Goal: Information Seeking & Learning: Compare options

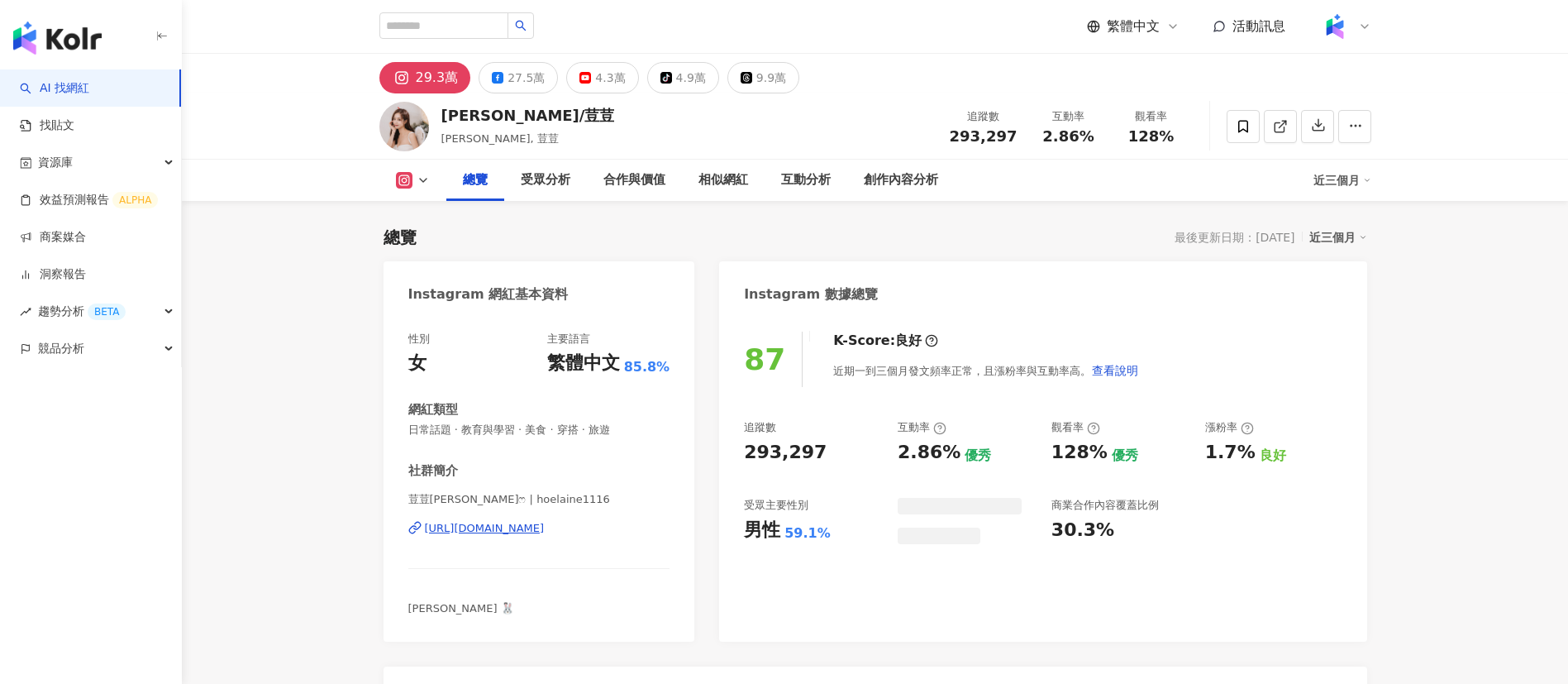
click at [745, 122] on div "何紫妍/荳荳 何紫妍, 荳荳 追蹤數 293,297 互動率 2.86% 觀看率 128%" at bounding box center [875, 126] width 1059 height 65
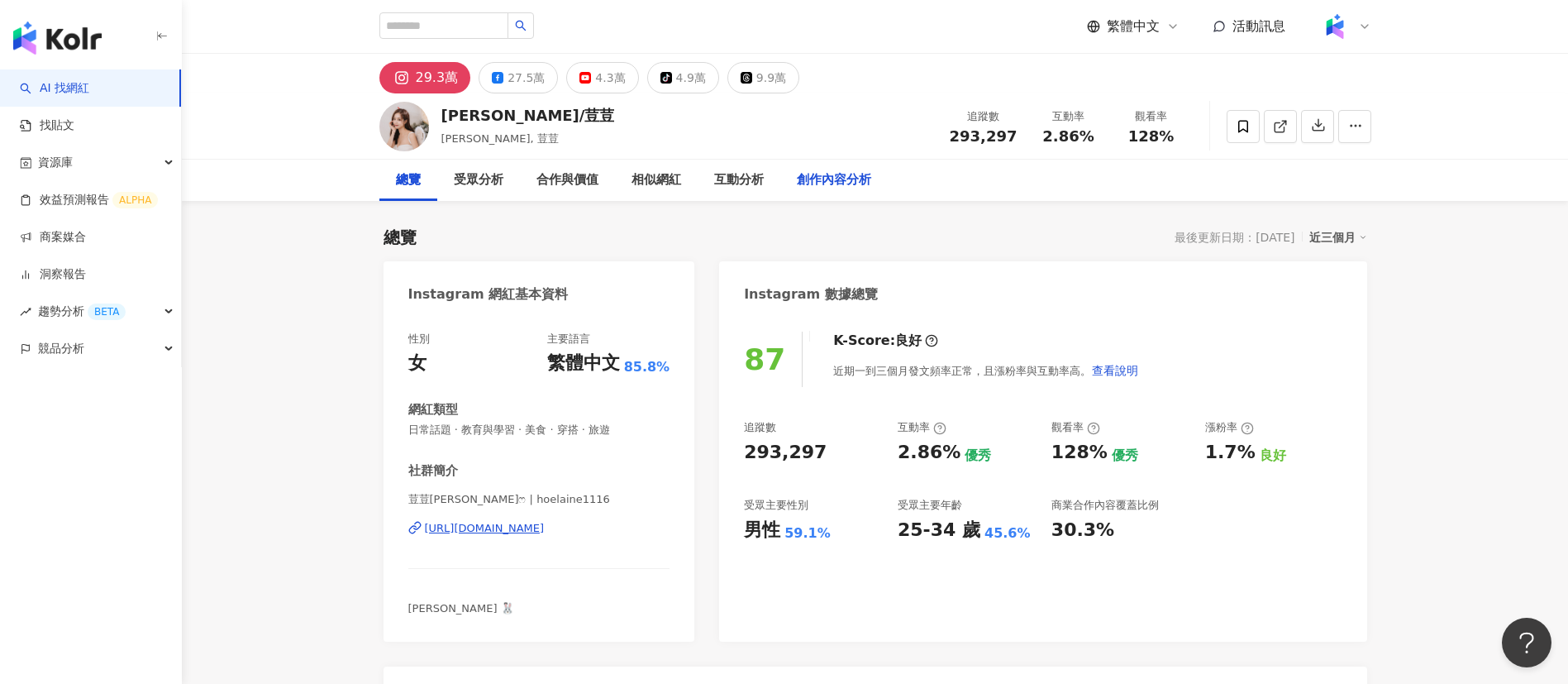
click at [835, 174] on div "創作內容分析" at bounding box center [834, 180] width 74 height 20
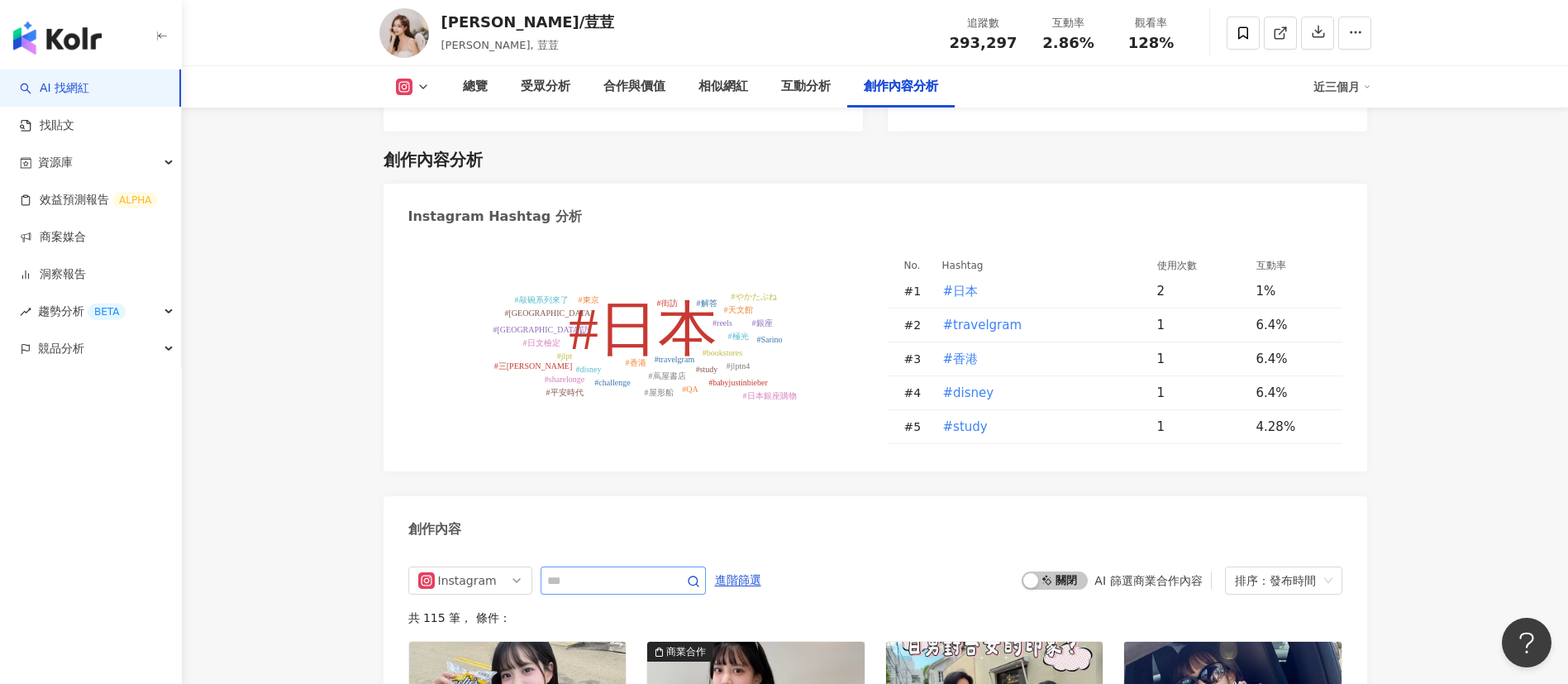
scroll to position [4971, 0]
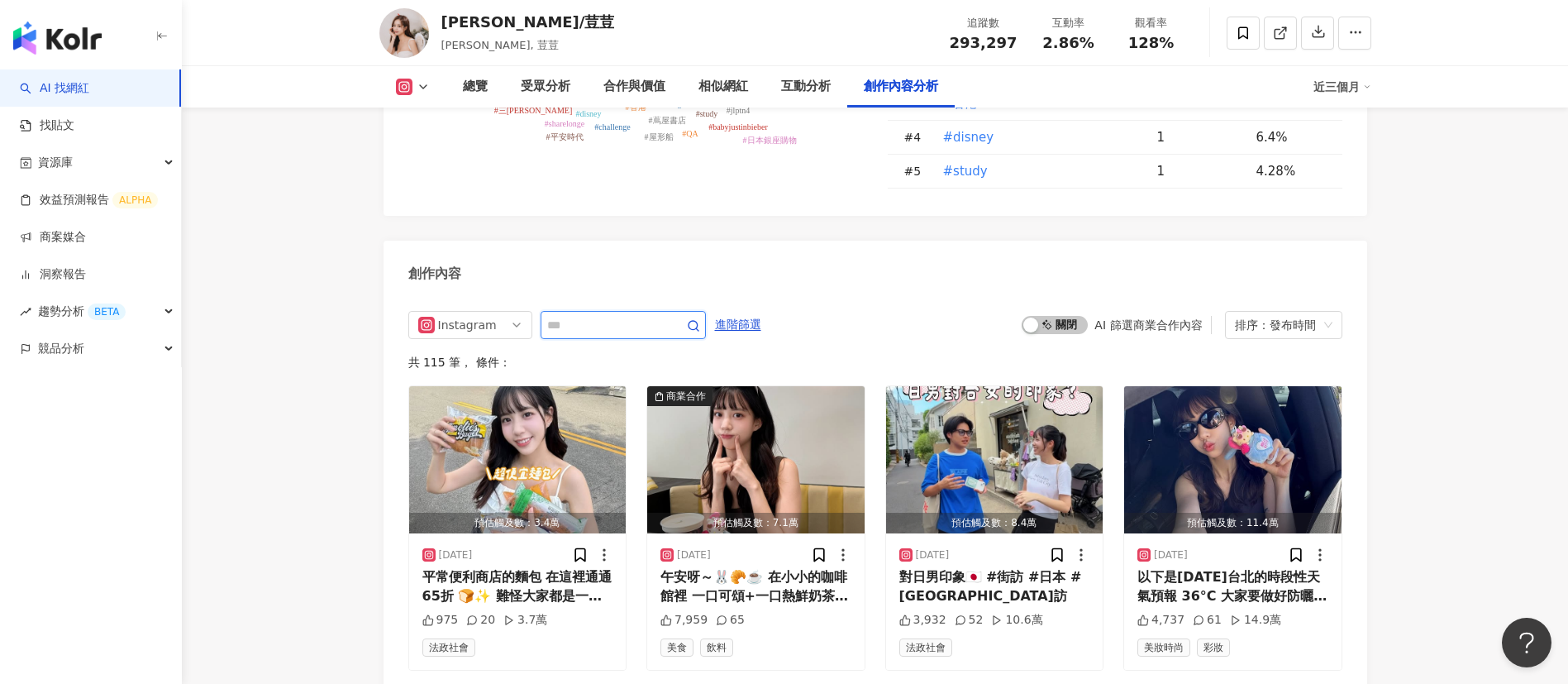
click at [623, 315] on input "text" at bounding box center [605, 324] width 115 height 20
type input "**"
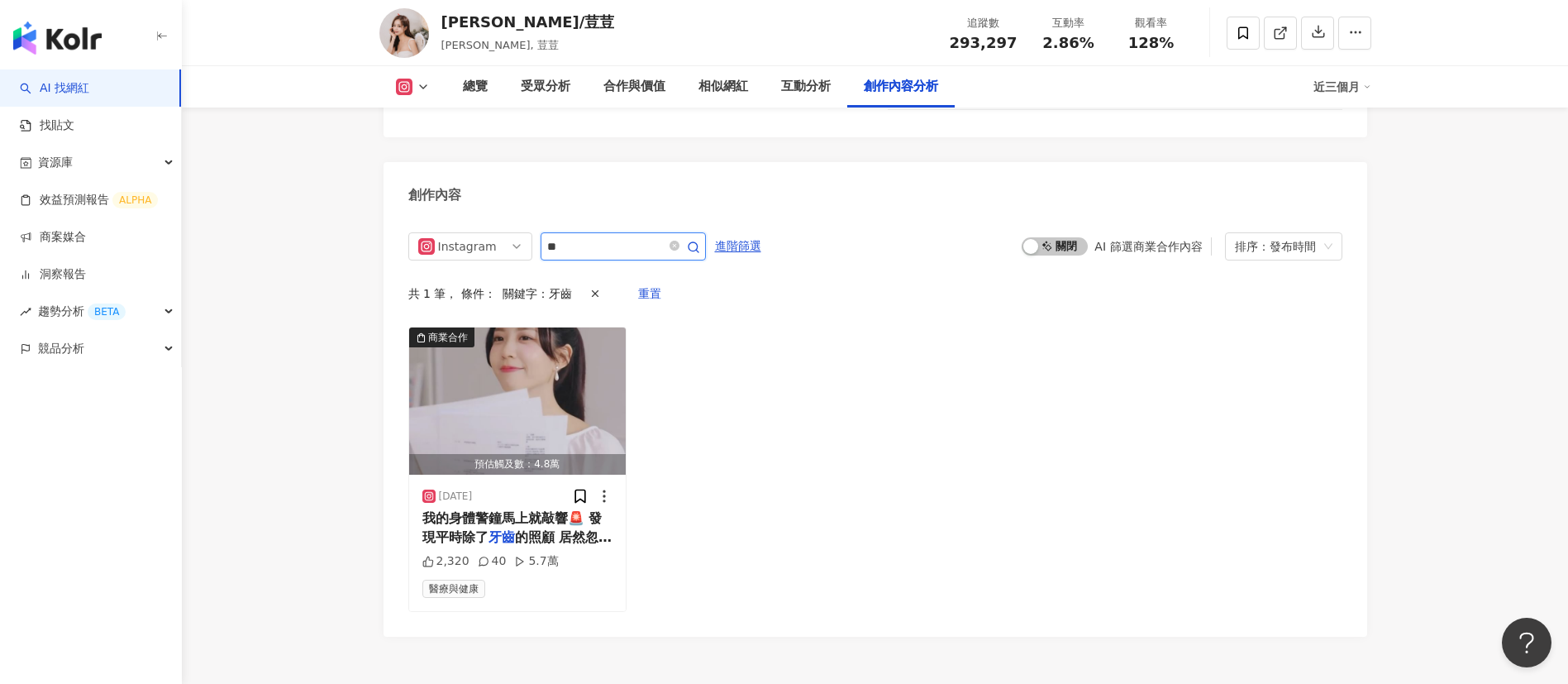
scroll to position [5049, 0]
click at [539, 530] on span "的照顧 居然忽略了最重要的「牙齦」ॱ" at bounding box center [517, 546] width 190 height 33
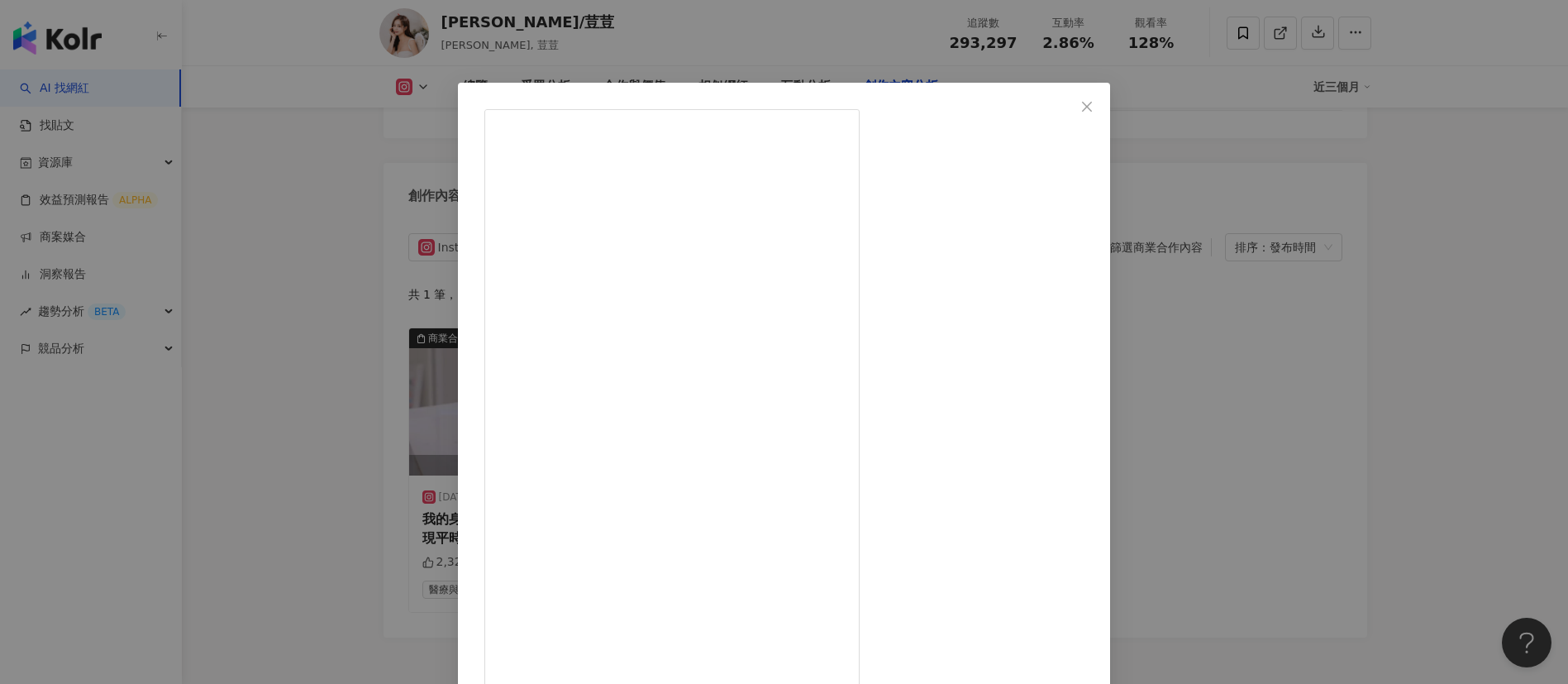
scroll to position [212, 0]
drag, startPoint x: 1254, startPoint y: 518, endPoint x: 989, endPoint y: 493, distance: 266.2
click at [989, 493] on div "何紫妍/荳荳 2024/10/16 2,320 40 5.7萬 查看原始貼文" at bounding box center [784, 342] width 1568 height 684
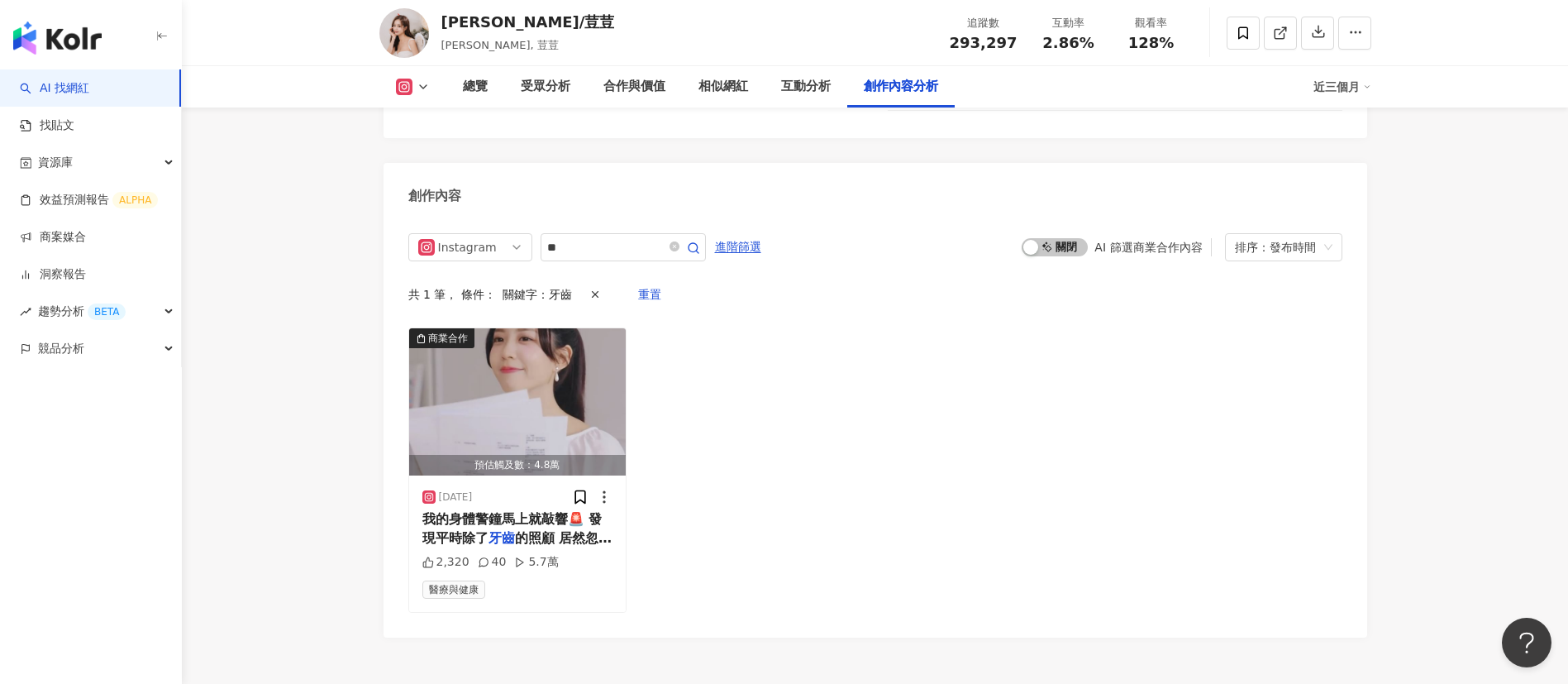
scroll to position [5009, 0]
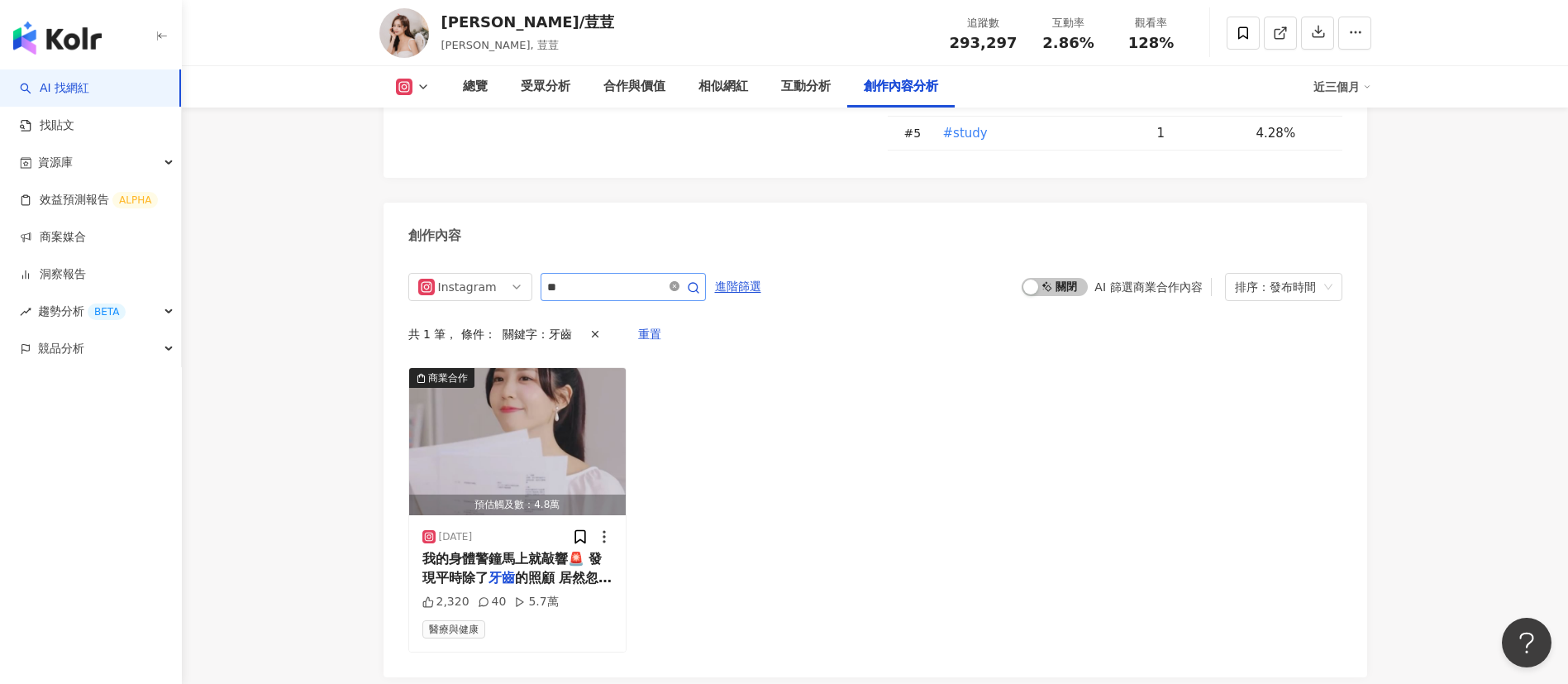
click at [680, 281] on icon "close-circle" at bounding box center [674, 286] width 10 height 10
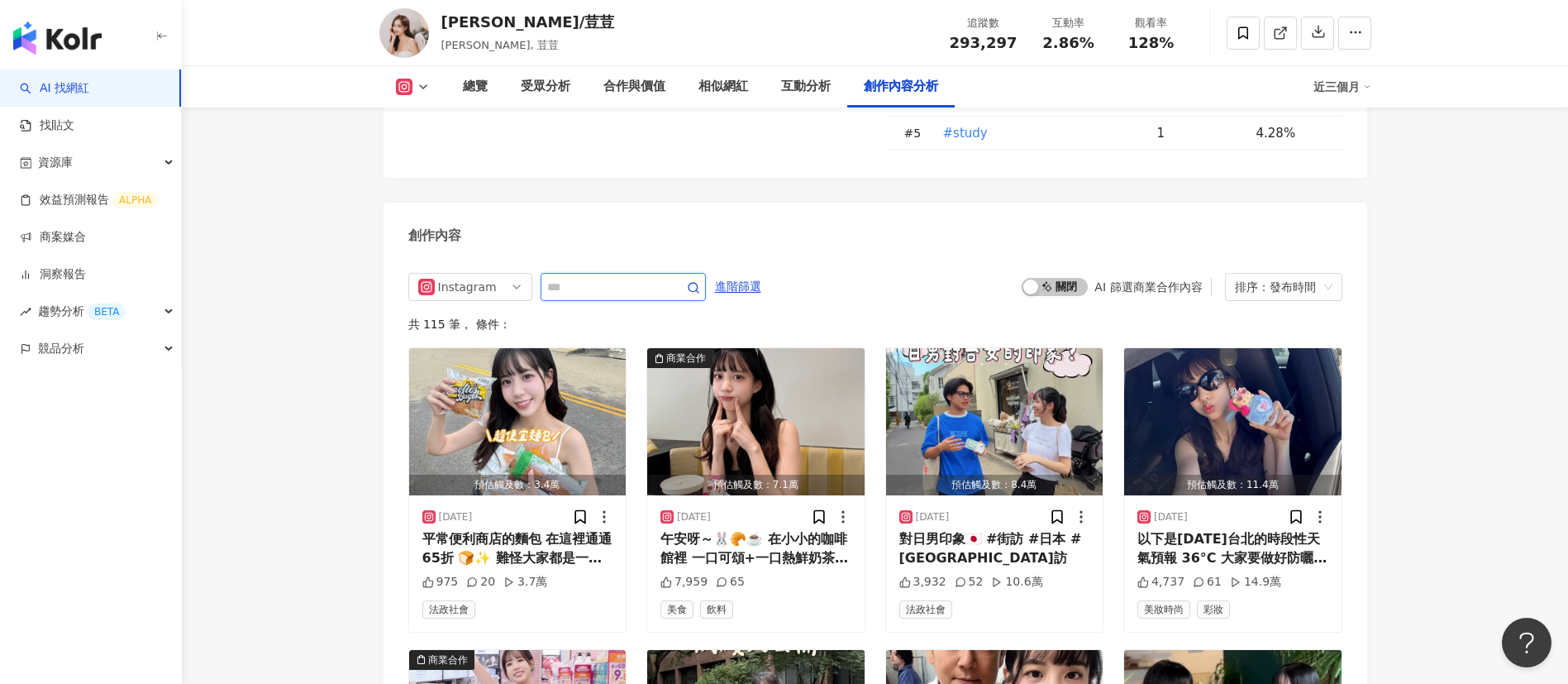
scroll to position [5079, 0]
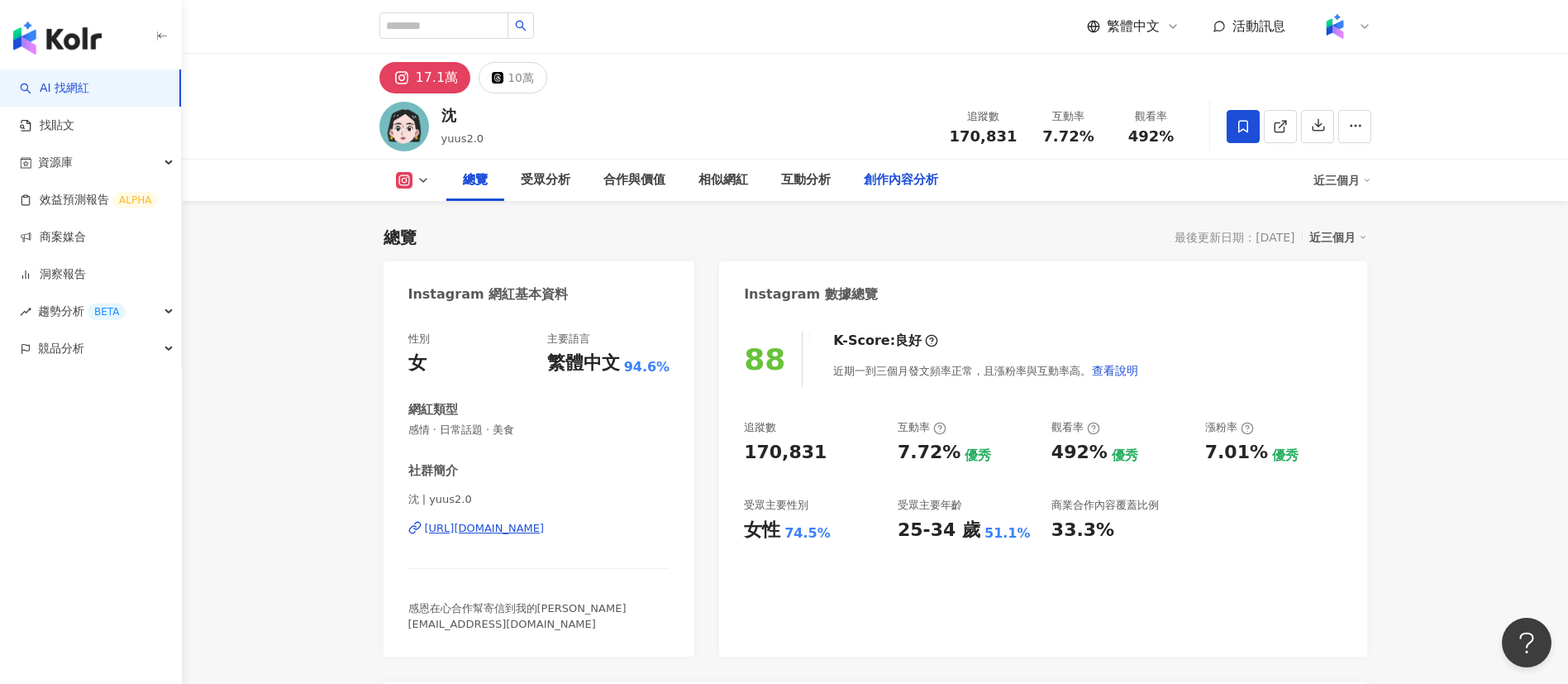
click at [893, 180] on div "創作內容分析" at bounding box center [901, 180] width 74 height 20
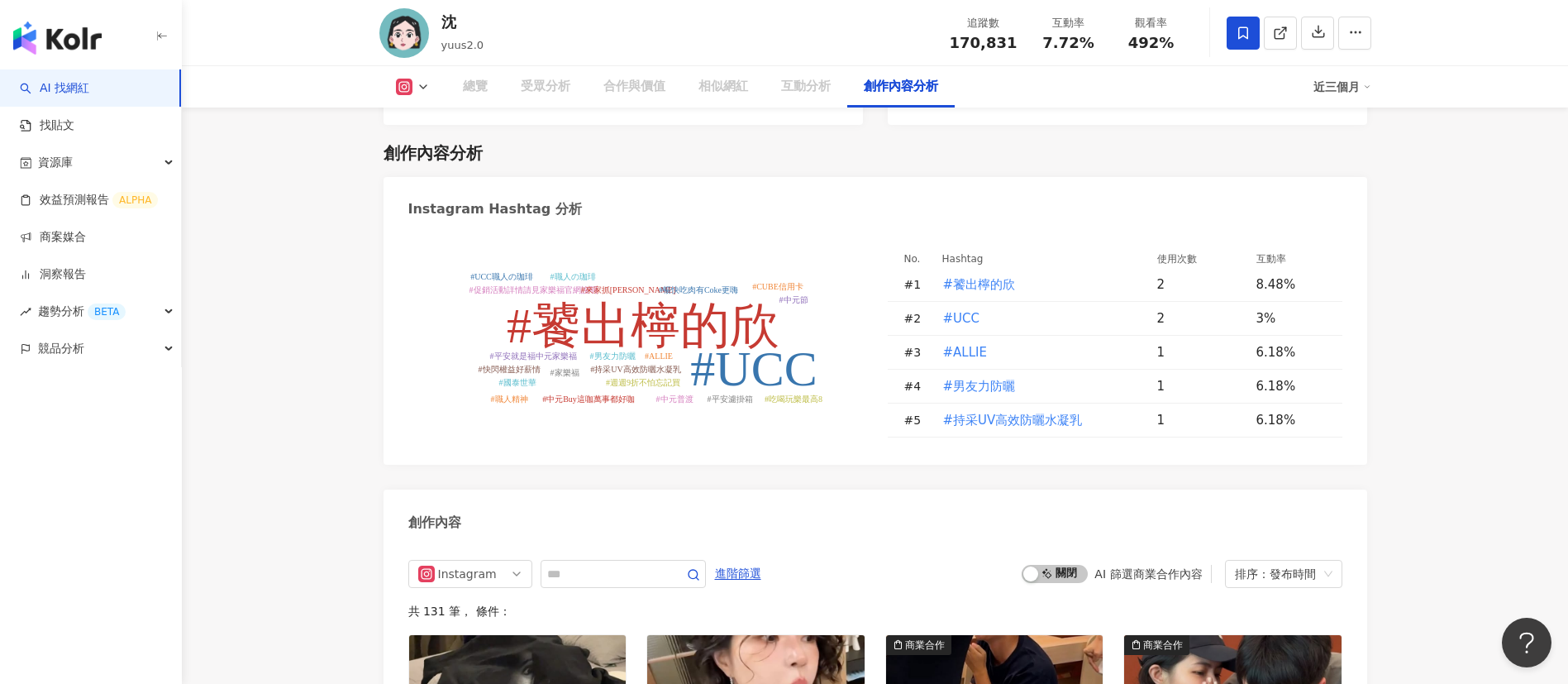
click at [876, 90] on div "創作內容分析" at bounding box center [901, 86] width 74 height 20
click at [866, 59] on div "沈 yuus2.0 追蹤數 170,831 互動率 7.72% 觀看率 492%" at bounding box center [875, 33] width 1059 height 65
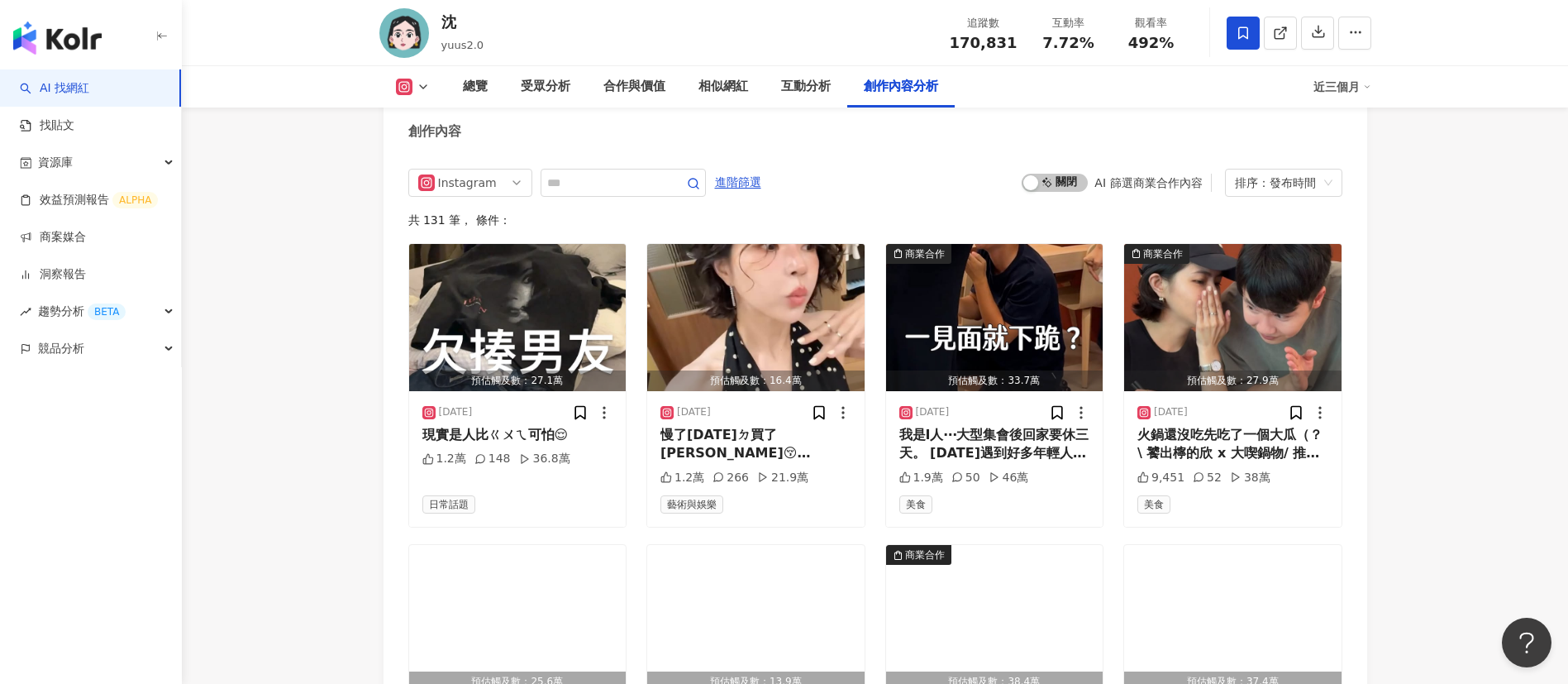
scroll to position [5209, 0]
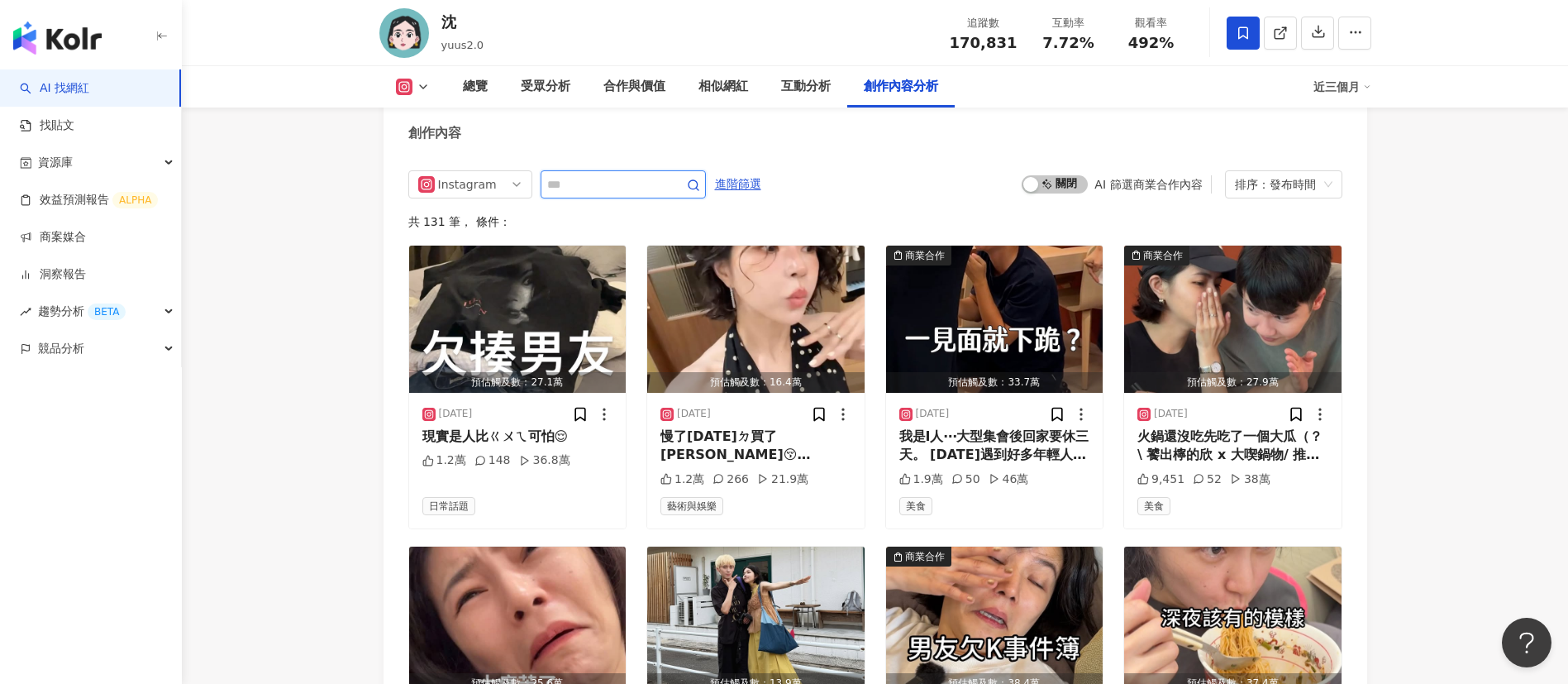
click at [621, 175] on input "text" at bounding box center [605, 184] width 115 height 20
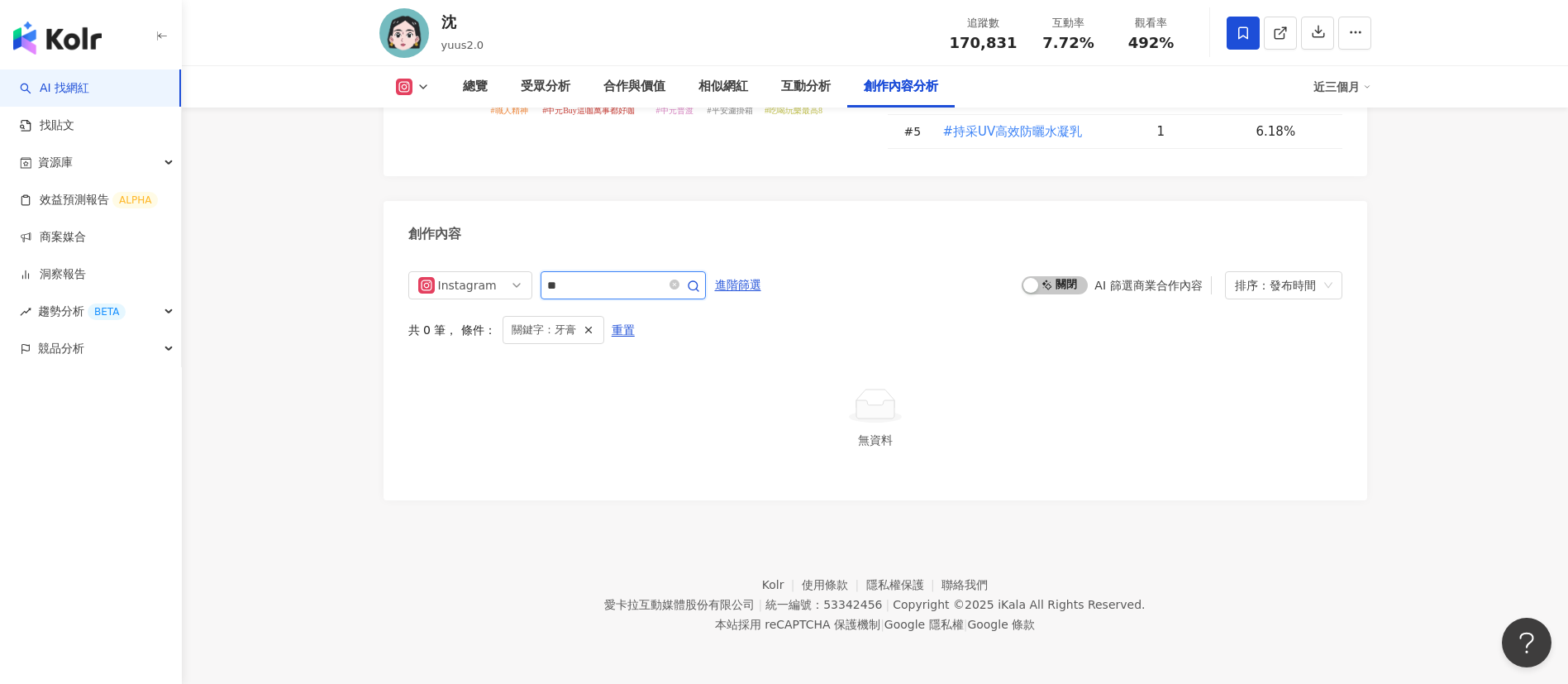
scroll to position [5090, 0]
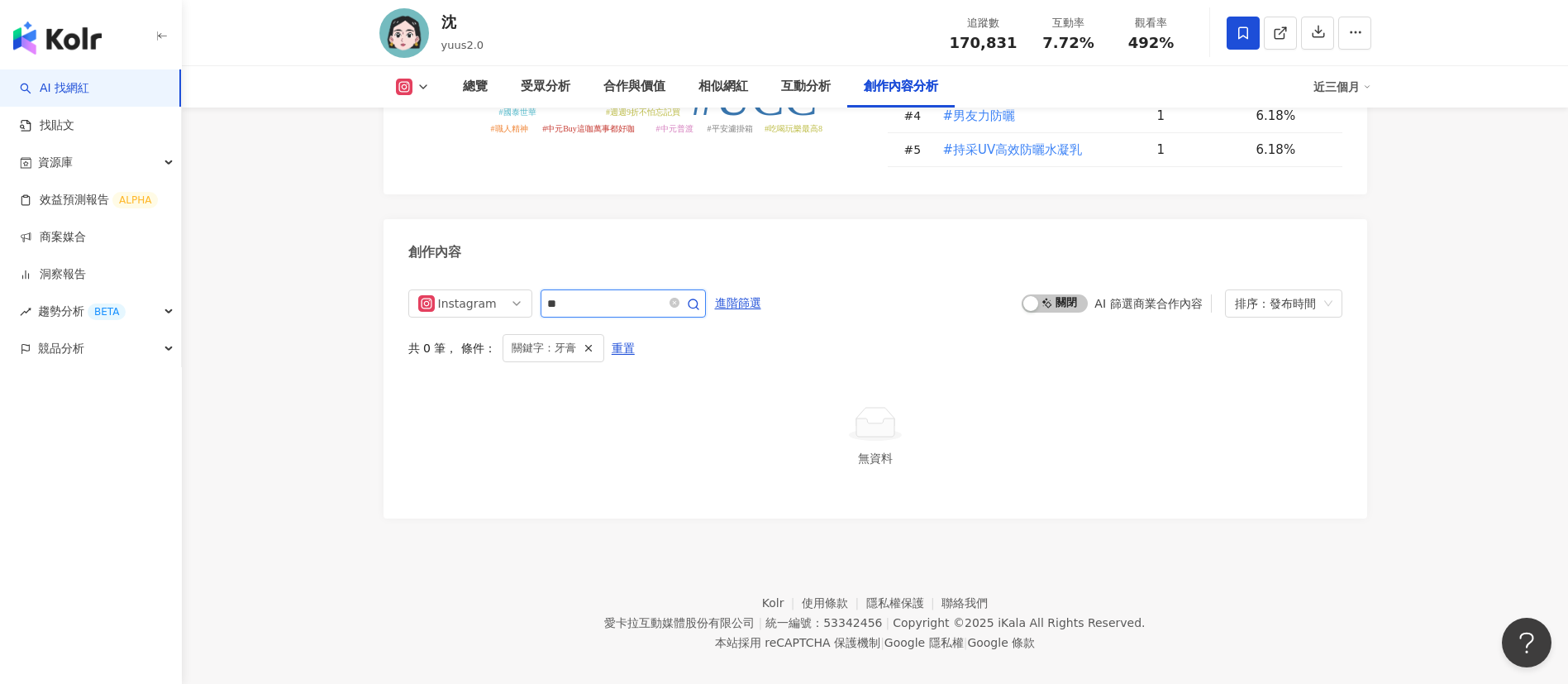
type input "**"
click at [674, 420] on div at bounding box center [875, 424] width 921 height 37
click at [662, 294] on input "**" at bounding box center [605, 303] width 115 height 20
click at [74, 117] on link "找貼文" at bounding box center [48, 125] width 55 height 17
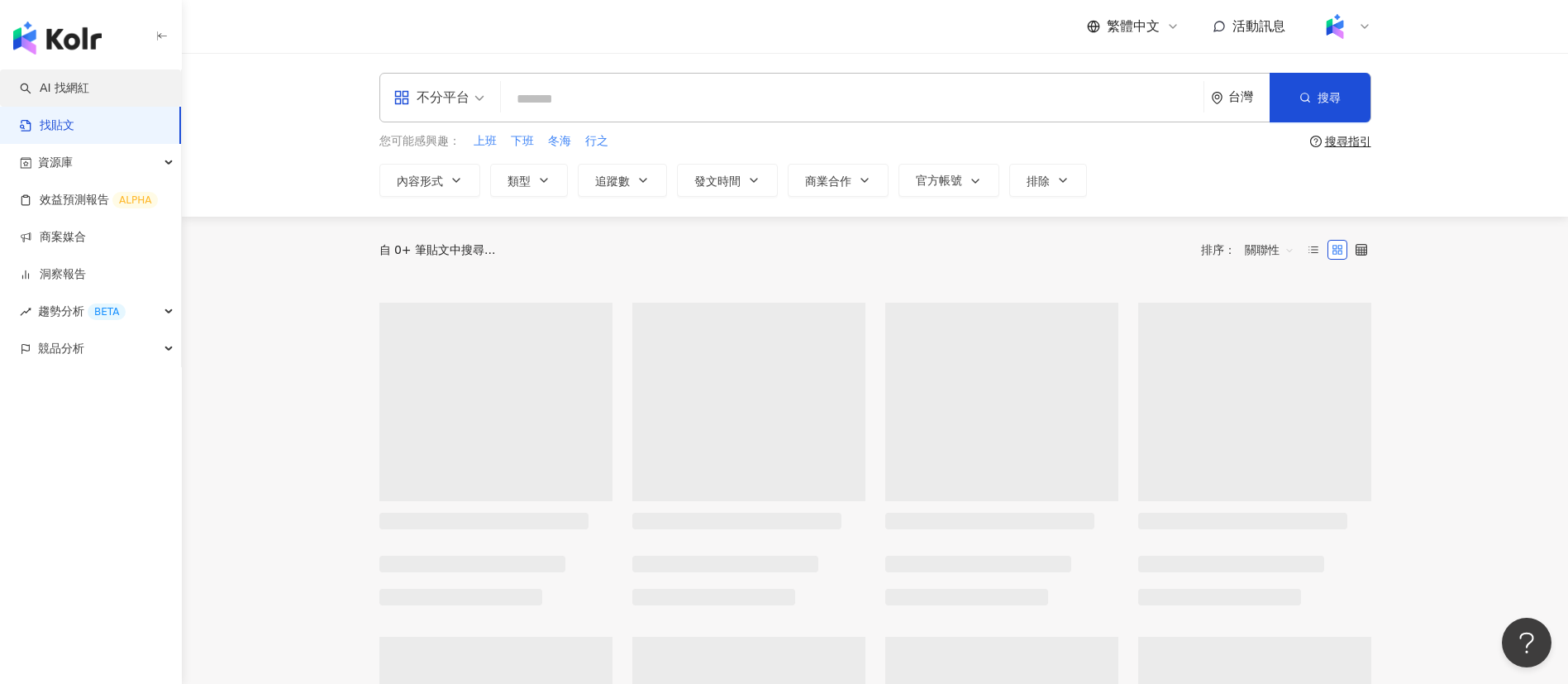
click at [89, 89] on link "AI 找網紅" at bounding box center [55, 88] width 70 height 17
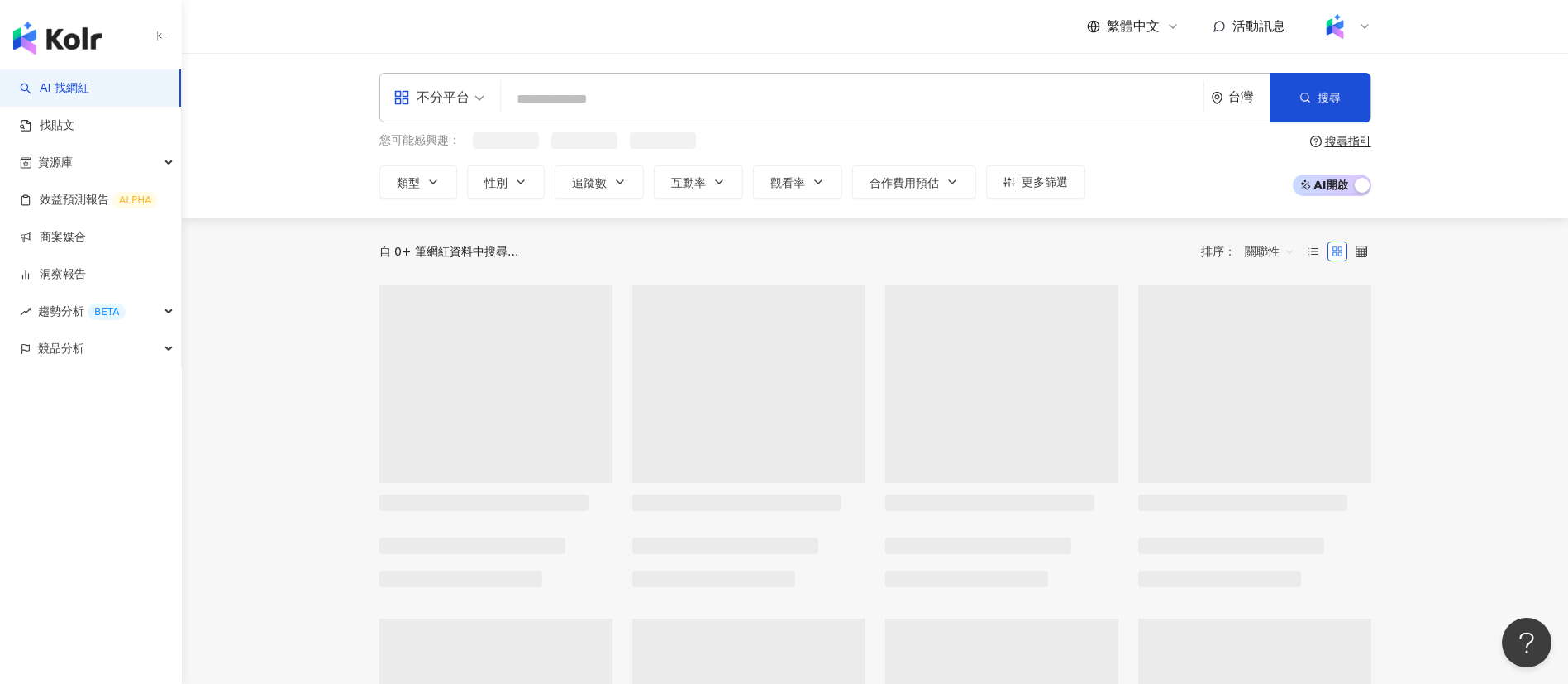
click at [546, 103] on input "search" at bounding box center [852, 100] width 689 height 32
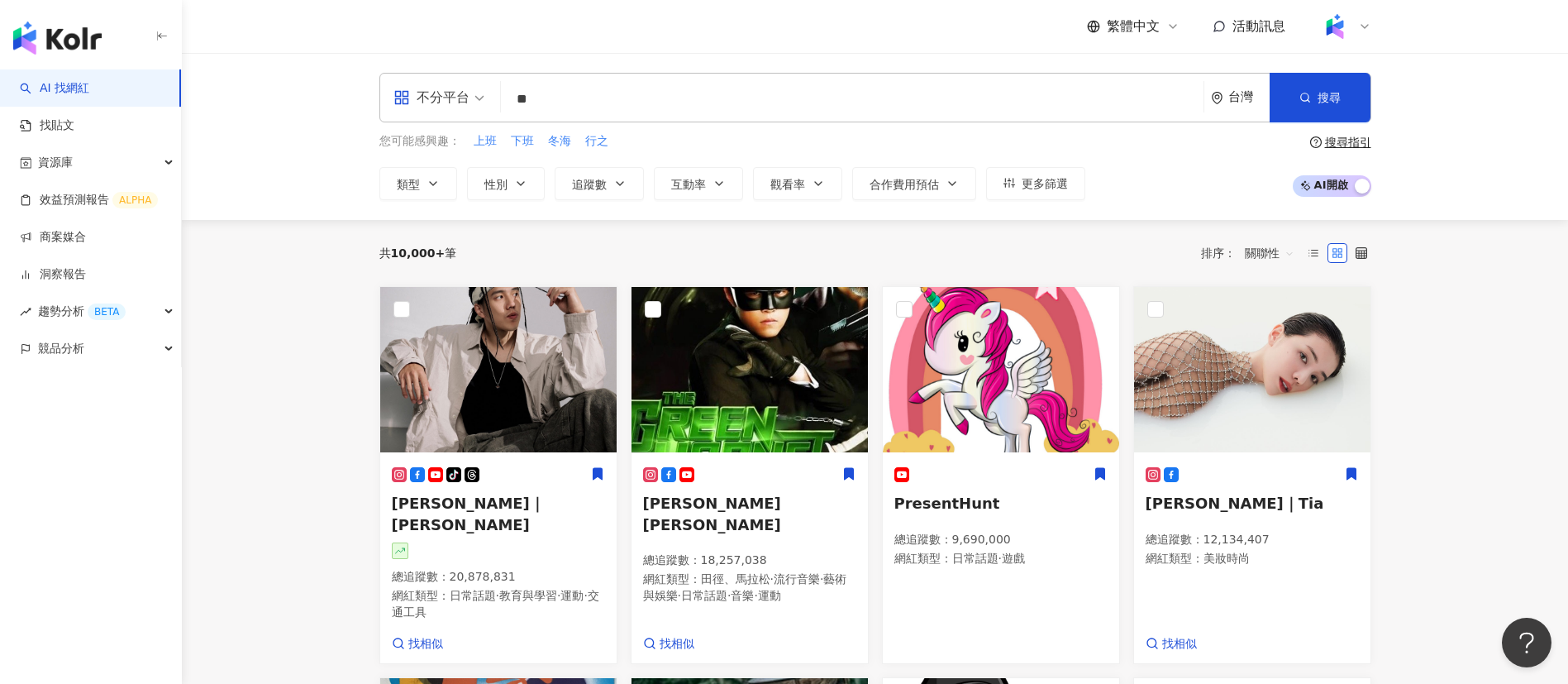
type input "*"
type input "**"
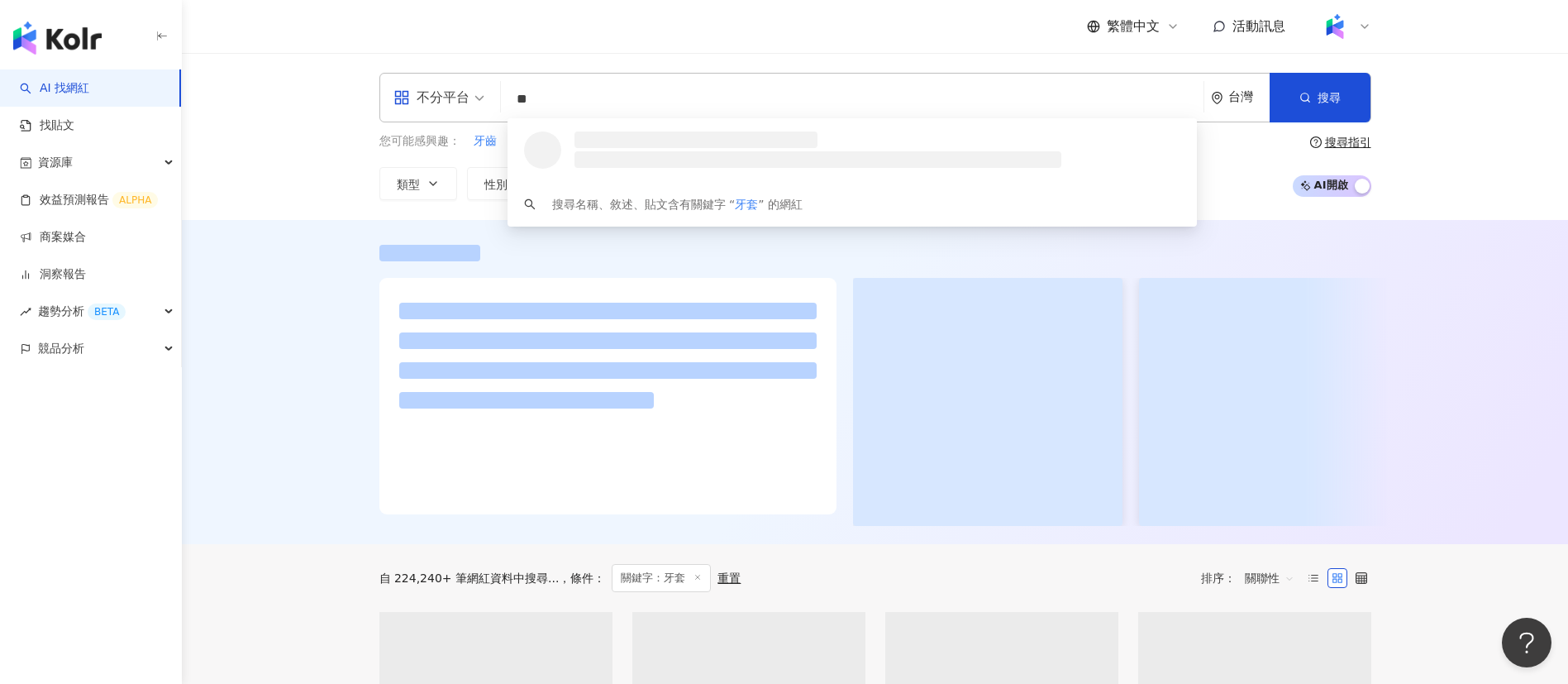
click at [270, 160] on div "不分平台 ** 台灣 搜尋 loading 搜尋名稱、敘述、貼文含有關鍵字 “ 牙套 ” 的網紅 您可能感興趣： 牙齒 拔牙 鋼牙 根管治療 拆牙套 類型 性…" at bounding box center [874, 136] width 1386 height 167
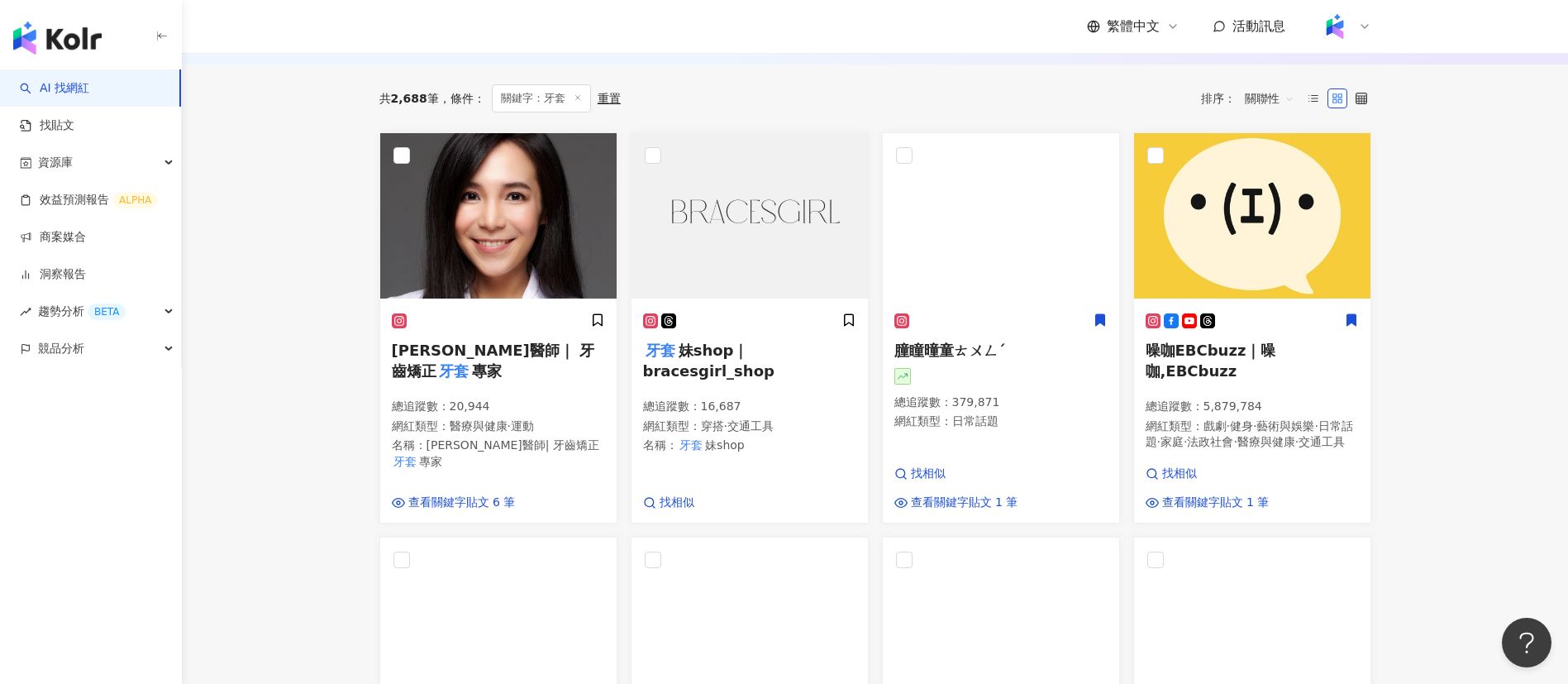
scroll to position [271, 0]
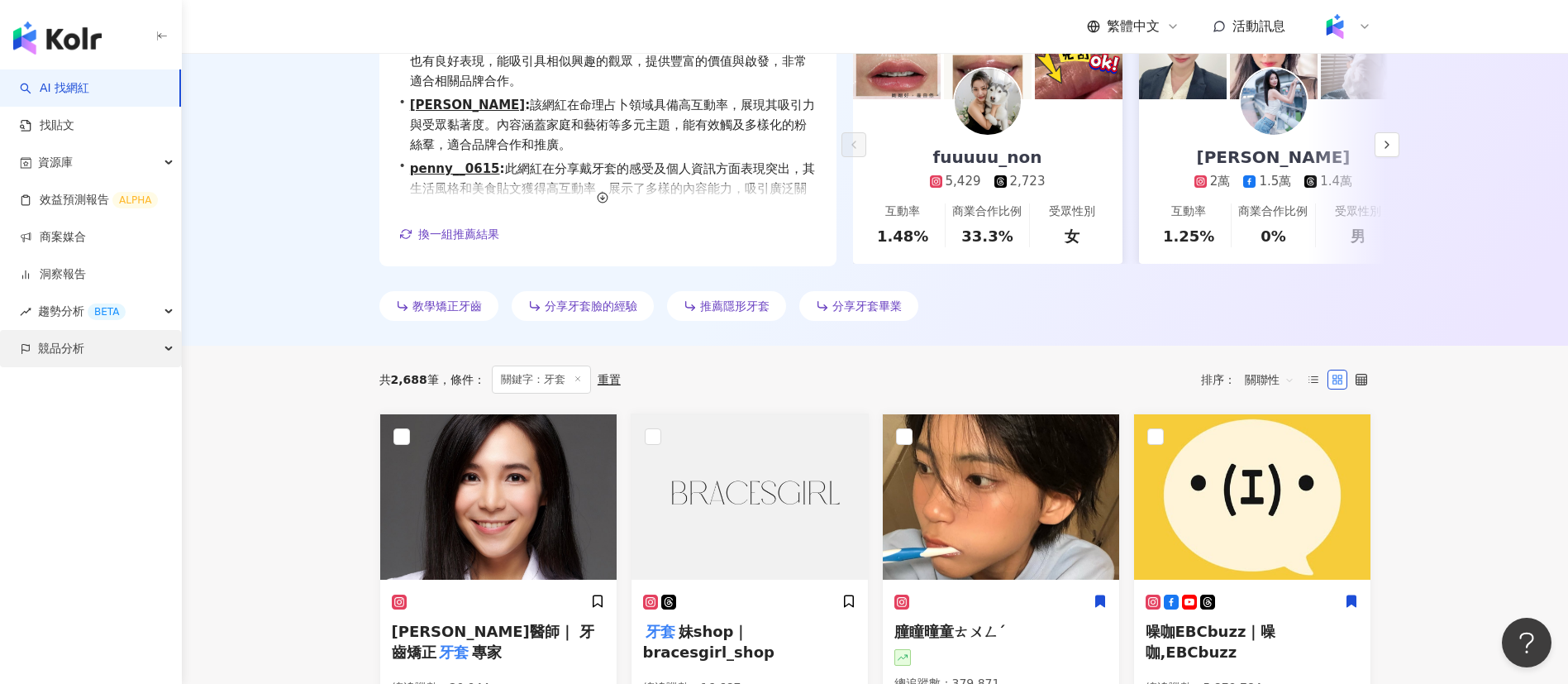
click at [56, 348] on span "競品分析" at bounding box center [61, 348] width 47 height 37
drag, startPoint x: 95, startPoint y: 432, endPoint x: 233, endPoint y: 416, distance: 138.9
click at [94, 432] on link "關鍵字提及分析" at bounding box center [80, 423] width 81 height 17
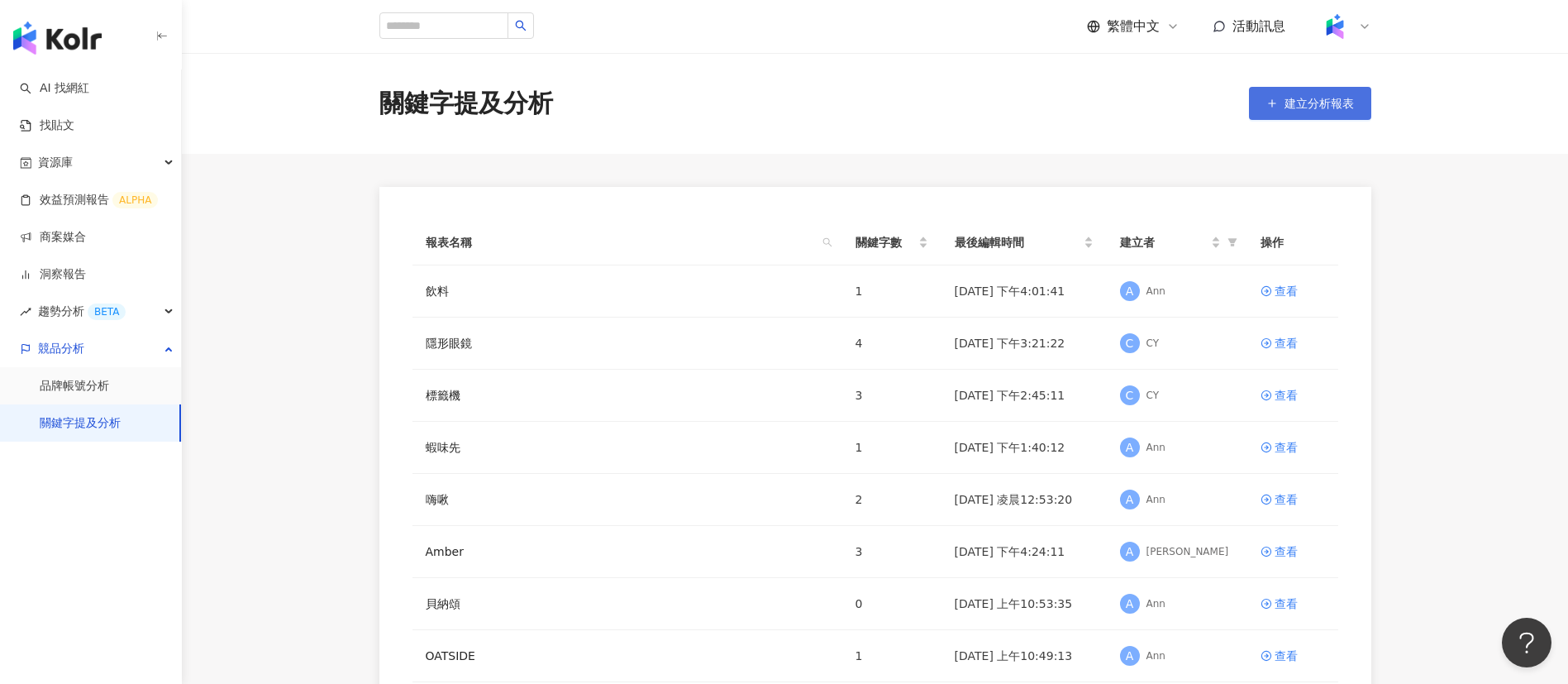
click at [1342, 108] on span "建立分析報表" at bounding box center [1319, 103] width 70 height 13
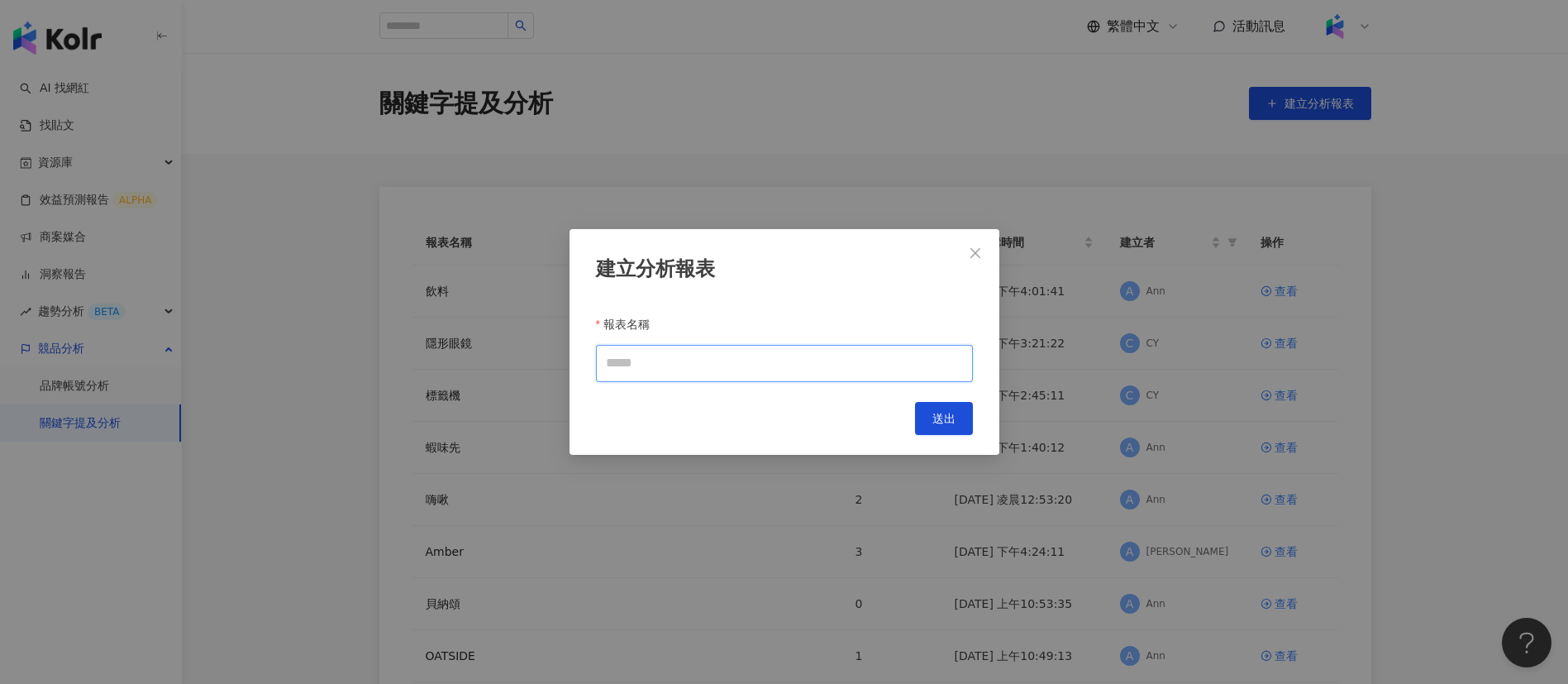
click at [765, 347] on input "報表名稱" at bounding box center [784, 363] width 377 height 37
type input "**"
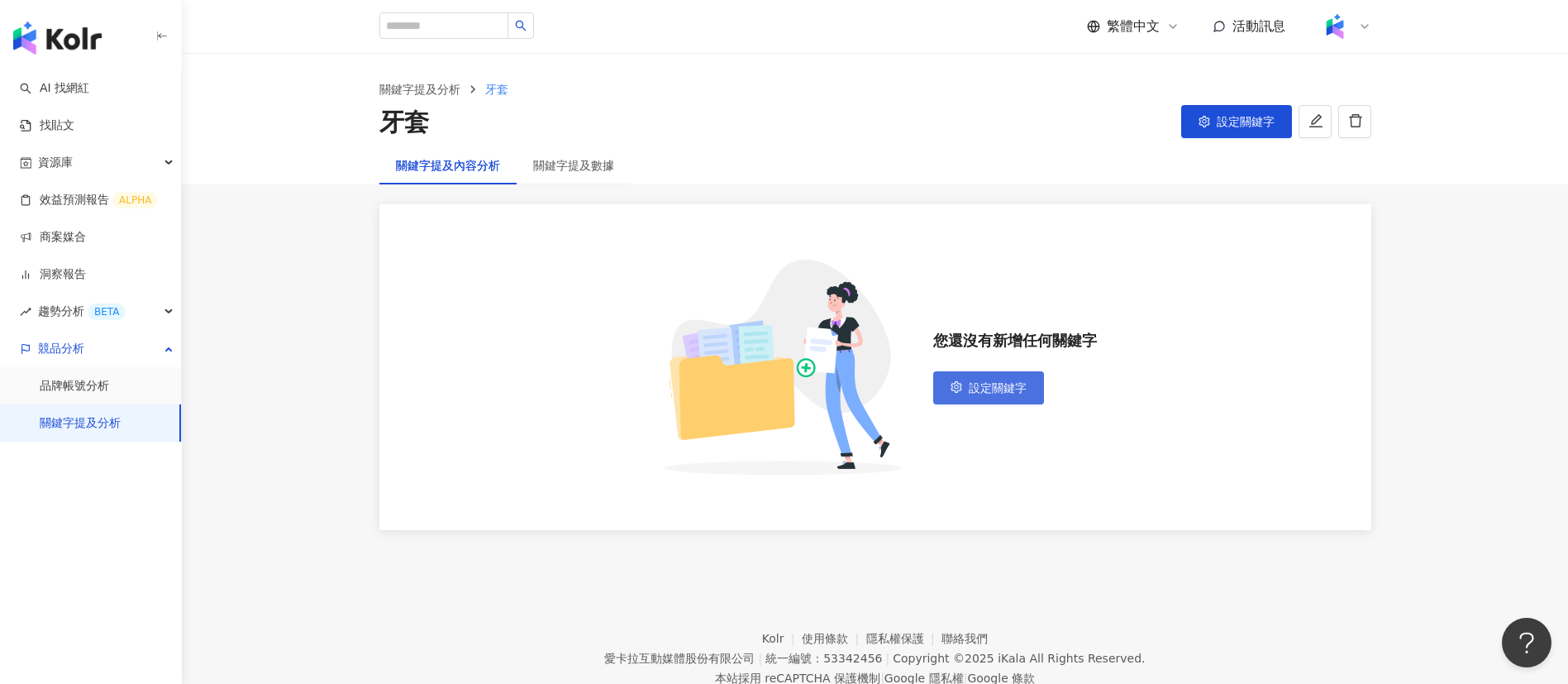
click at [973, 378] on button "設定關鍵字" at bounding box center [989, 388] width 111 height 33
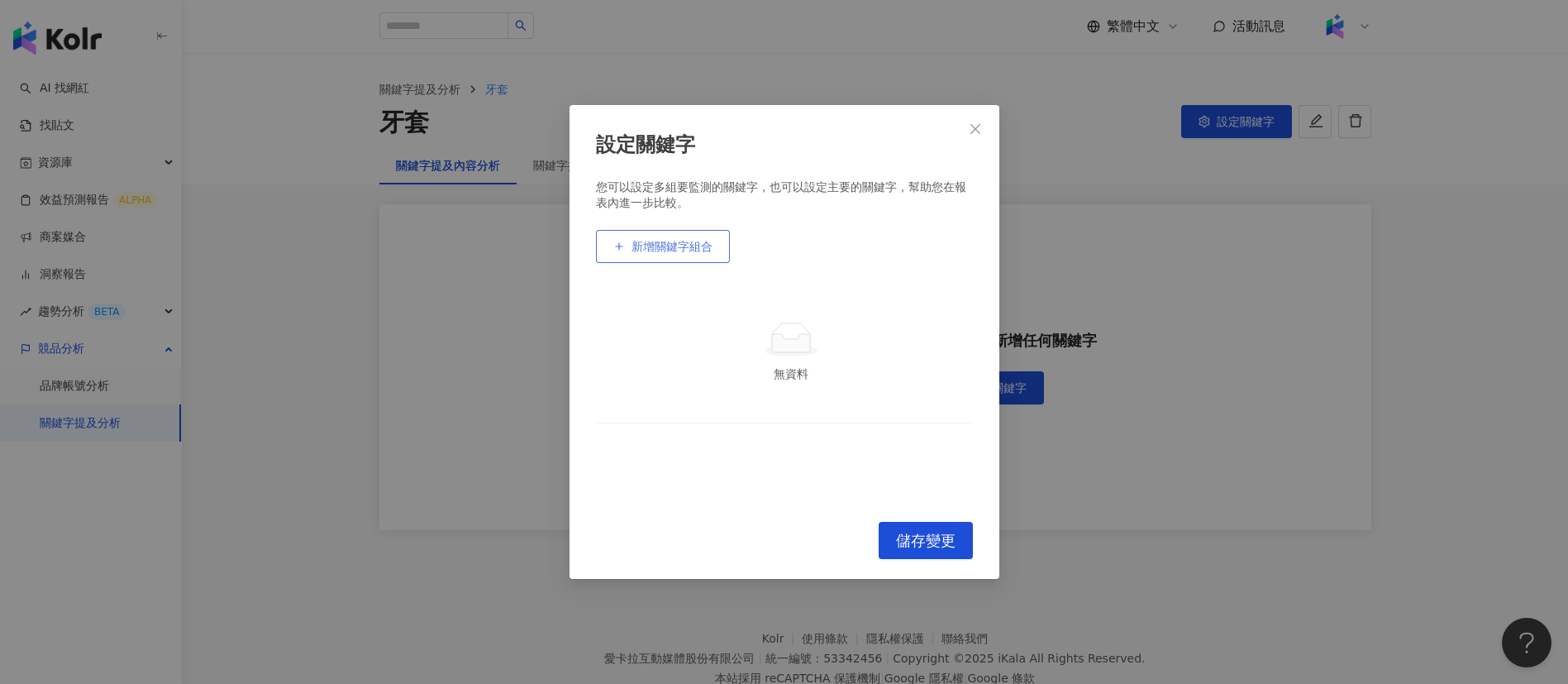
click at [697, 242] on span "新增關鍵字組合" at bounding box center [673, 246] width 81 height 13
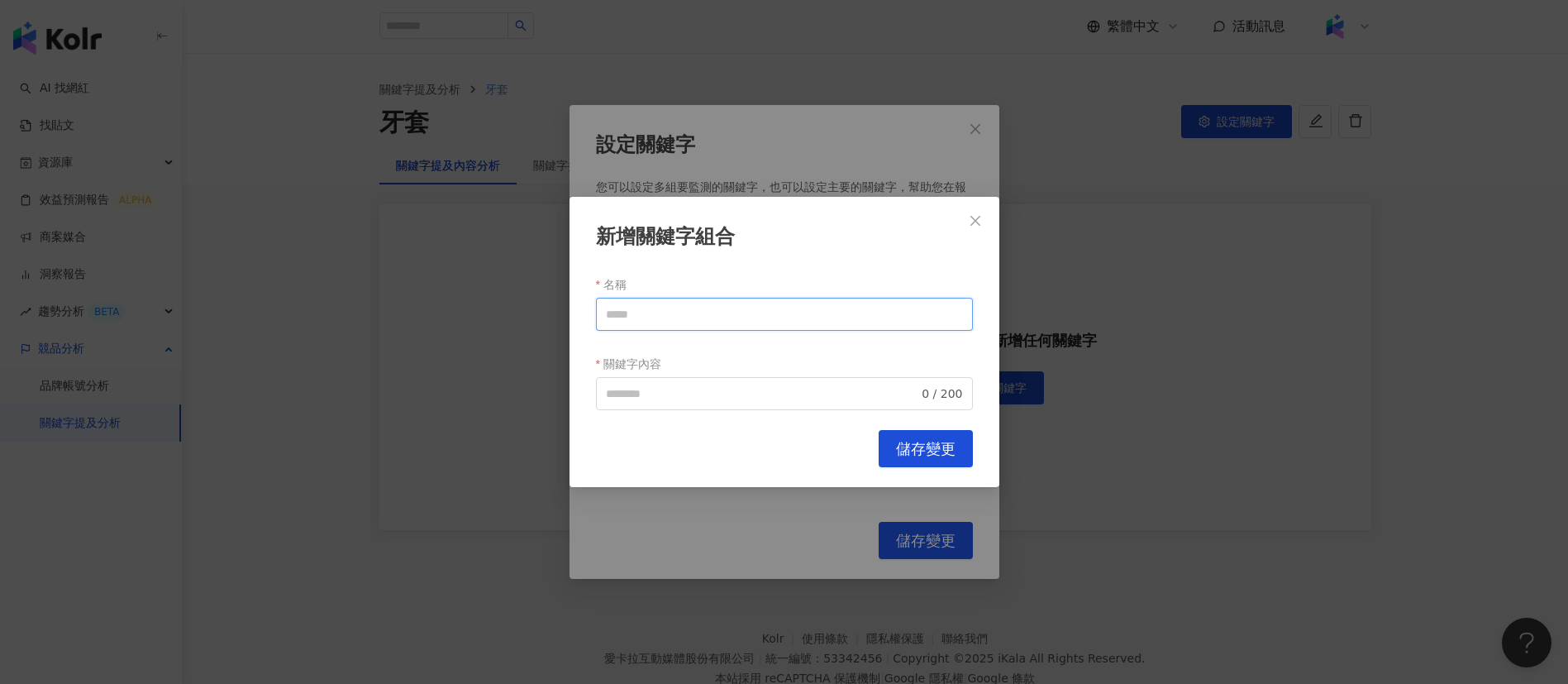
click at [797, 320] on input "名稱" at bounding box center [784, 315] width 377 height 33
drag, startPoint x: 797, startPoint y: 320, endPoint x: 648, endPoint y: 342, distance: 150.6
click at [507, 293] on div "新增關鍵字組合 名稱 ** 關鍵字內容 0 / 200 Cancel 儲存變更" at bounding box center [784, 342] width 1568 height 684
type input "**"
click at [677, 391] on input "關鍵字內容" at bounding box center [762, 393] width 313 height 19
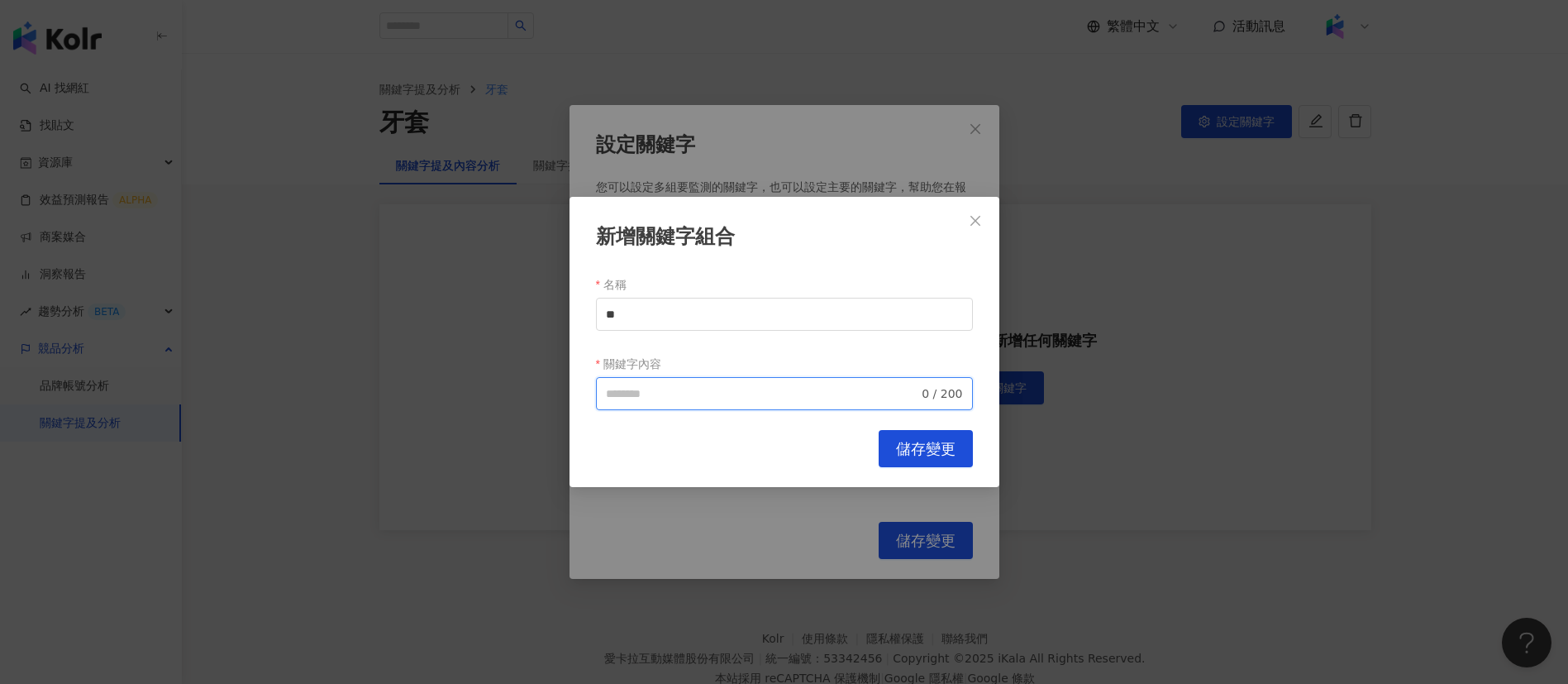
paste input "**"
type input "**"
click at [913, 446] on span "儲存變更" at bounding box center [926, 449] width 60 height 19
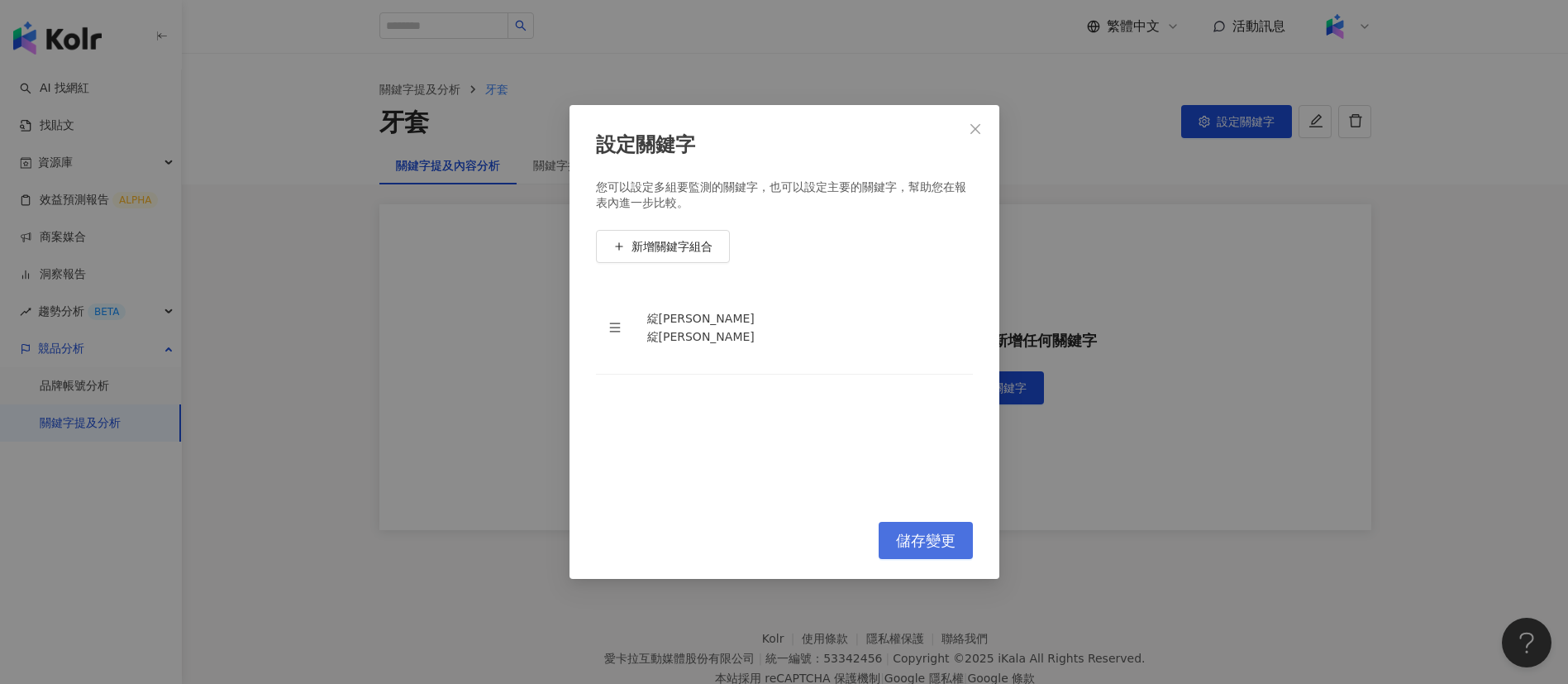
click at [925, 546] on span "儲存變更" at bounding box center [926, 540] width 60 height 19
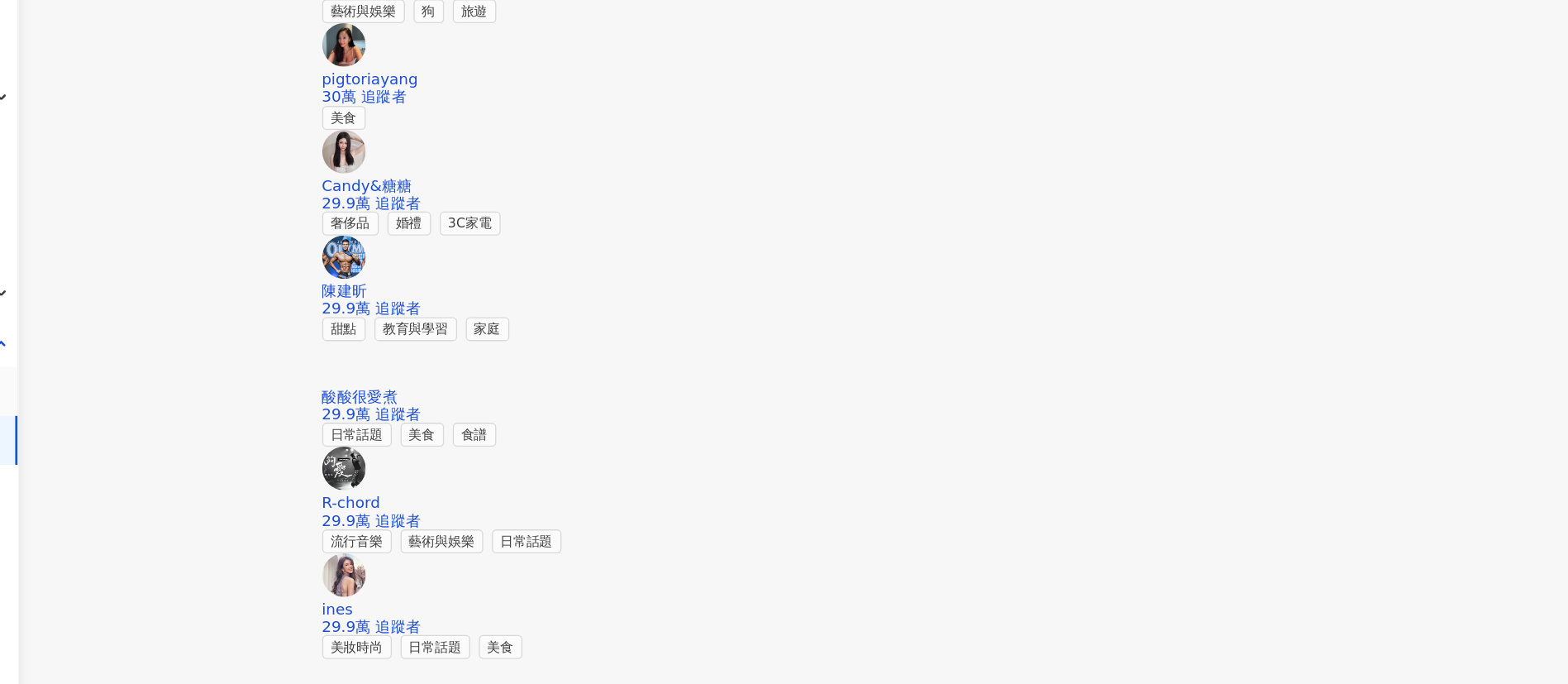
scroll to position [2477, 0]
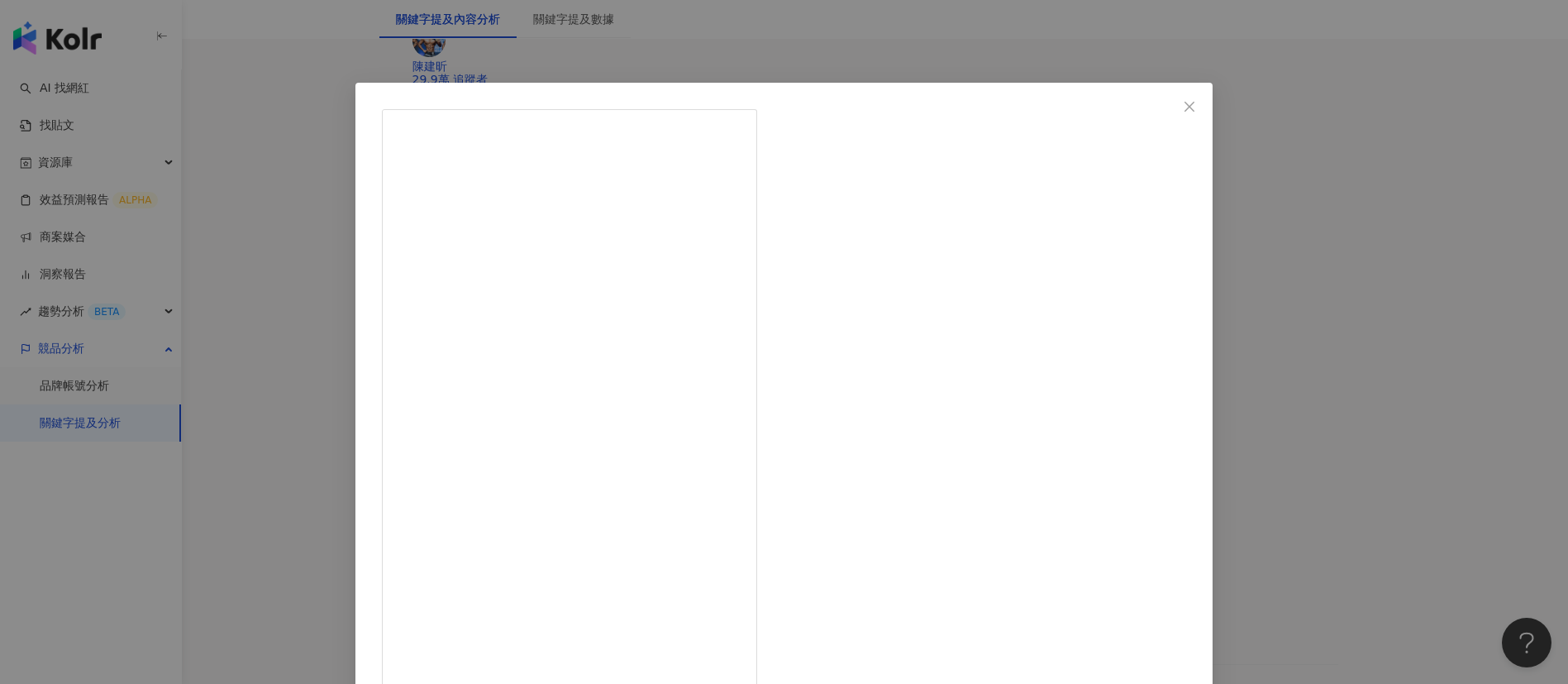
click at [1283, 532] on div "鄭楠鐘 2025/7/22 4.2萬 435 251.8萬 查看原始貼文" at bounding box center [784, 342] width 1568 height 684
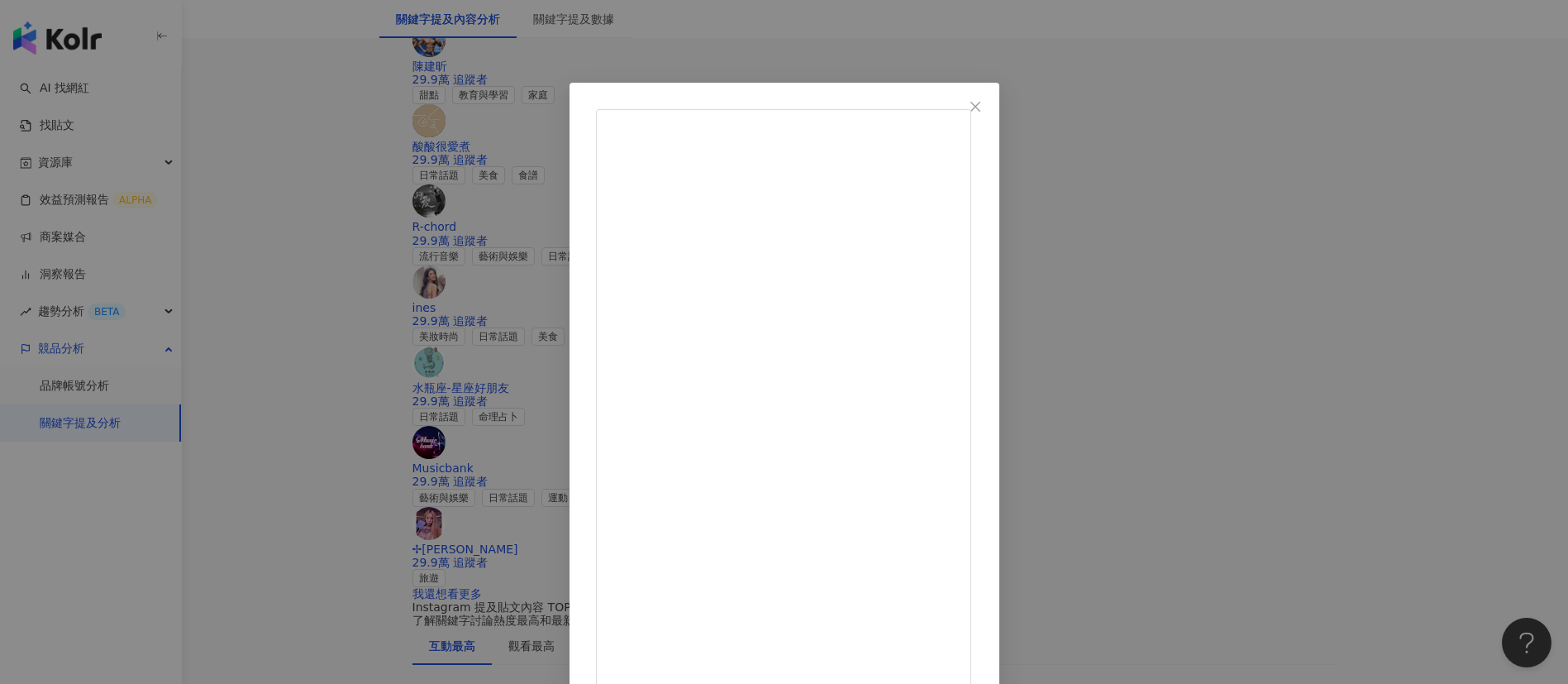
click at [1258, 386] on div "阿利RLi 2025/4/30 我小時候真的被牙齒困擾很久 長得亂還是小事 曾經一個門牙的空間冒出三顆牙齒 還好我爸媽堅持要我去矯正 不然我到現在肯定還是很沒…" at bounding box center [784, 342] width 1568 height 684
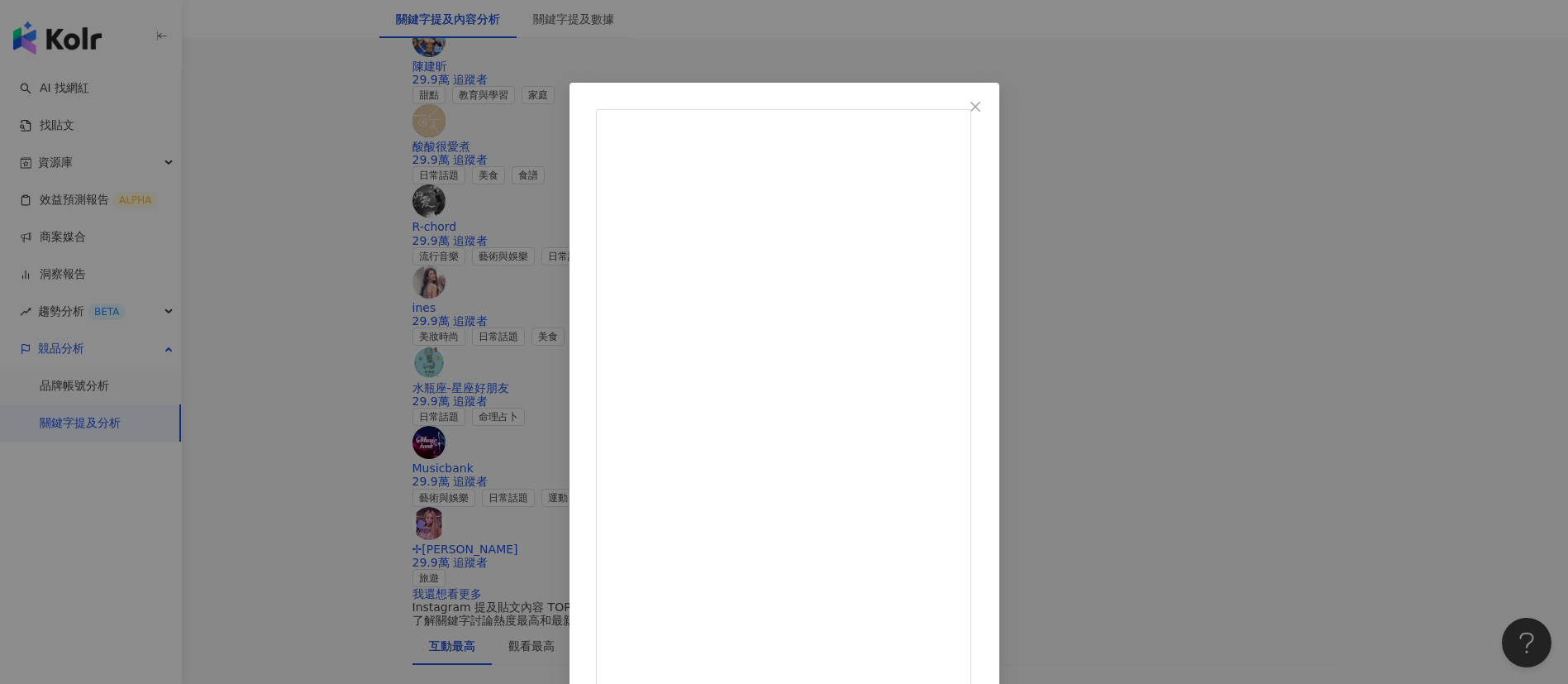
scroll to position [58, 0]
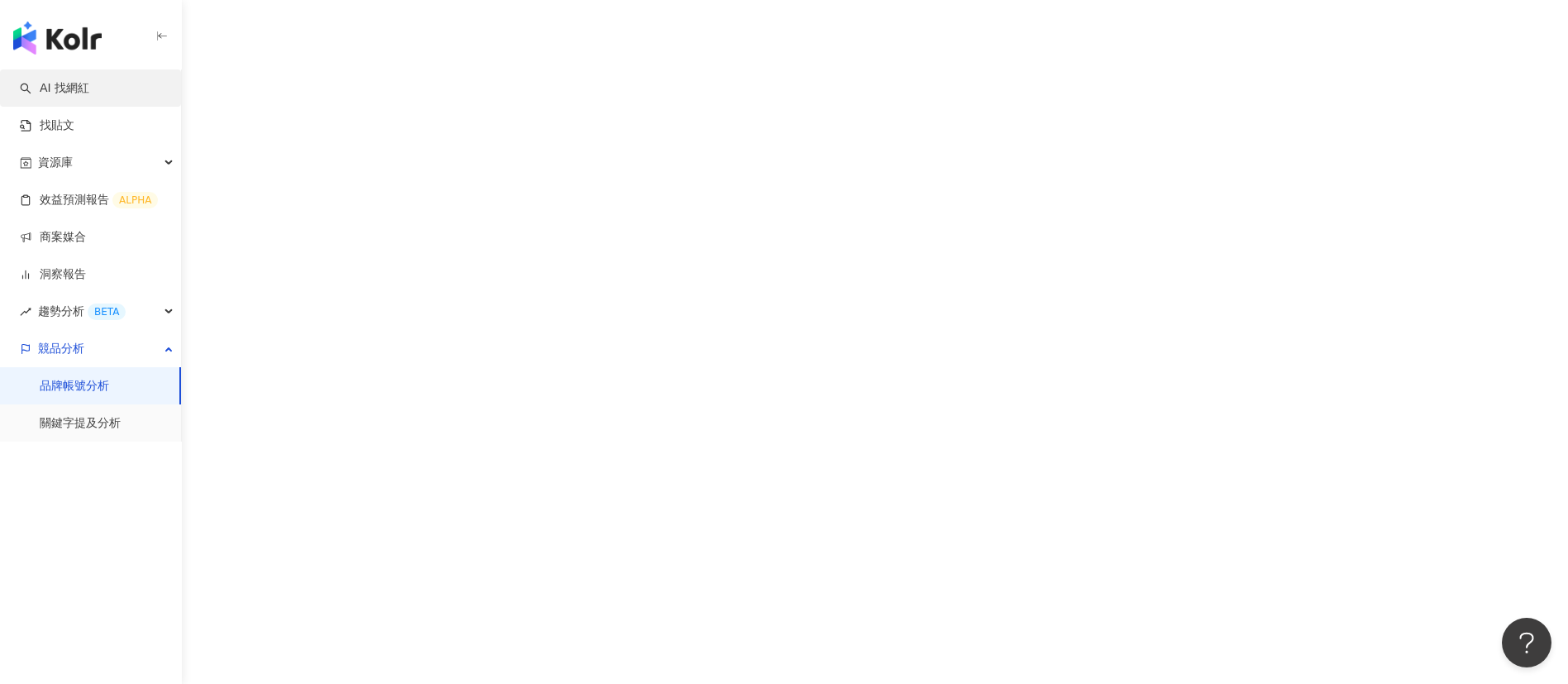
click at [89, 93] on link "AI 找網紅" at bounding box center [55, 88] width 70 height 17
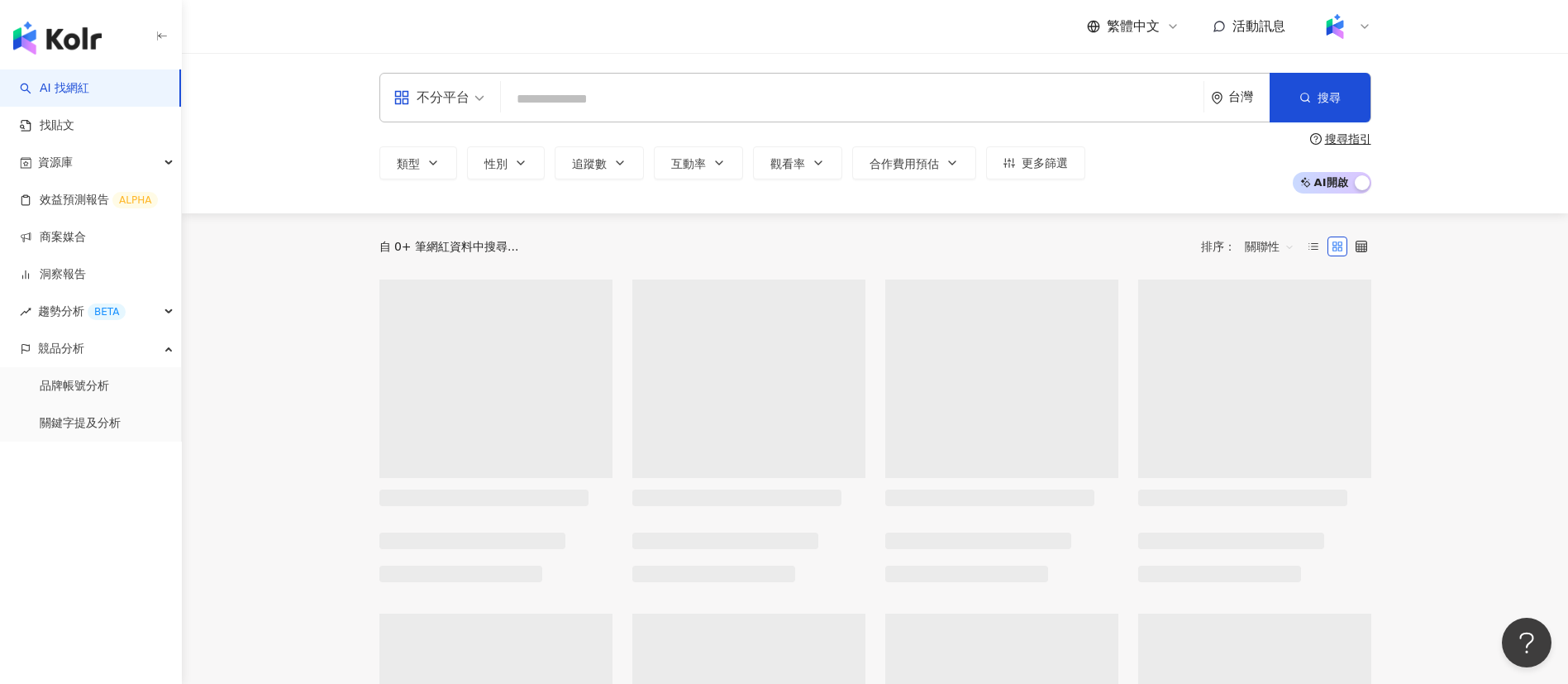
click at [589, 106] on input "search" at bounding box center [852, 100] width 689 height 32
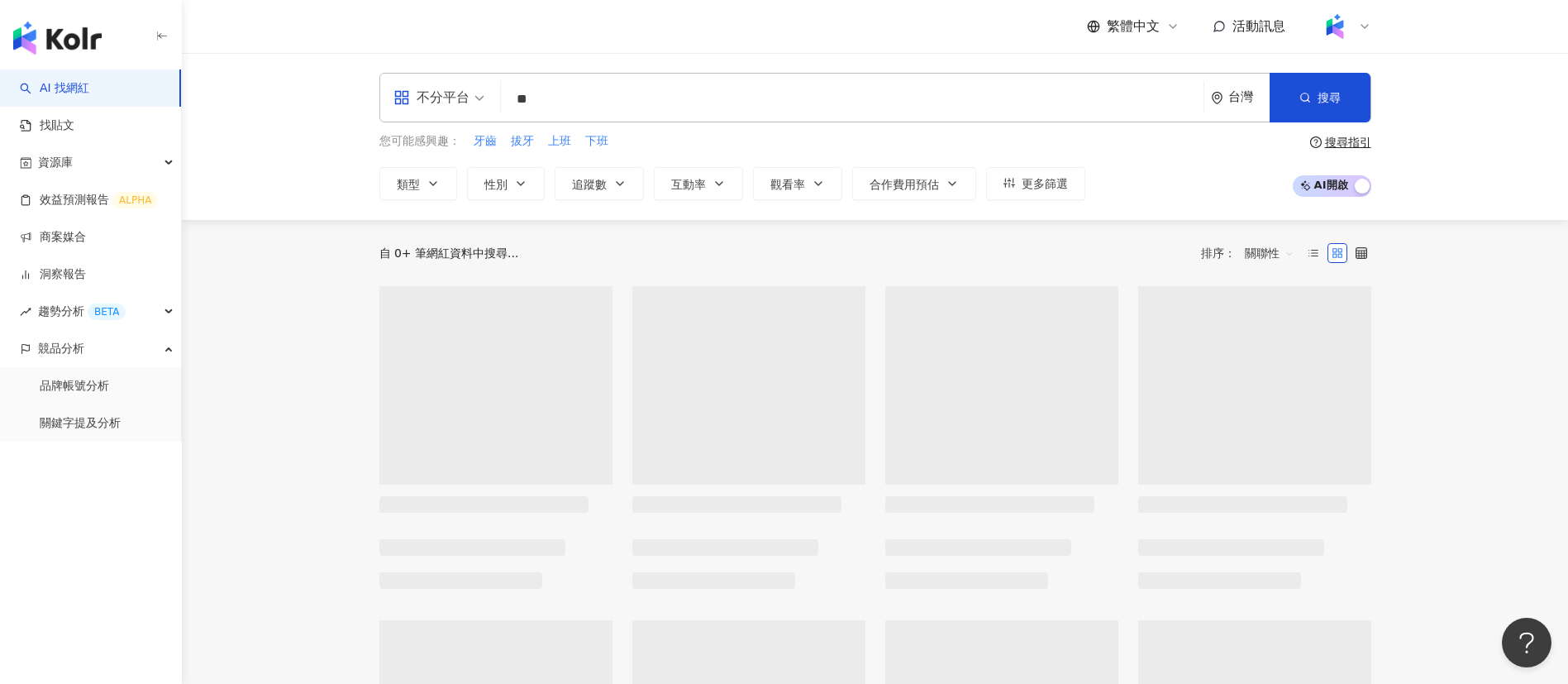
type input "**"
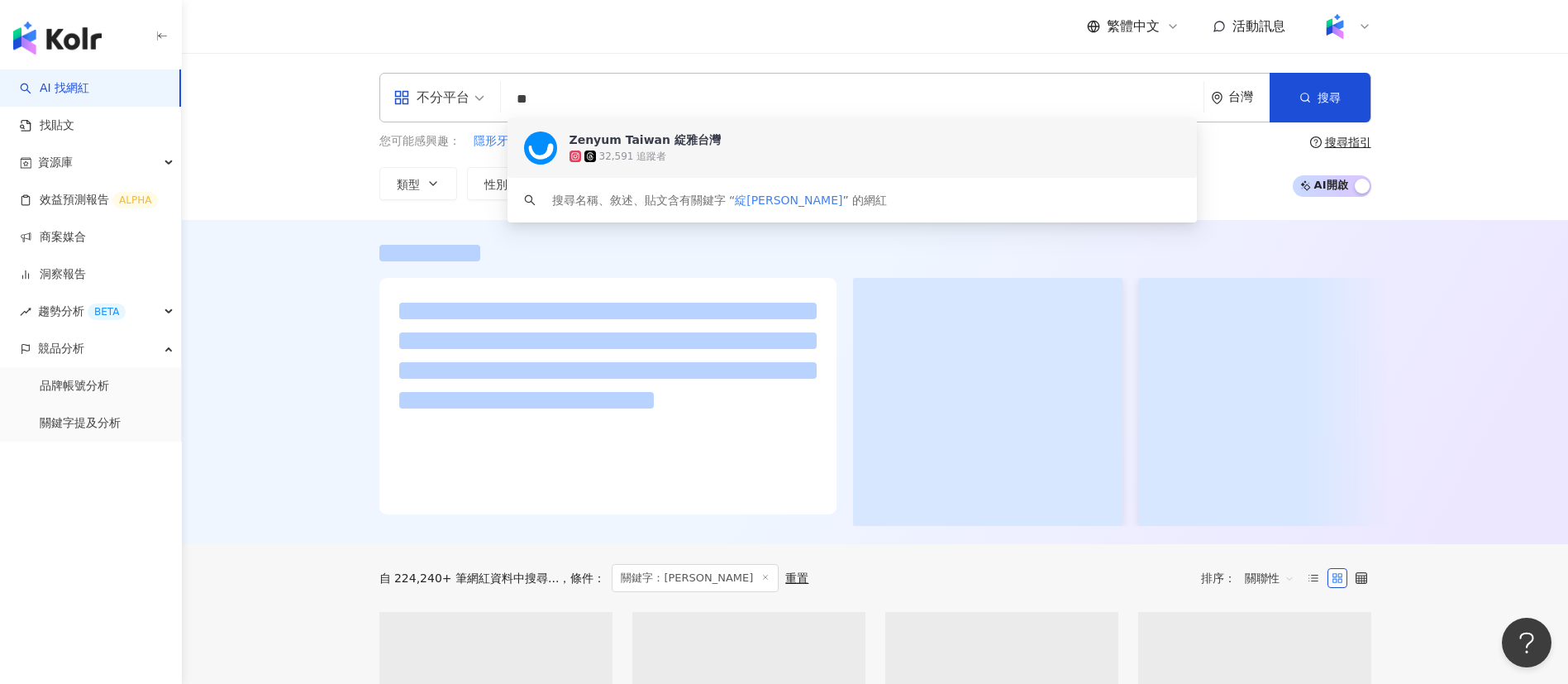
click at [273, 282] on div at bounding box center [874, 382] width 1386 height 324
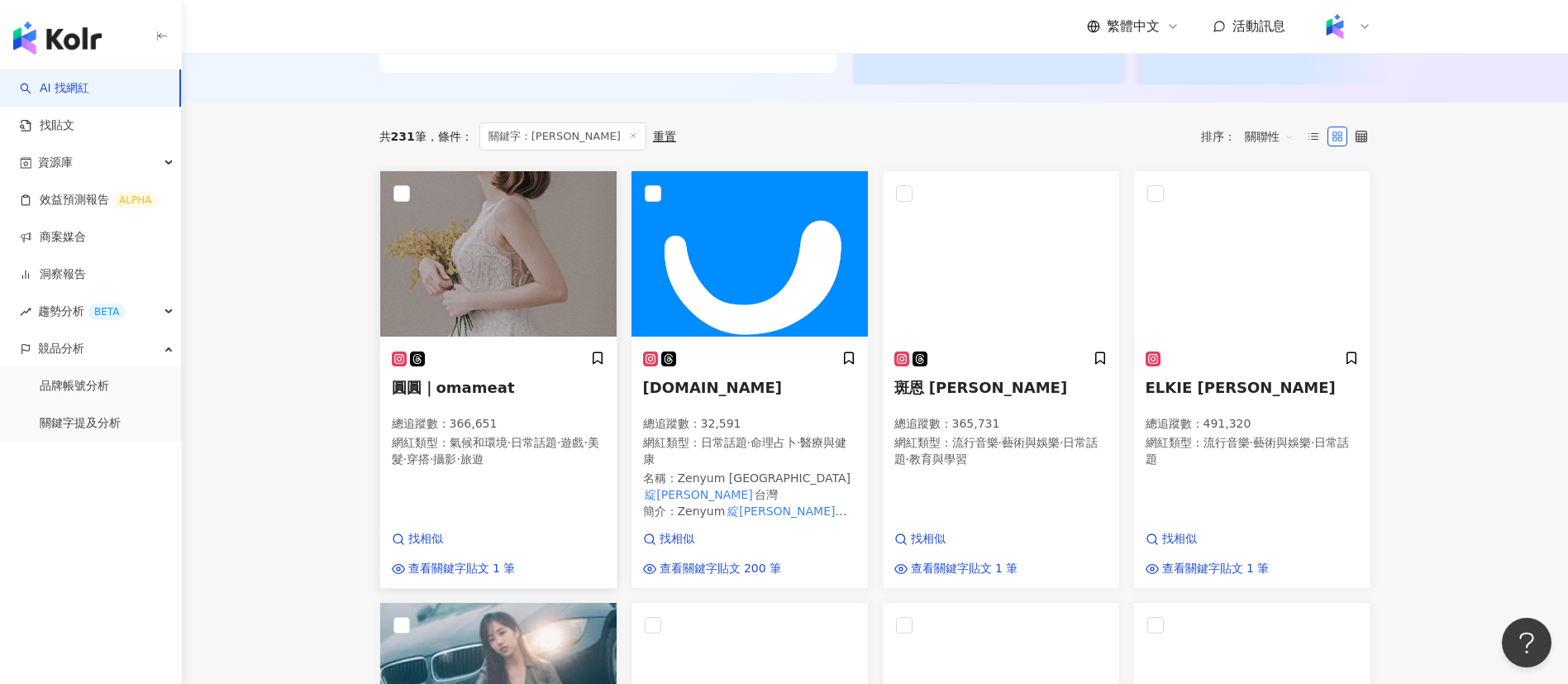
scroll to position [450, 0]
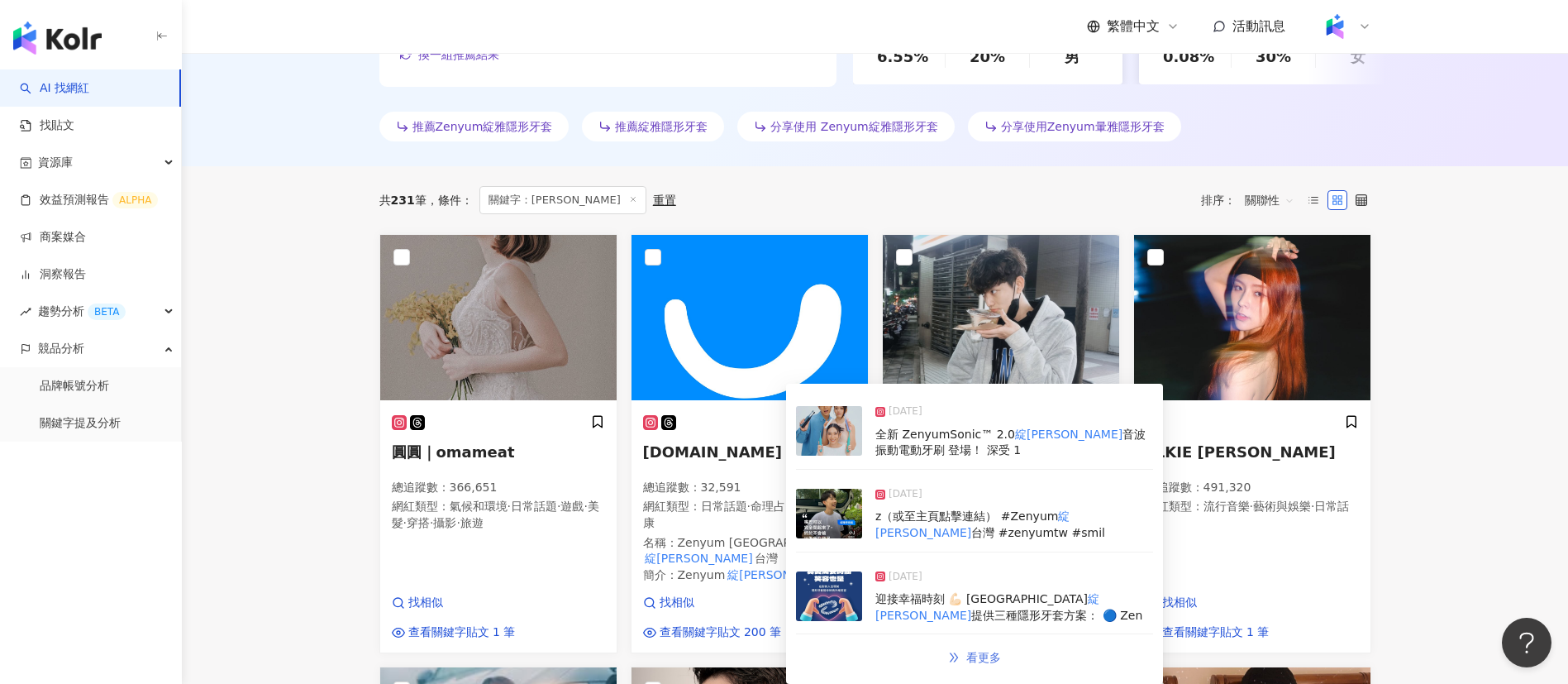
click at [977, 661] on span "看更多" at bounding box center [983, 657] width 34 height 13
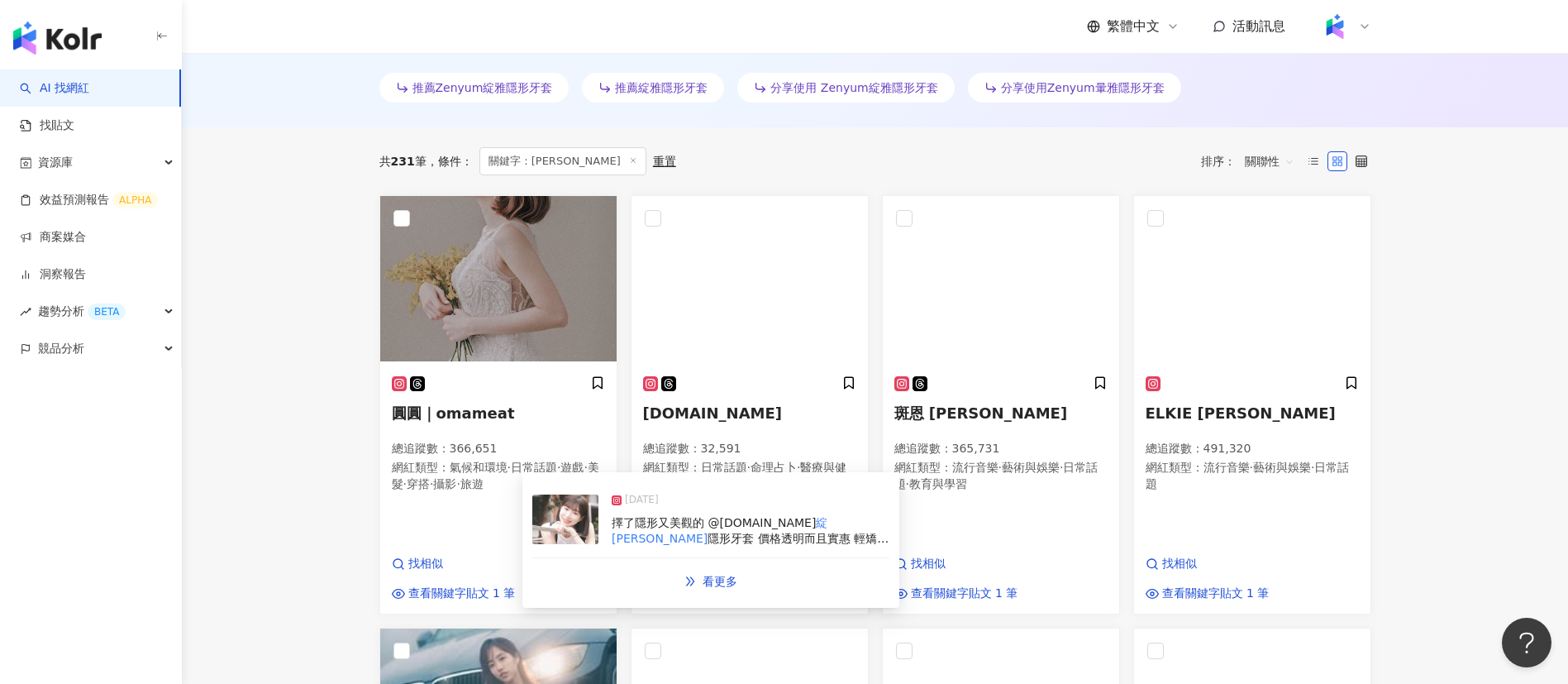
scroll to position [497, 0]
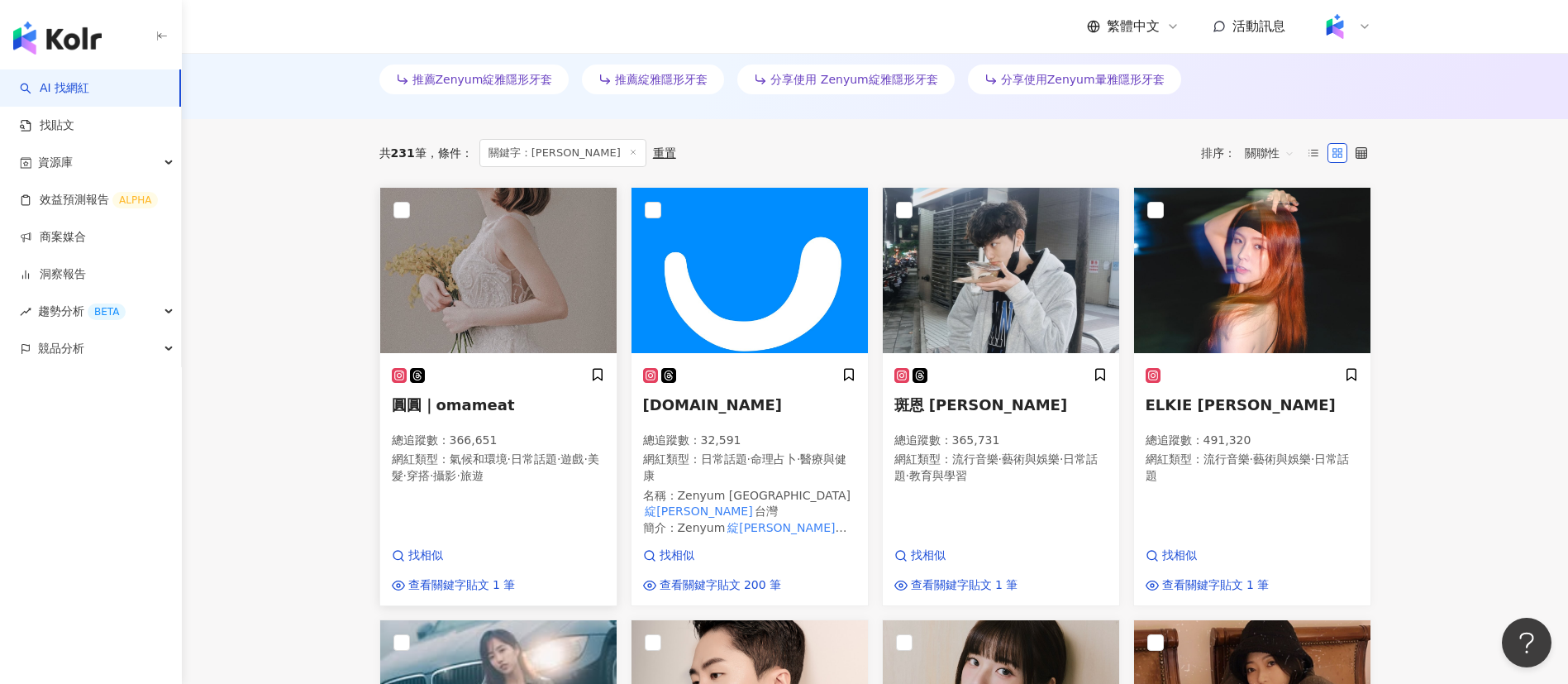
click at [502, 397] on span "圓圓｜omameat" at bounding box center [454, 405] width 123 height 18
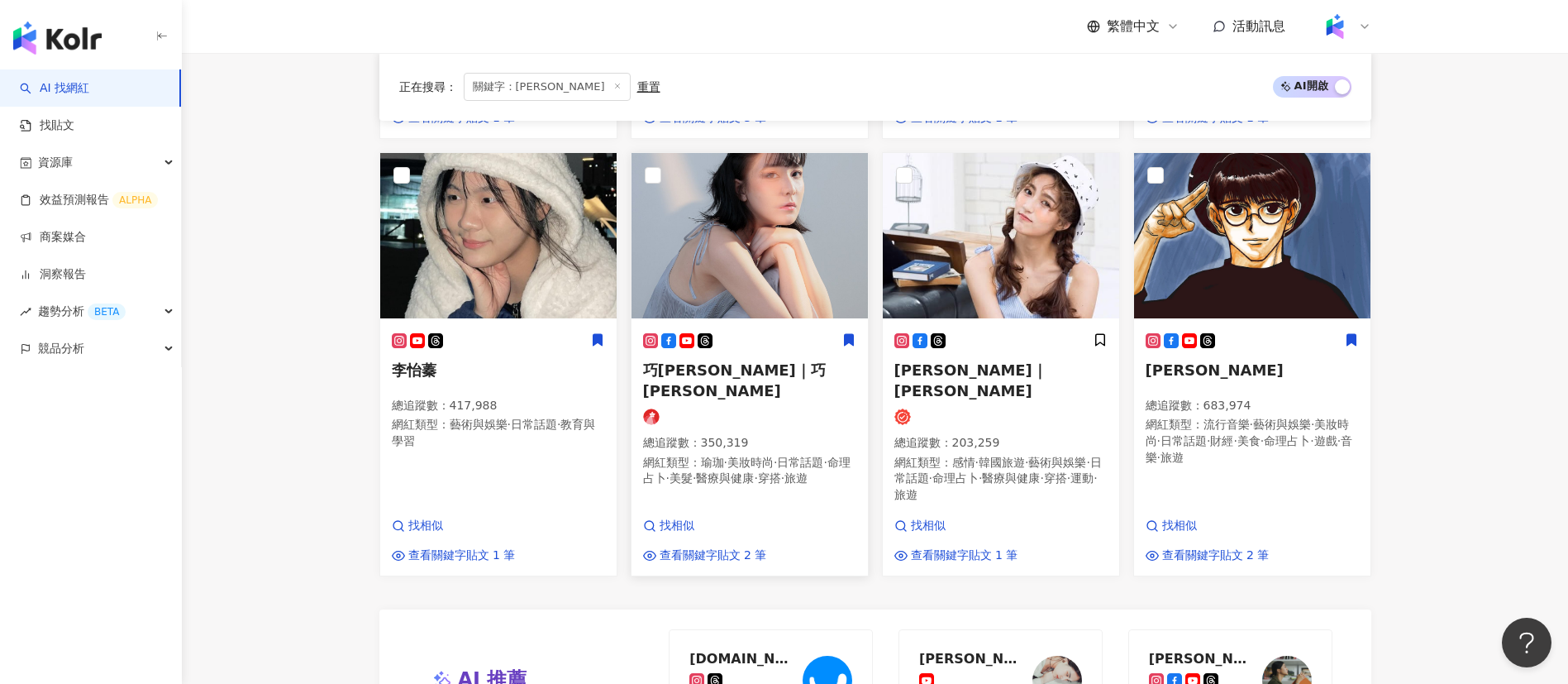
scroll to position [1702, 0]
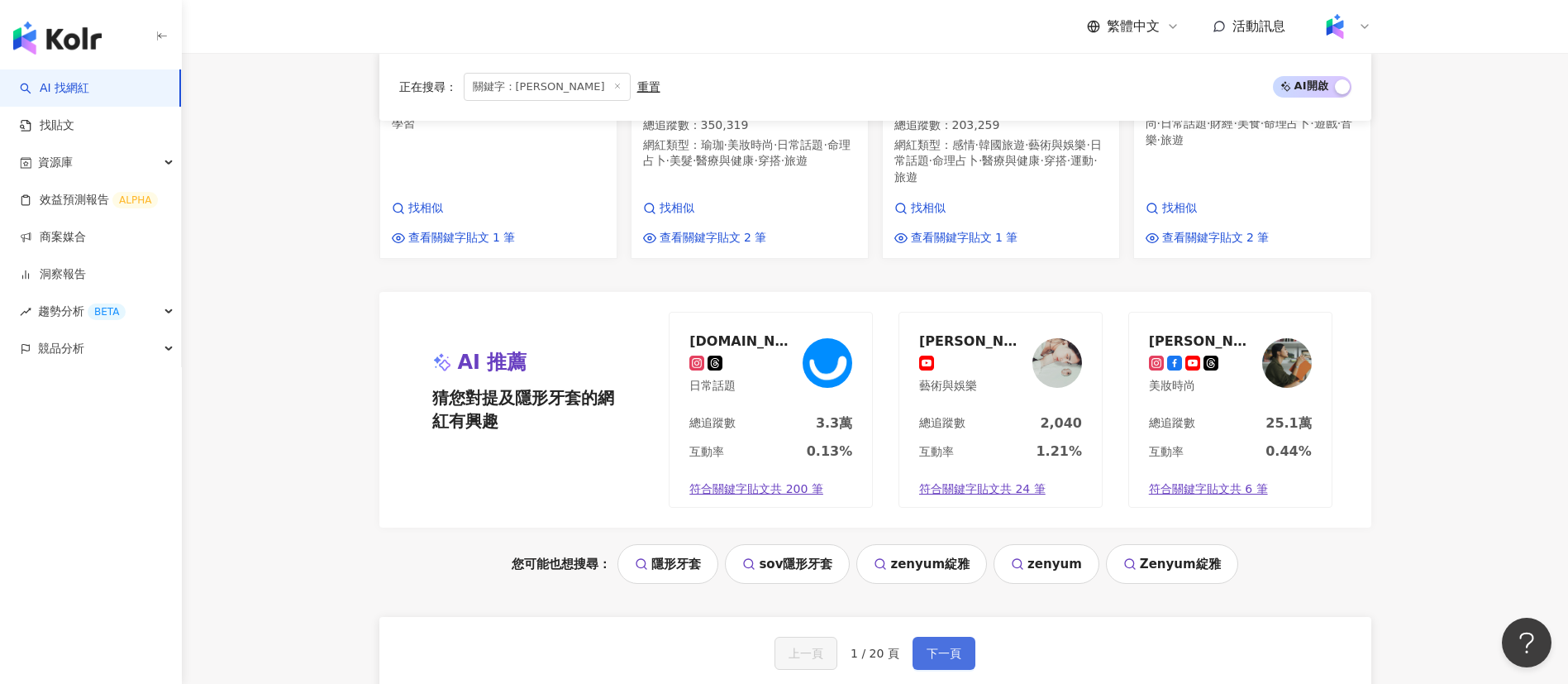
click at [933, 646] on span "下一頁" at bounding box center [943, 652] width 34 height 13
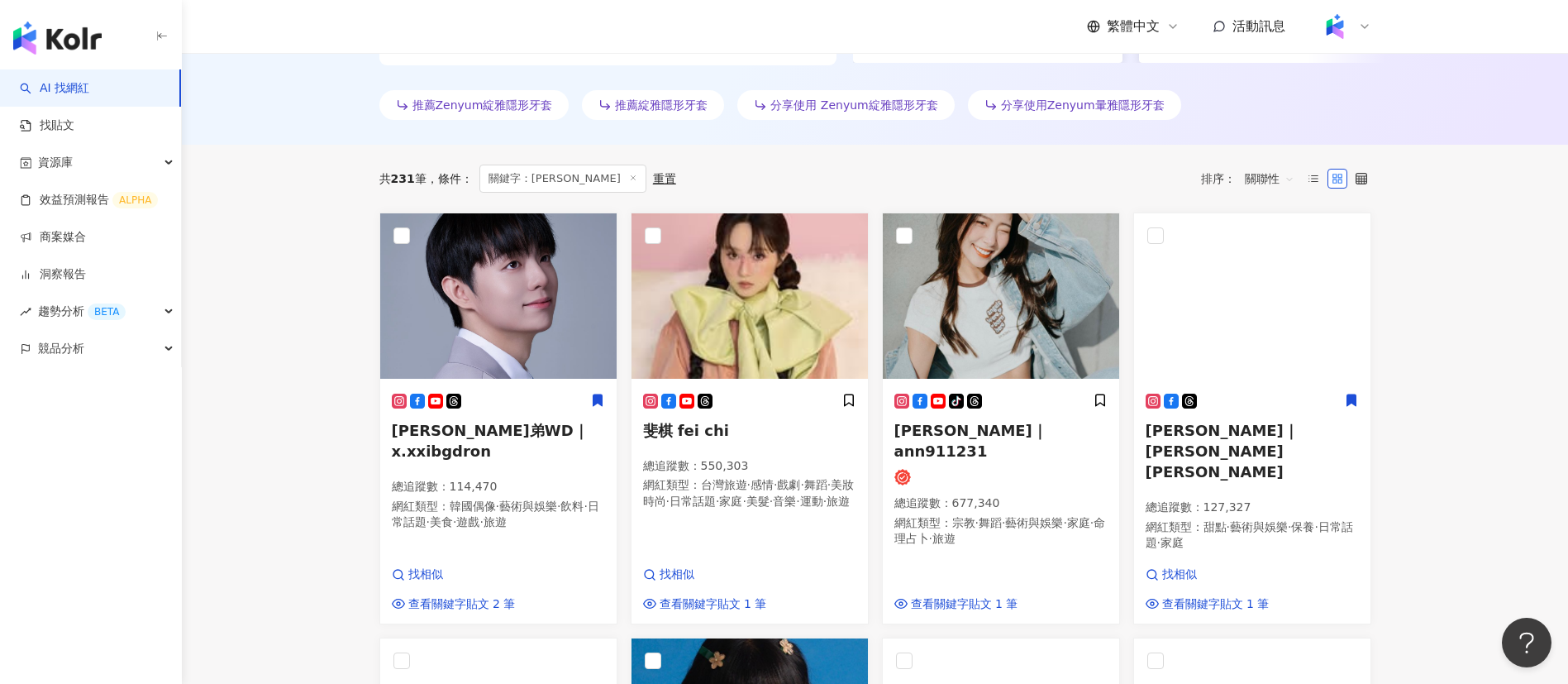
scroll to position [470, 0]
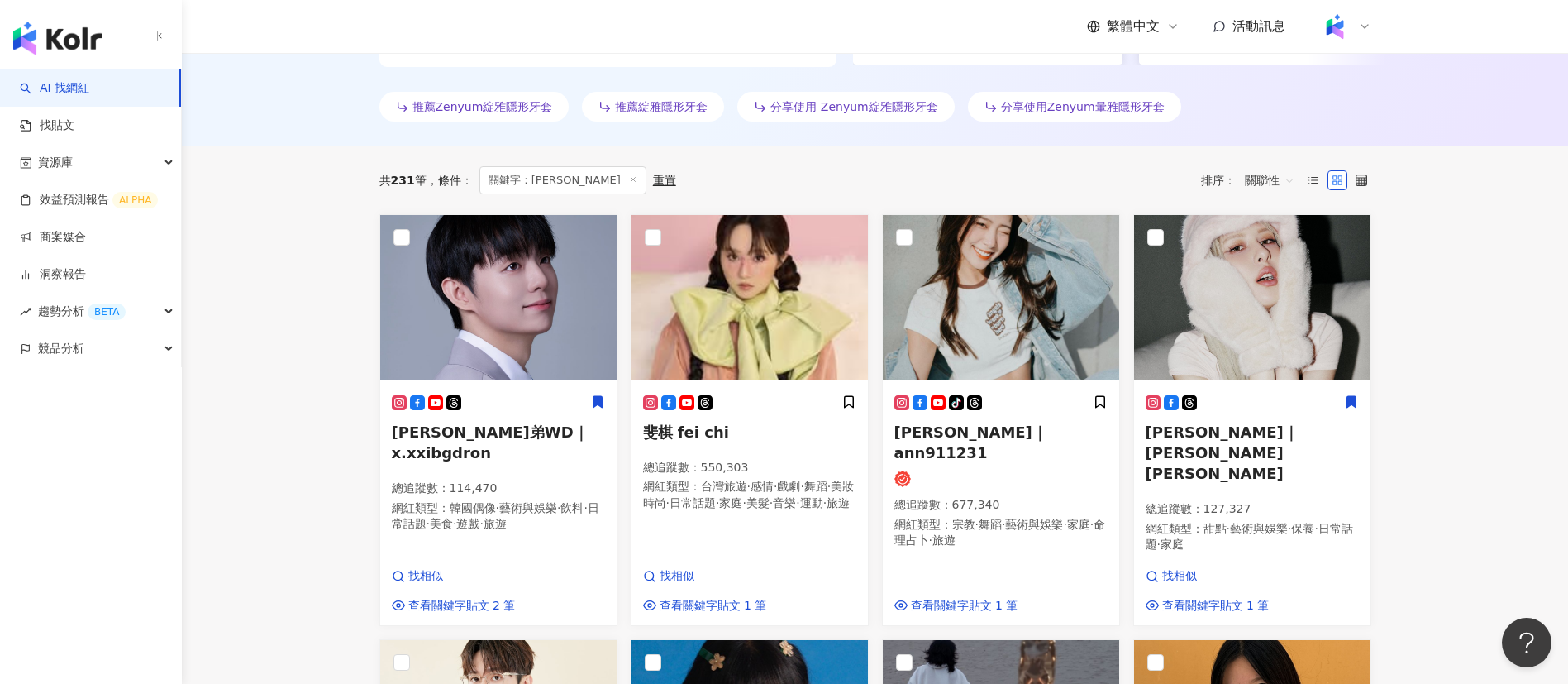
click at [942, 193] on div "共 231 筆 條件 ： 關鍵字：綻雅 重置 排序： 關聯性" at bounding box center [874, 181] width 992 height 28
click at [781, 182] on div "共 231 筆 條件 ： 關鍵字：綻雅 重置 排序： 關聯性" at bounding box center [874, 181] width 992 height 28
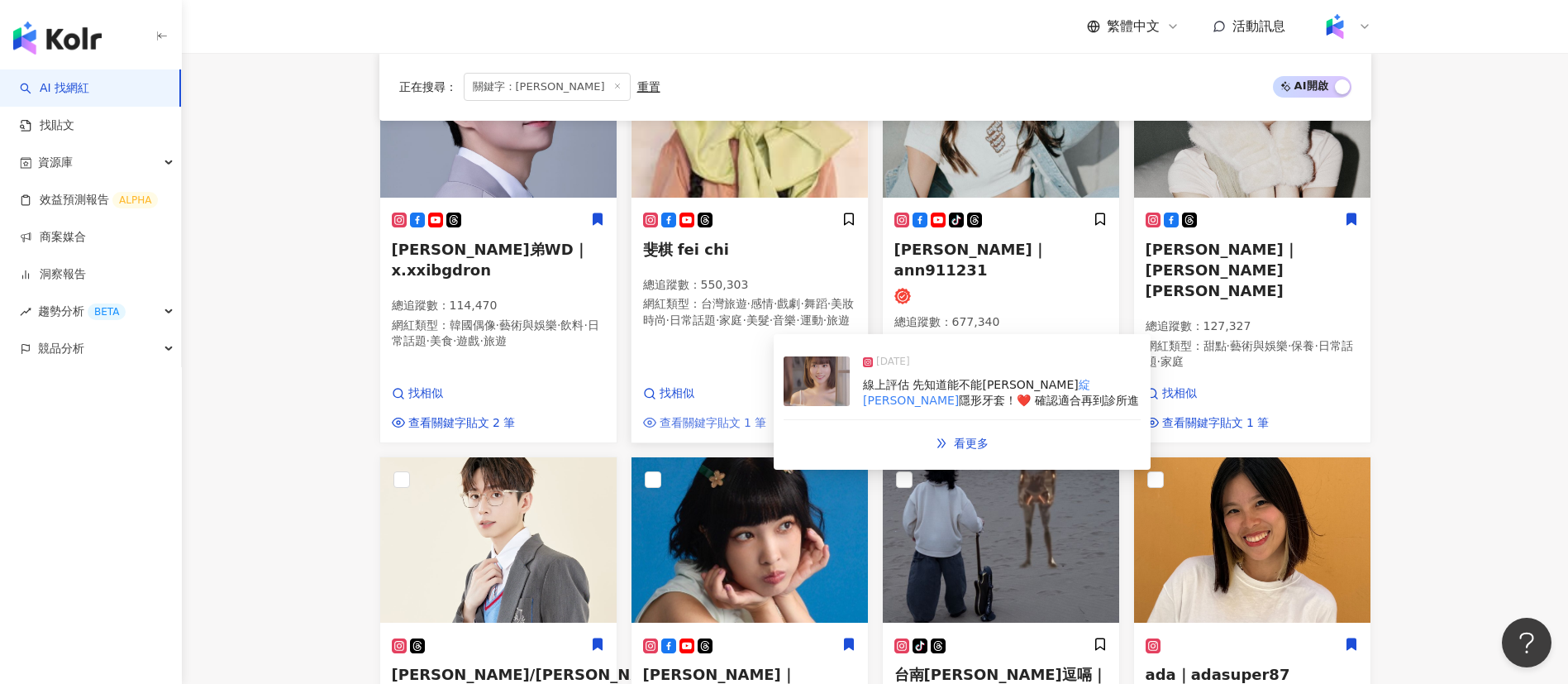
scroll to position [831, 0]
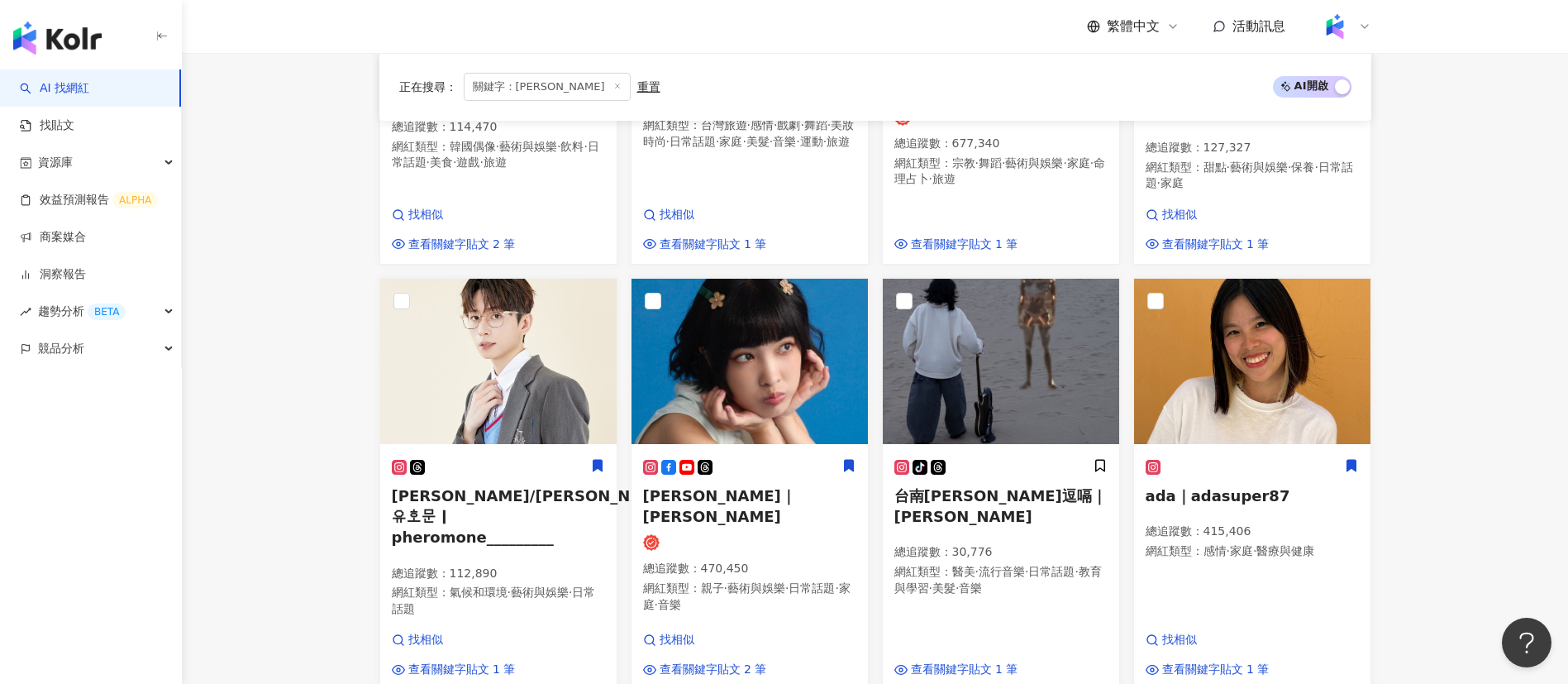
click at [1406, 554] on main "不分平台 ** 台灣 搜尋 您可能感興趣： 隱形牙套 sov隱形牙套 zenyum綻雅 zenyum Zenyum綻雅 類型 性別 追蹤數 互動率 觀看率 合…" at bounding box center [874, 417] width 1386 height 2391
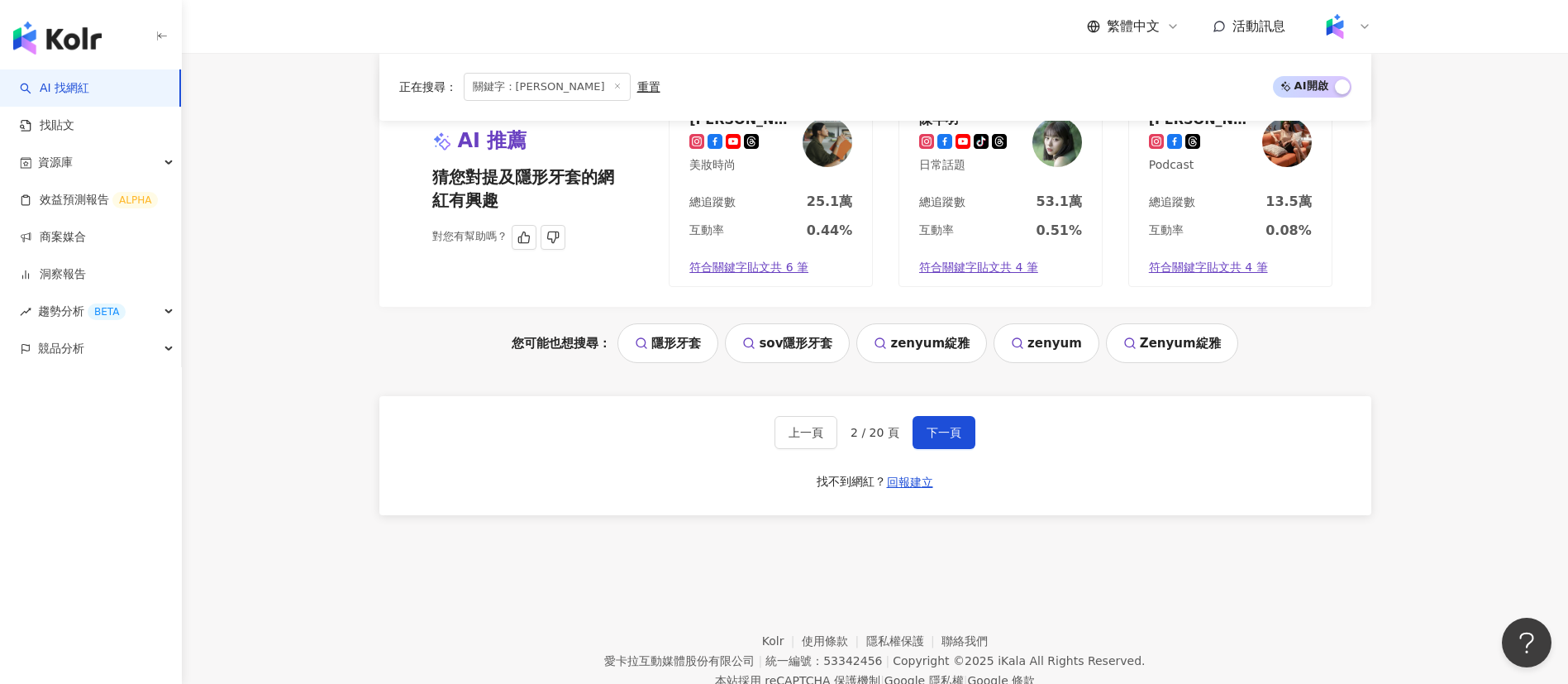
scroll to position [1900, 0]
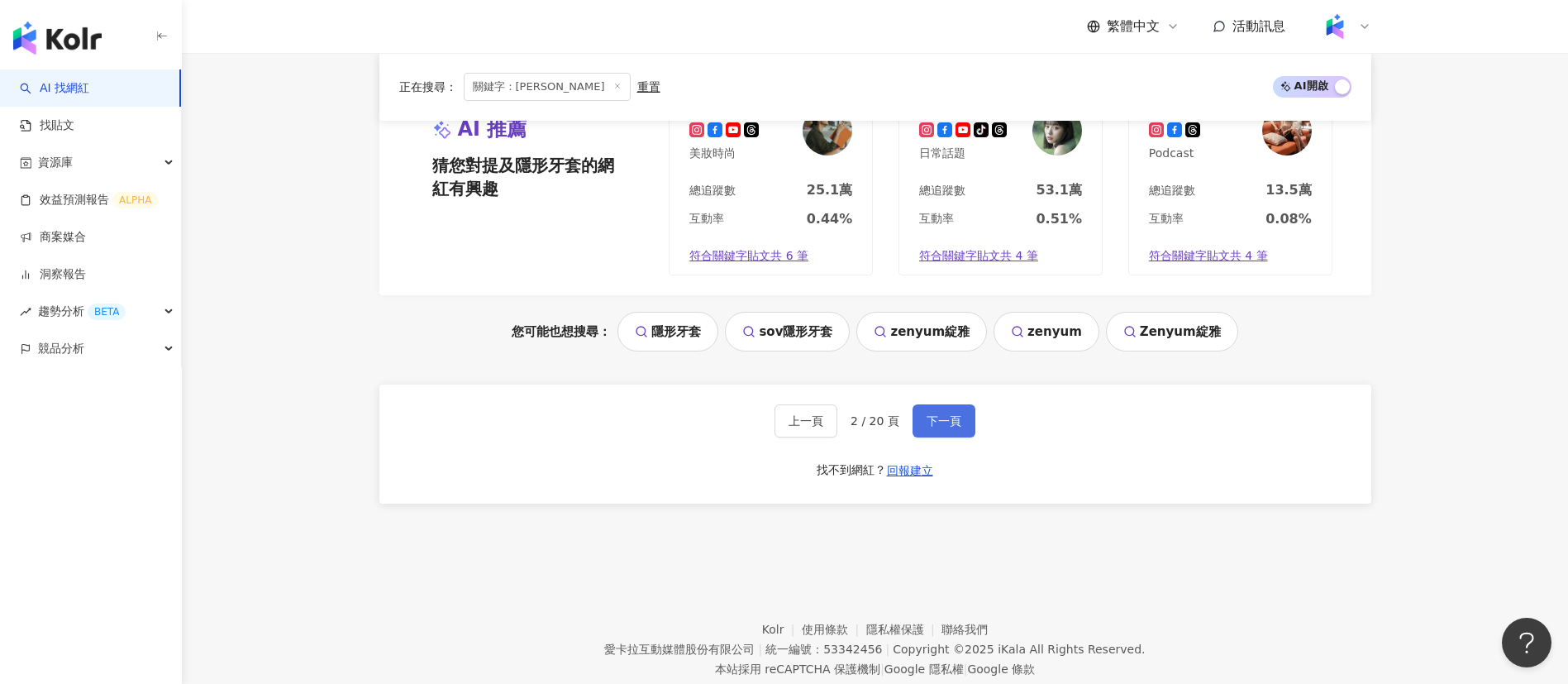
click at [939, 414] on span "下一頁" at bounding box center [943, 420] width 34 height 13
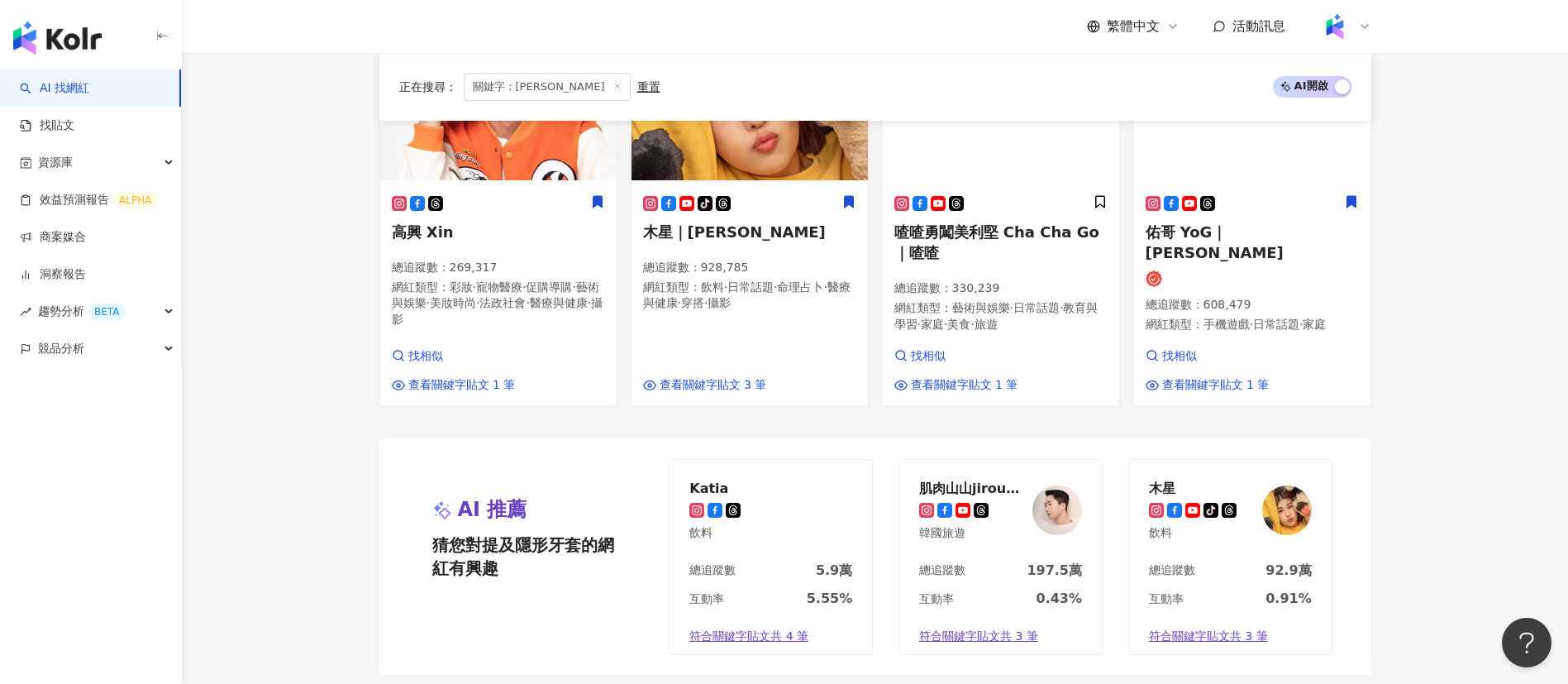
scroll to position [1933, 0]
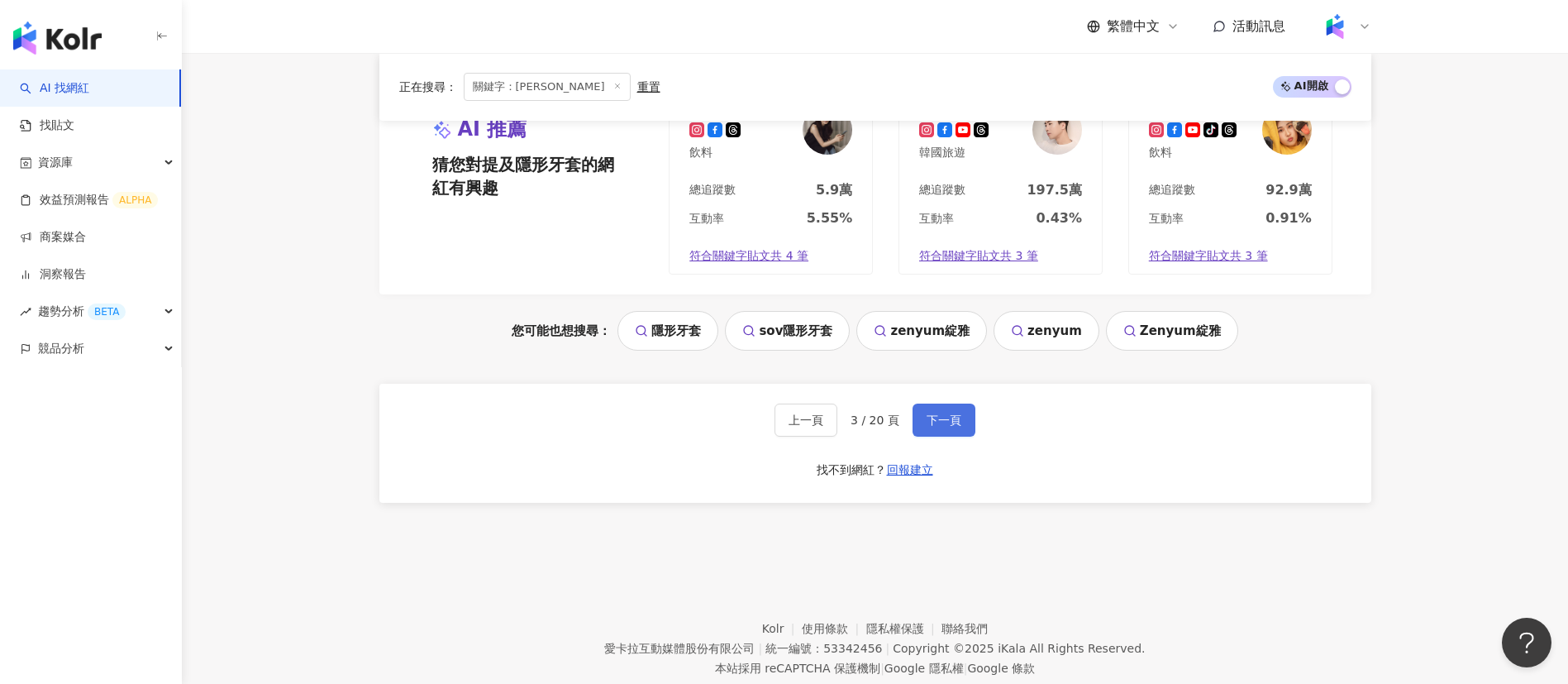
click at [959, 404] on button "下一頁" at bounding box center [943, 420] width 63 height 33
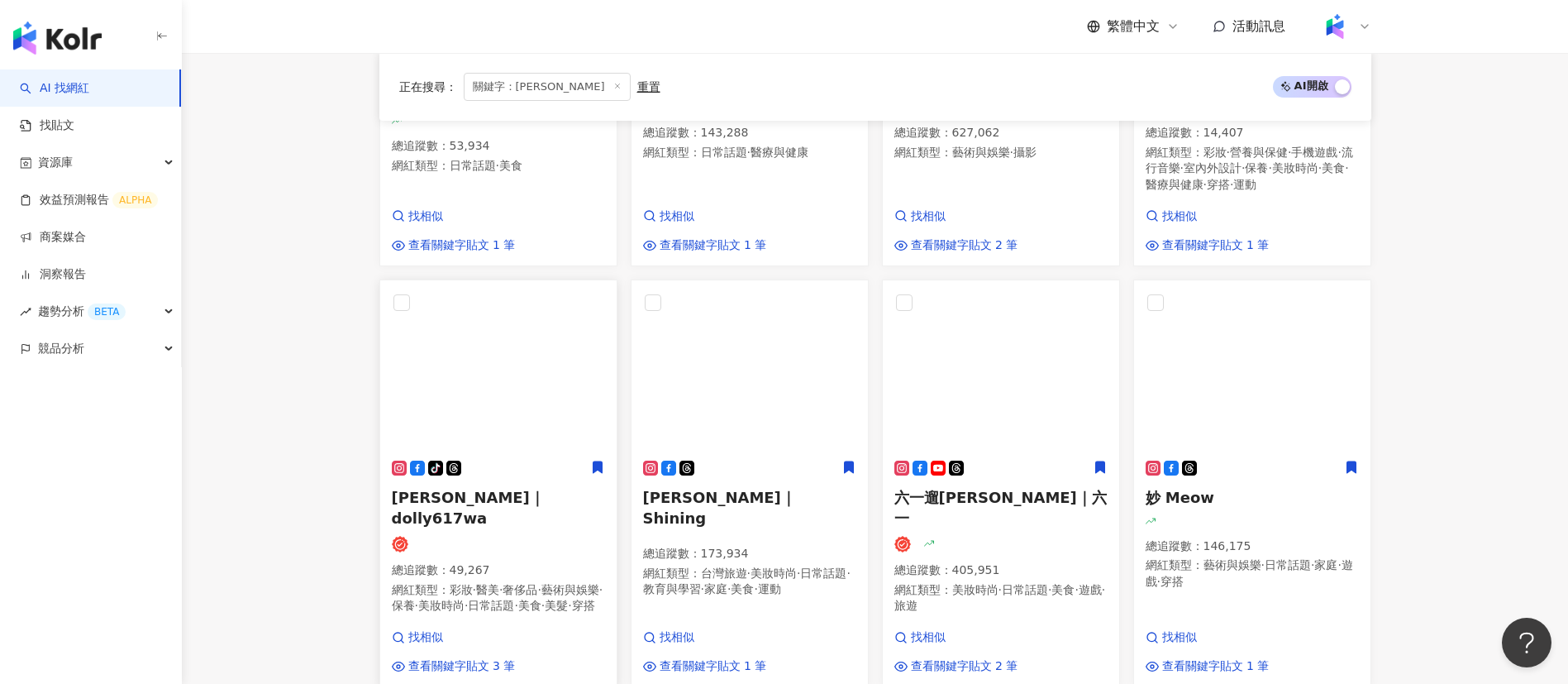
scroll to position [1325, 0]
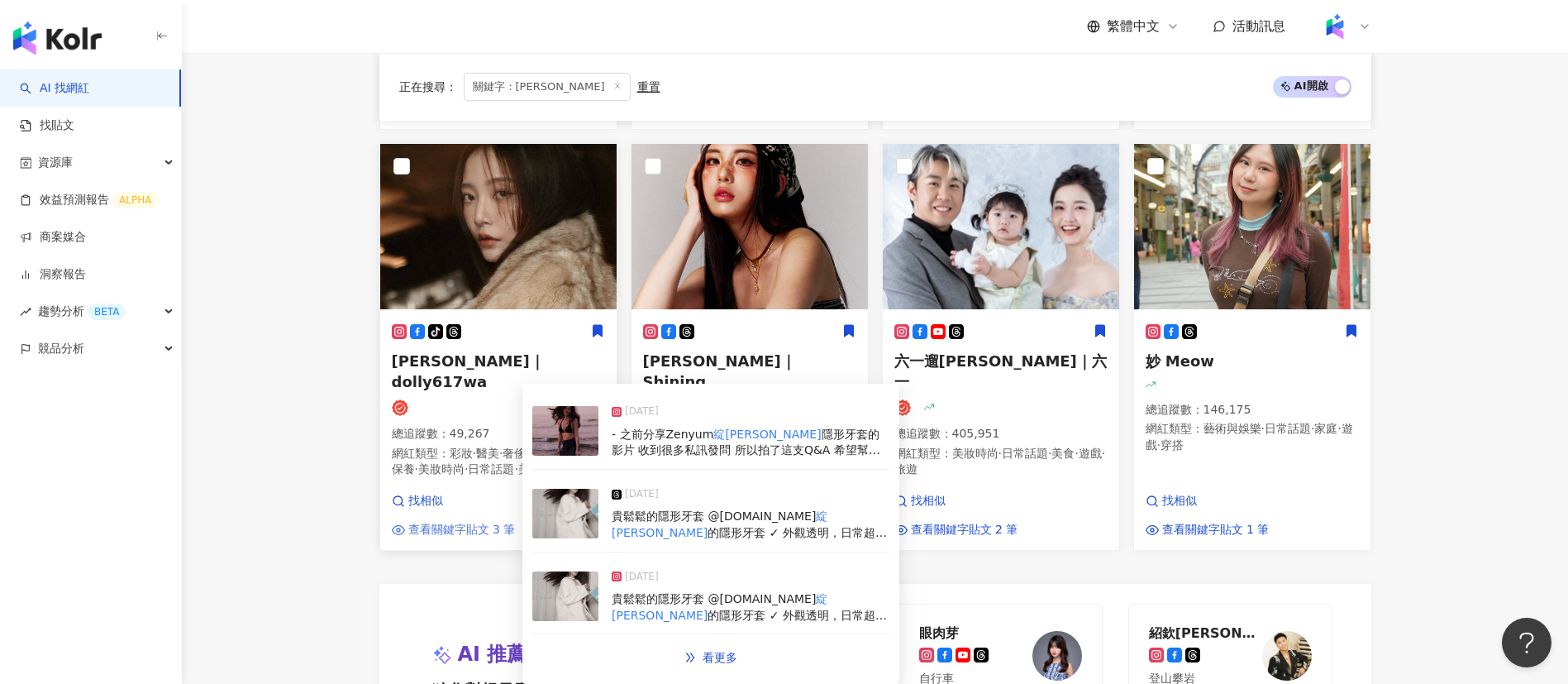
click at [471, 536] on span "查看關鍵字貼文 3 筆" at bounding box center [462, 530] width 108 height 17
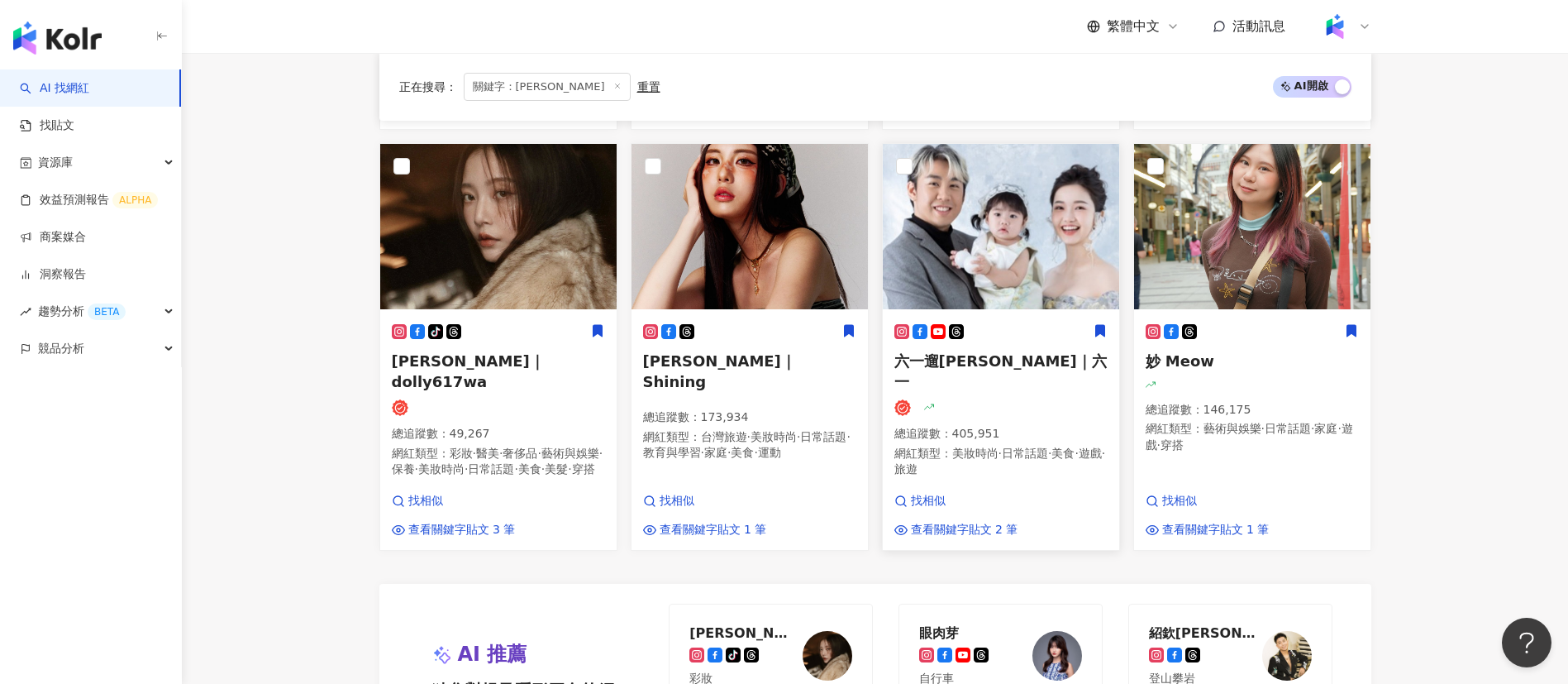
click at [992, 428] on p "總追蹤數 ： 405,951" at bounding box center [1001, 434] width 213 height 17
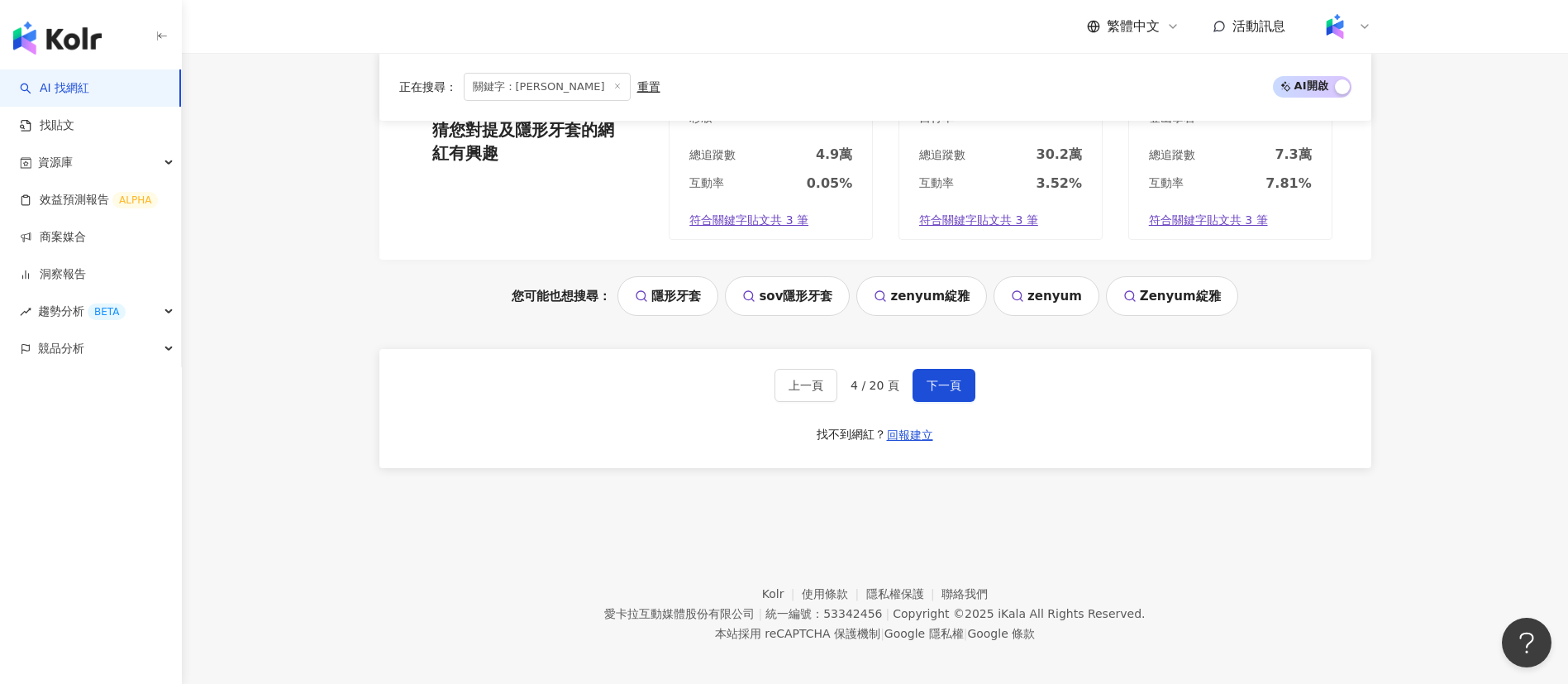
scroll to position [1907, 0]
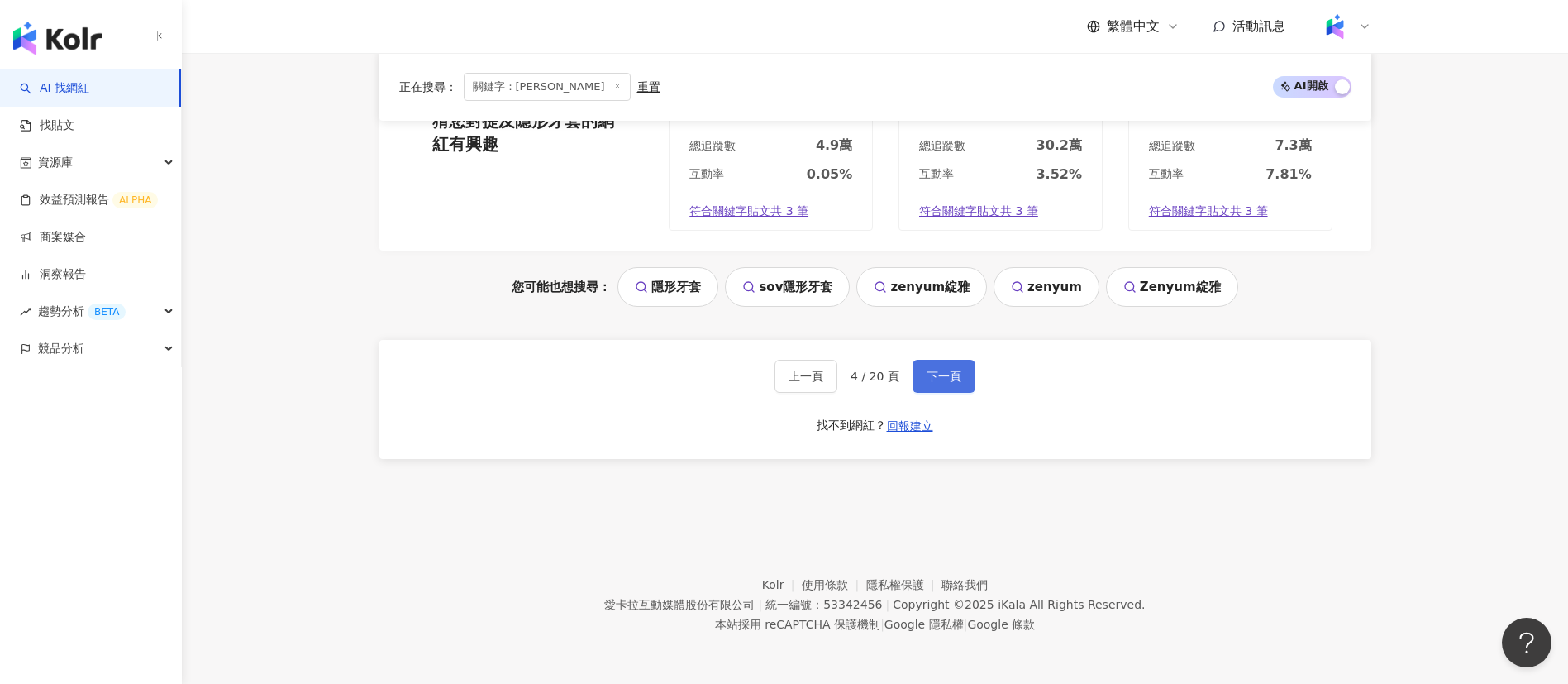
click at [951, 366] on button "下一頁" at bounding box center [943, 376] width 63 height 33
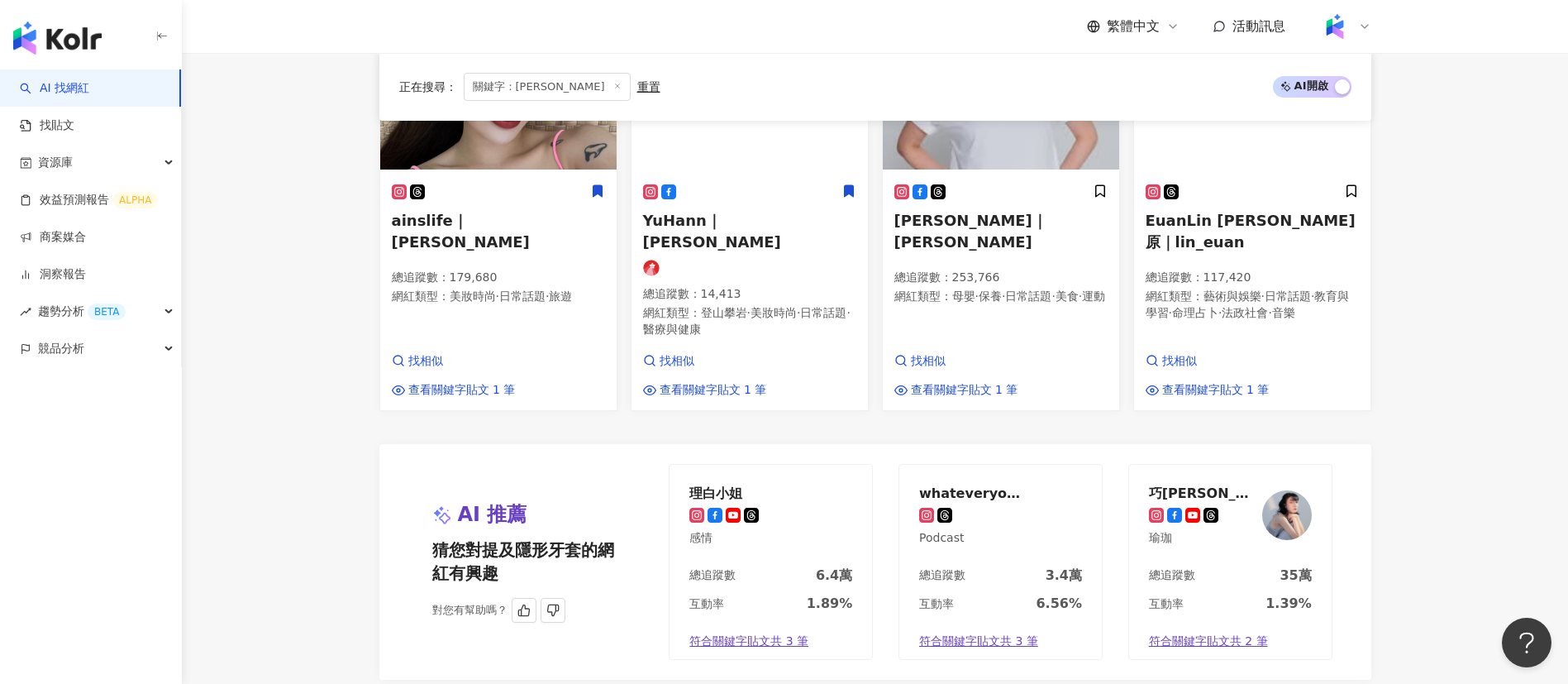
scroll to position [1577, 0]
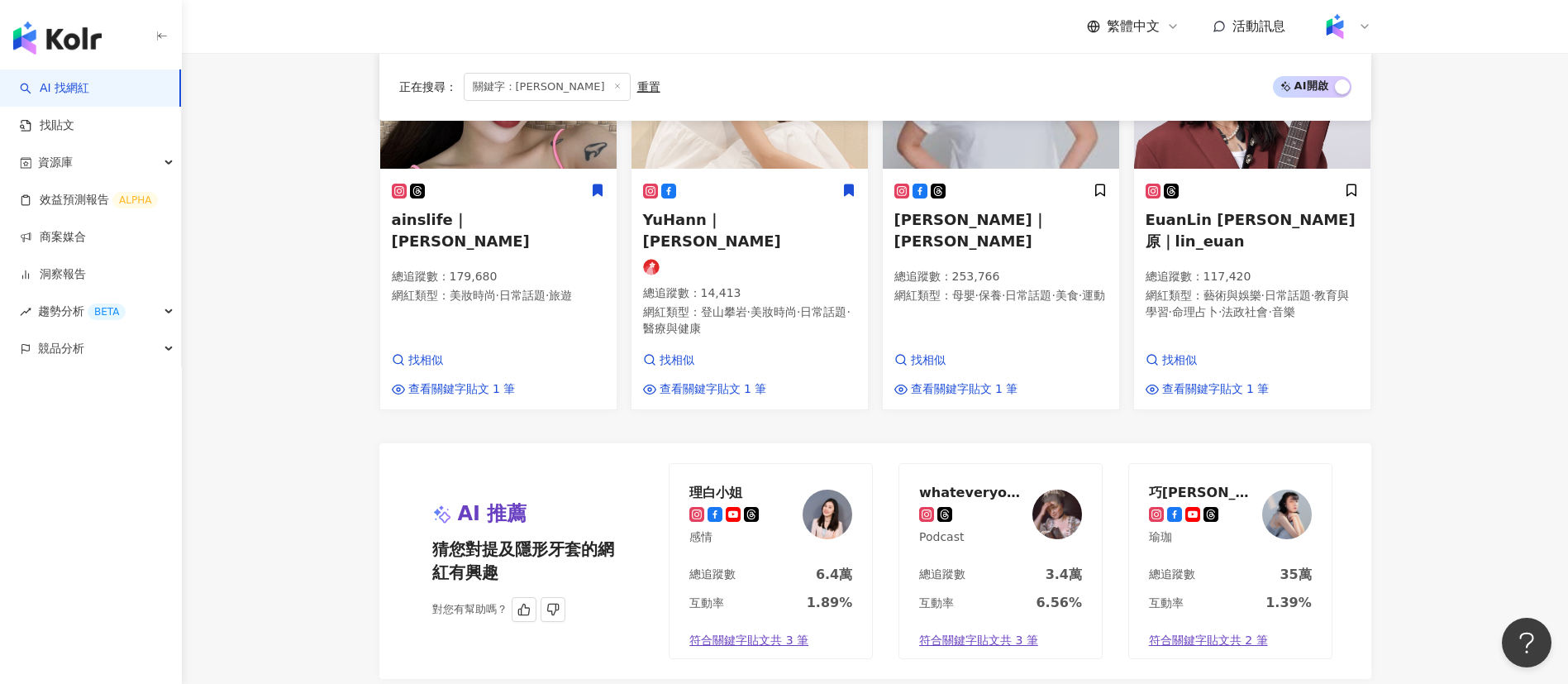
click at [779, 566] on div "總追蹤數 6.4萬" at bounding box center [771, 580] width 203 height 28
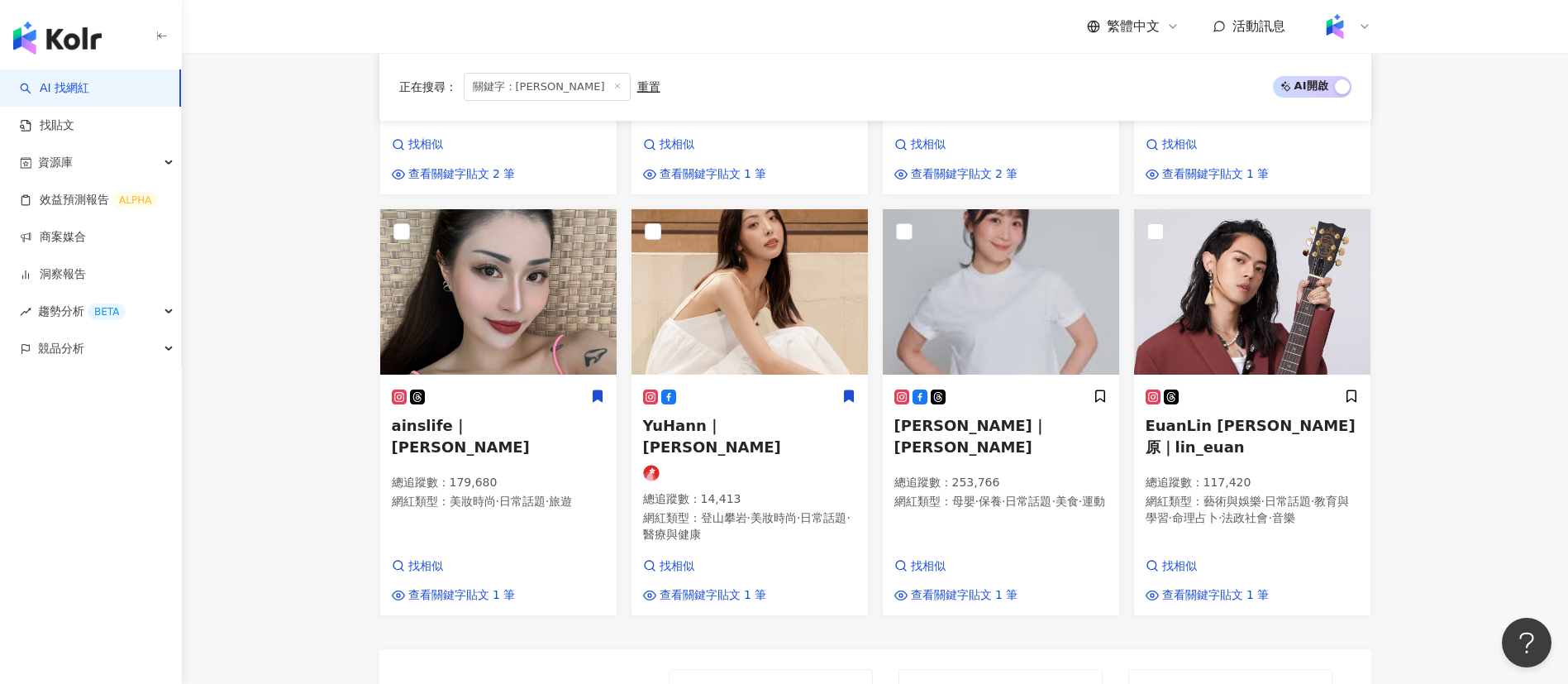
scroll to position [1367, 0]
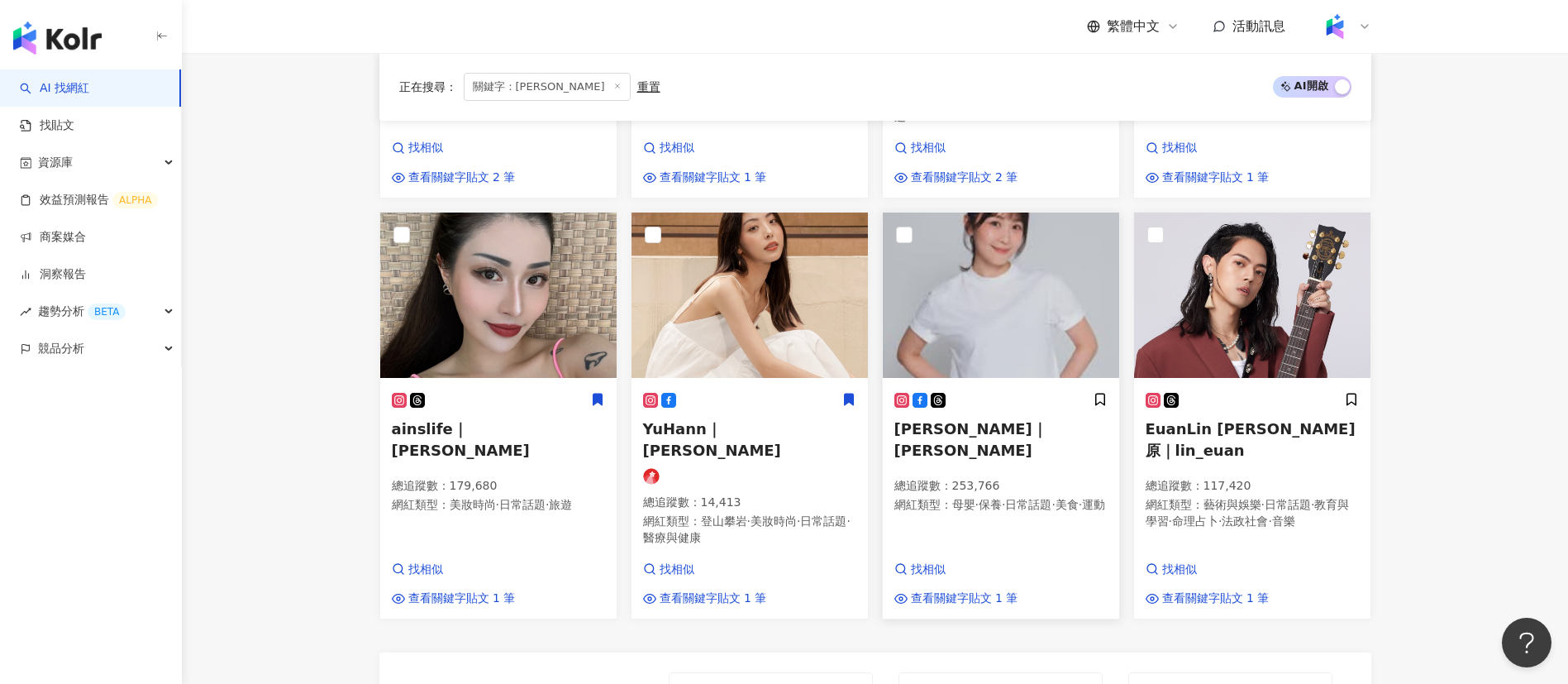
click at [968, 498] on span "母嬰" at bounding box center [963, 504] width 23 height 13
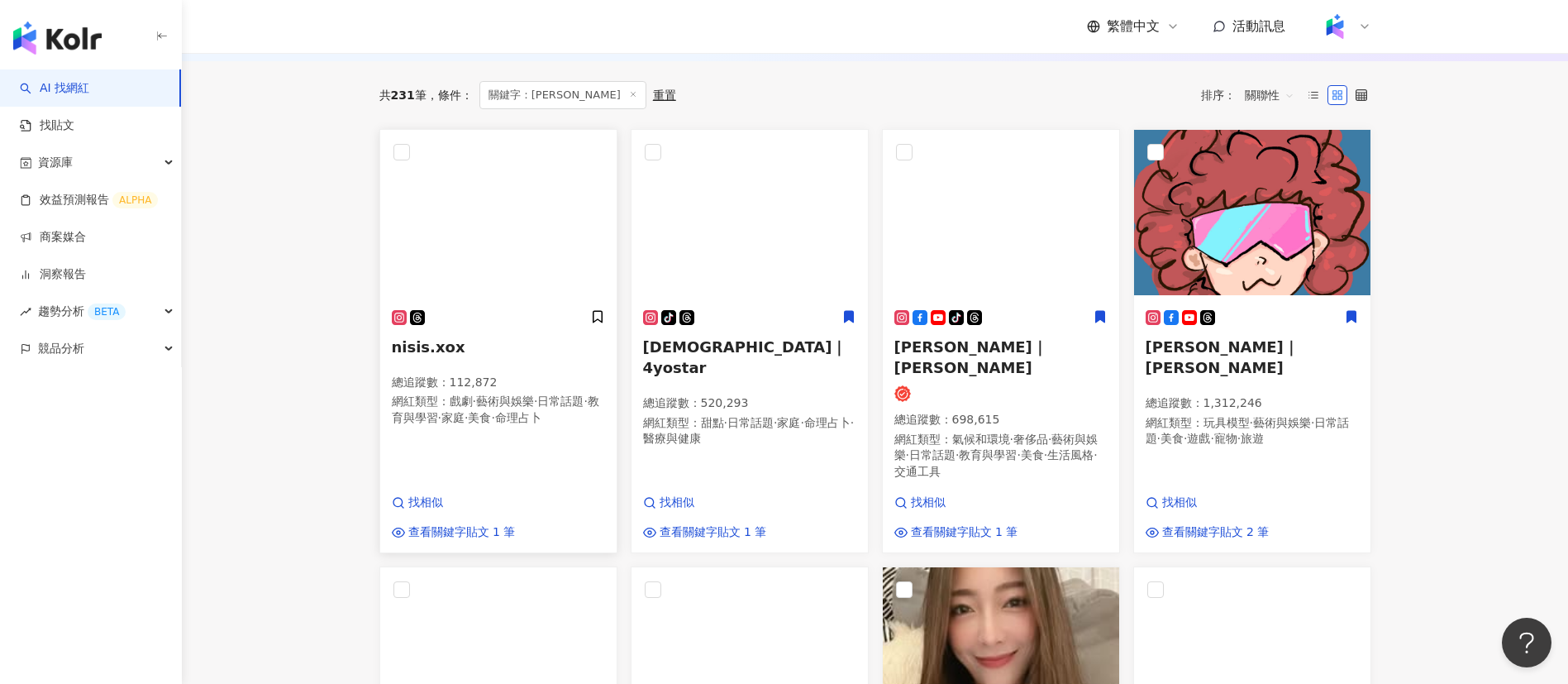
scroll to position [556, 0]
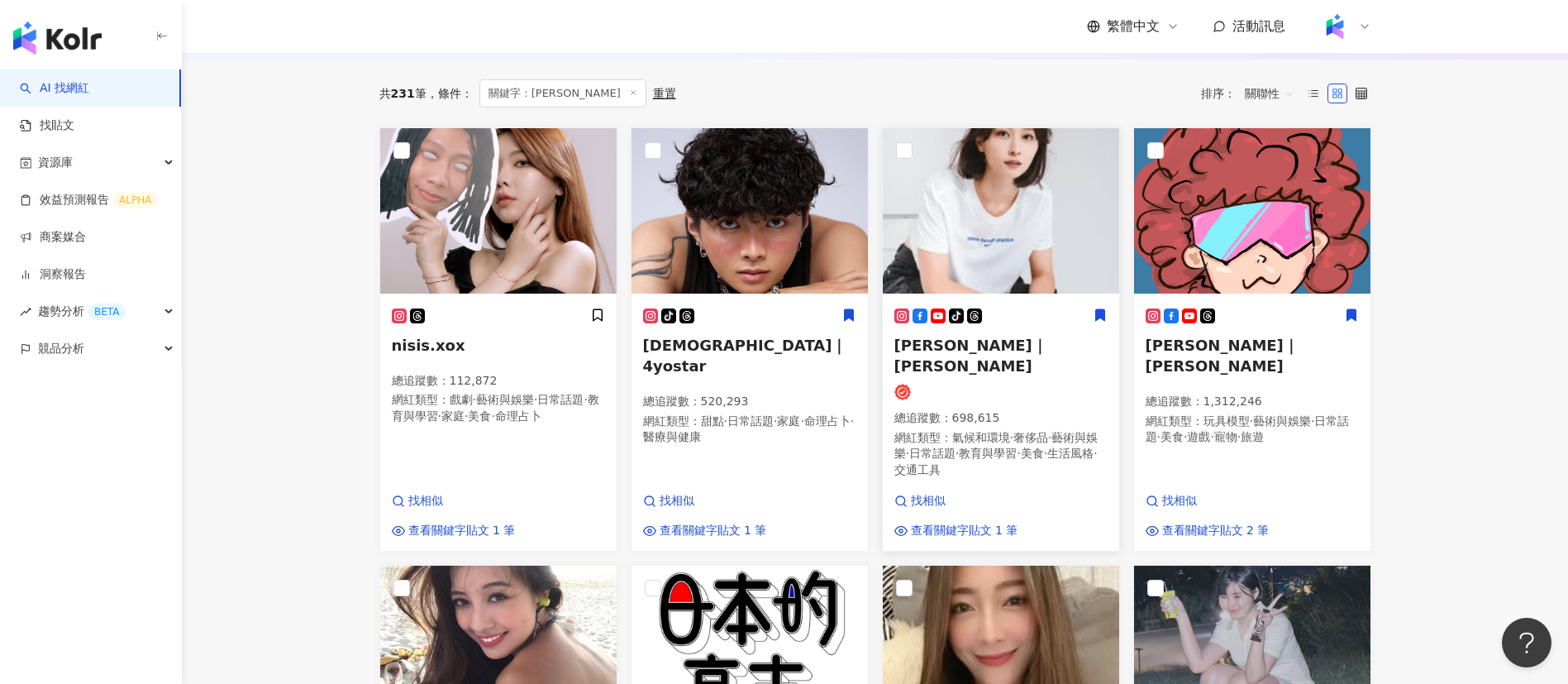
click at [940, 463] on span "交通工具" at bounding box center [918, 469] width 47 height 13
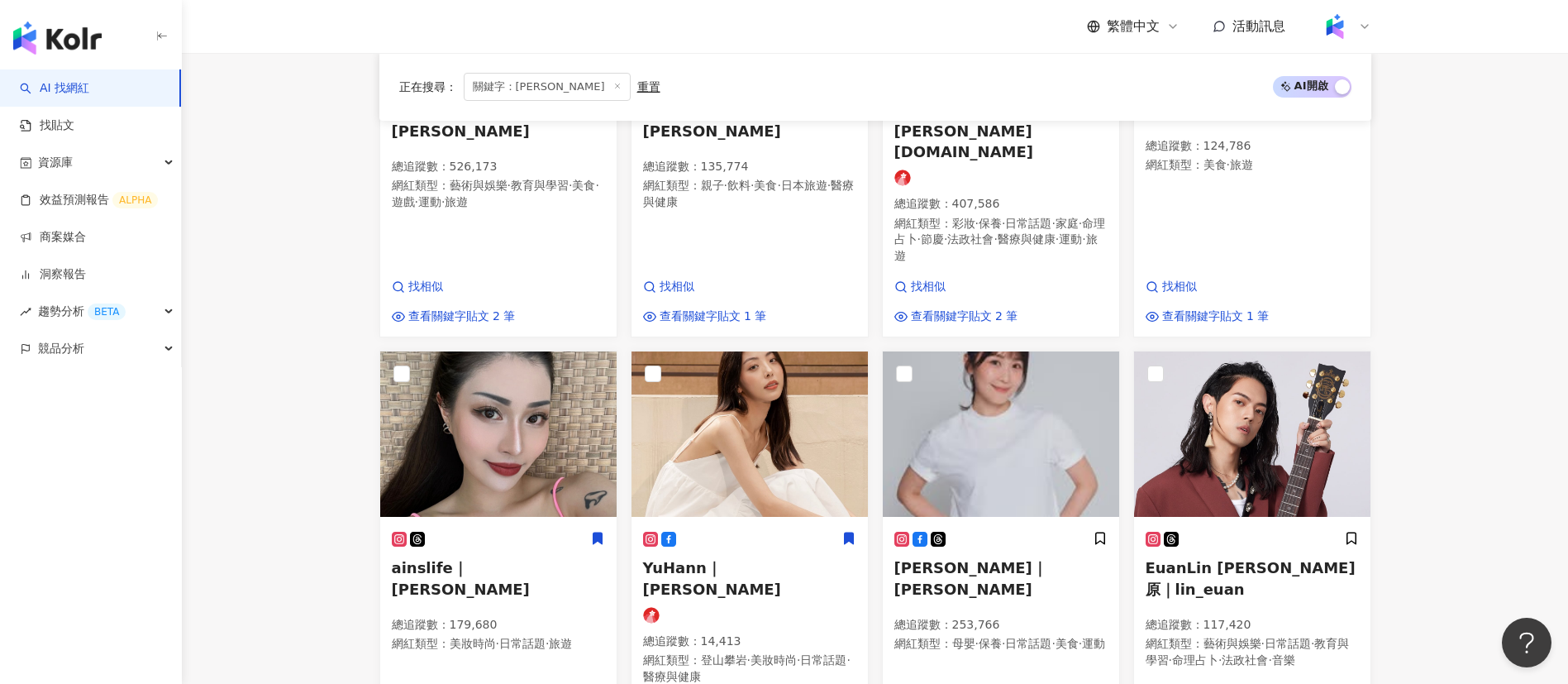
scroll to position [1923, 0]
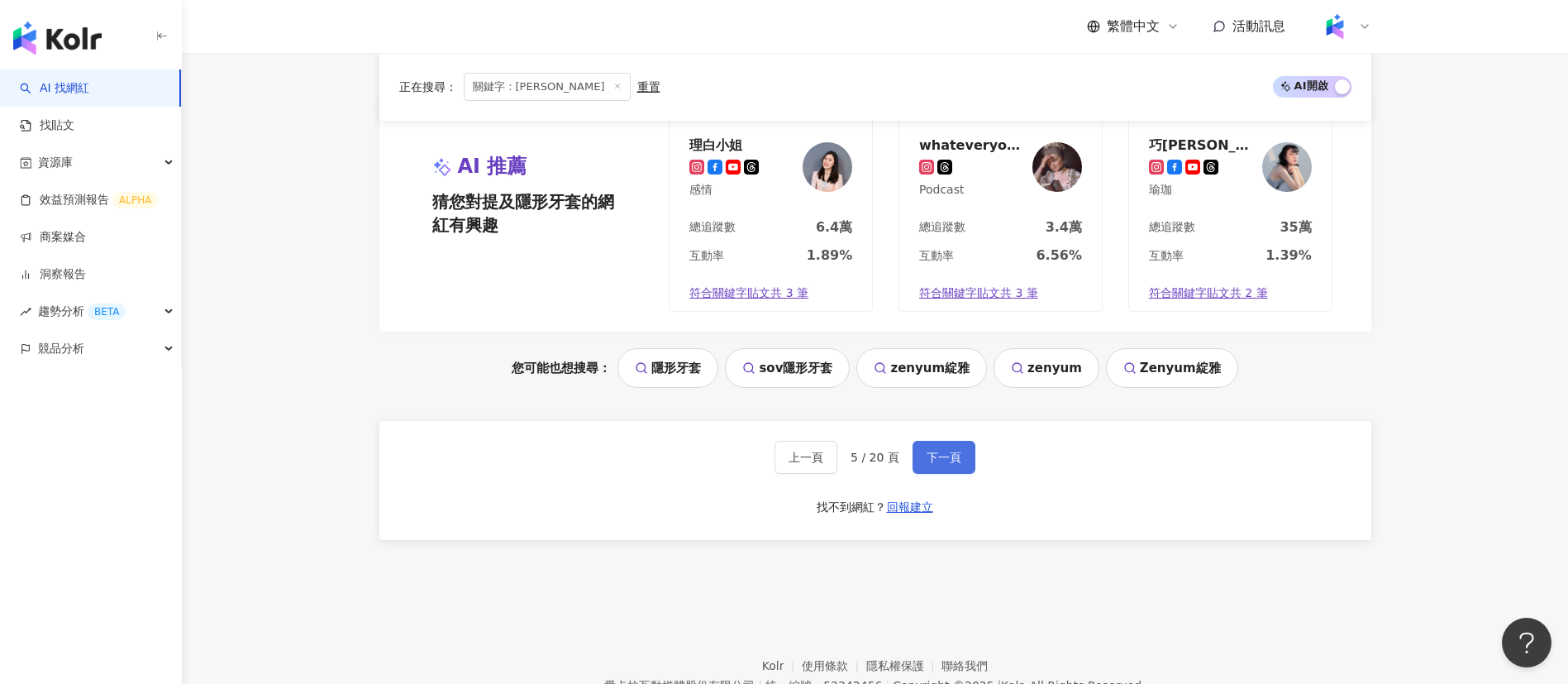
click at [952, 450] on span "下一頁" at bounding box center [943, 457] width 34 height 13
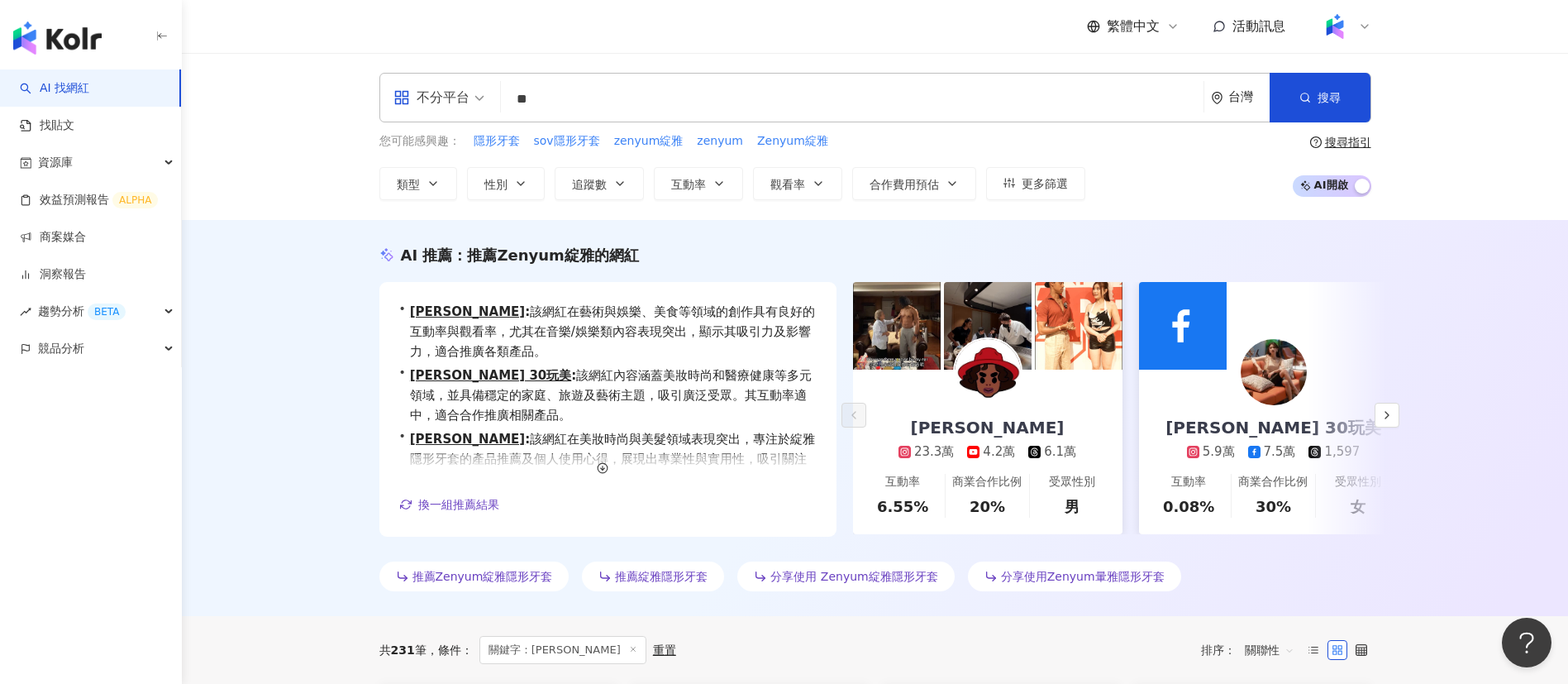
scroll to position [167, 0]
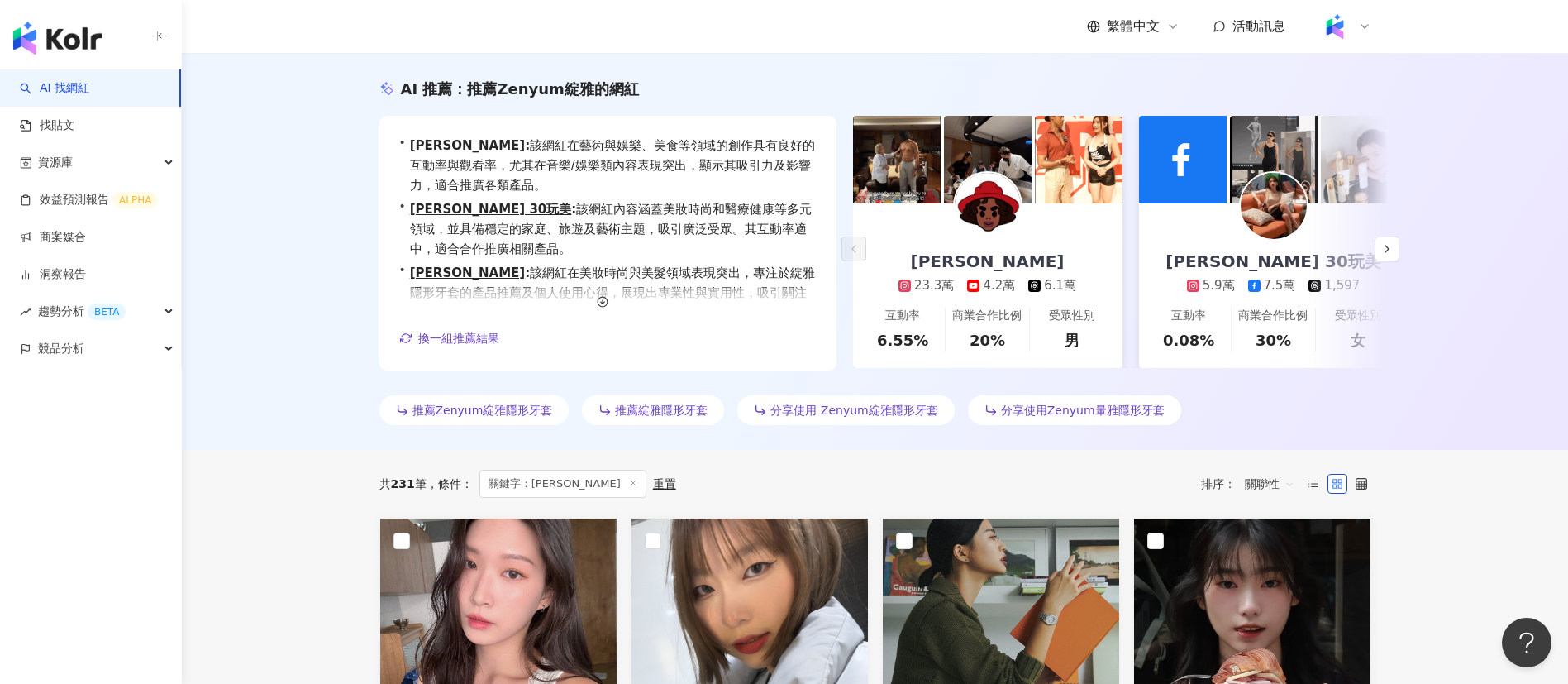
click at [1267, 482] on span "關聯性" at bounding box center [1269, 484] width 49 height 26
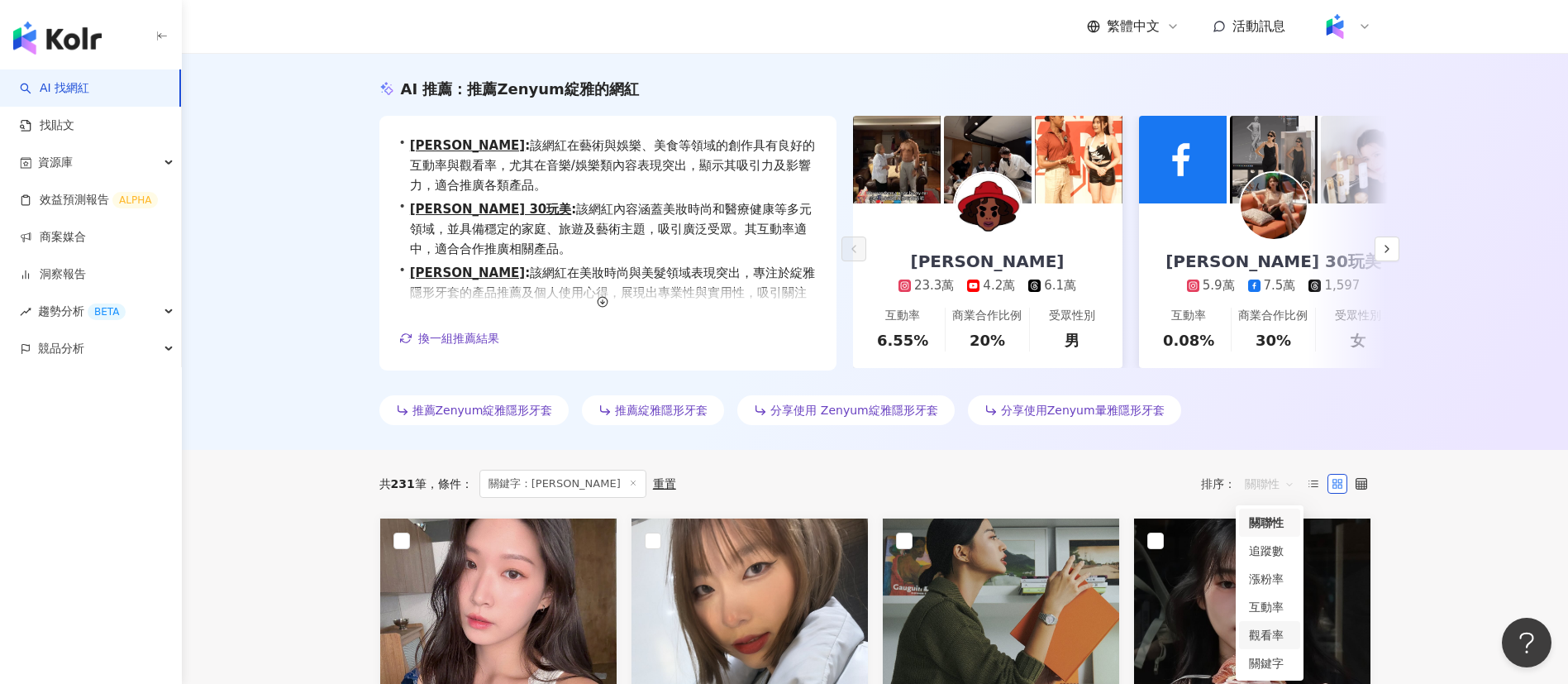
click at [1271, 632] on div "觀看率" at bounding box center [1269, 635] width 41 height 19
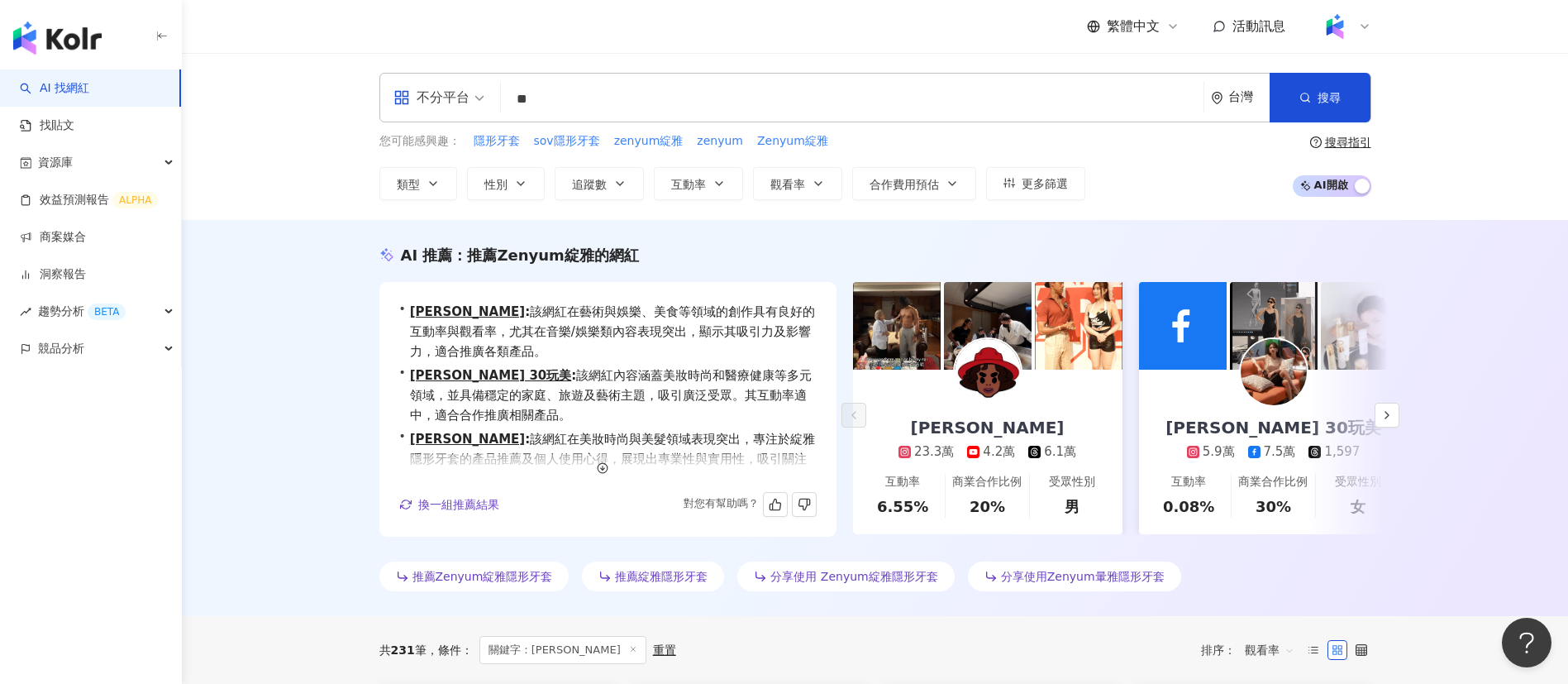
click at [554, 361] on div "• 布萊登 : 該網紅在藝術與娛樂、美食等領域的創作具有良好的互動率與觀看率，尤其在音樂/娛樂類內容表現突出，顯示其吸引力及影響力，適合推廣各類產品。 • B…" at bounding box center [608, 386] width 418 height 170
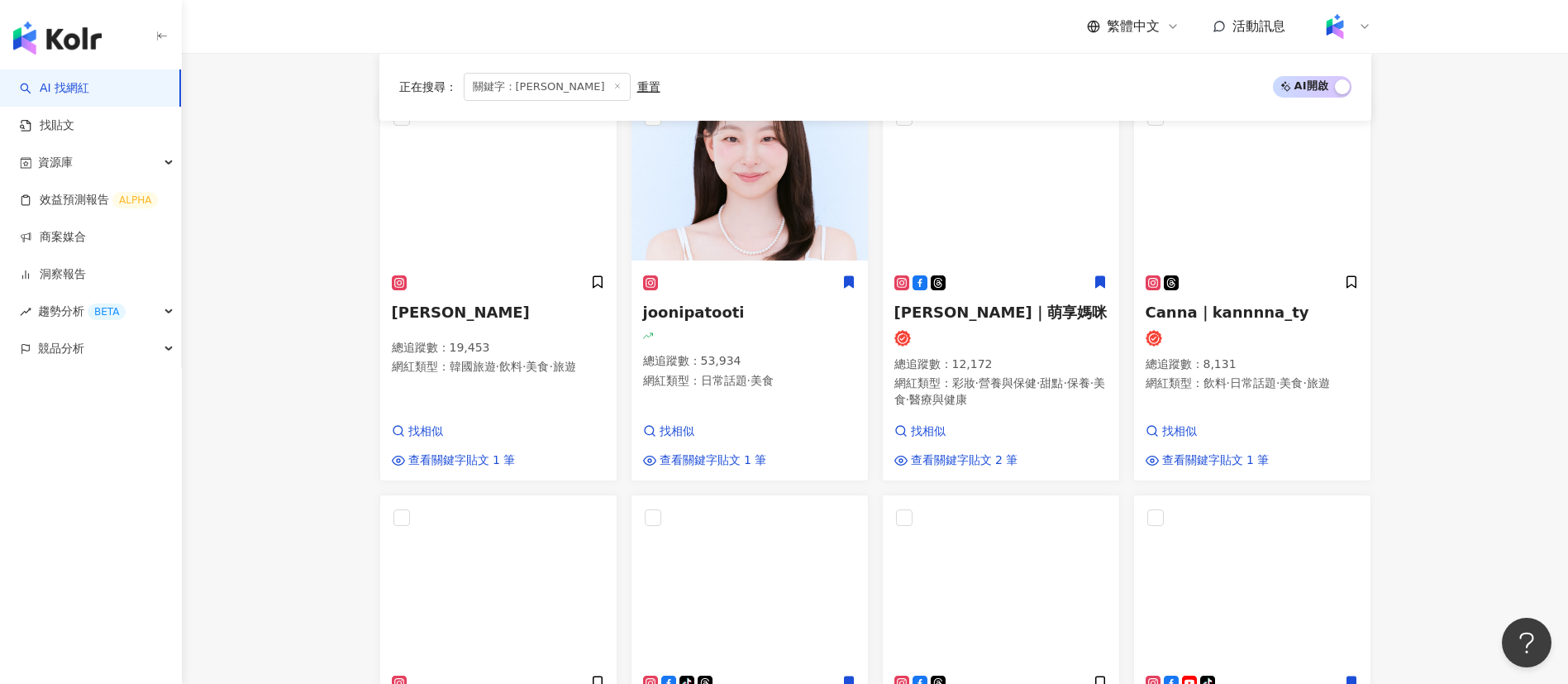
scroll to position [0, 356]
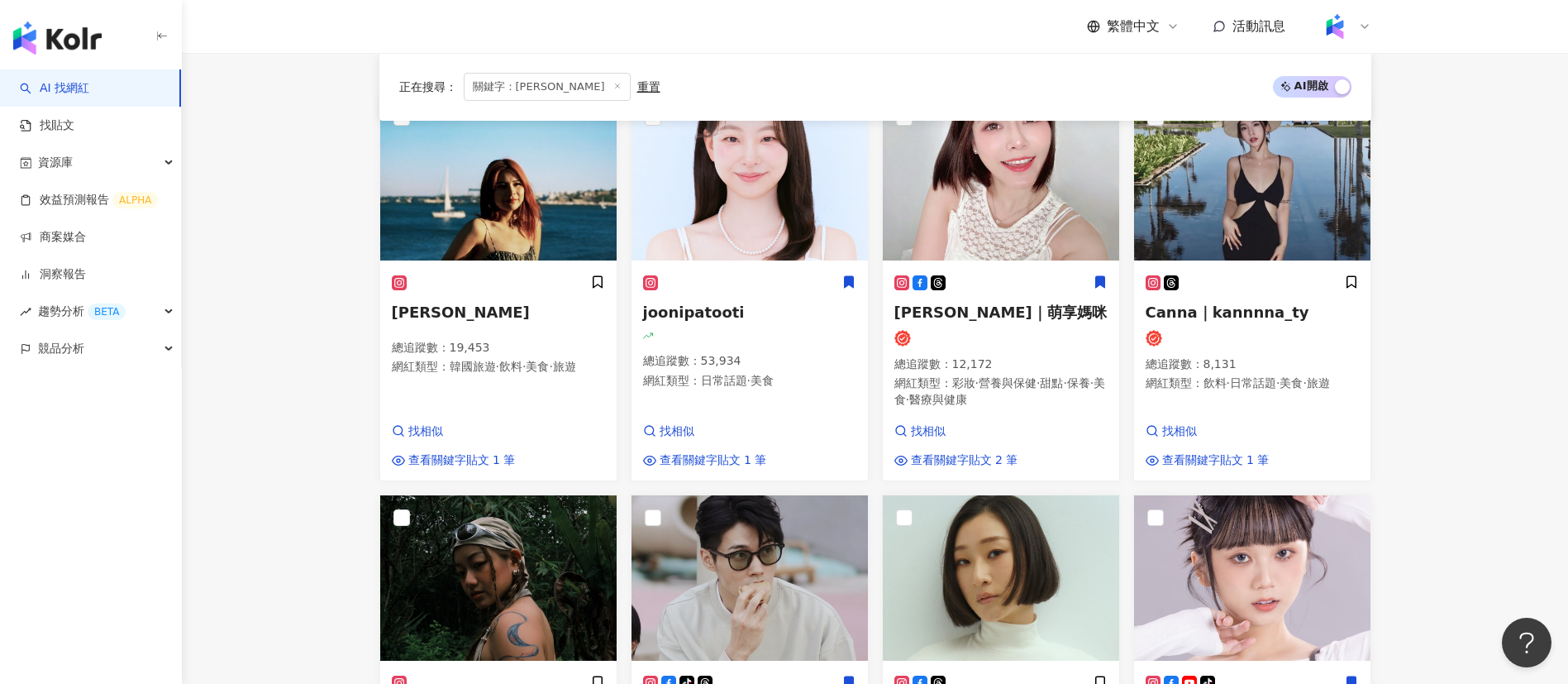
click at [1431, 478] on main "不分平台 ** 台灣 搜尋 您可能感興趣： 隱形牙套 sov隱形牙套 zenyum綻雅 zenyum Zenyum綻雅 類型 性別 追蹤數 互動率 觀看率 合…" at bounding box center [874, 642] width 1386 height 2358
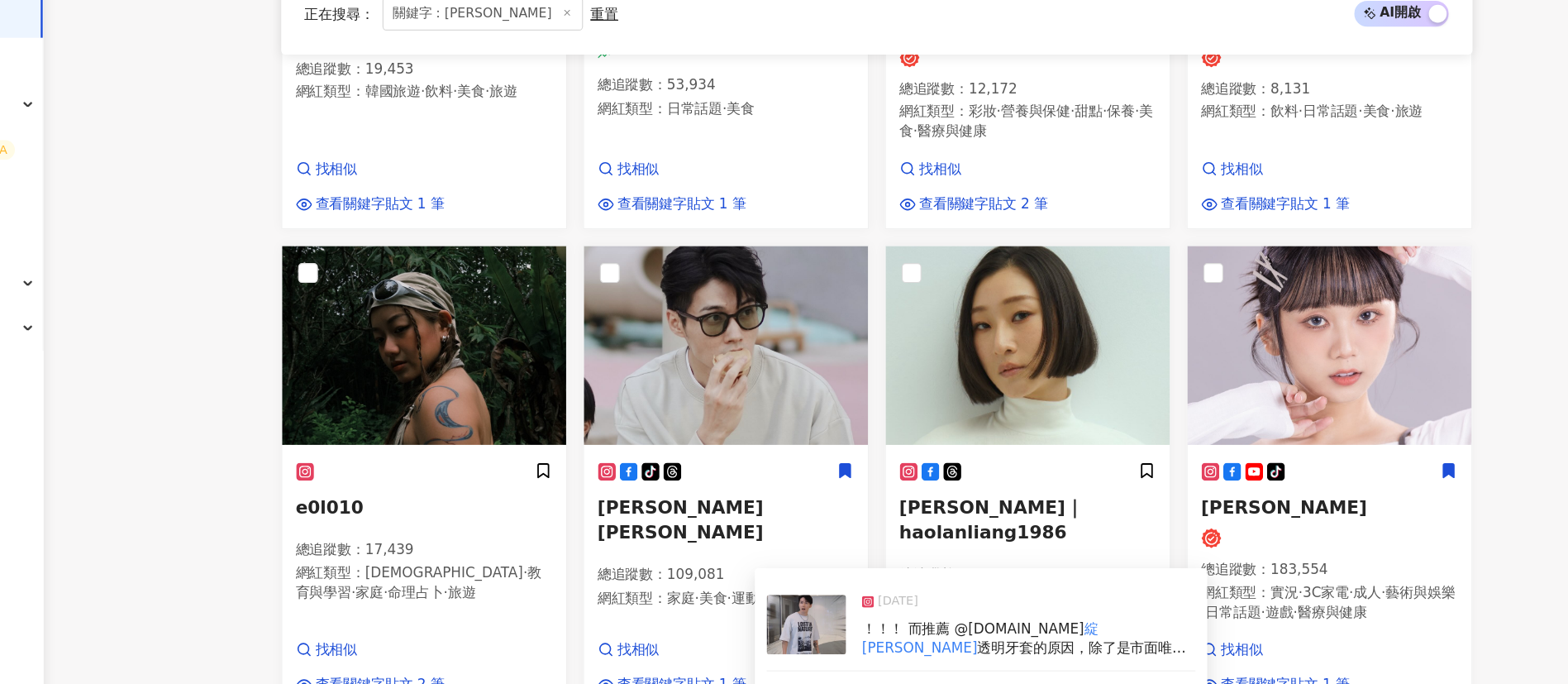
scroll to position [781, 0]
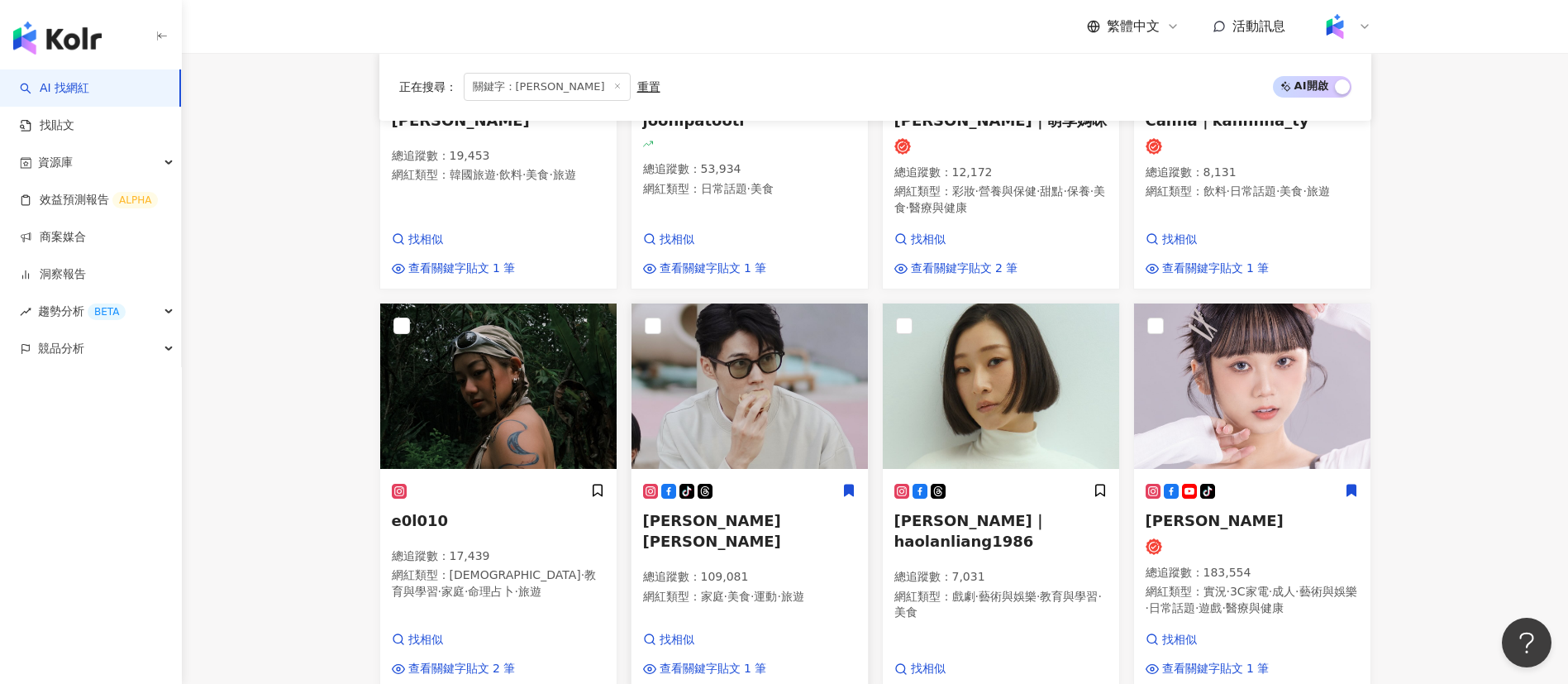
click at [705, 597] on div "tiktok-icon 吳嘉倫 Mike 總追蹤數 ： 109,081 網紅類型 ： 家庭 · 美食 · 運動 · 旅遊" at bounding box center [750, 551] width 213 height 137
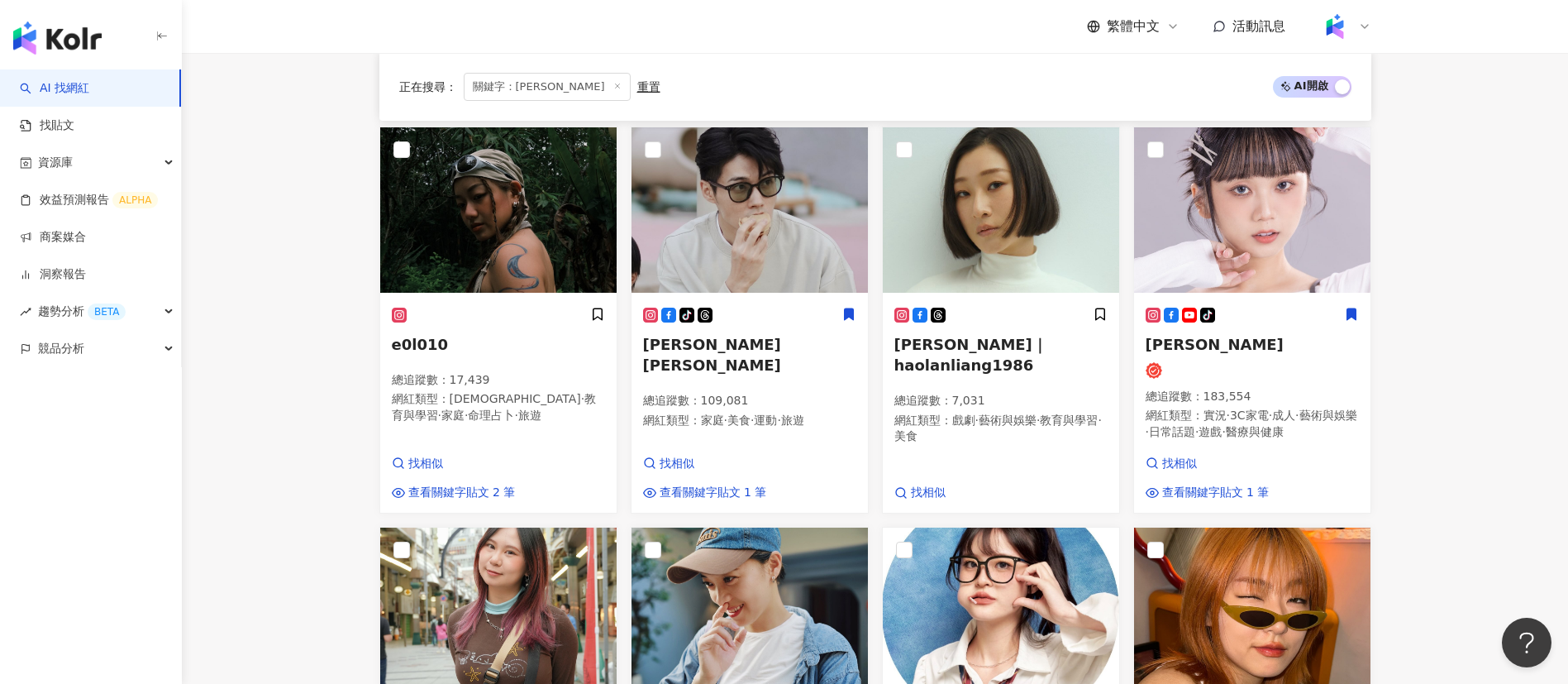
click at [1463, 436] on main "不分平台 ** 台灣 搜尋 您可能感興趣： 隱形牙套 sov隱形牙套 zenyum綻雅 zenyum Zenyum綻雅 類型 性別 追蹤數 互動率 觀看率 合…" at bounding box center [874, 274] width 1386 height 2358
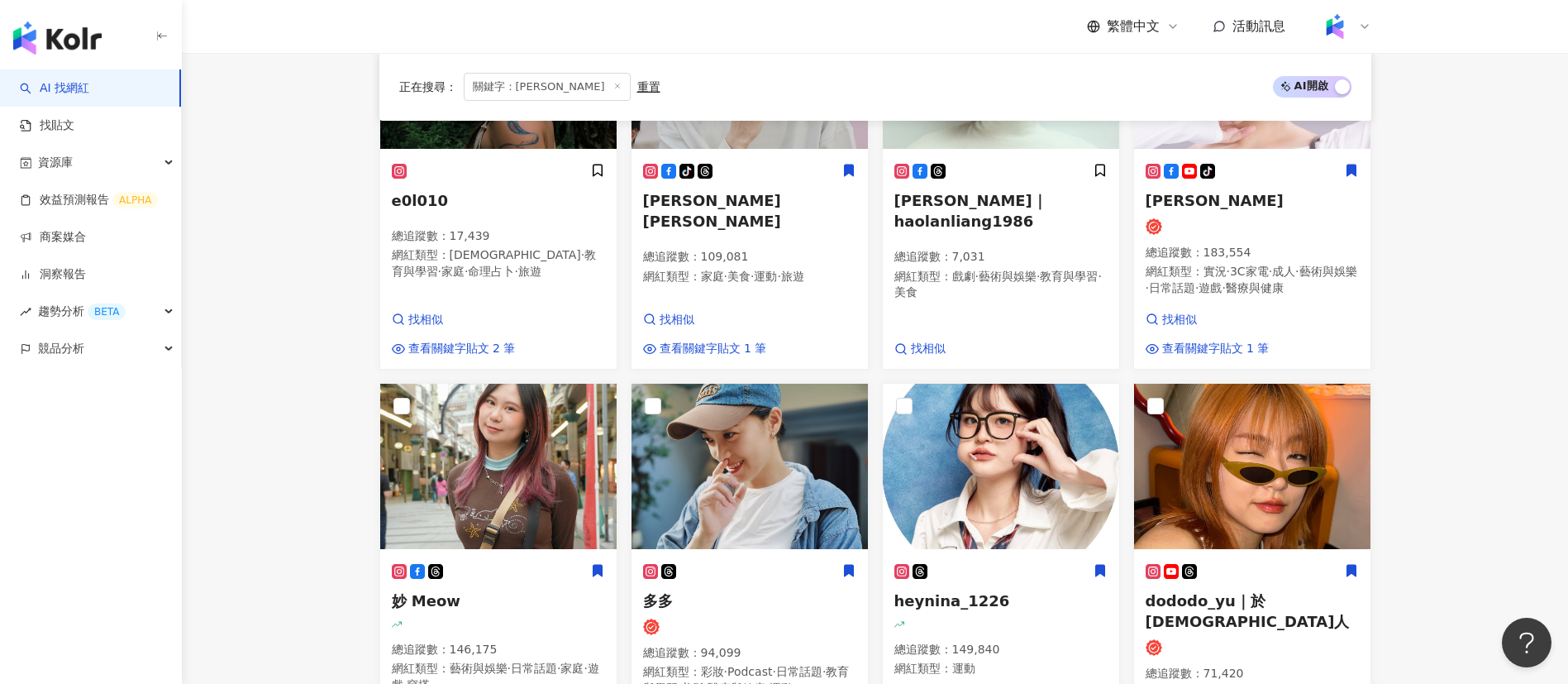
scroll to position [1104, 0]
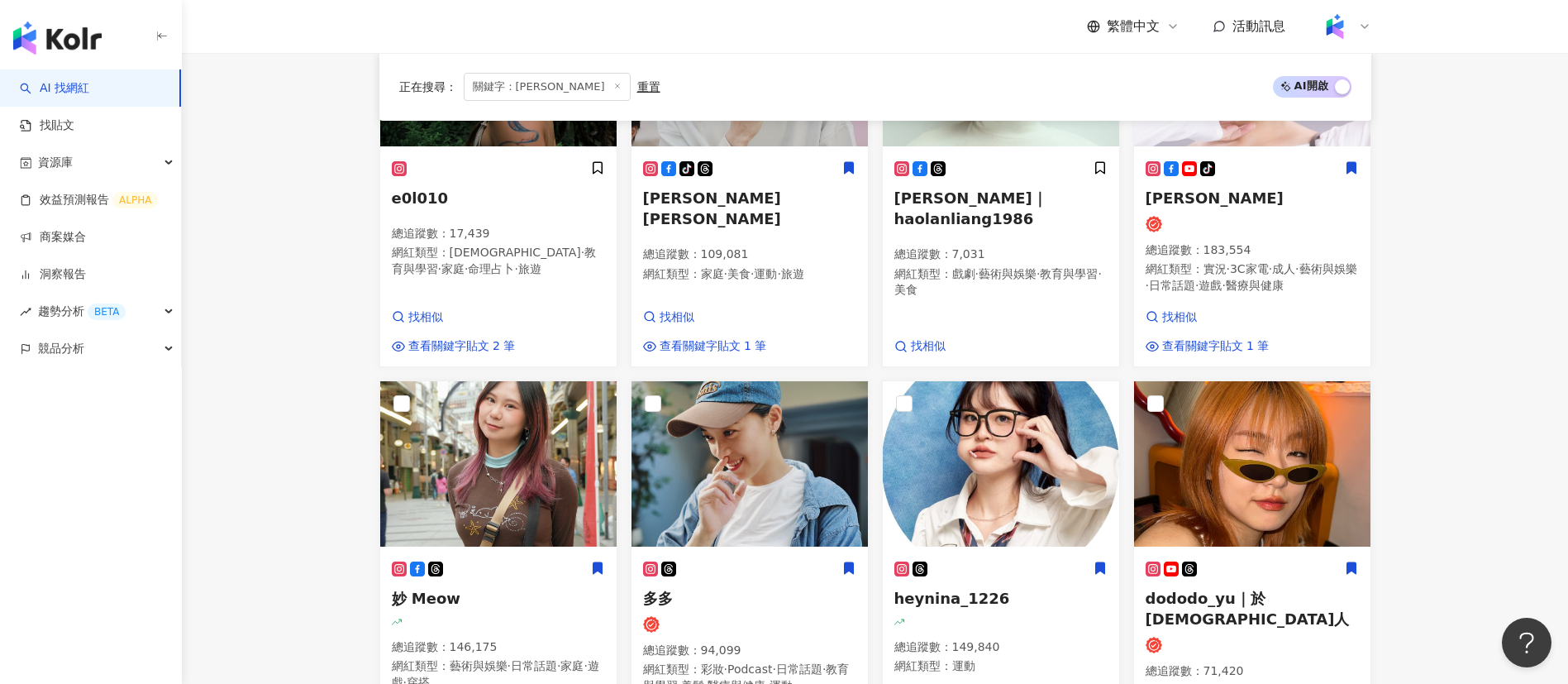
click at [1487, 477] on main "不分平台 ** 台灣 搜尋 您可能感興趣： 隱形牙套 sov隱形牙套 zenyum綻雅 zenyum Zenyum綻雅 類型 性別 追蹤數 互動率 觀看率 合…" at bounding box center [874, 128] width 1386 height 2358
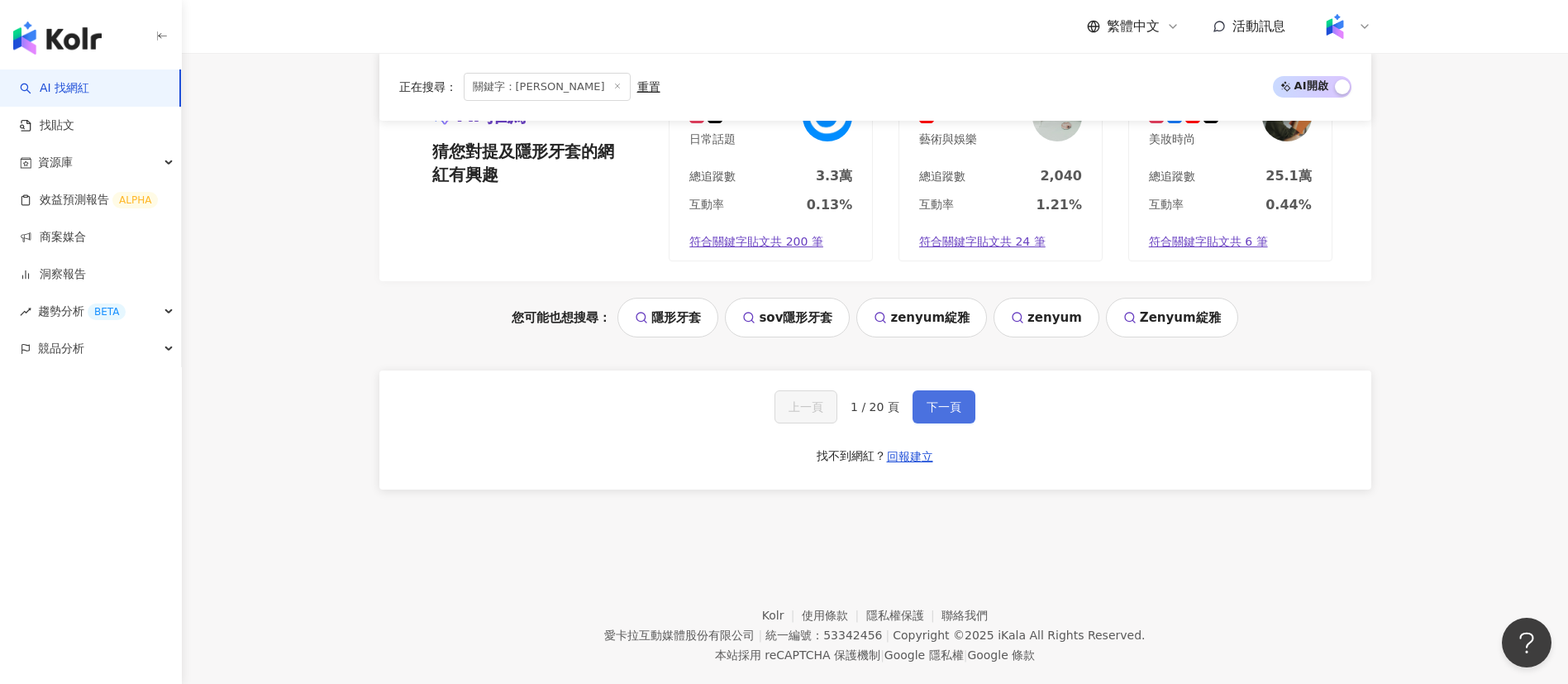
scroll to position [1895, 0]
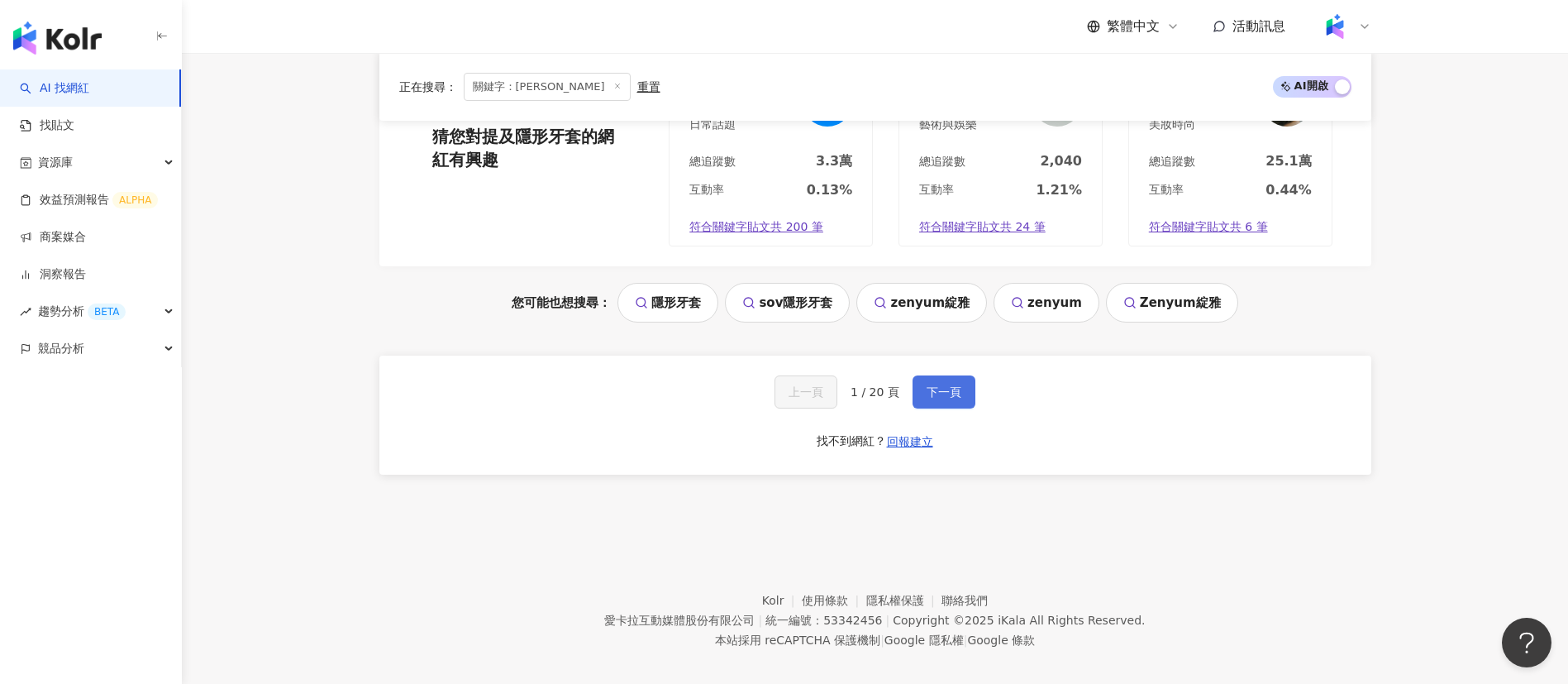
click at [948, 398] on span "下一頁" at bounding box center [943, 391] width 34 height 13
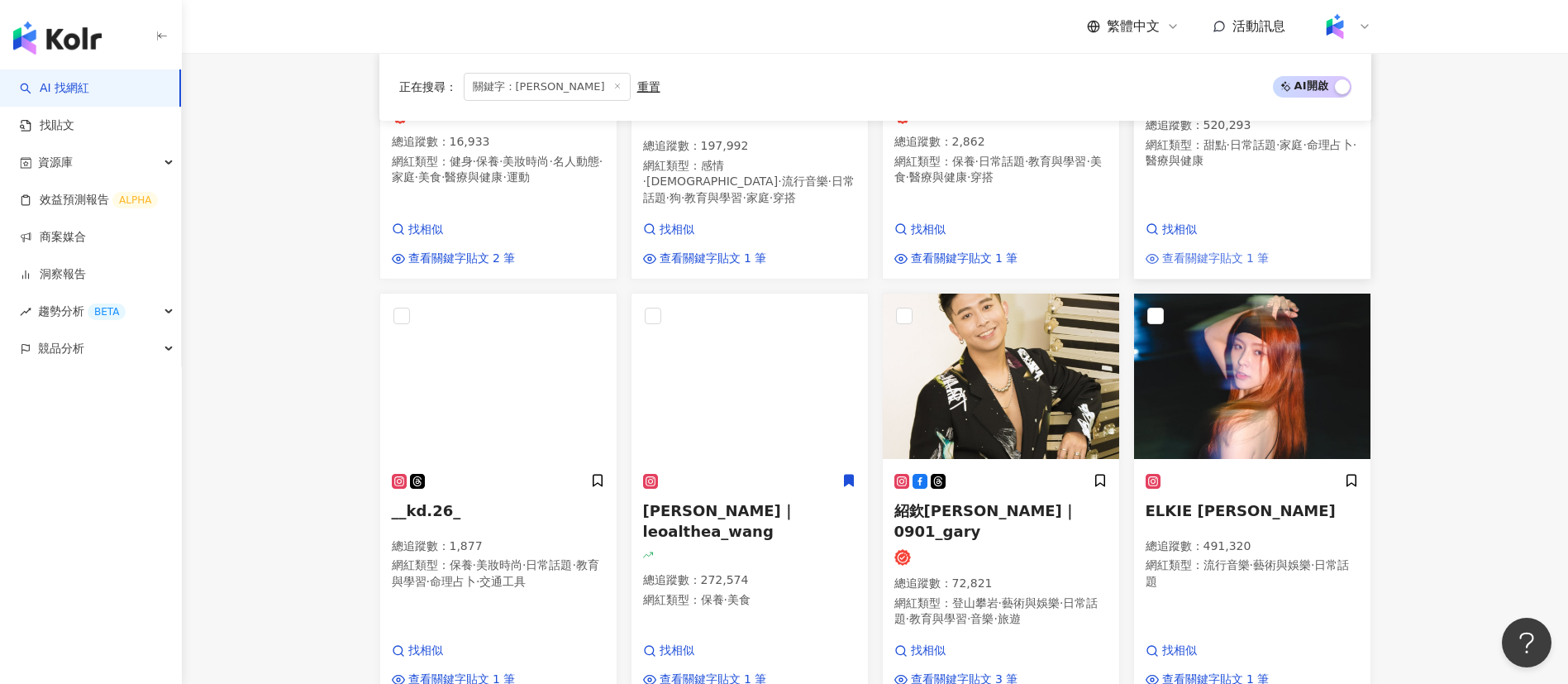
scroll to position [834, 0]
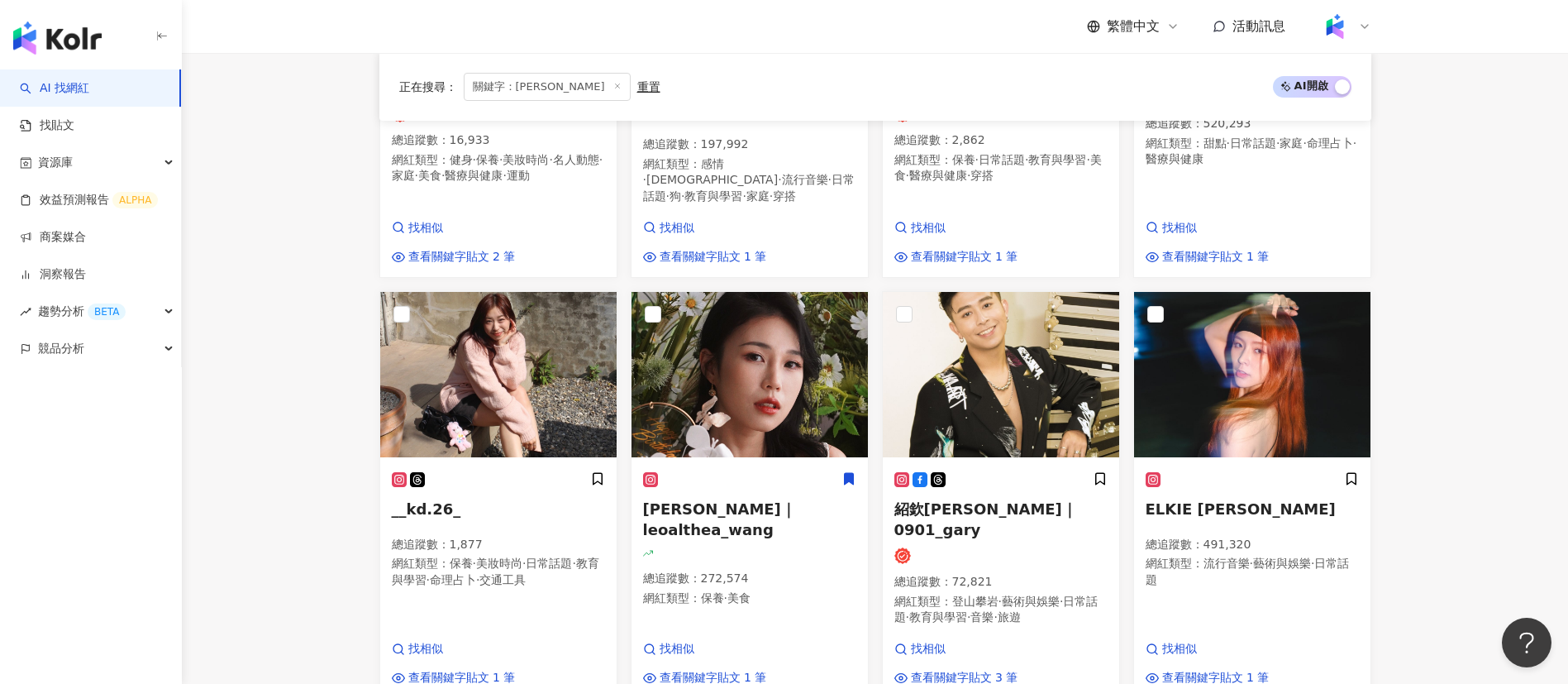
click at [1443, 492] on main "不分平台 ** 台灣 搜尋 您可能感興趣： 隱形牙套 sov隱形牙套 zenyum綻雅 zenyum Zenyum綻雅 類型 性別 追蹤數 互動率 觀看率 合…" at bounding box center [874, 431] width 1386 height 2424
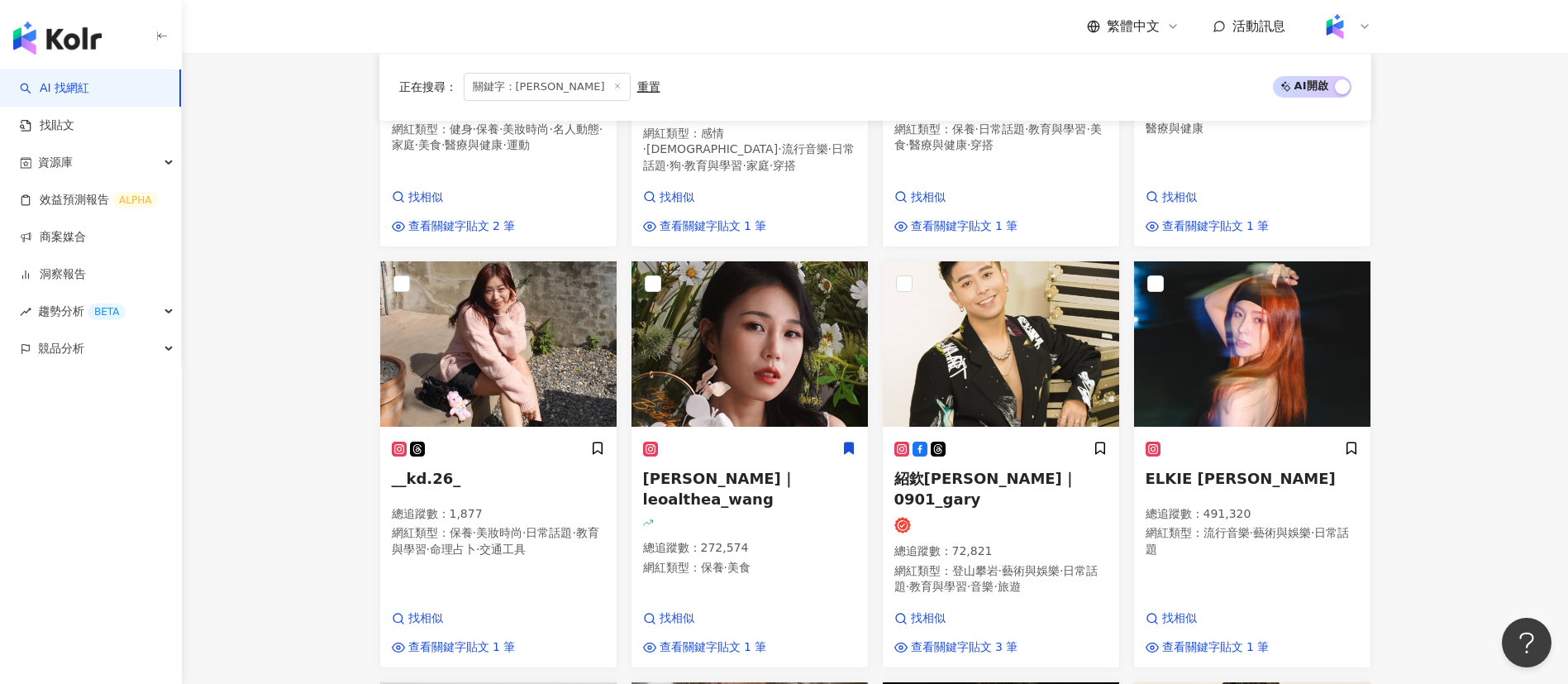
scroll to position [866, 0]
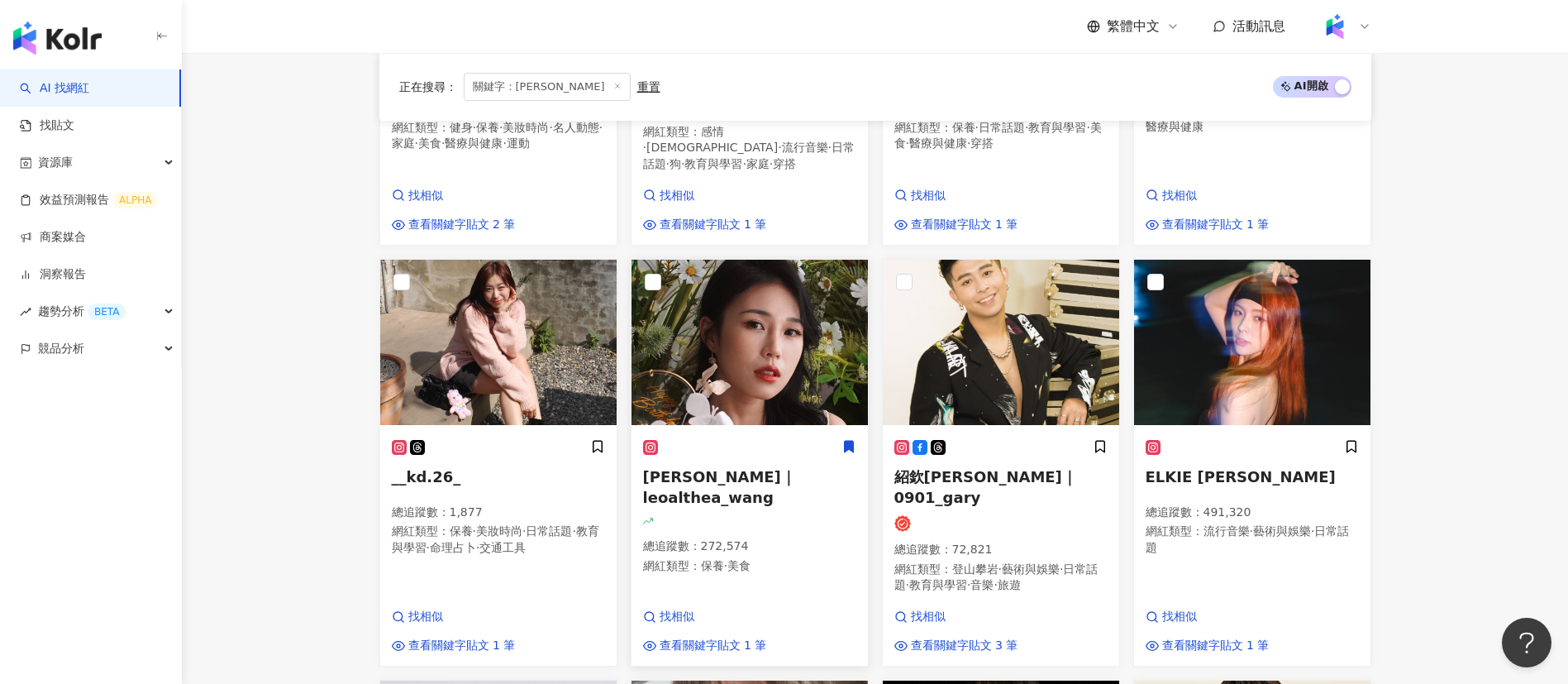
click at [712, 559] on span "保養" at bounding box center [712, 565] width 23 height 13
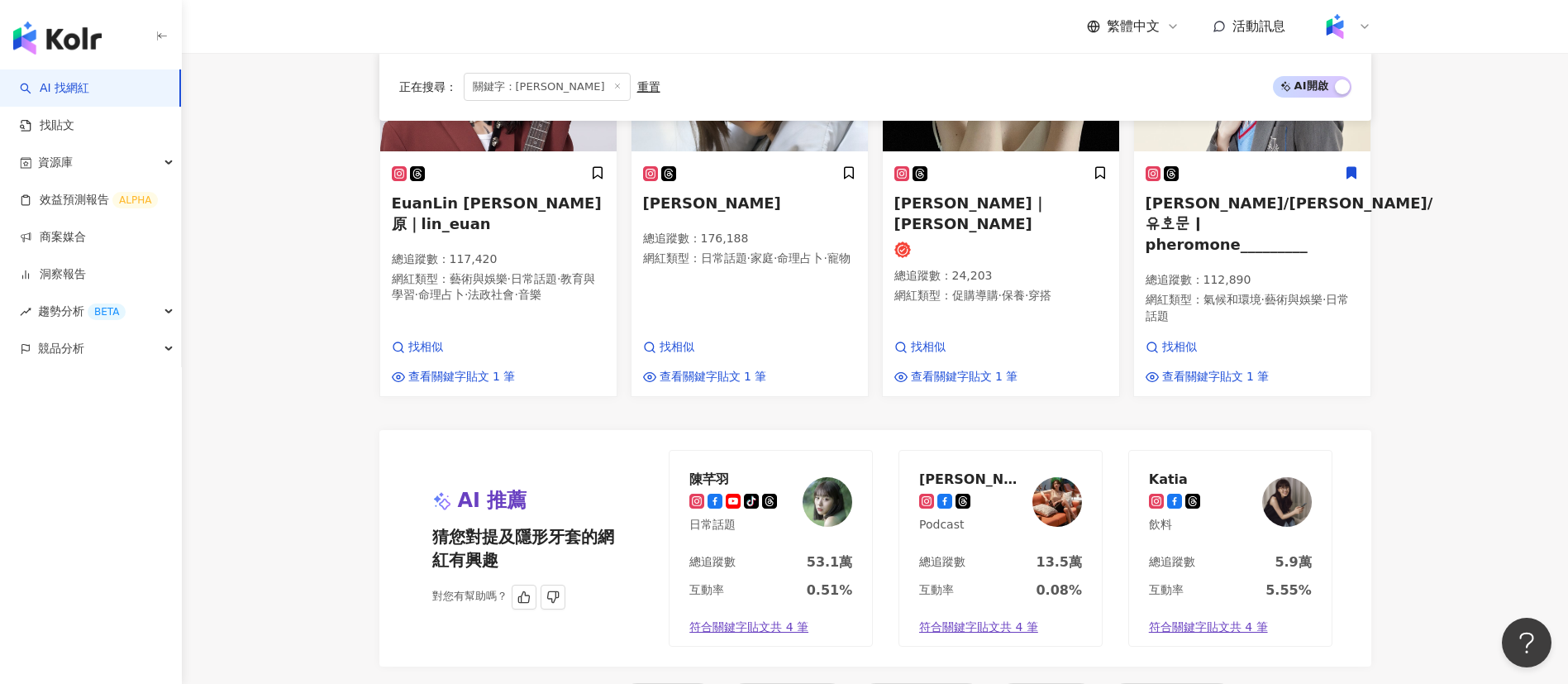
scroll to position [1891, 0]
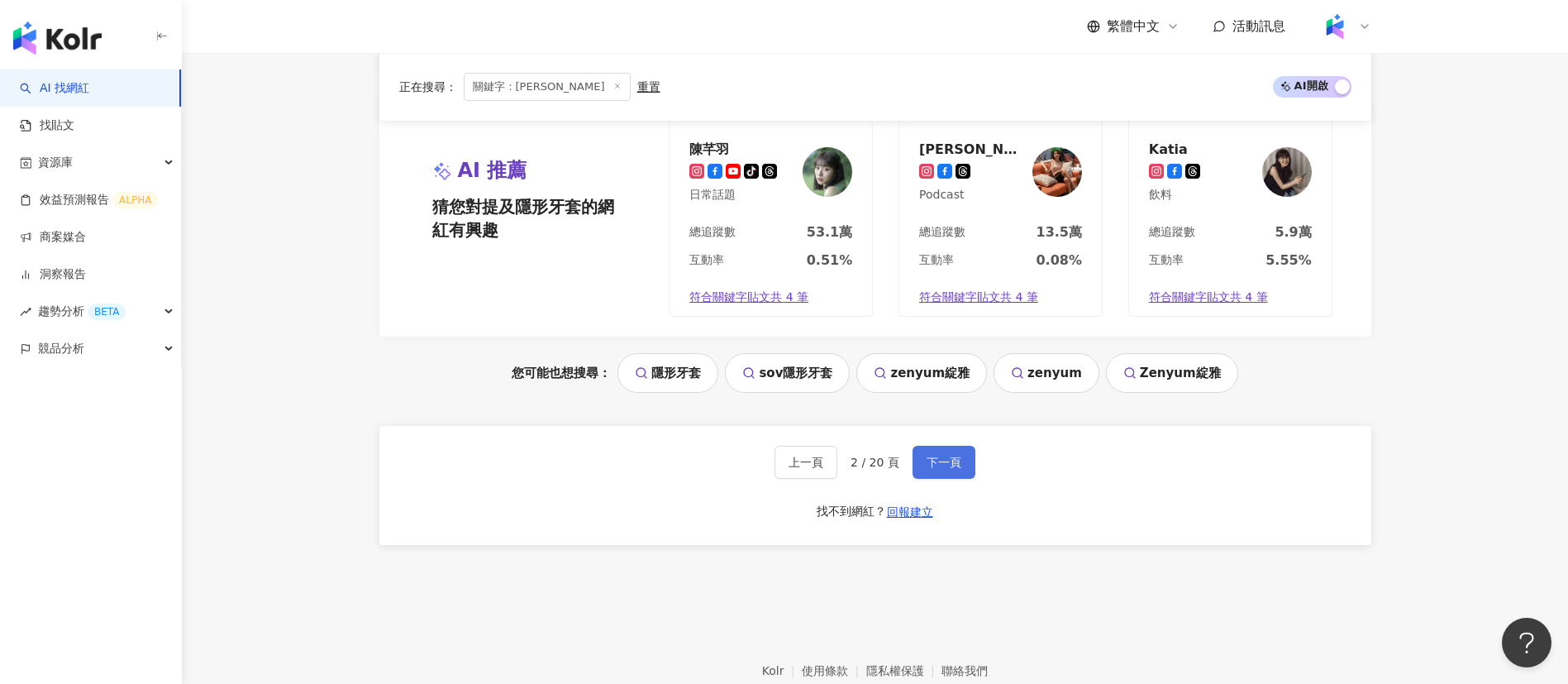
click at [933, 456] on span "下一頁" at bounding box center [943, 462] width 34 height 13
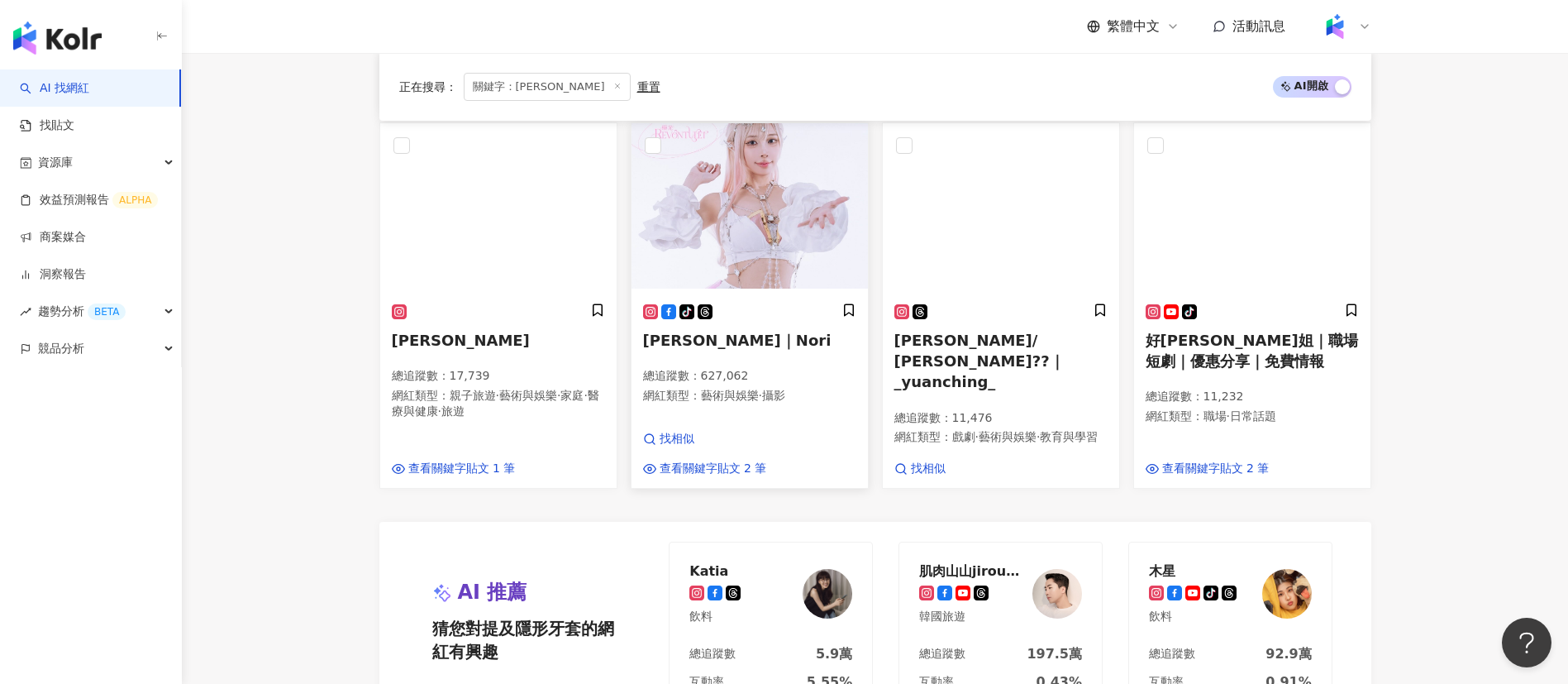
scroll to position [1339, 0]
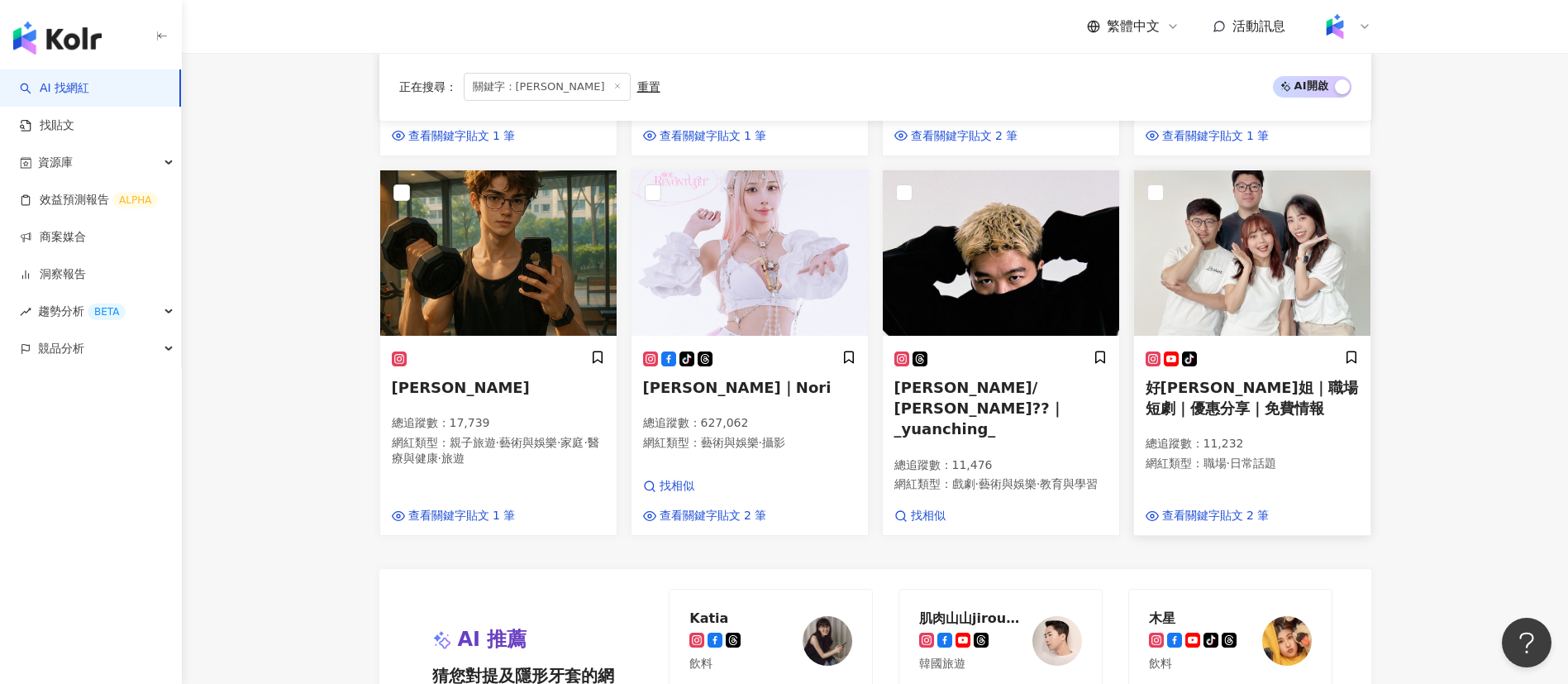
click at [1233, 379] on span "好康姐｜職場短劇｜優惠分享｜免費情報" at bounding box center [1252, 398] width 212 height 38
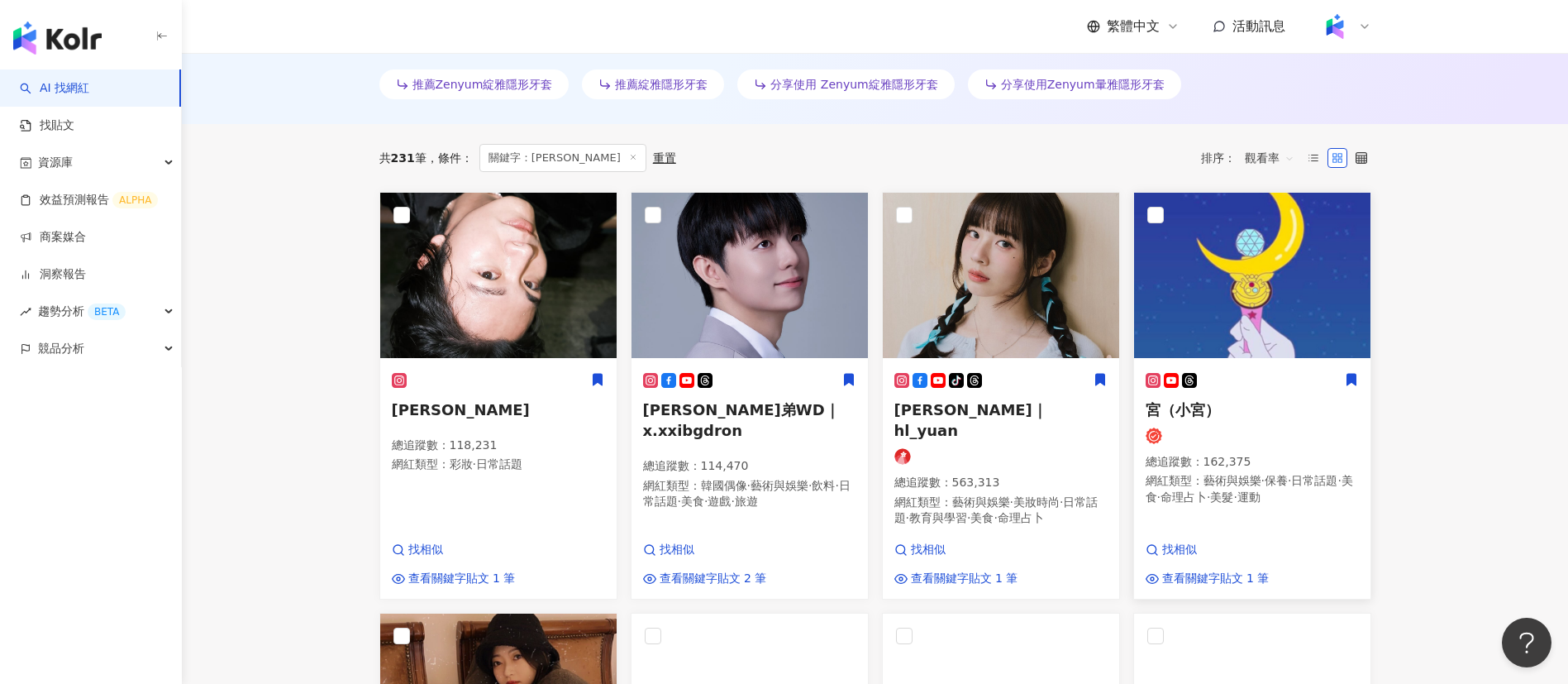
scroll to position [808, 0]
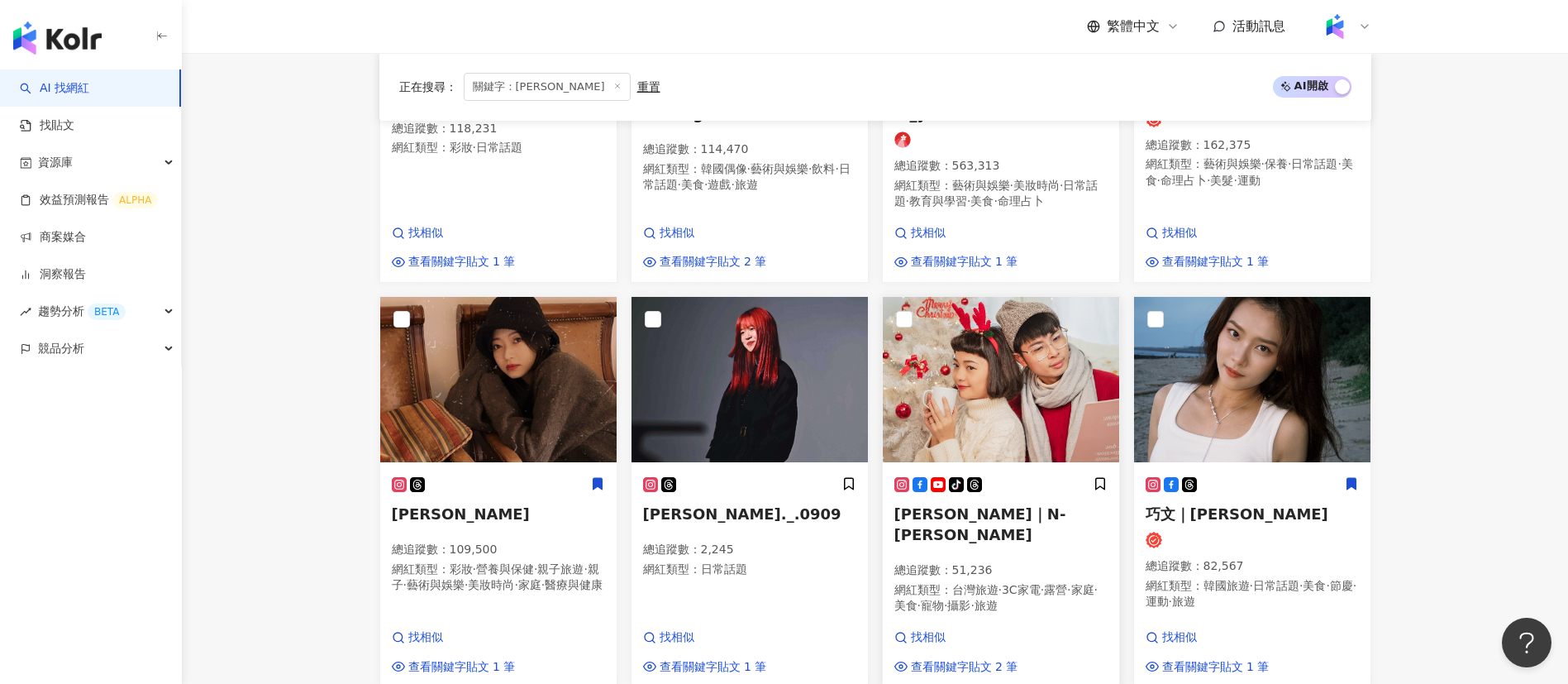
click at [955, 505] on span "林恩佑｜N-YO 恩佑" at bounding box center [980, 524] width 172 height 38
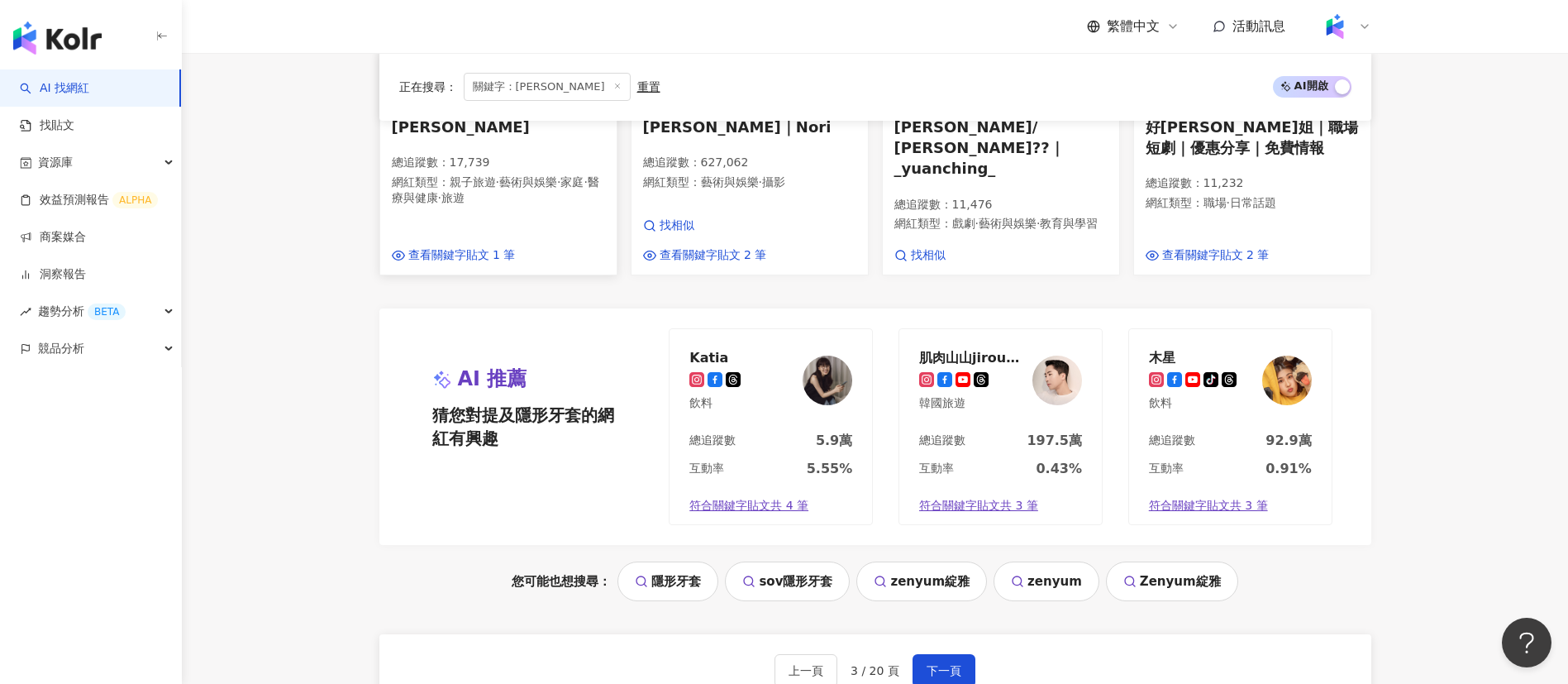
scroll to position [1612, 0]
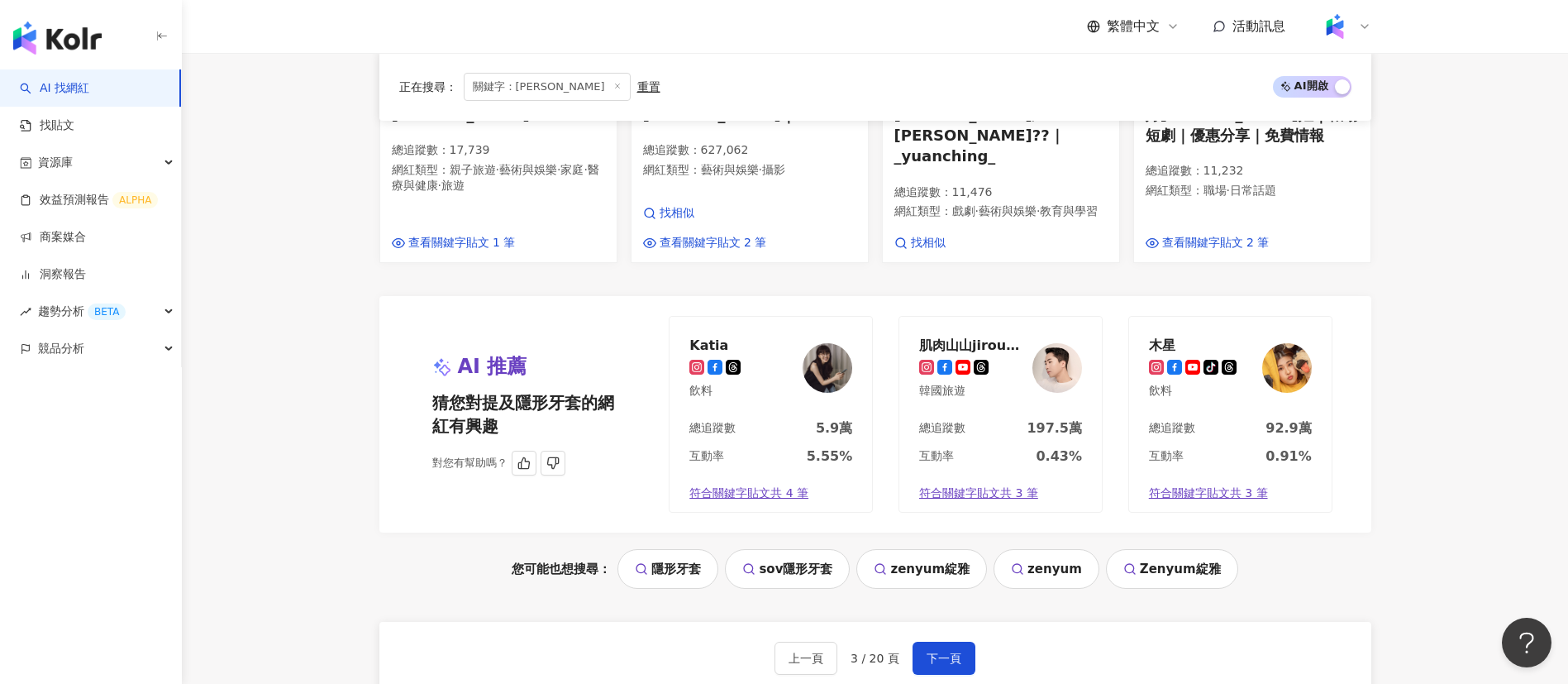
click at [787, 420] on div "總追蹤數 5.9萬" at bounding box center [771, 434] width 203 height 28
click at [955, 651] on span "下一頁" at bounding box center [943, 658] width 34 height 13
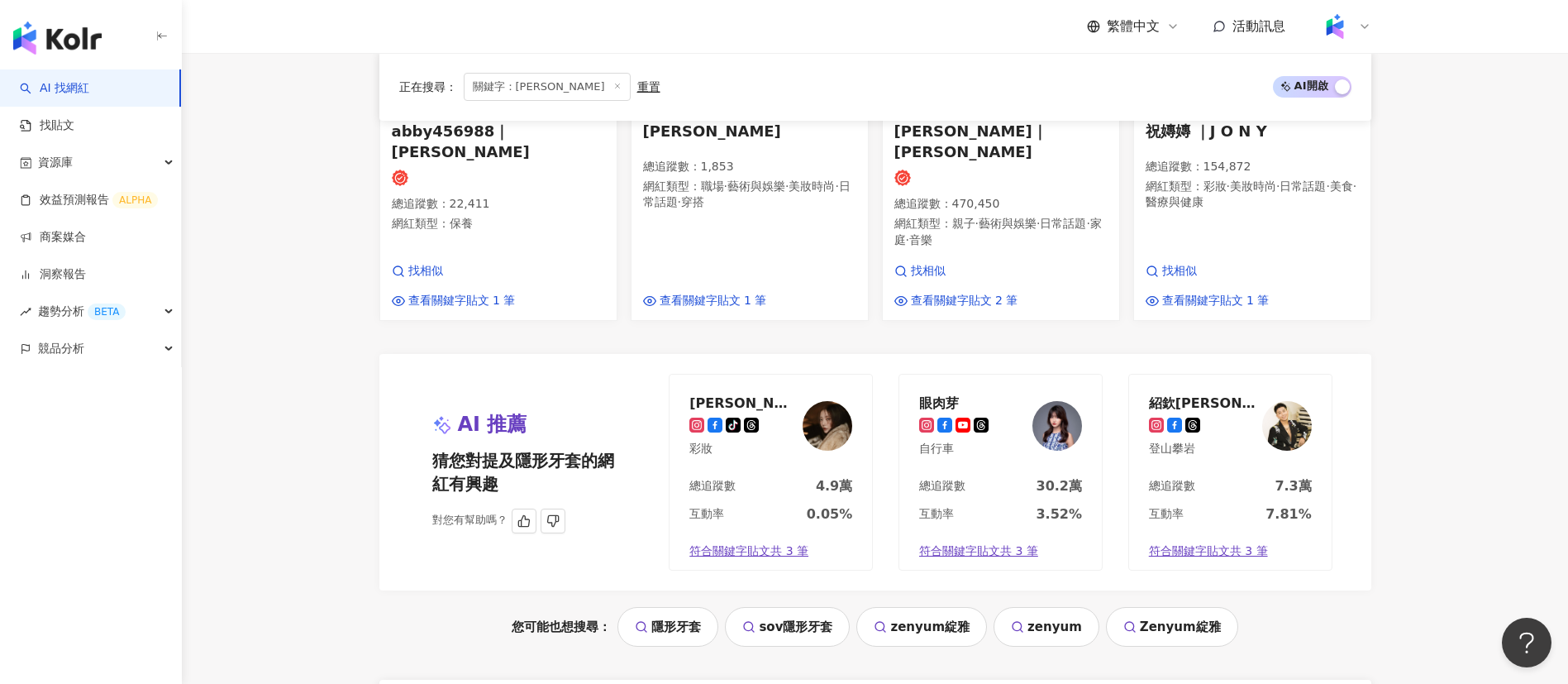
scroll to position [1637, 0]
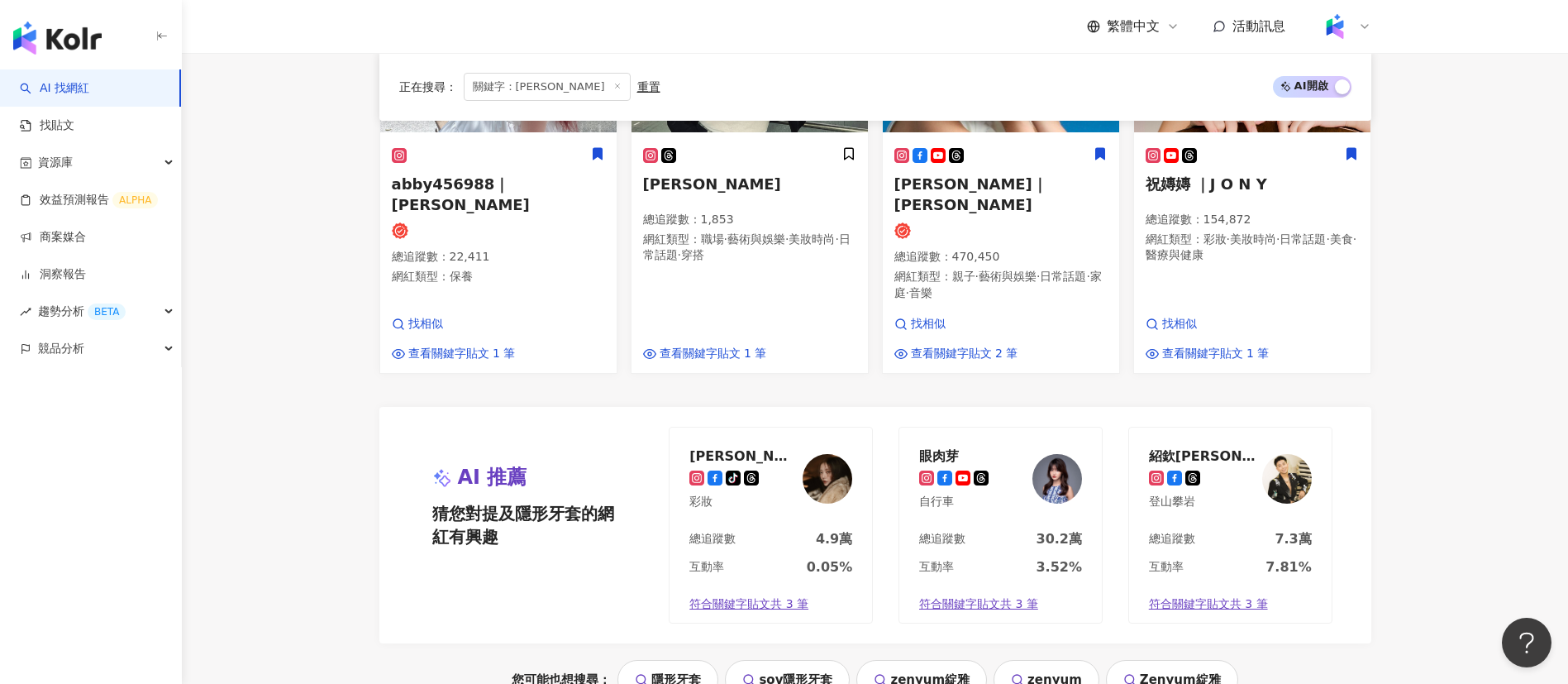
scroll to position [1888, 0]
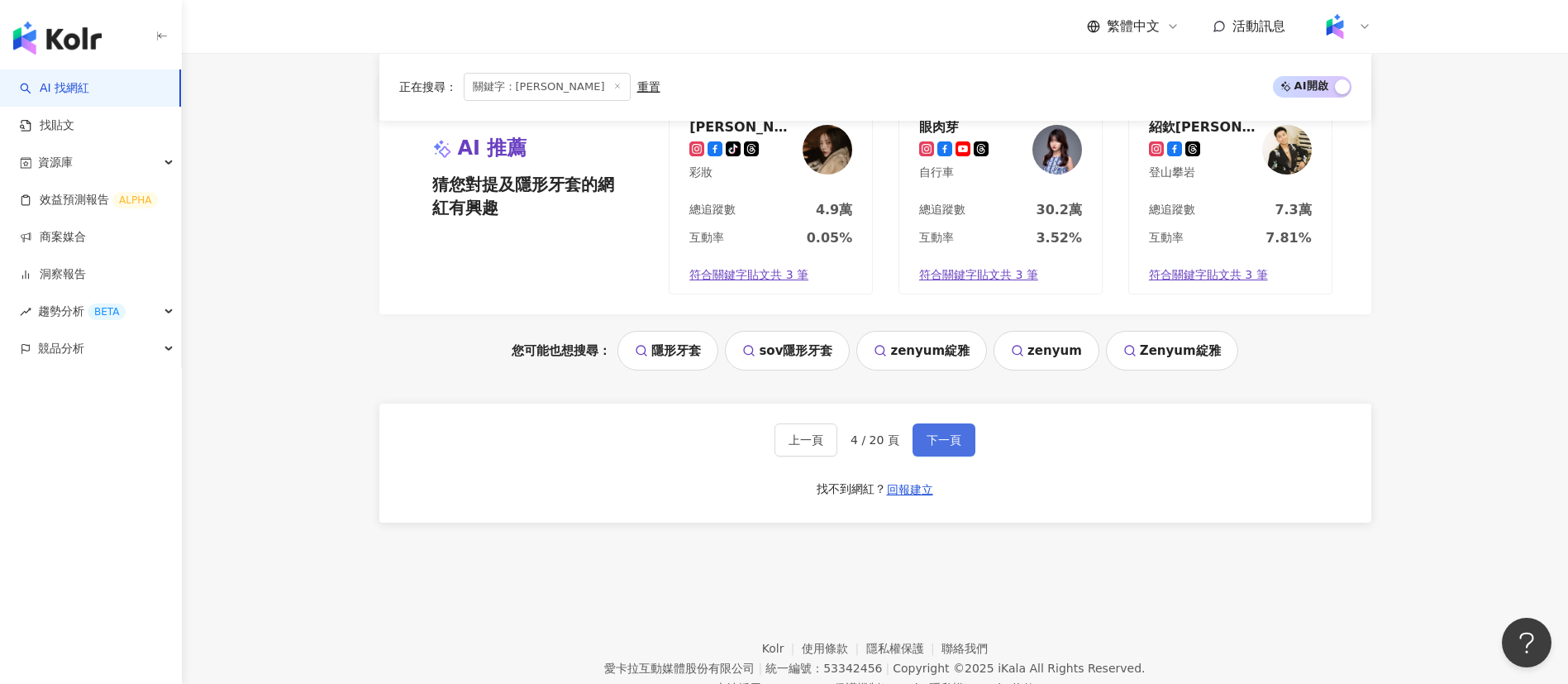
click at [920, 423] on button "下一頁" at bounding box center [943, 440] width 63 height 33
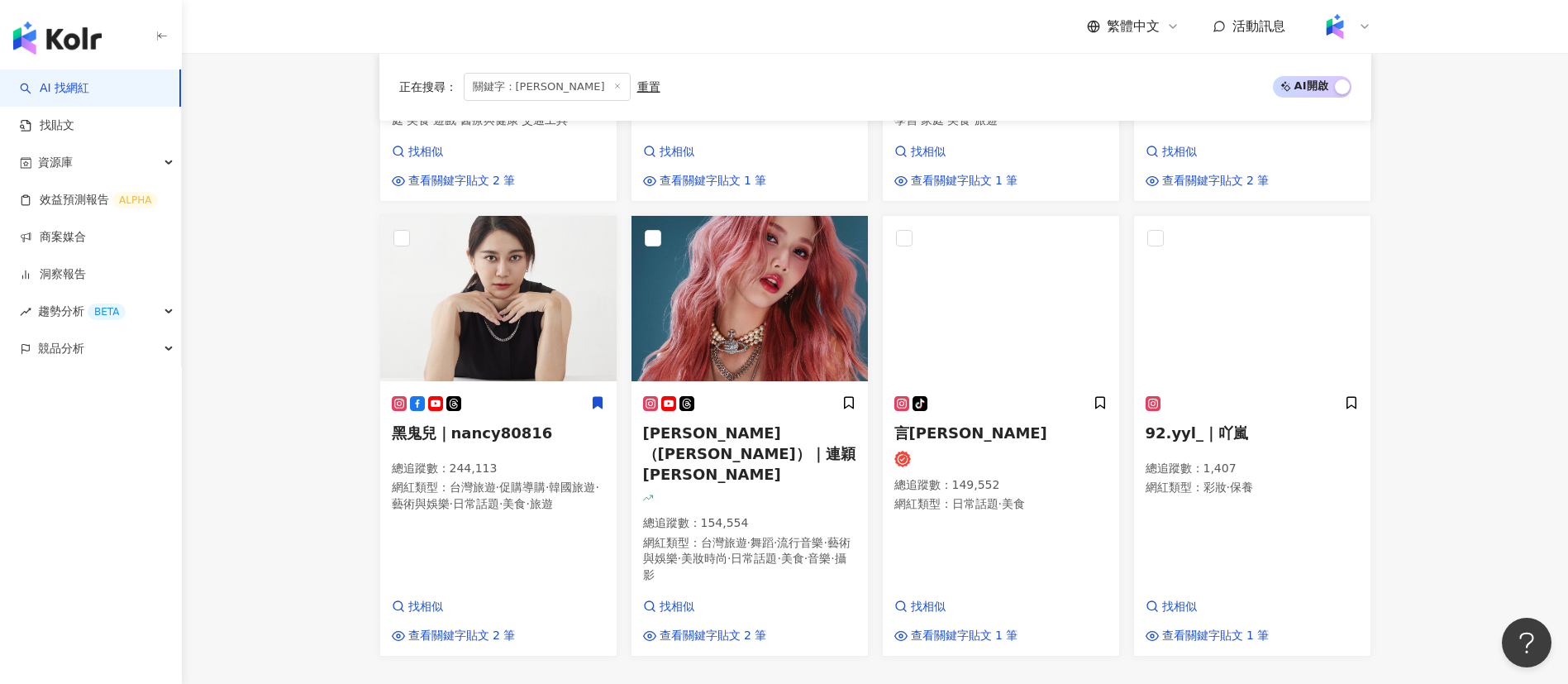
scroll to position [1533, 0]
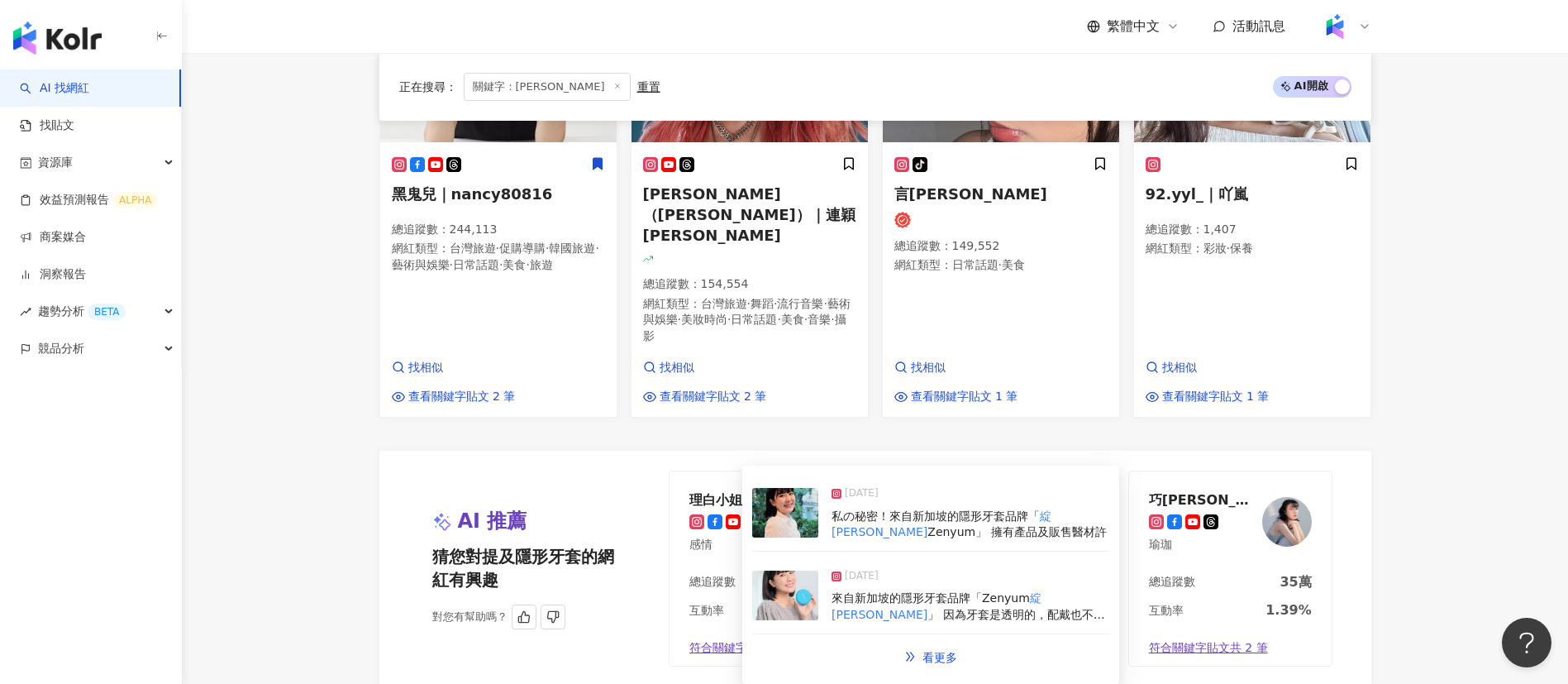
click at [1255, 573] on div "總追蹤數 35萬" at bounding box center [1230, 587] width 203 height 28
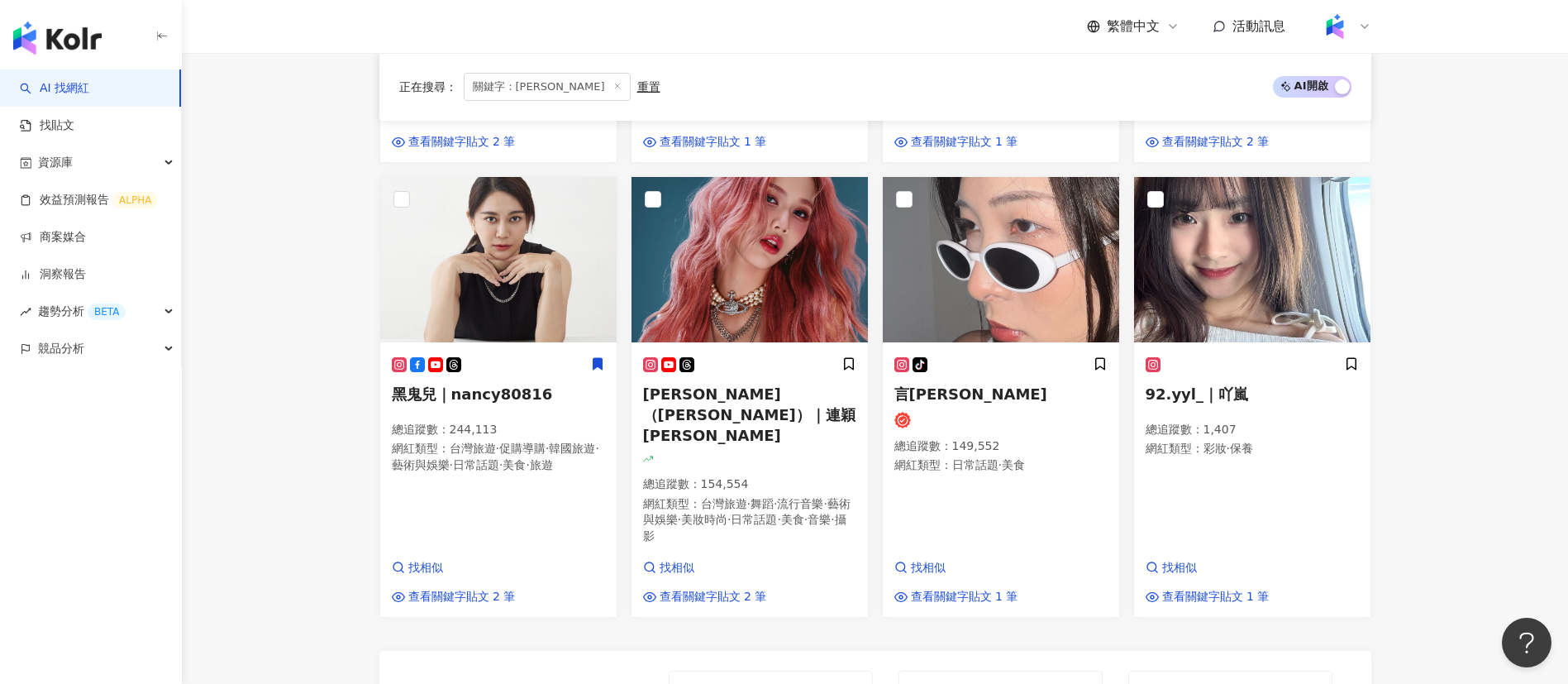
scroll to position [1335, 0]
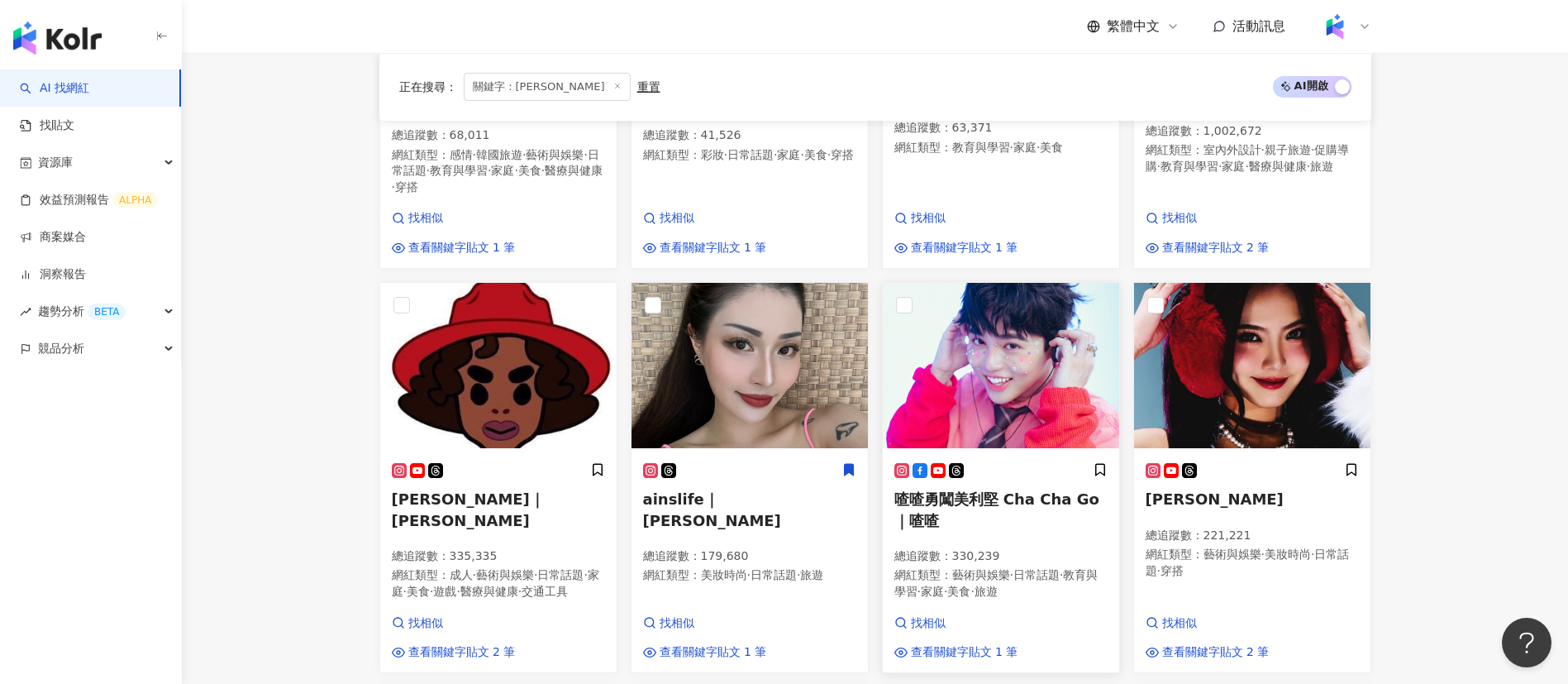
scroll to position [584, 0]
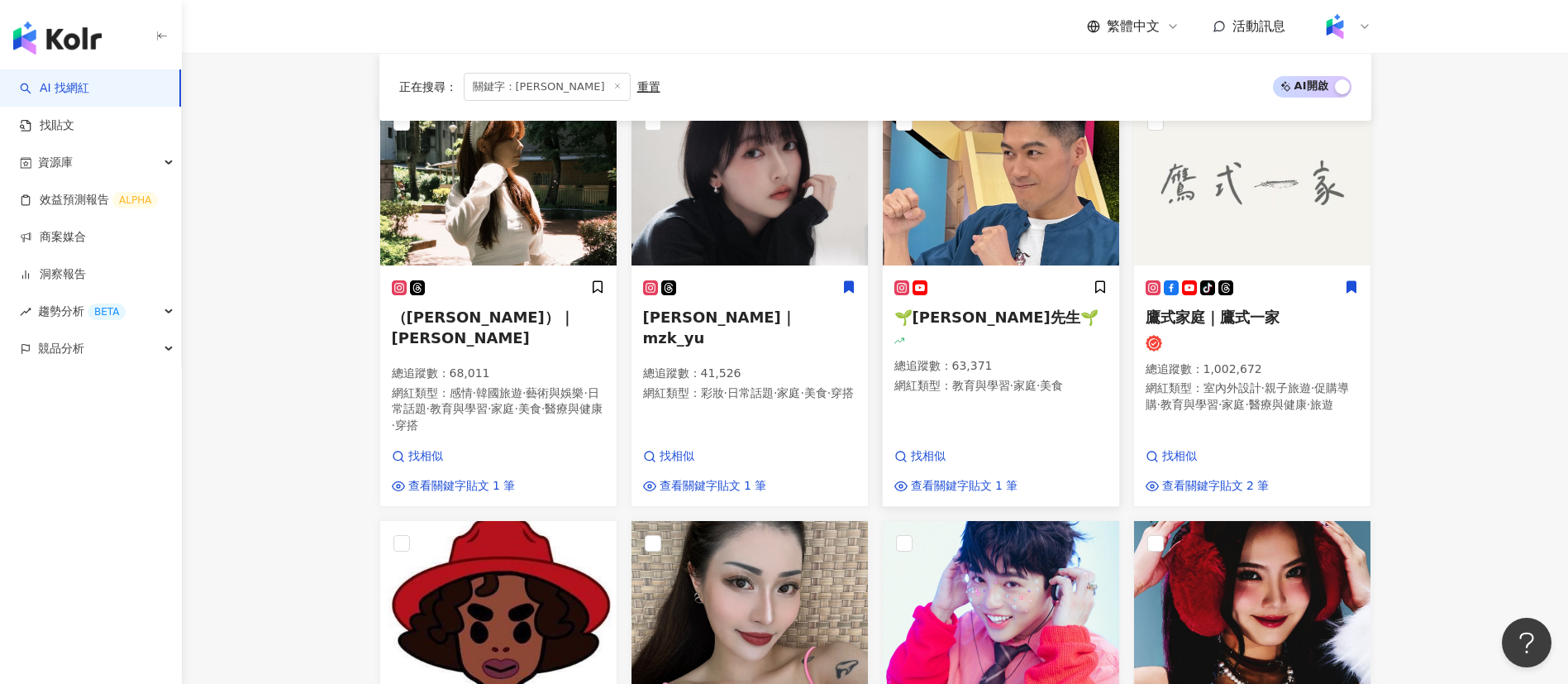
click at [985, 348] on div at bounding box center [1001, 341] width 213 height 13
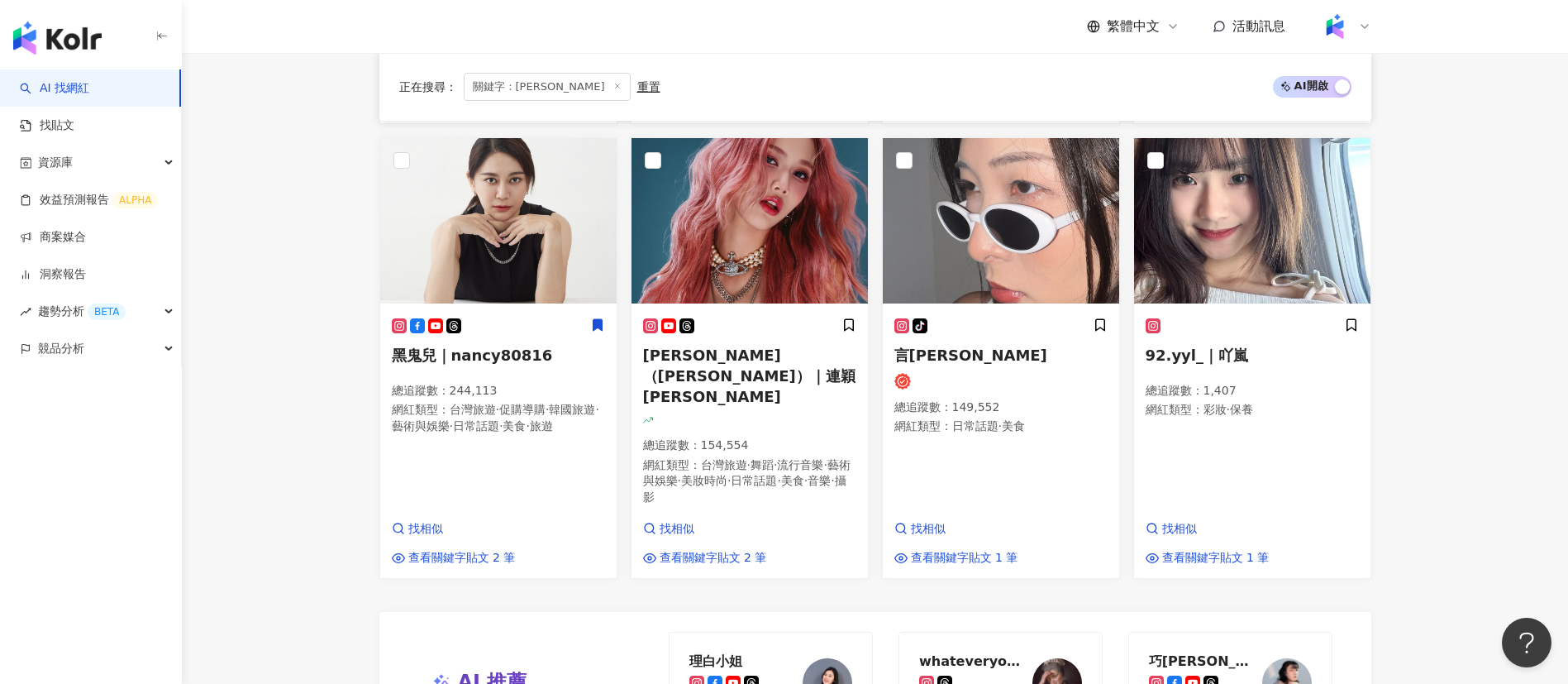
scroll to position [1899, 0]
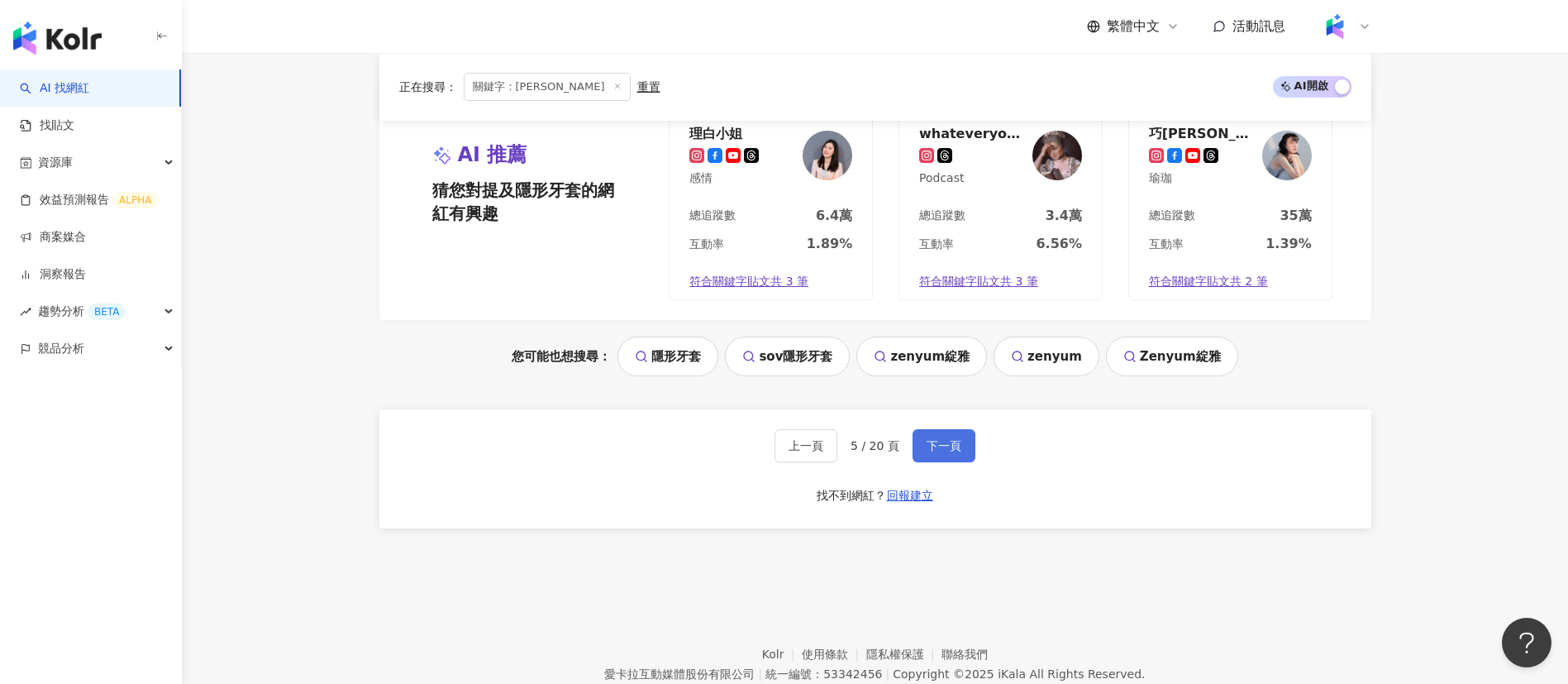
click at [946, 439] on span "下一頁" at bounding box center [943, 445] width 34 height 13
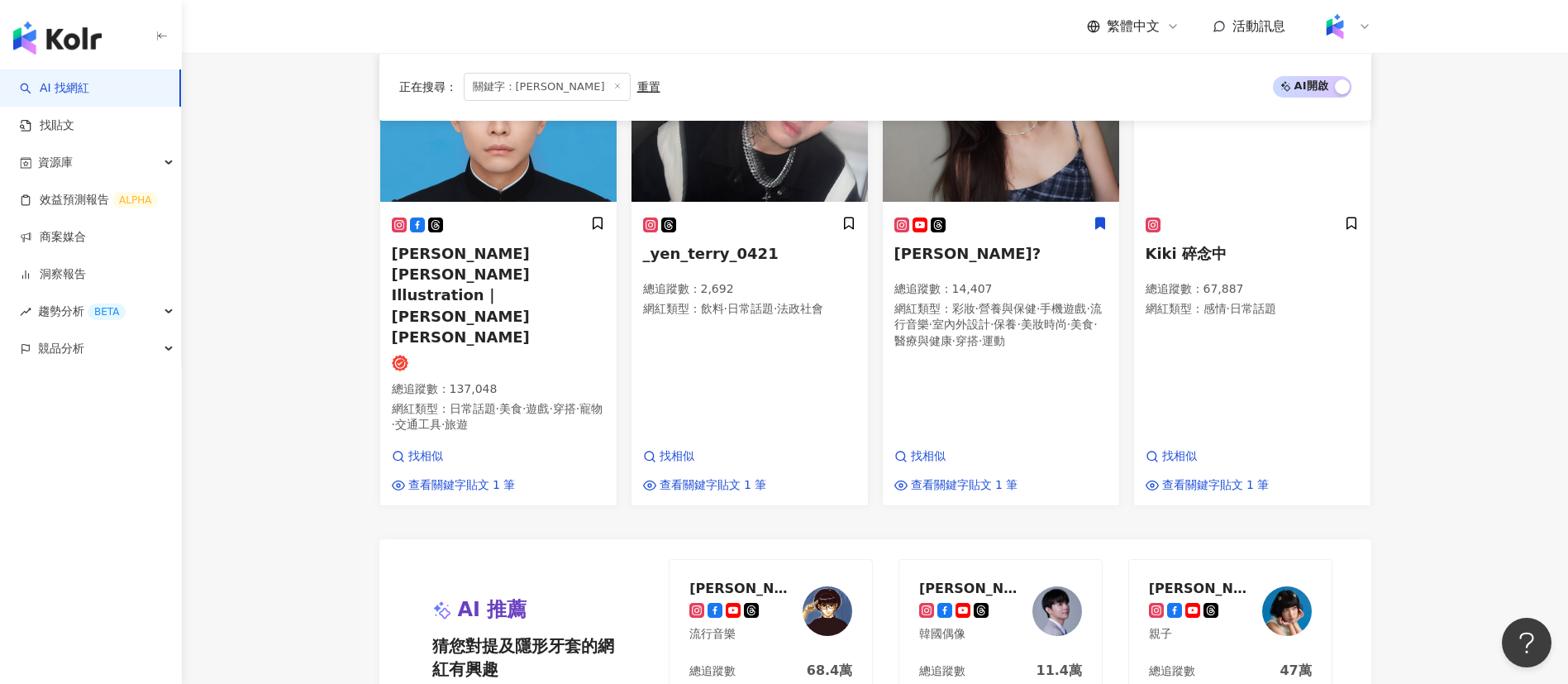
scroll to position [1717, 0]
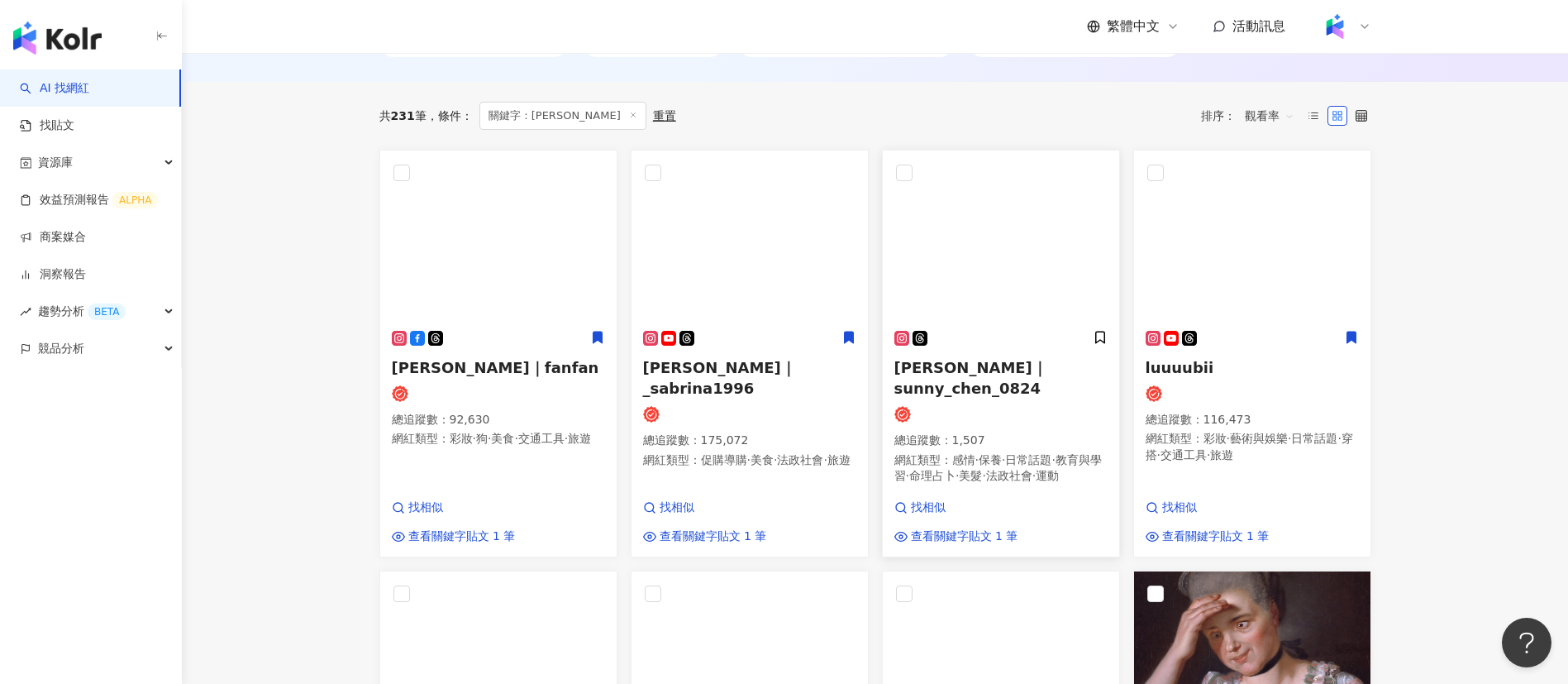
scroll to position [539, 0]
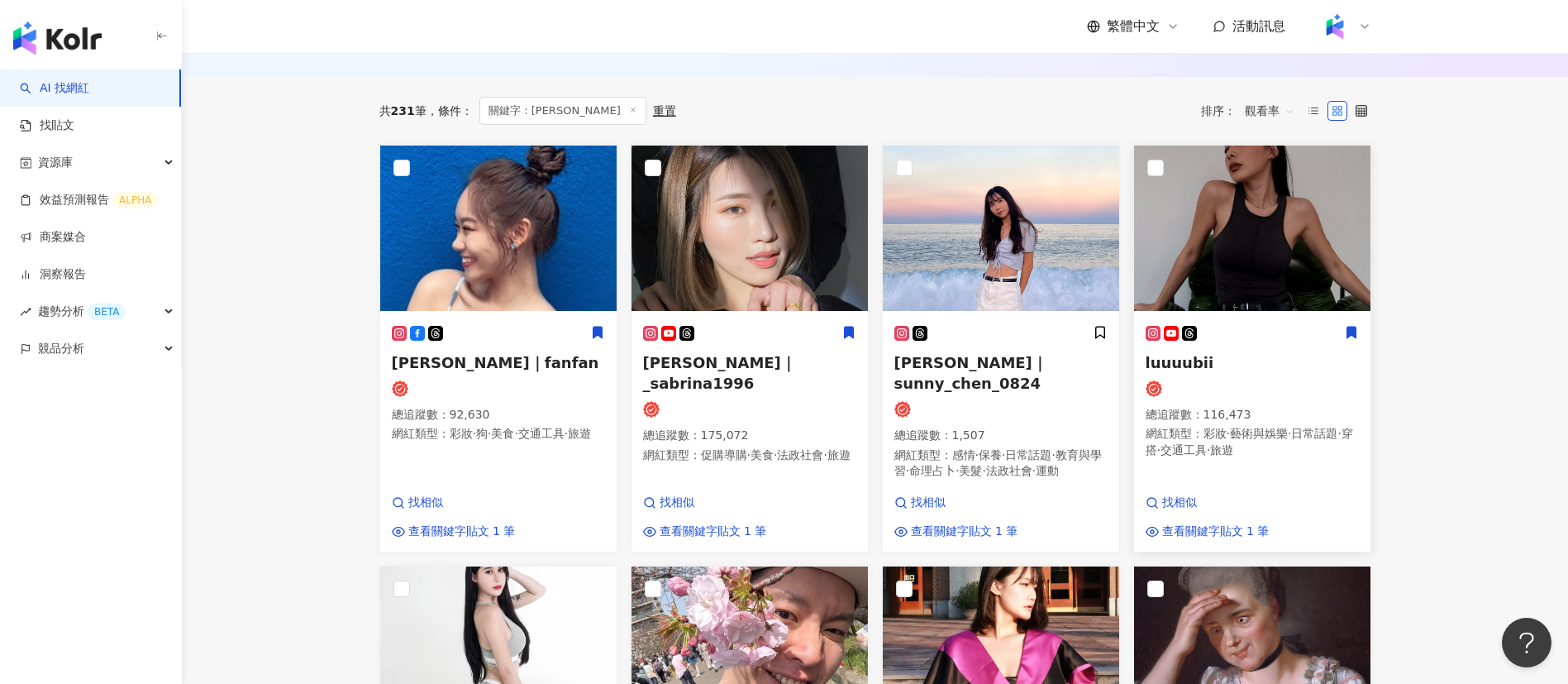
click at [1225, 388] on div at bounding box center [1252, 388] width 213 height 17
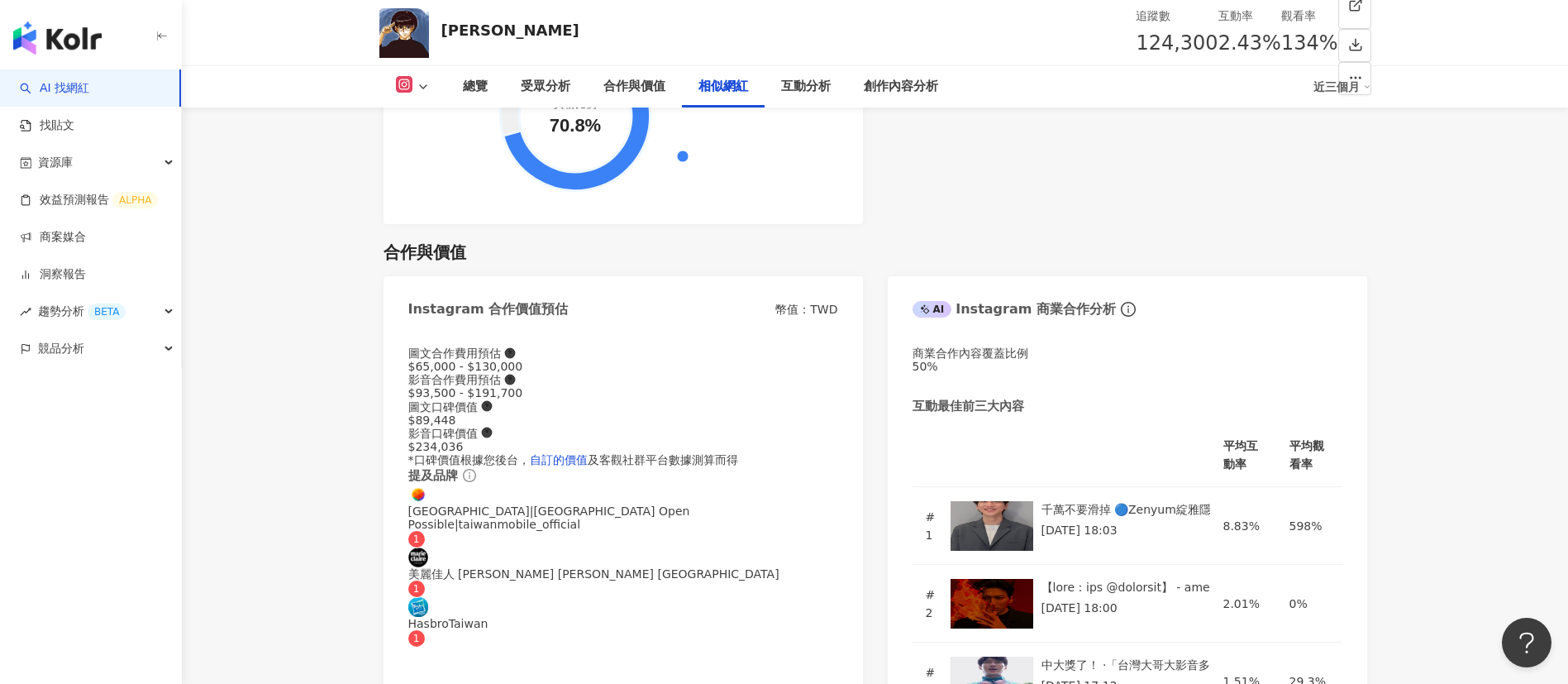
scroll to position [2696, 0]
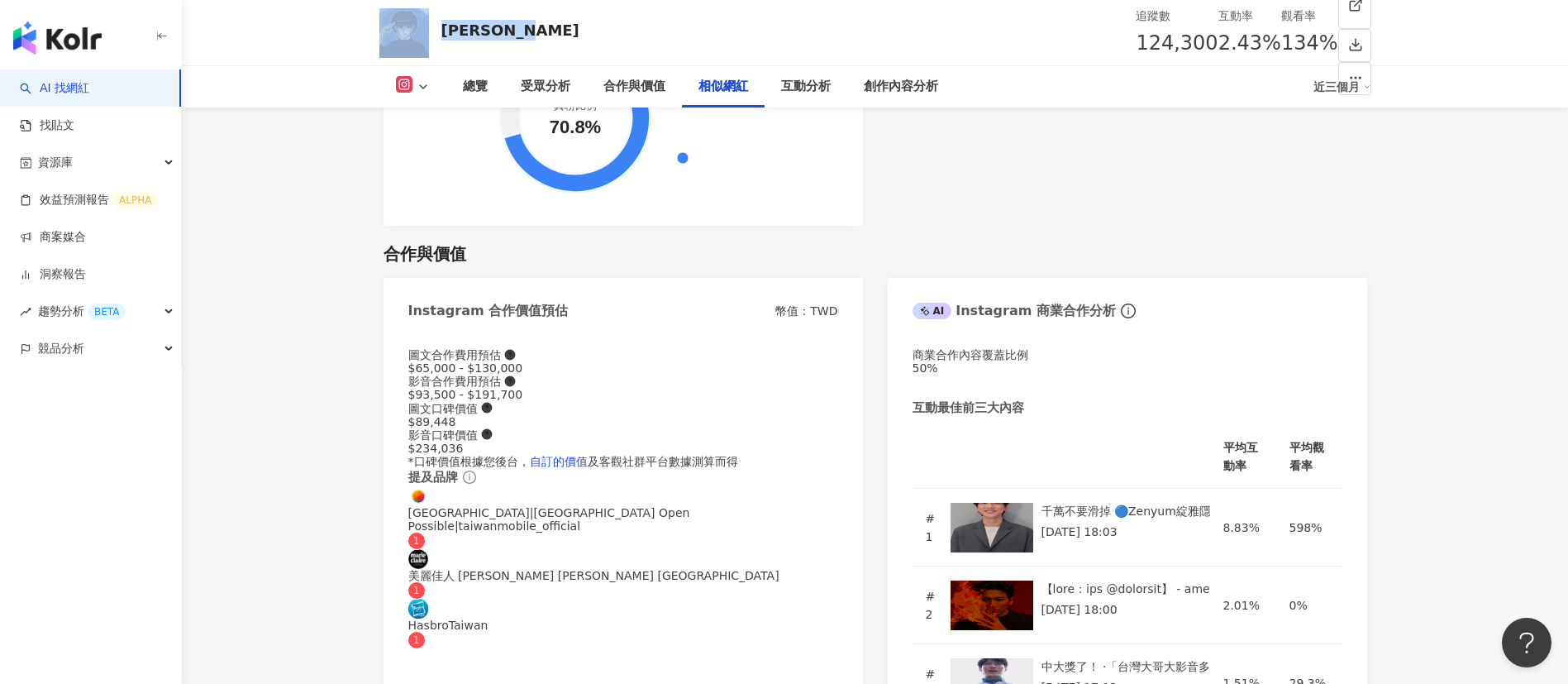
drag, startPoint x: 503, startPoint y: 32, endPoint x: 434, endPoint y: 31, distance: 69.0
click at [434, 31] on div "[PERSON_NAME] 追蹤數 124,300 互動率 2.43% 觀看率 134%" at bounding box center [875, 33] width 1059 height 65
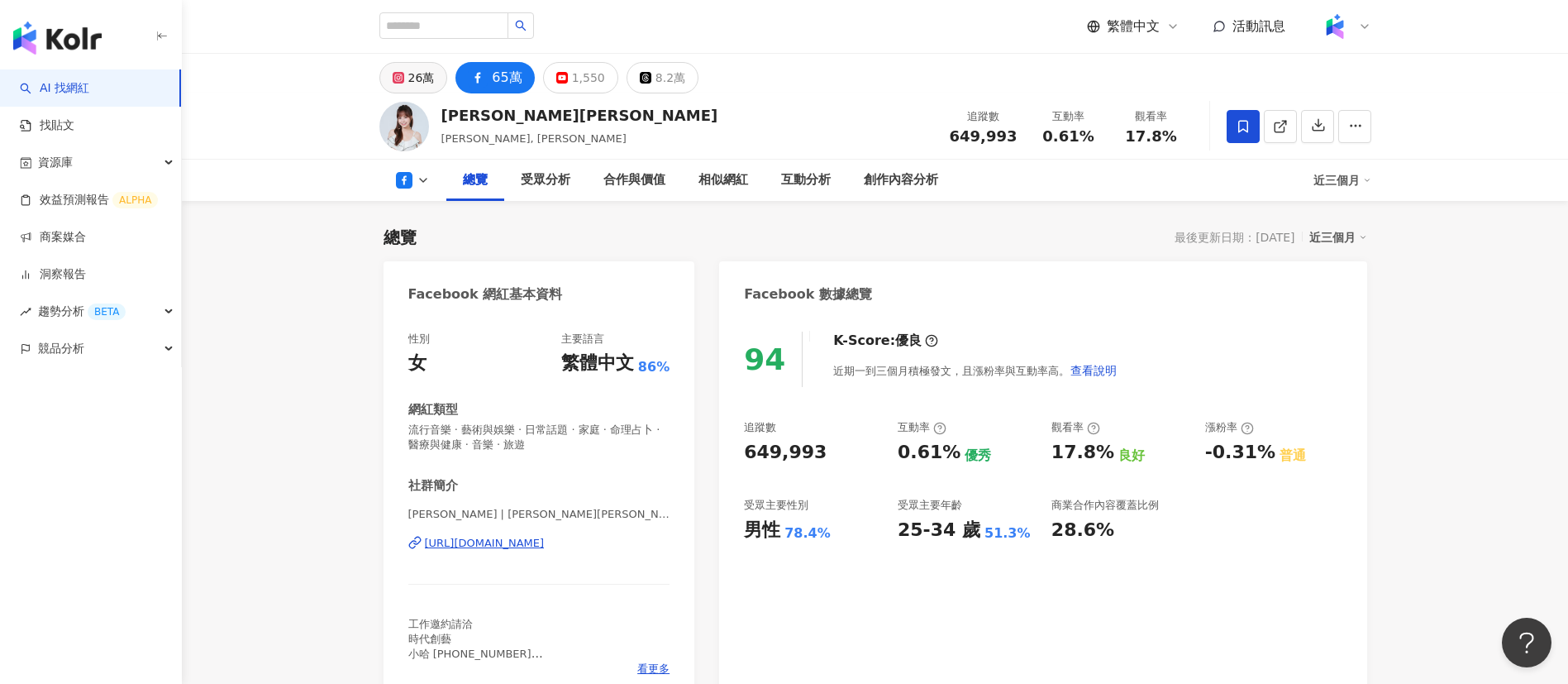
click at [417, 78] on div "26萬" at bounding box center [421, 78] width 26 height 23
click at [414, 77] on button "26萬" at bounding box center [413, 78] width 69 height 32
click at [890, 78] on div "26萬 65萬 1,550 8.2萬" at bounding box center [875, 73] width 1059 height 40
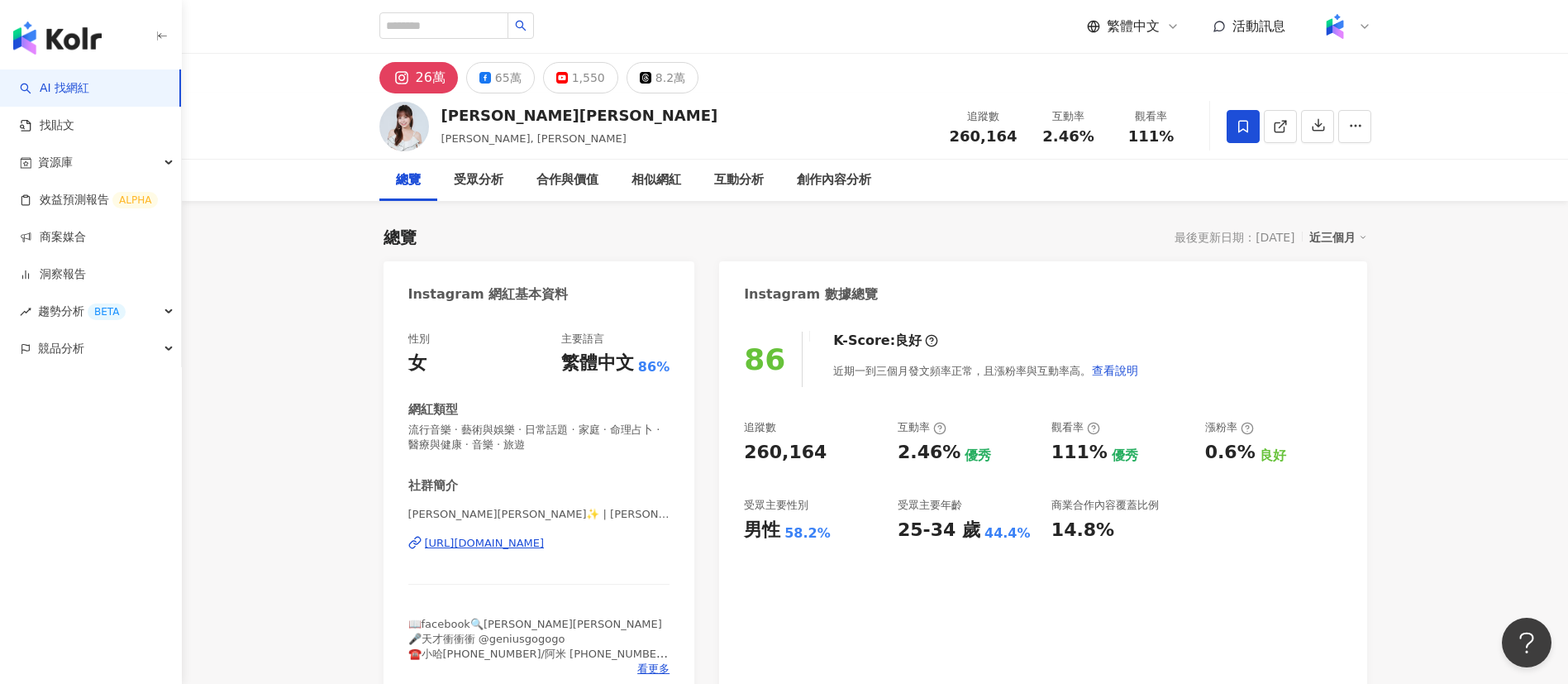
click at [903, 180] on div "總覽 受眾分析 合作與價值 相似網紅 互動分析 創作內容分析" at bounding box center [874, 180] width 992 height 41
click at [854, 170] on div "創作內容分析" at bounding box center [834, 180] width 74 height 20
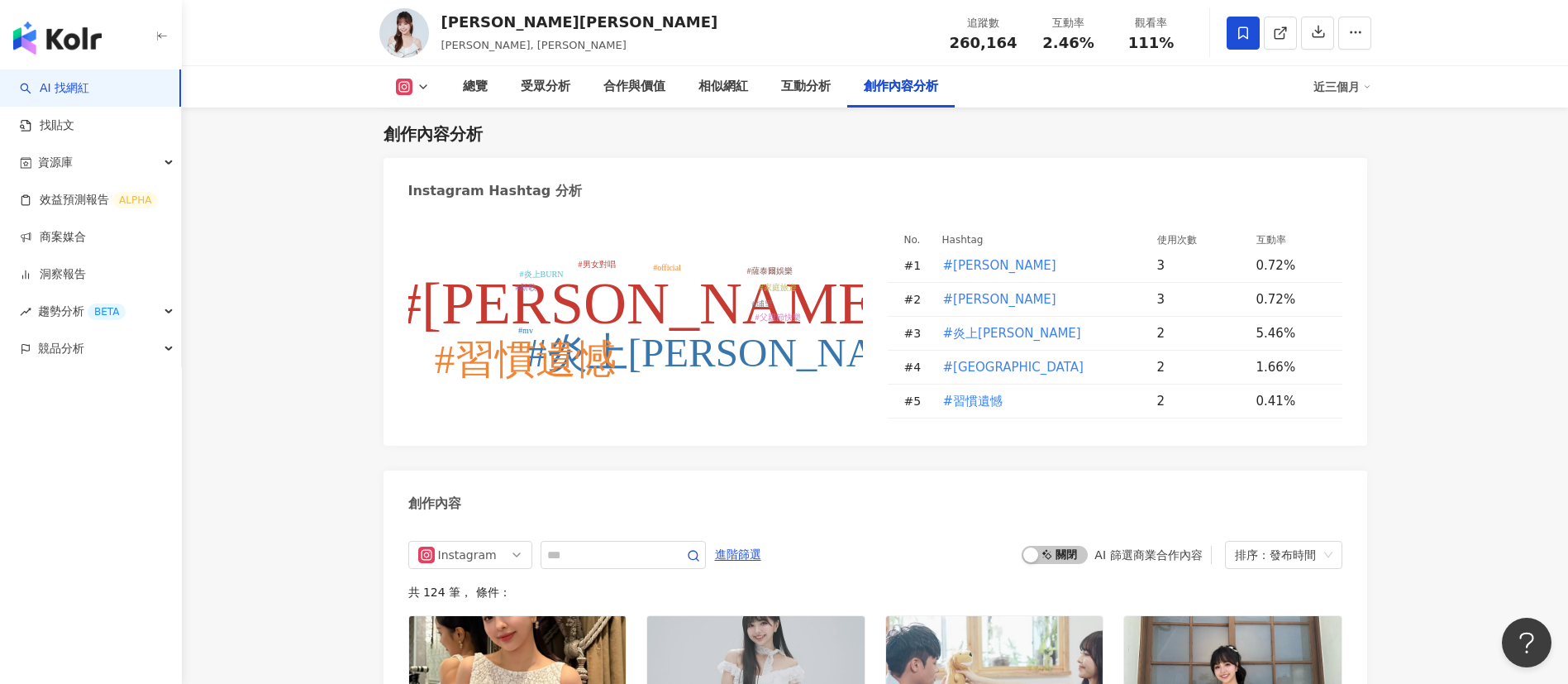
scroll to position [5130, 0]
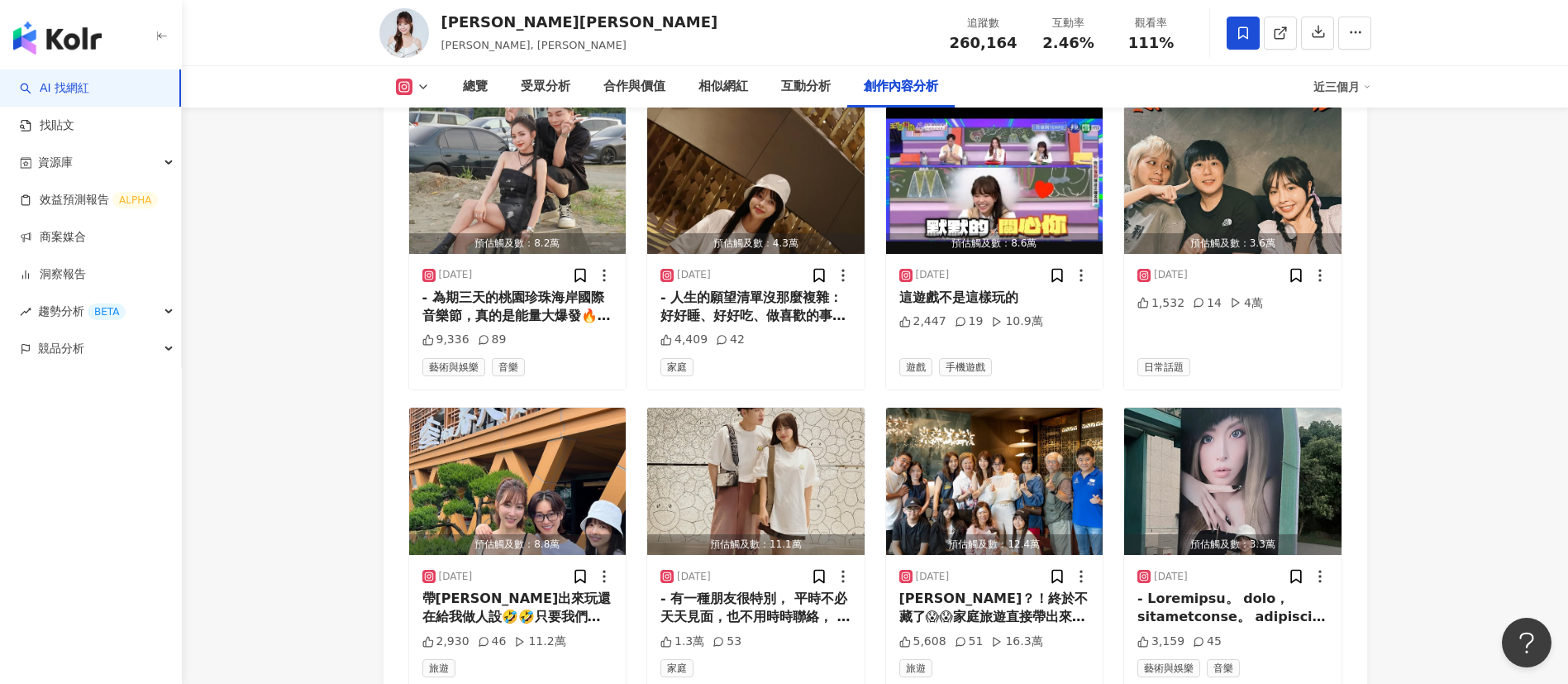
click at [89, 93] on link "AI 找網紅" at bounding box center [55, 88] width 70 height 17
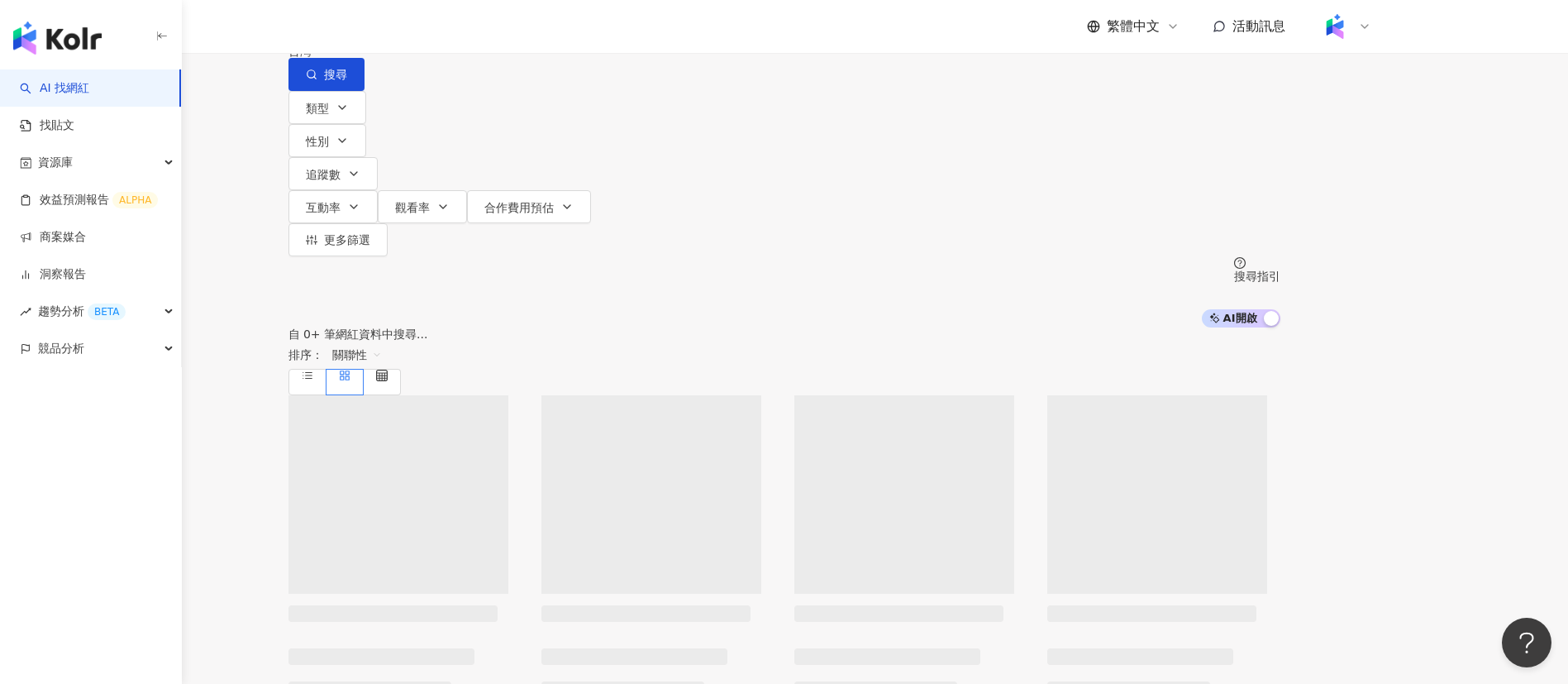
click at [529, 32] on input "search" at bounding box center [462, 16] width 134 height 32
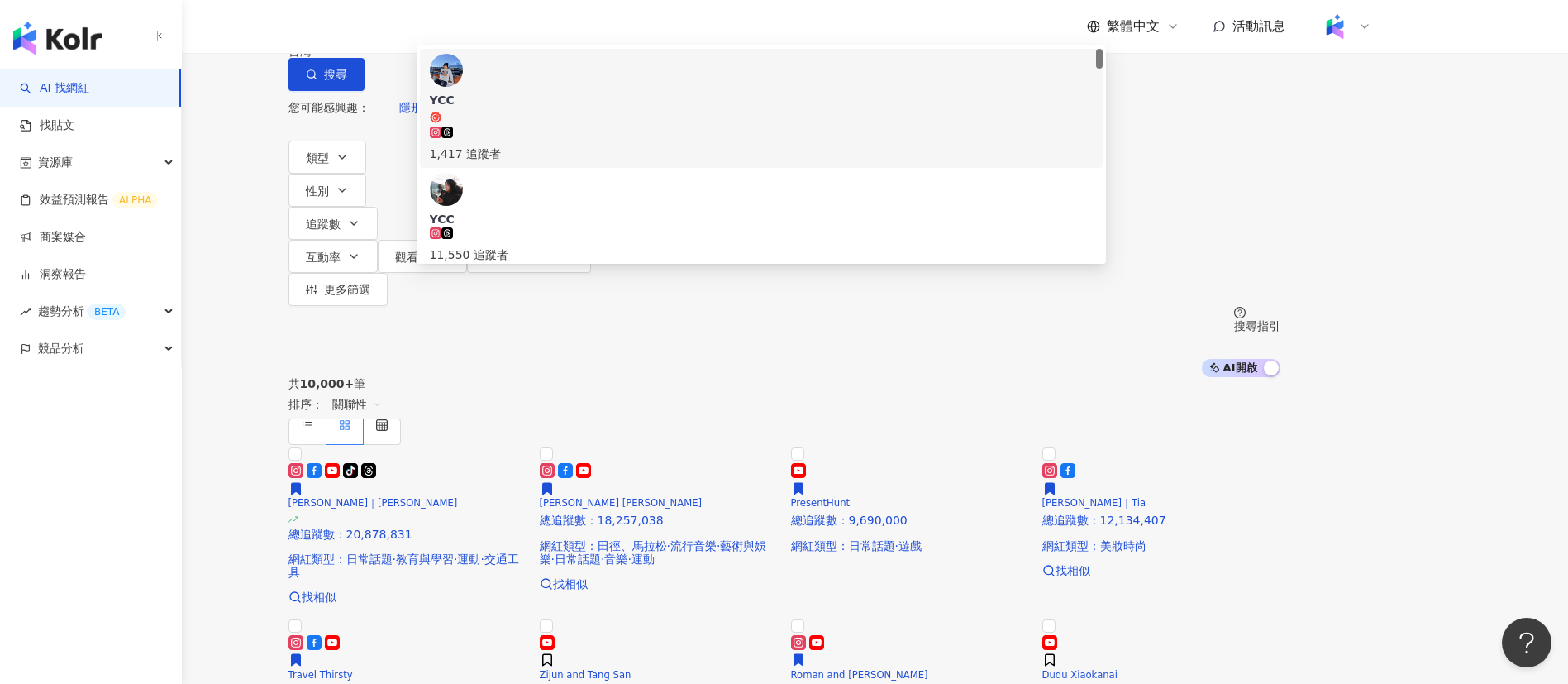
type input "***"
drag, startPoint x: 605, startPoint y: 97, endPoint x: 460, endPoint y: 102, distance: 145.1
click at [460, 91] on div "不分平台 *** 台灣 搜尋 0729365f-1eac-4cd8-83d2-6cae40ceab36 d58c0152-0e91-429b-9486-849…" at bounding box center [784, 45] width 992 height 91
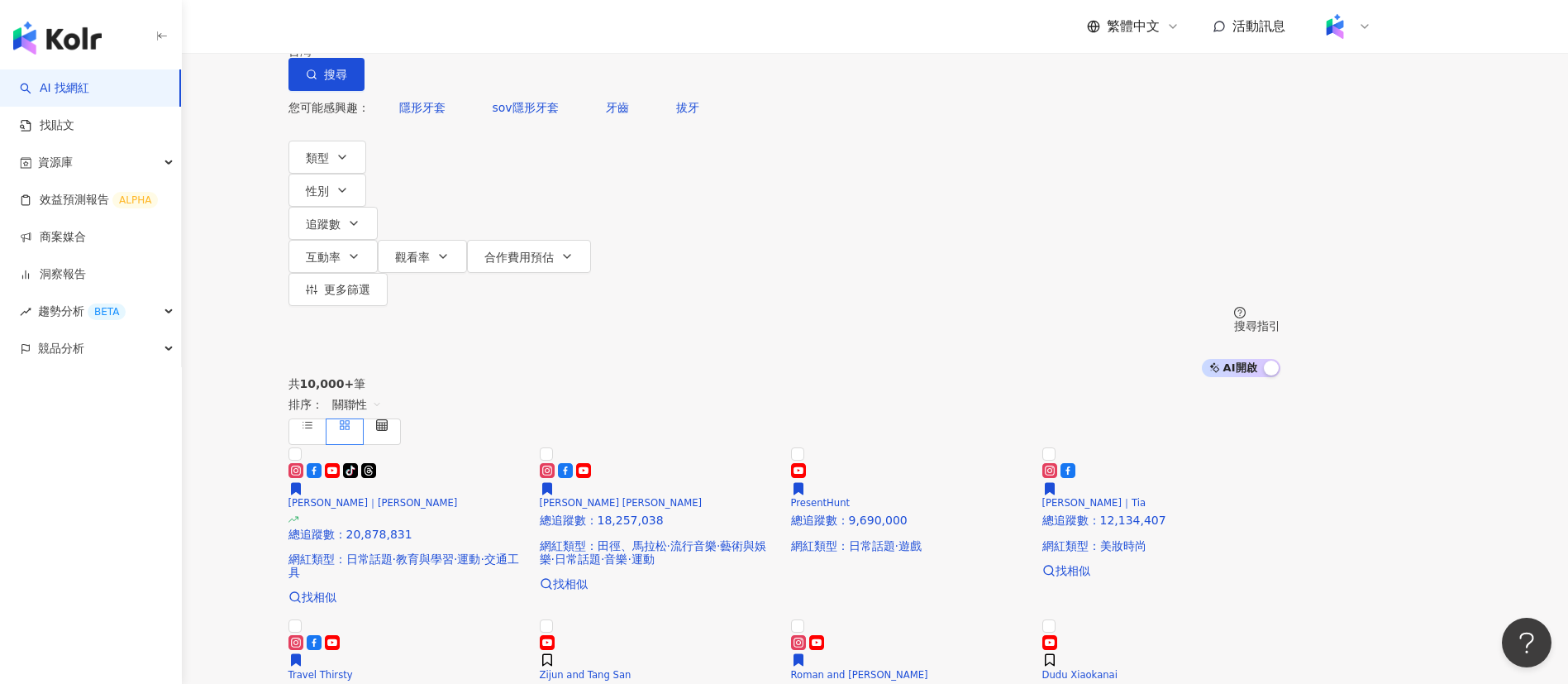
paste input "**********"
type input "**********"
click at [453, 124] on span at bounding box center [447, 117] width 11 height 13
type input "**"
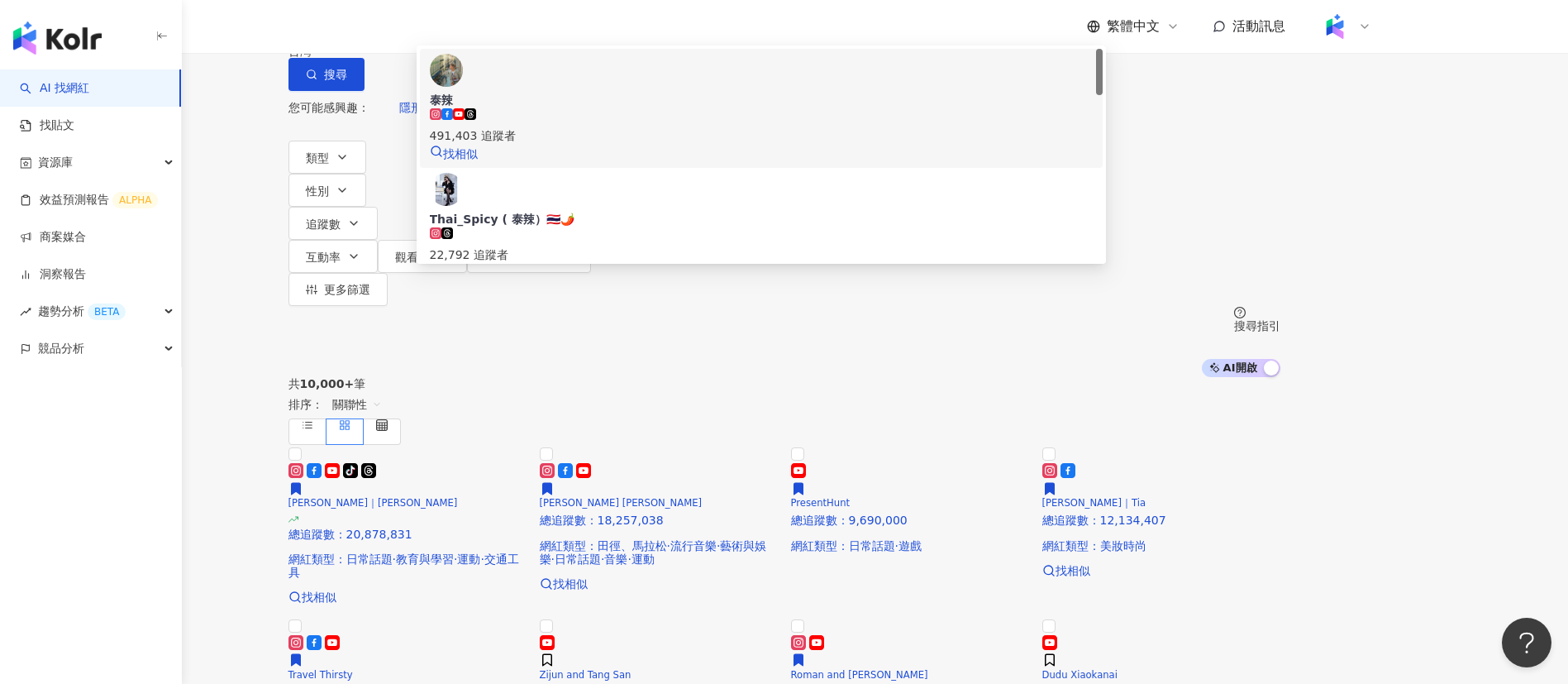
click at [665, 145] on div "491,403 追蹤者" at bounding box center [762, 135] width 663 height 19
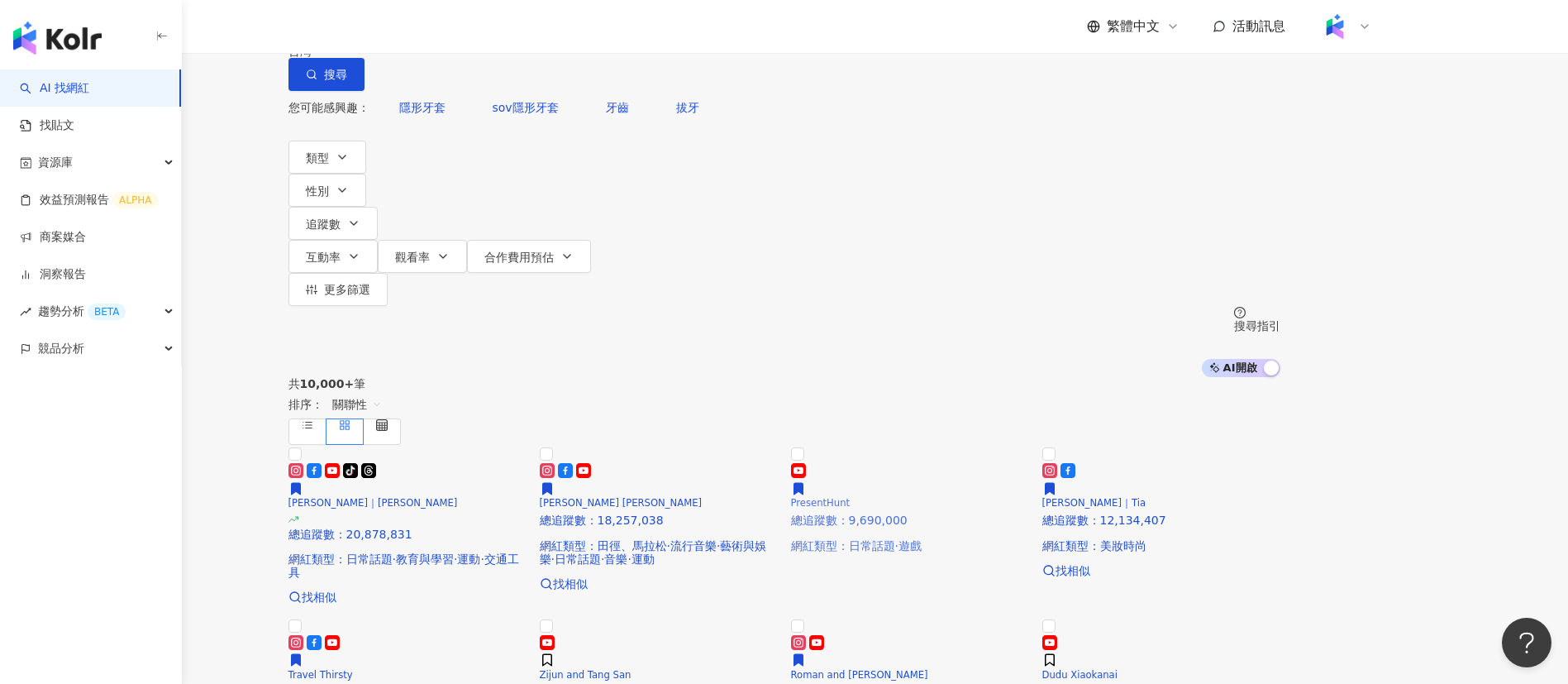
scroll to position [124, 0]
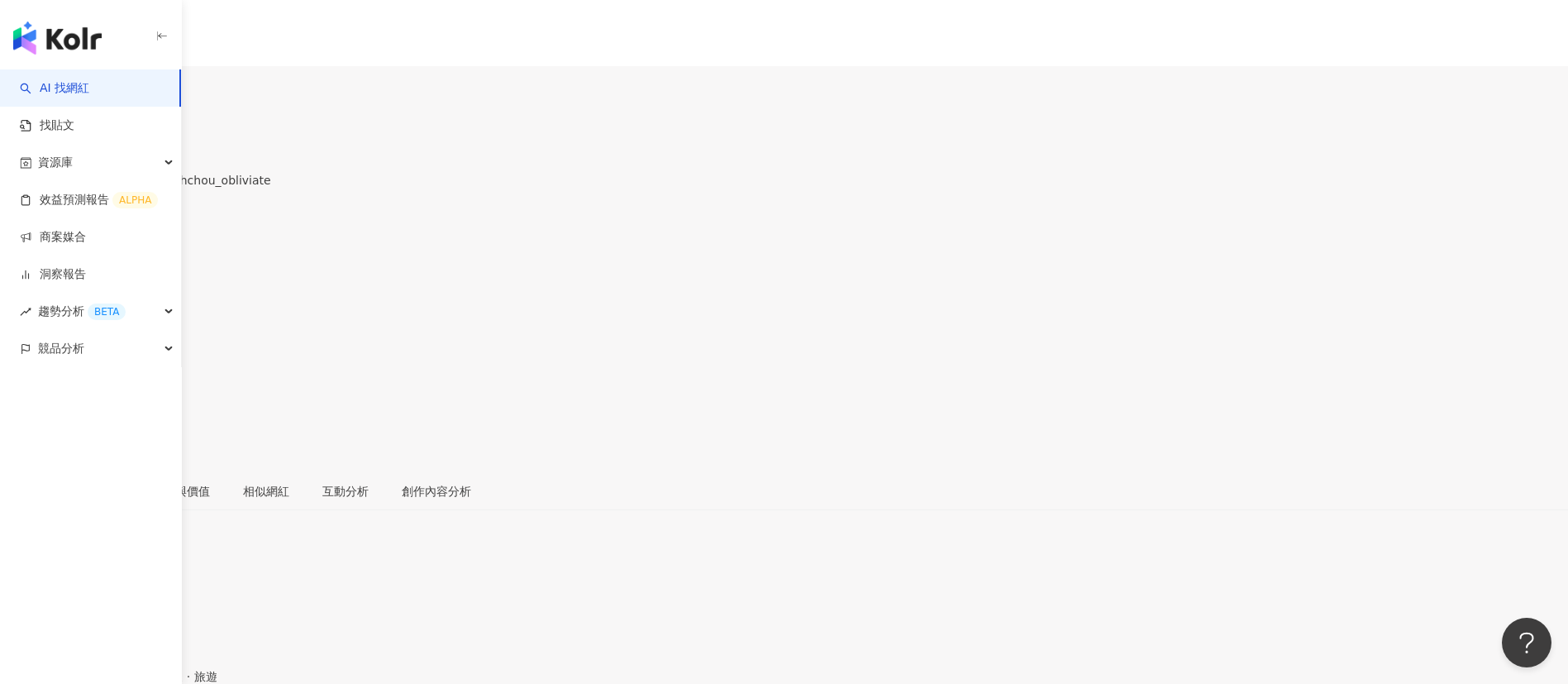
click at [820, 45] on div "繁體中文 活動訊息" at bounding box center [784, 165] width 1568 height 331
click at [472, 455] on div "創作內容分析" at bounding box center [436, 491] width 70 height 19
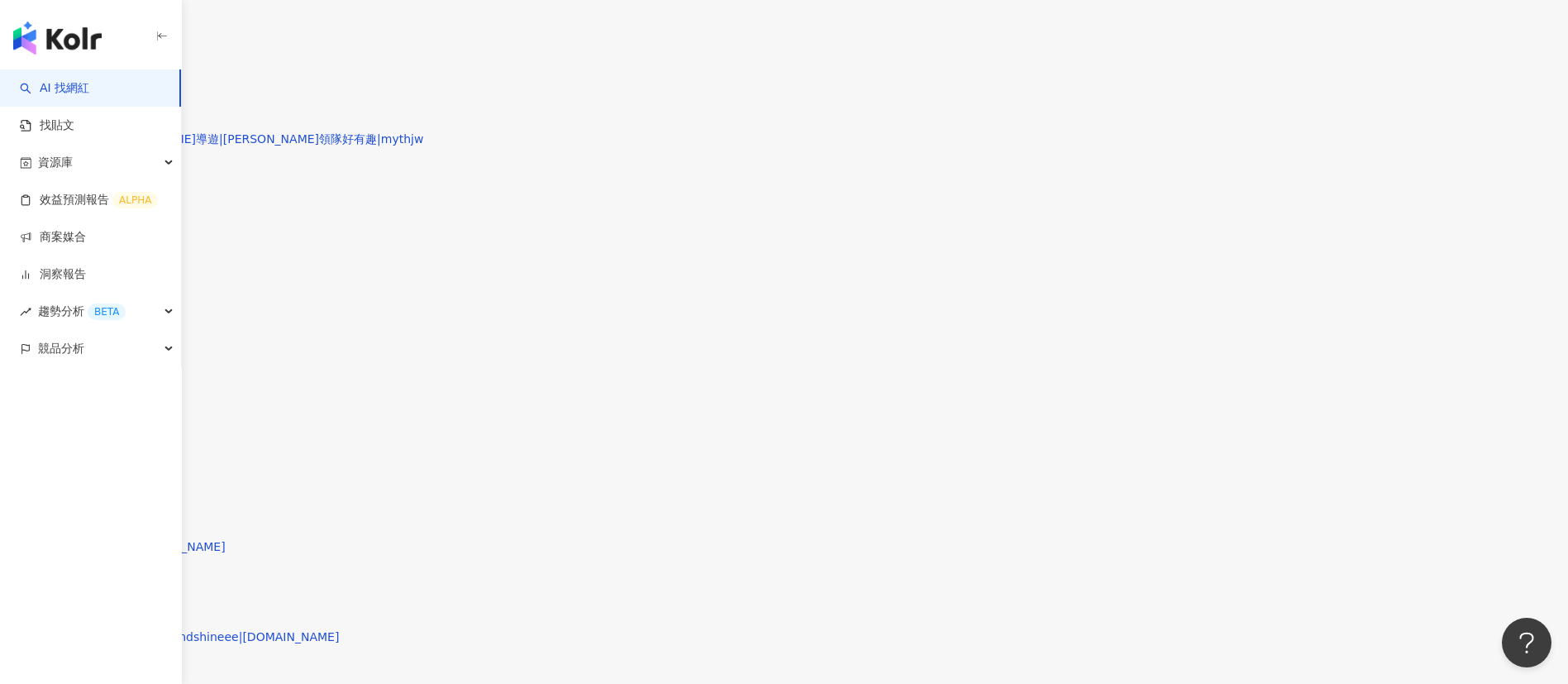
type input "*"
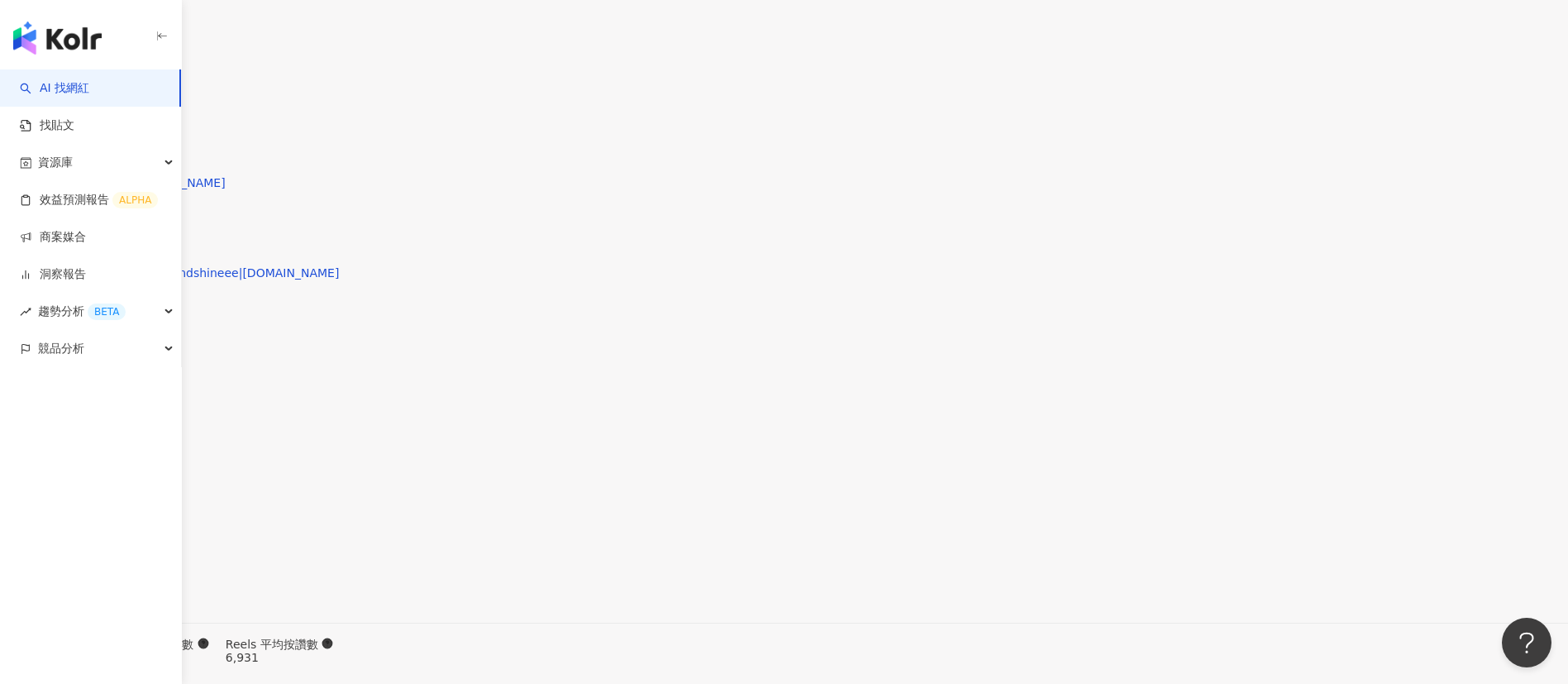
scroll to position [5012, 0]
click at [1045, 153] on link "近六個月" at bounding box center [1349, 156] width 47 height 13
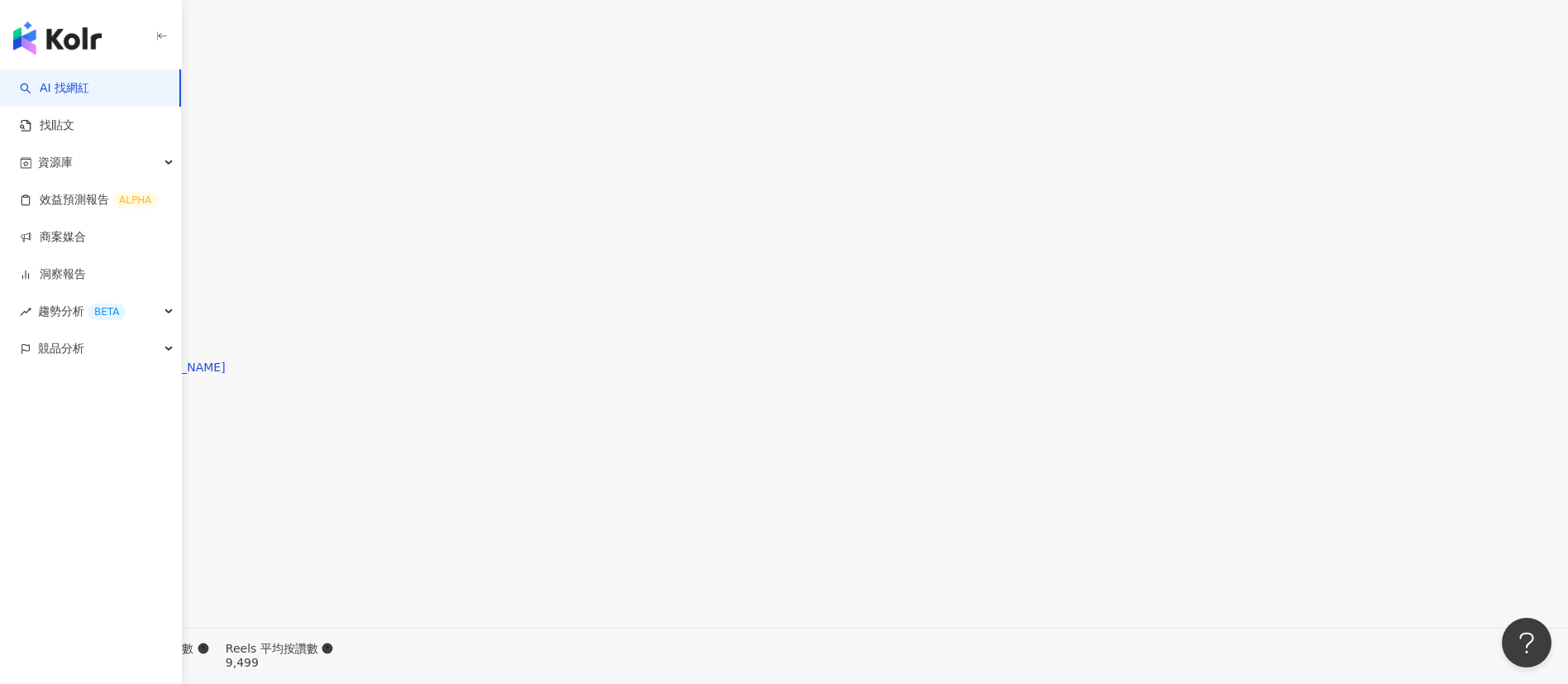
type input "*"
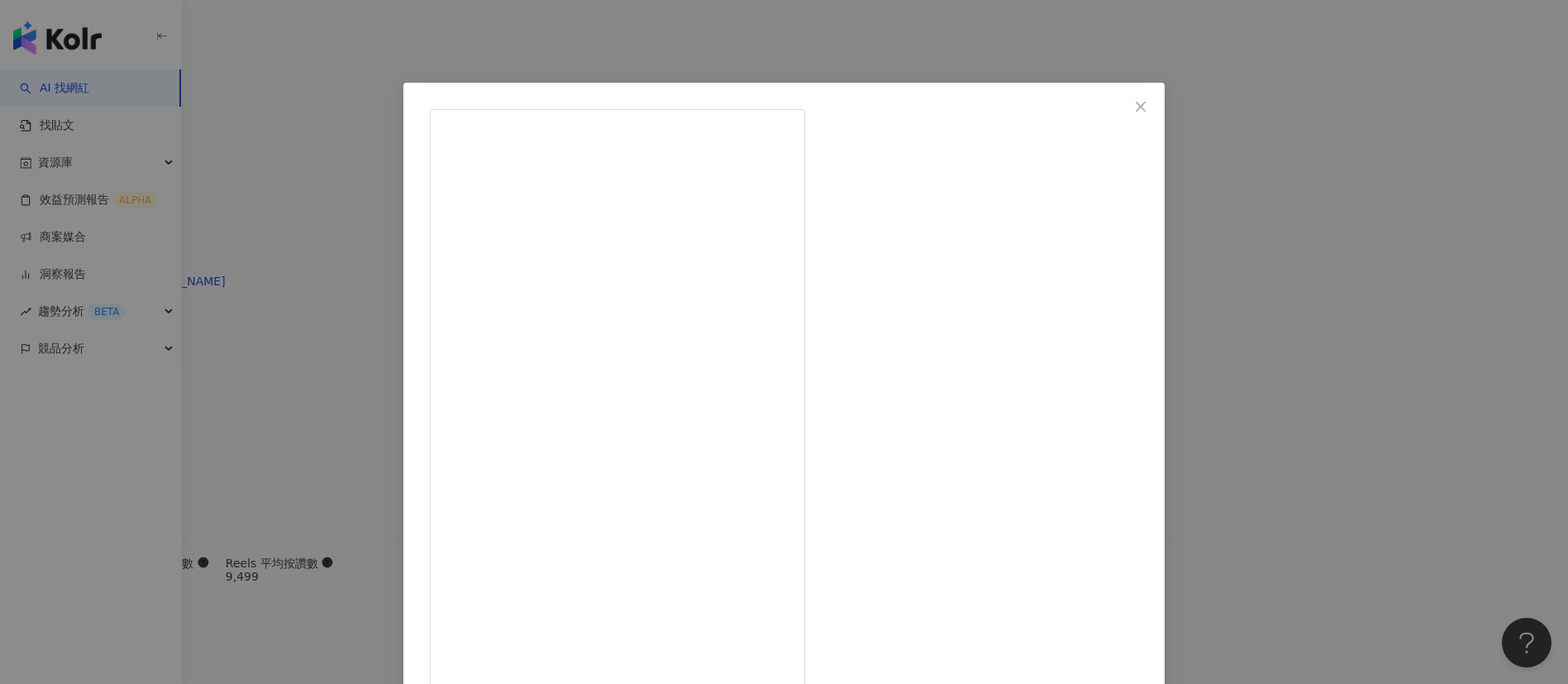
click at [1045, 455] on div "Yu Chieh Chou 2025/3/11 5,733 74 43.6萬 查看原始貼文" at bounding box center [784, 342] width 1568 height 684
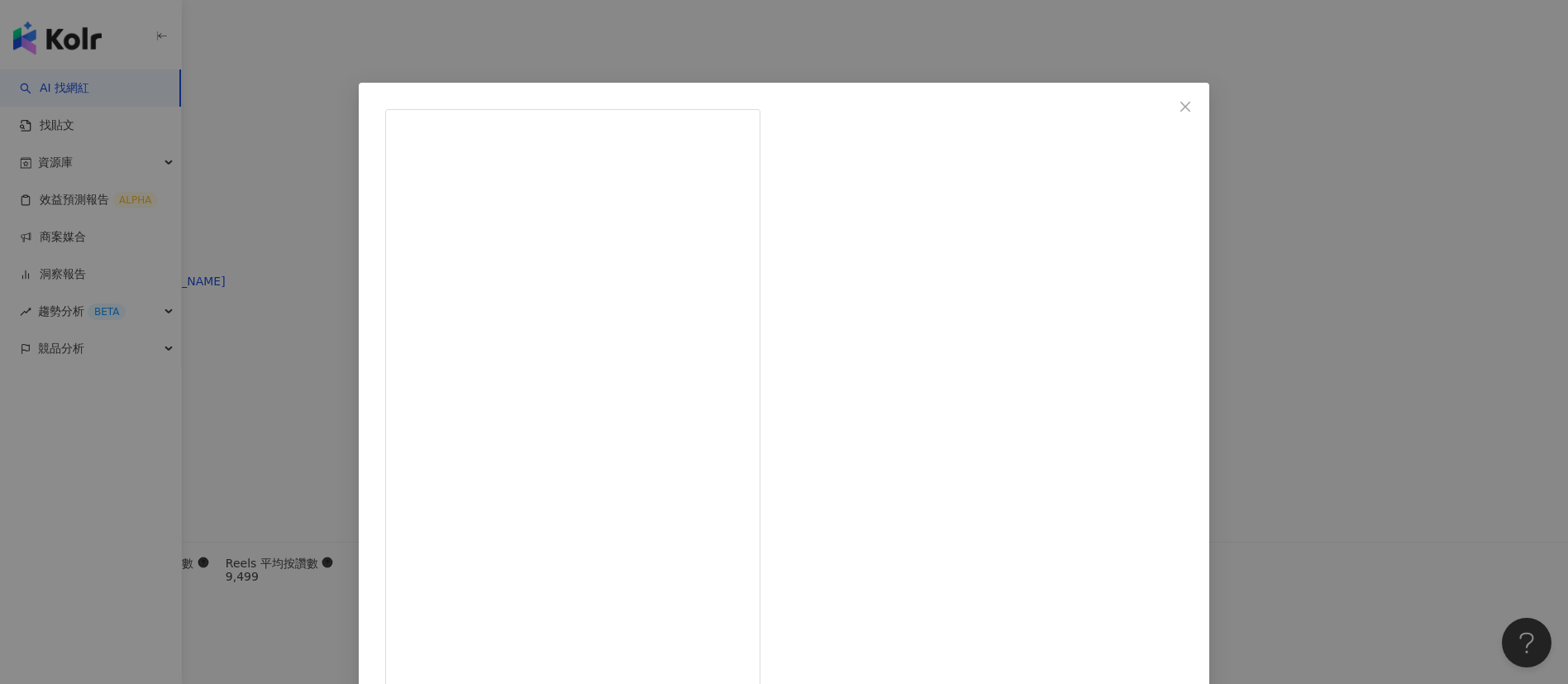
click at [1045, 455] on div "Yu Chieh Chou 2024/11/14 打完骨釘麻藥退後整體感想：真的不要給自己太大心裡壓力，我很幸運的目前為止都沒有痛感，主要還是因為我的牙醫太太…" at bounding box center [784, 342] width 1568 height 684
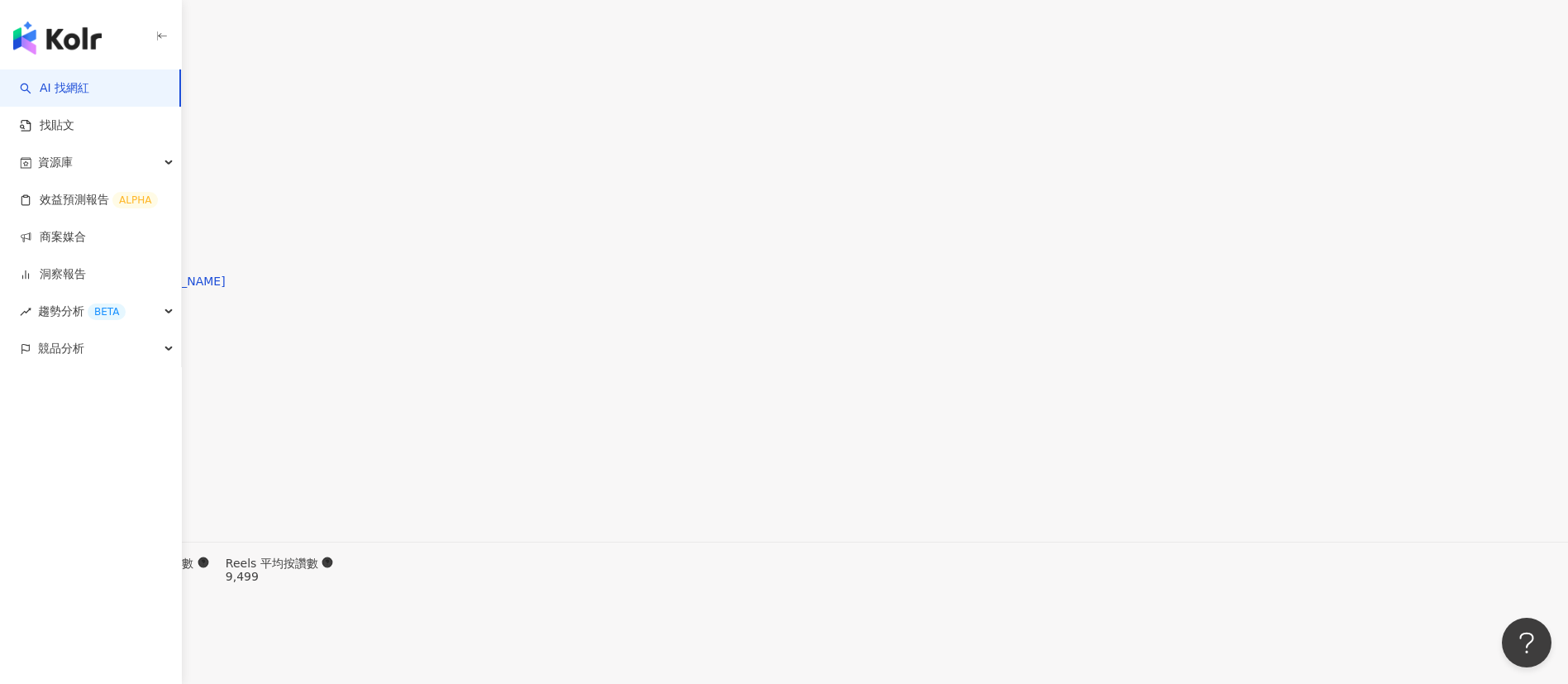
scroll to position [5269, 0]
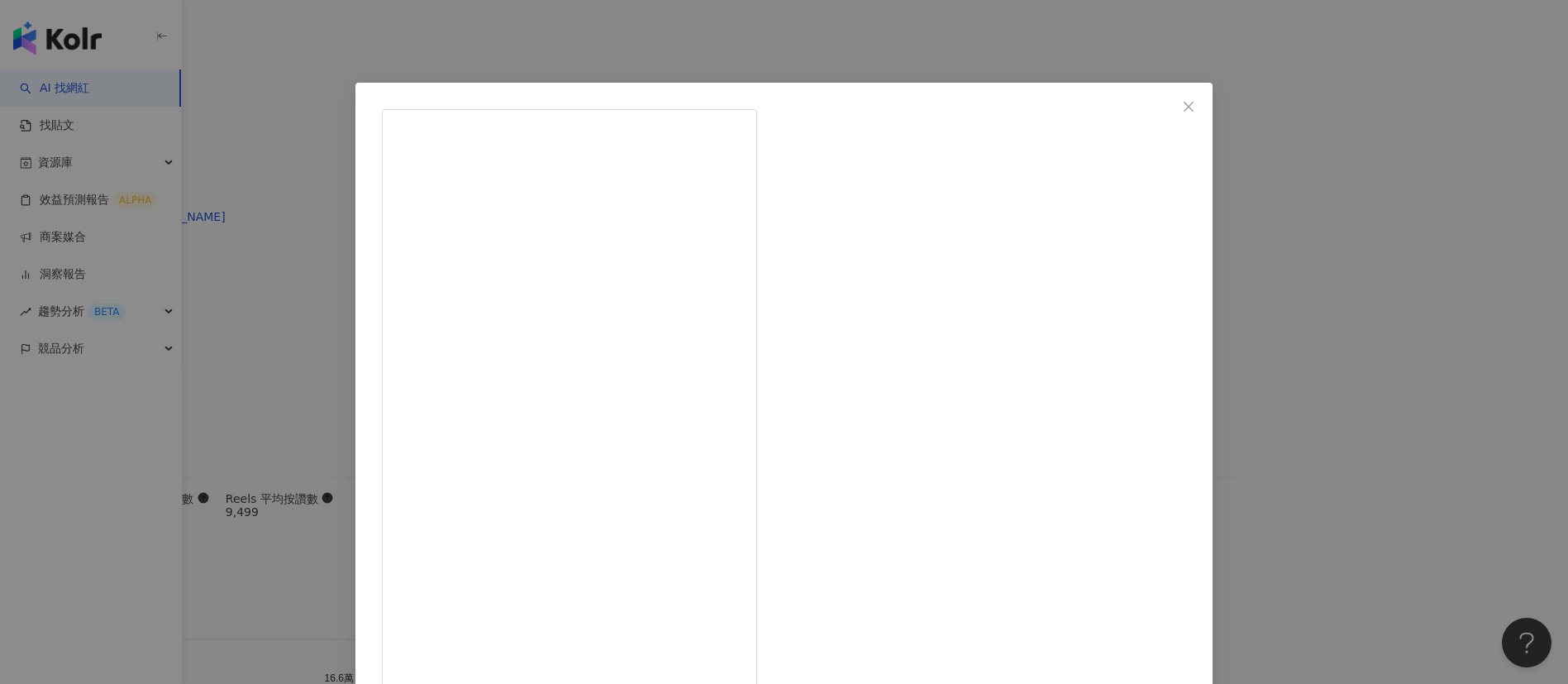
scroll to position [249, 0]
click at [1045, 455] on div "Yu Chieh Chou 2024/9/24 2,064 6 18.7萬 查看原始貼文" at bounding box center [784, 342] width 1568 height 684
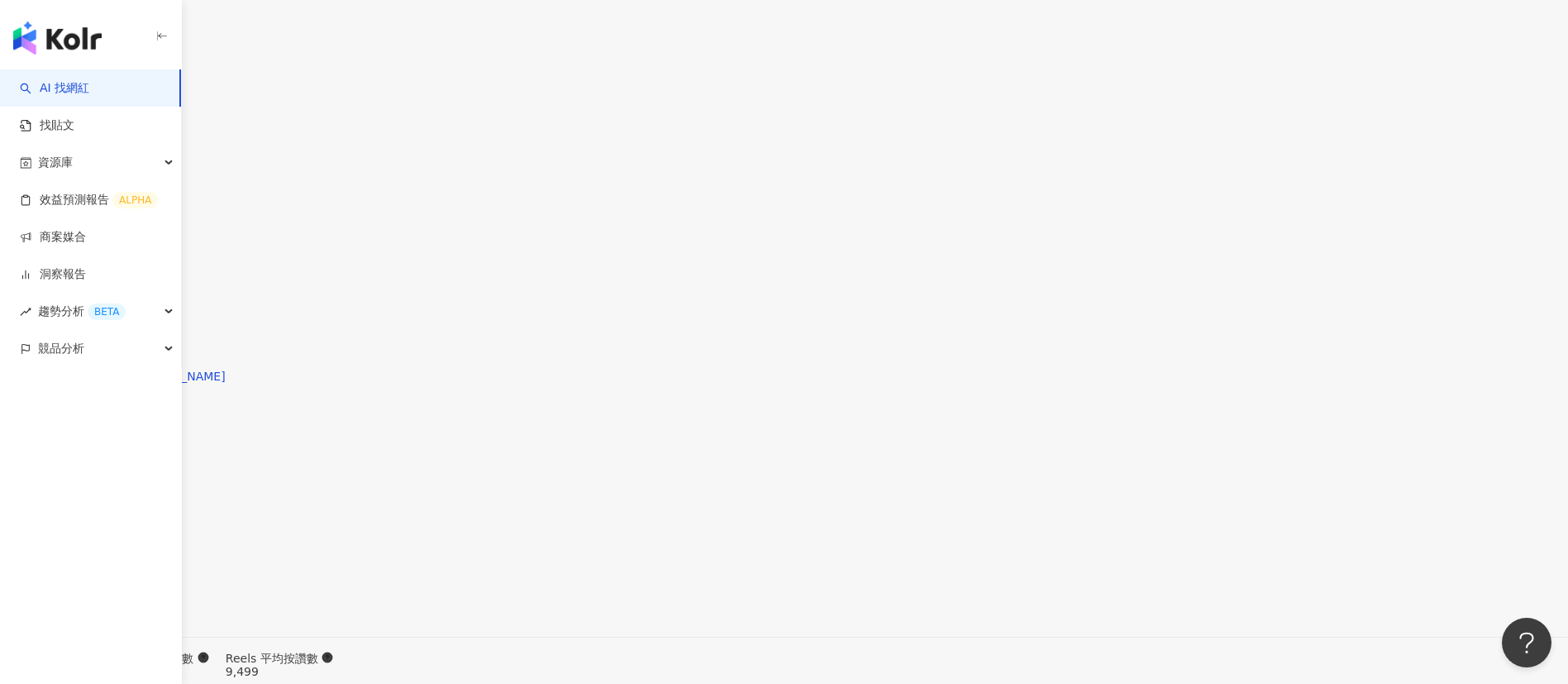
scroll to position [5108, 0]
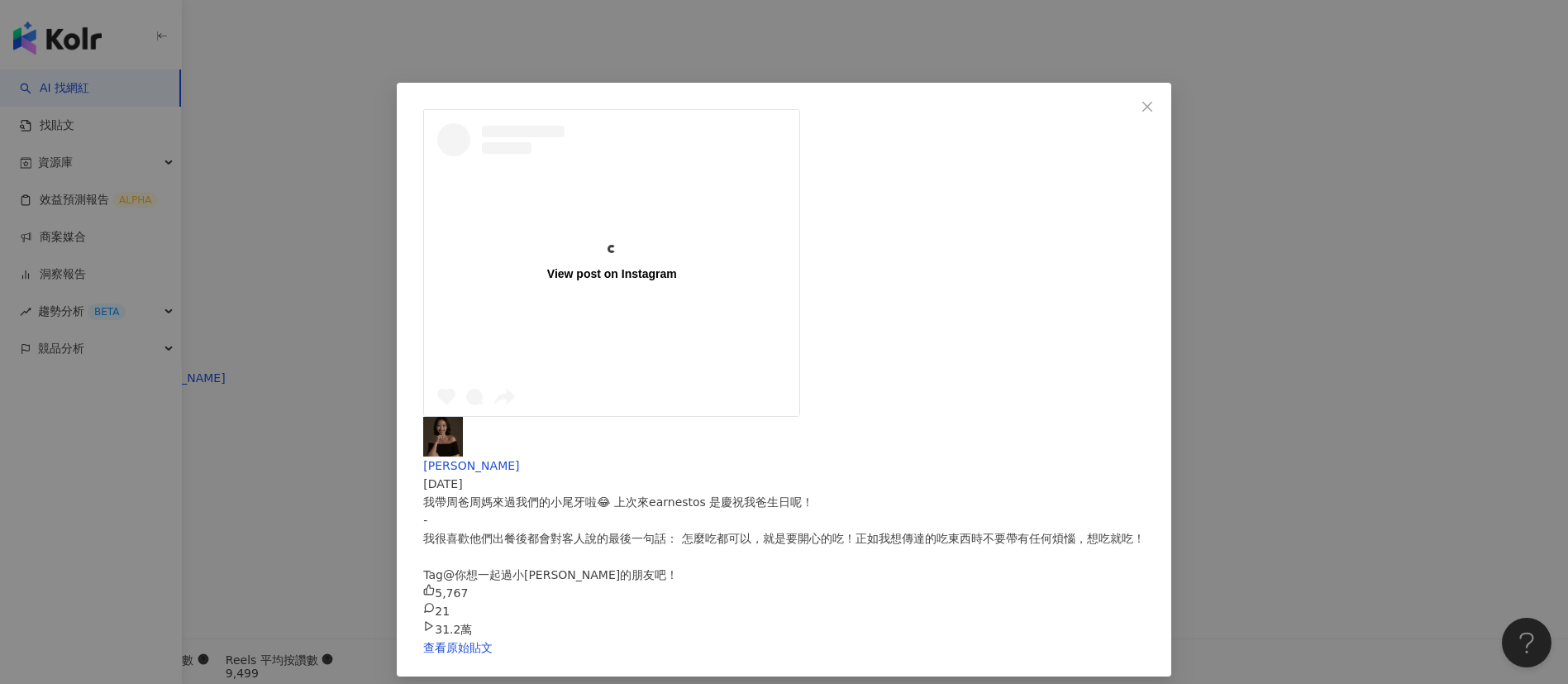
click at [1045, 455] on div "View post on Instagram Yu Chieh Chou 2025/1/11 我帶周爸周媽來過我們的小尾牙啦😂 上次來earnestos 是慶…" at bounding box center [784, 342] width 1568 height 684
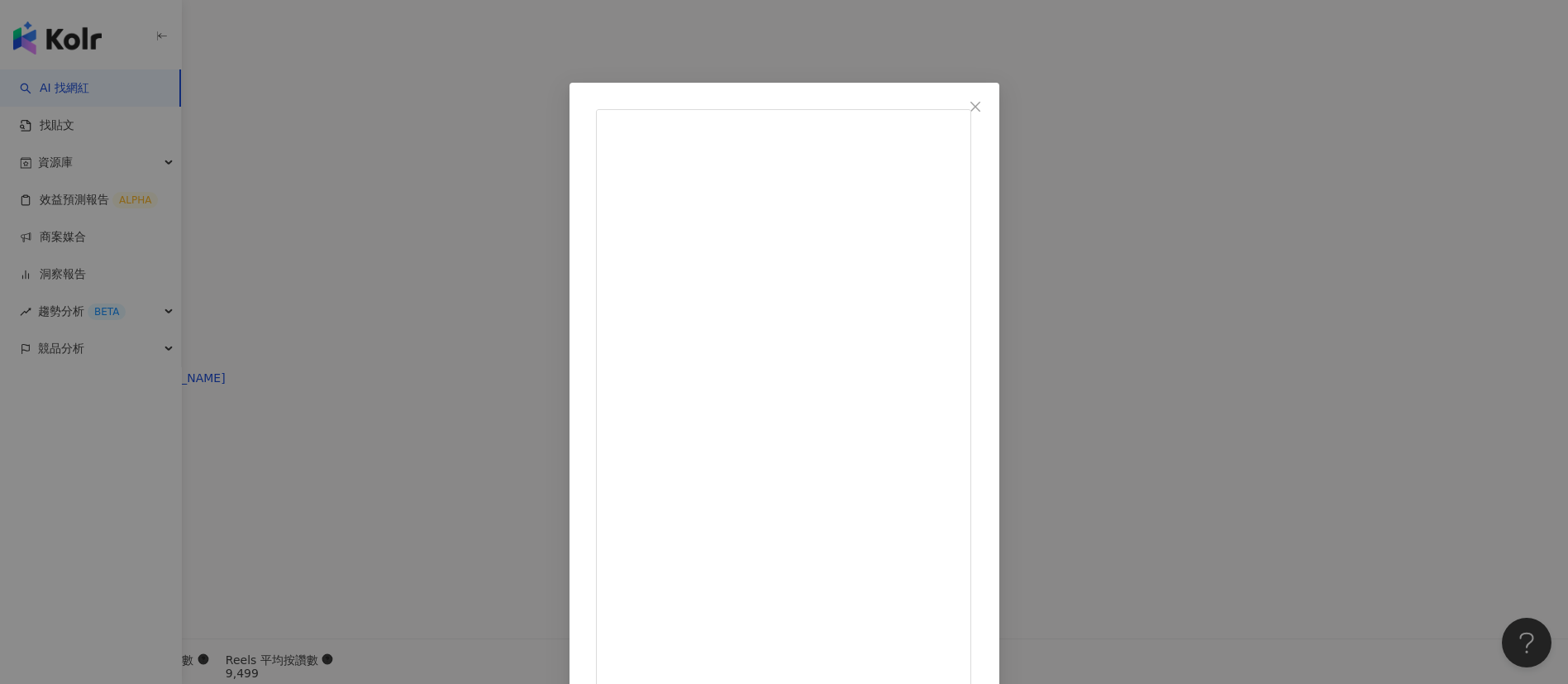
click at [646, 25] on div "Yu Chieh Chou 2024/12/29 1. 拔顆牙齒出動全員 ？😂 2. 上週突然好想吃蒸餃 所以一口氣吃了兩間 📌頂好紫琳蒸餃 台北市大安區忠孝…" at bounding box center [784, 342] width 1568 height 684
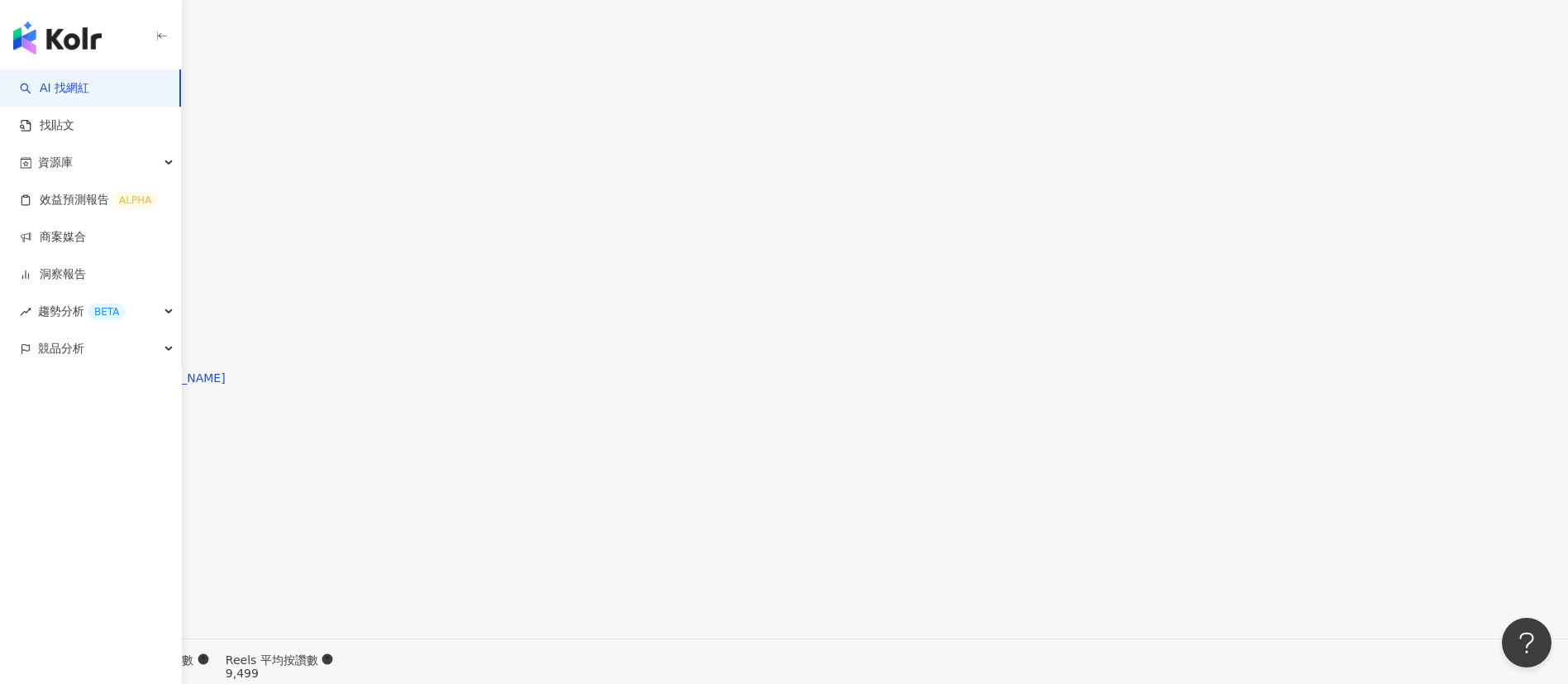
drag, startPoint x: 446, startPoint y: 26, endPoint x: 429, endPoint y: 20, distance: 18.0
copy div "Yu Chieh Chou"
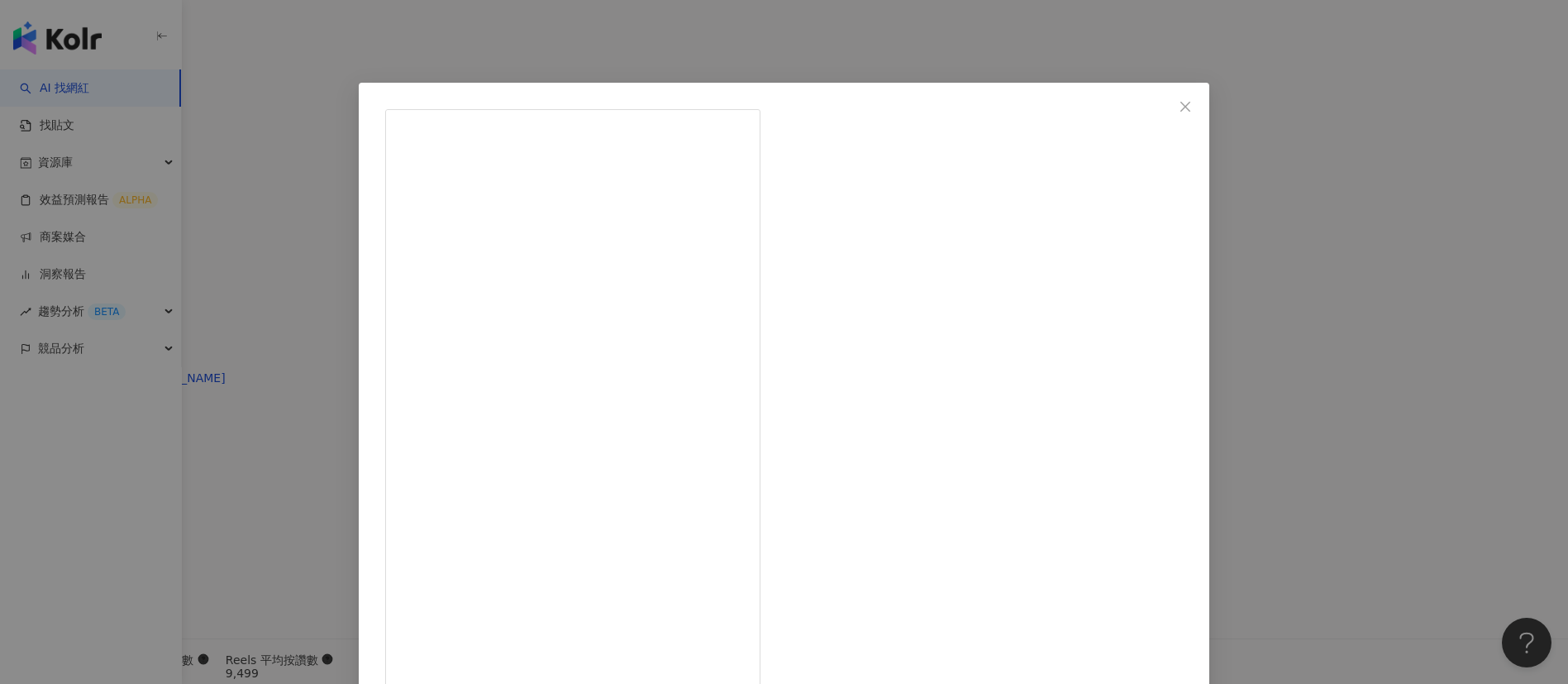
click at [1045, 212] on div "Yu Chieh Chou 2024/11/14 打完骨釘麻藥退後整體感想：真的不要給自己太大心裡壓力，我很幸運的目前為止都沒有痛感，主要還是因為我的牙醫太太…" at bounding box center [784, 342] width 1568 height 684
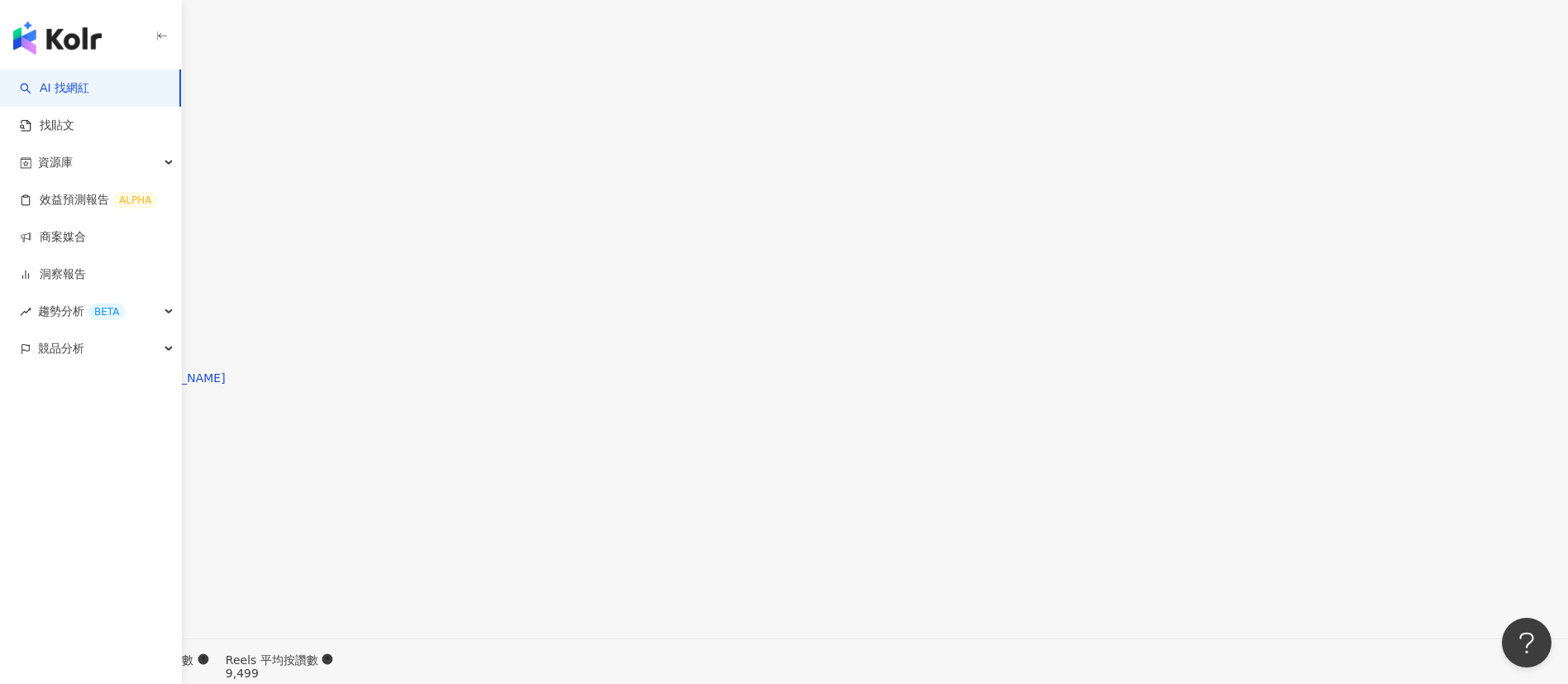
click at [1045, 307] on div "總覽 最後更新日期：2025/9/15 近六個月 Instagram 網紅基本資料 性別 女 主要語言 繁體中文 75.4% 網紅類型 甜點 · 日常話題 ·…" at bounding box center [784, 204] width 1568 height 9580
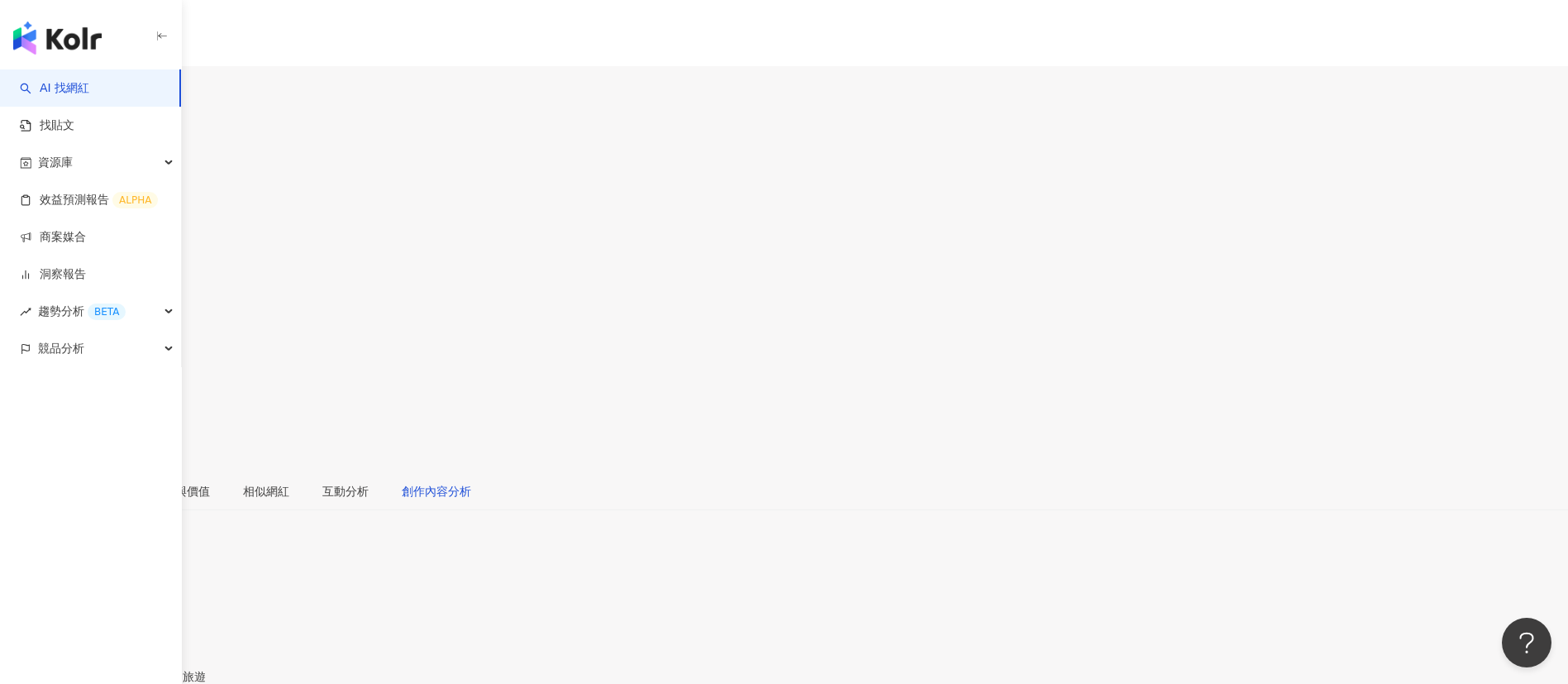
click at [472, 455] on div "創作內容分析" at bounding box center [436, 491] width 70 height 19
type input "*"
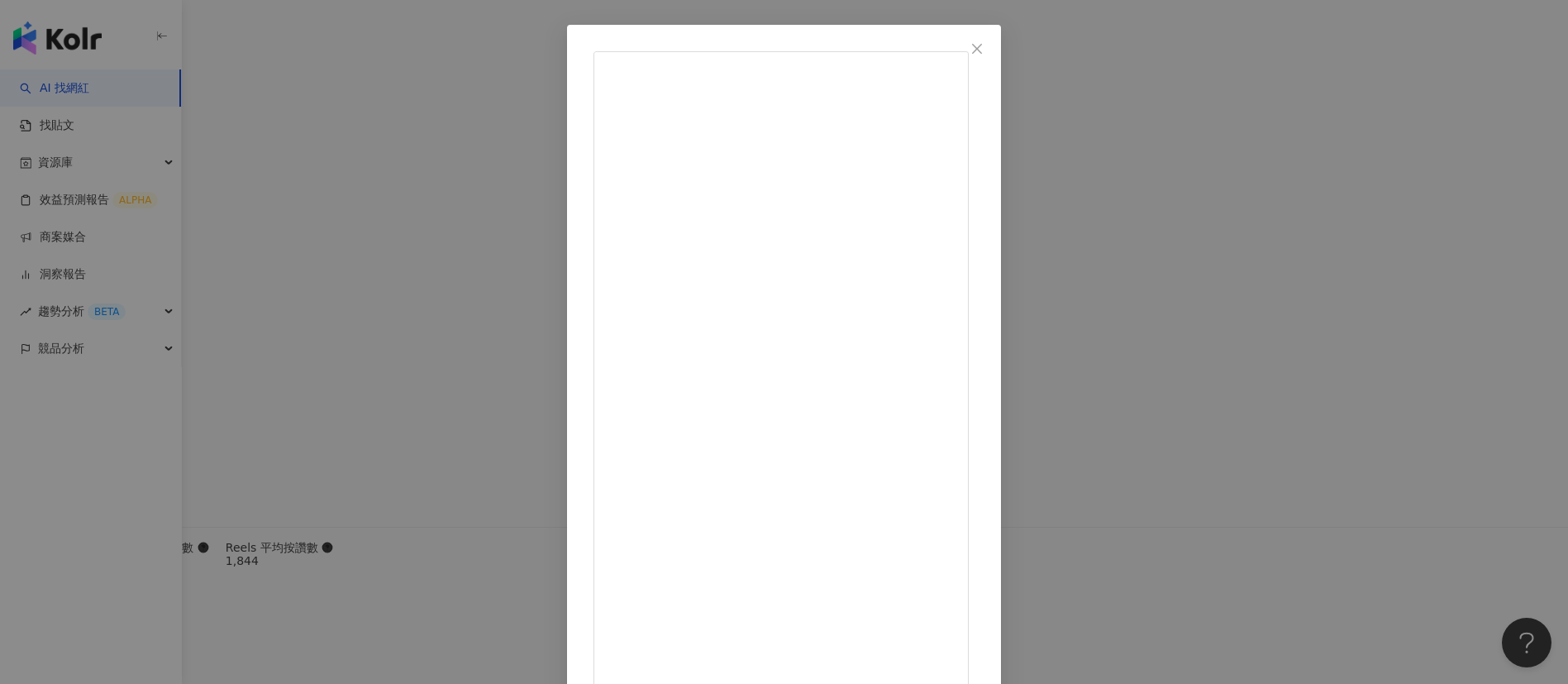
scroll to position [0, 0]
click at [1045, 455] on div "六一遛阿寬 [DATE] 334 14 3萬 查看原始貼文" at bounding box center [784, 342] width 1568 height 684
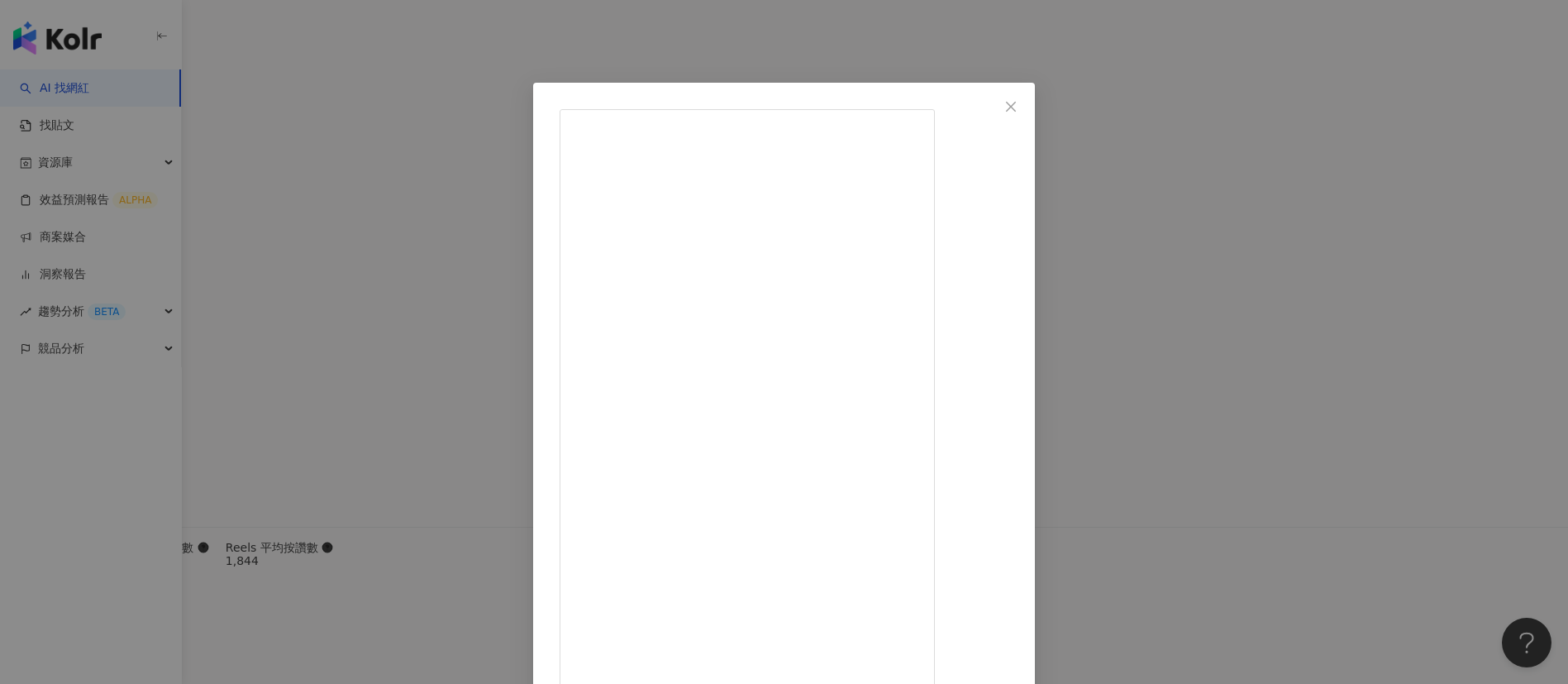
scroll to position [58, 0]
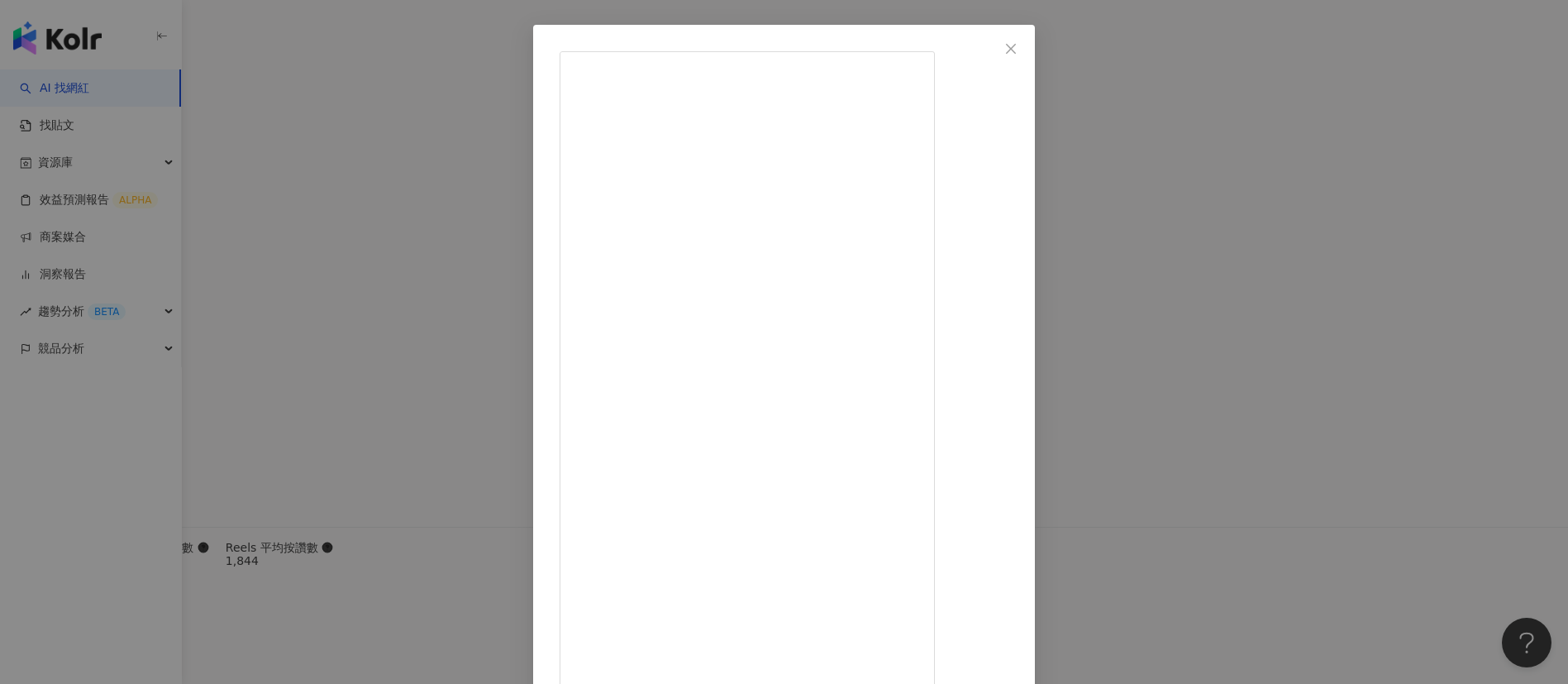
click at [1045, 455] on div "六一遛阿寬 [DATE] 之前帶小鬆餅去塗氟才發現自己有一點牙齦萎縮 聽完衛教才知道愛原來這麼嚴重… 還被重教刷牙姿勢和建議買電動牙刷 爬了超多文發現價差好大…" at bounding box center [784, 342] width 1568 height 684
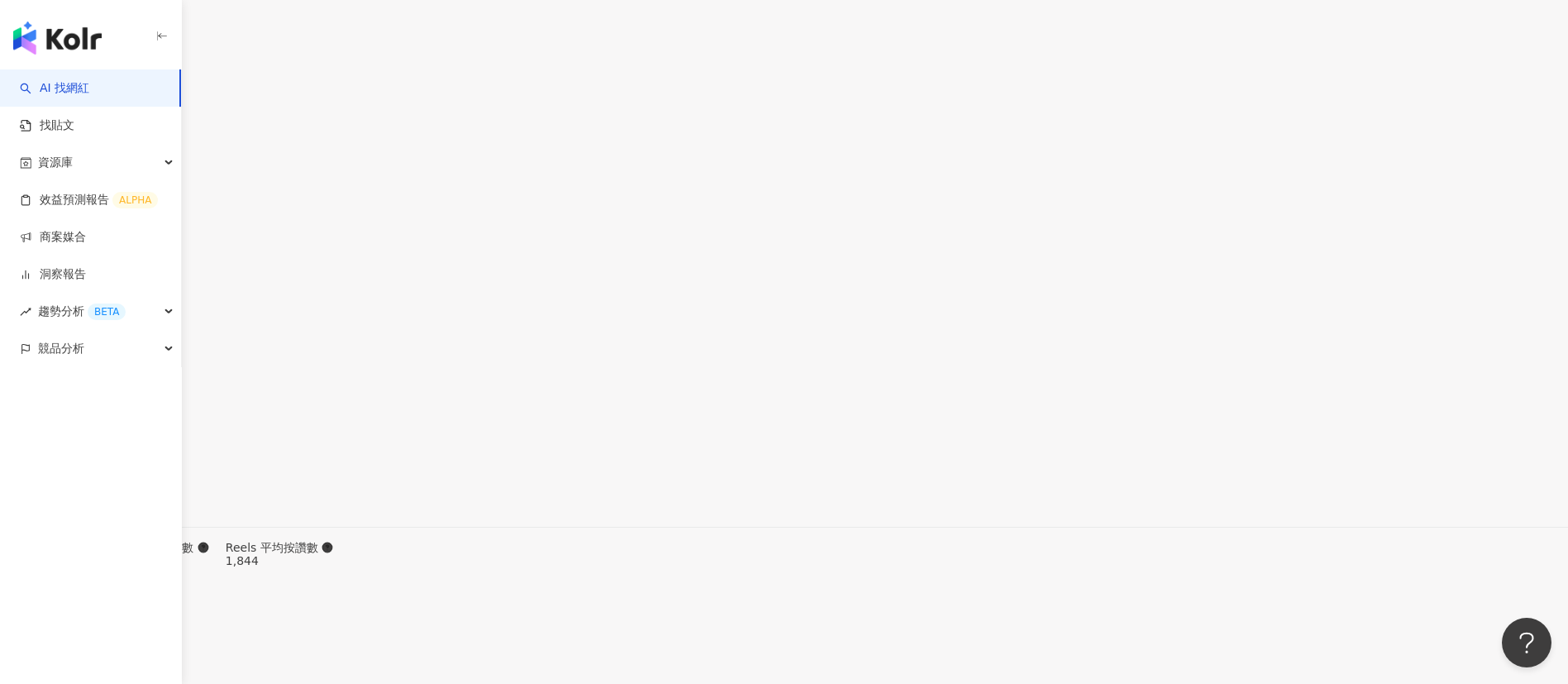
scroll to position [5483, 0]
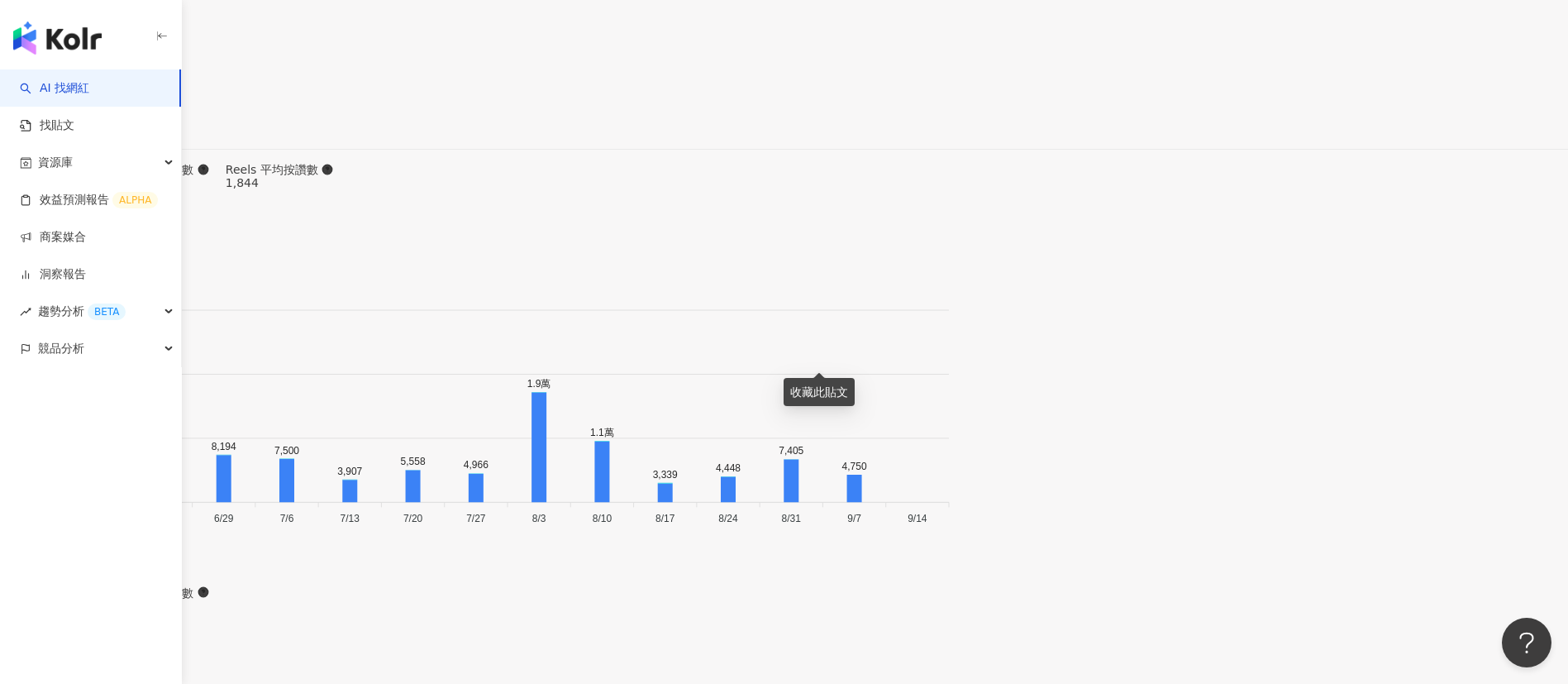
click at [286, 369] on main "5.5萬 12.3萬 20.8萬 2萬 六一遛阿寬 六一, 阿寬 追蹤數 54,599 互動率 3.37% 觀看率 285% 總覽 受眾分析 合作與價值 相似…" at bounding box center [784, 11] width 1568 height 10858
drag, startPoint x: 482, startPoint y: 23, endPoint x: 436, endPoint y: 22, distance: 46.0
copy div "六一遛[PERSON_NAME]"
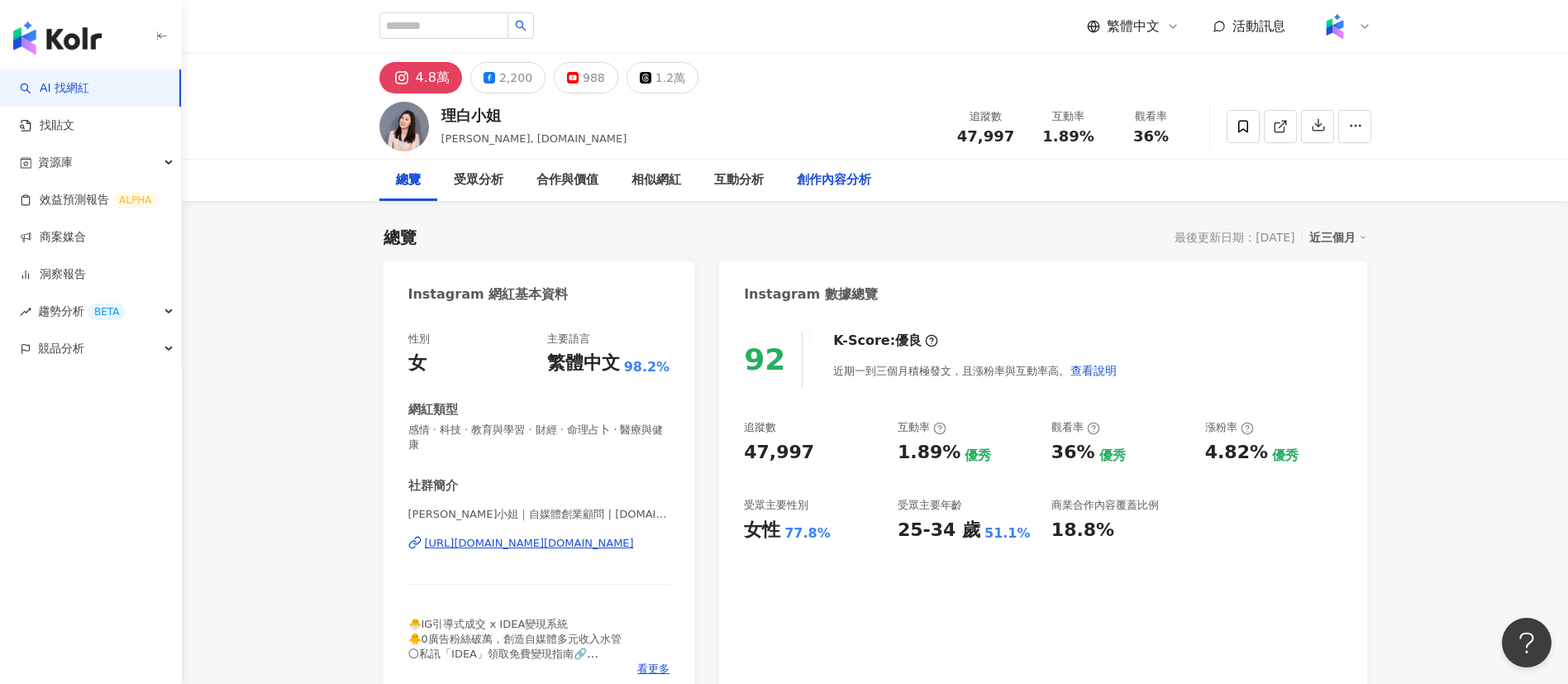
click at [806, 183] on div "創作內容分析" at bounding box center [834, 180] width 74 height 20
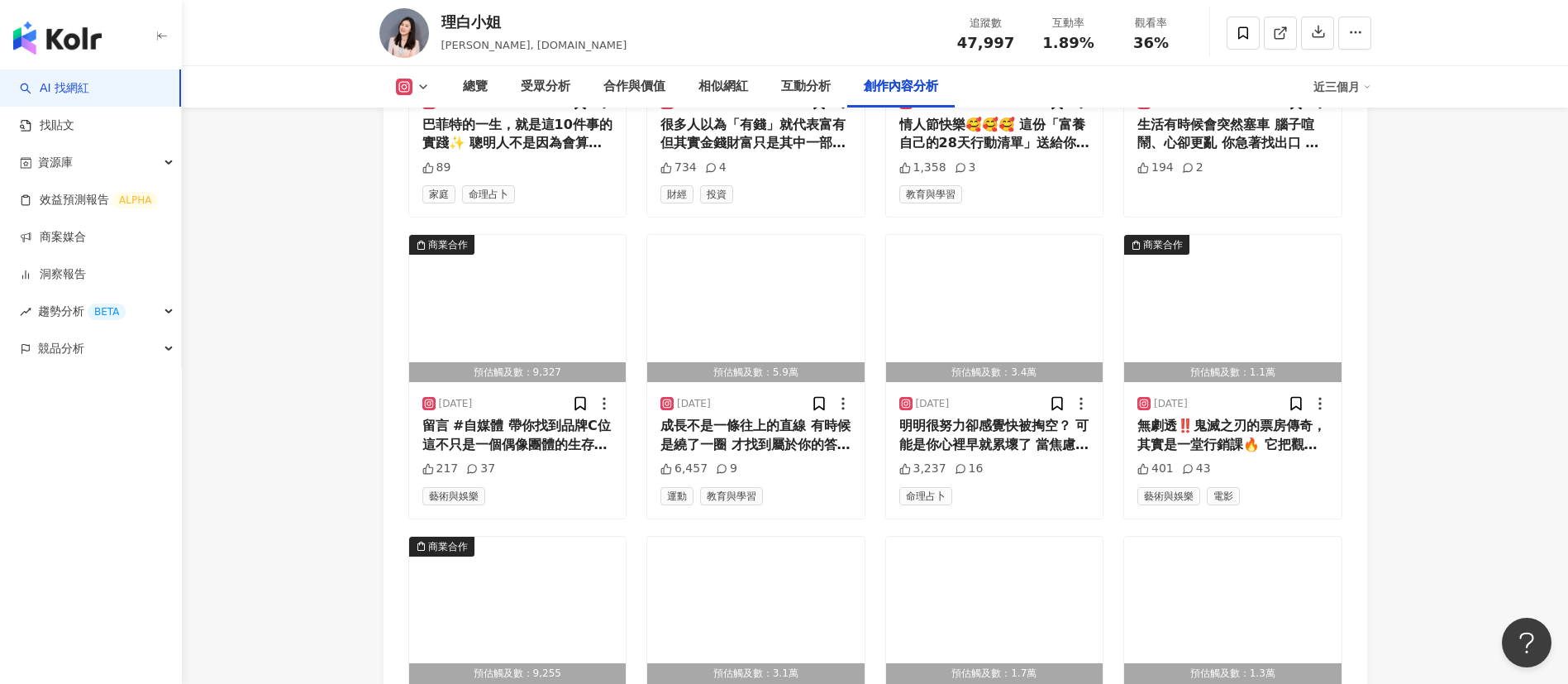
scroll to position [5802, 0]
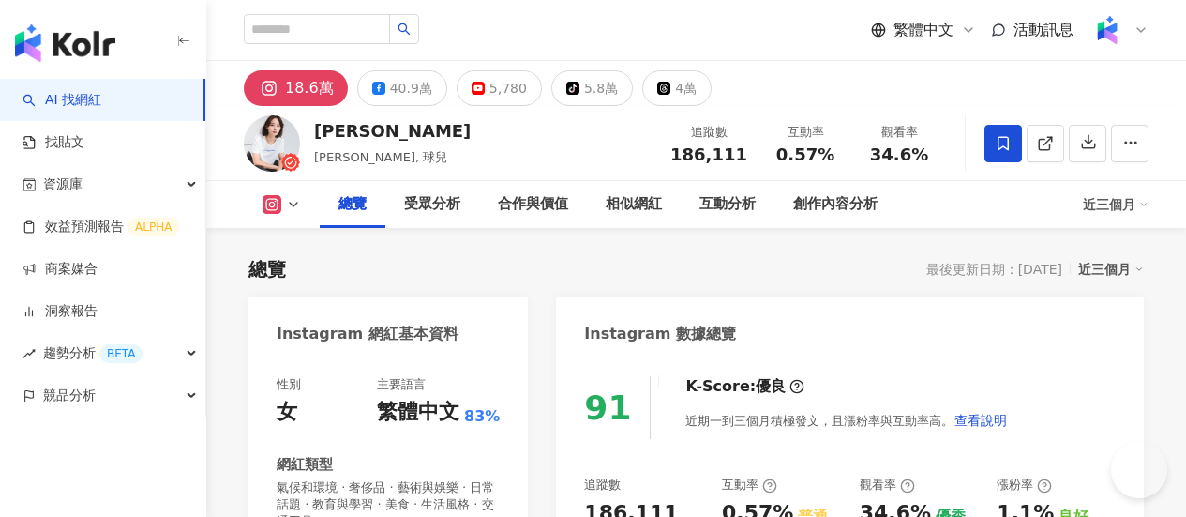
click at [897, 207] on div "創作內容分析" at bounding box center [836, 204] width 122 height 47
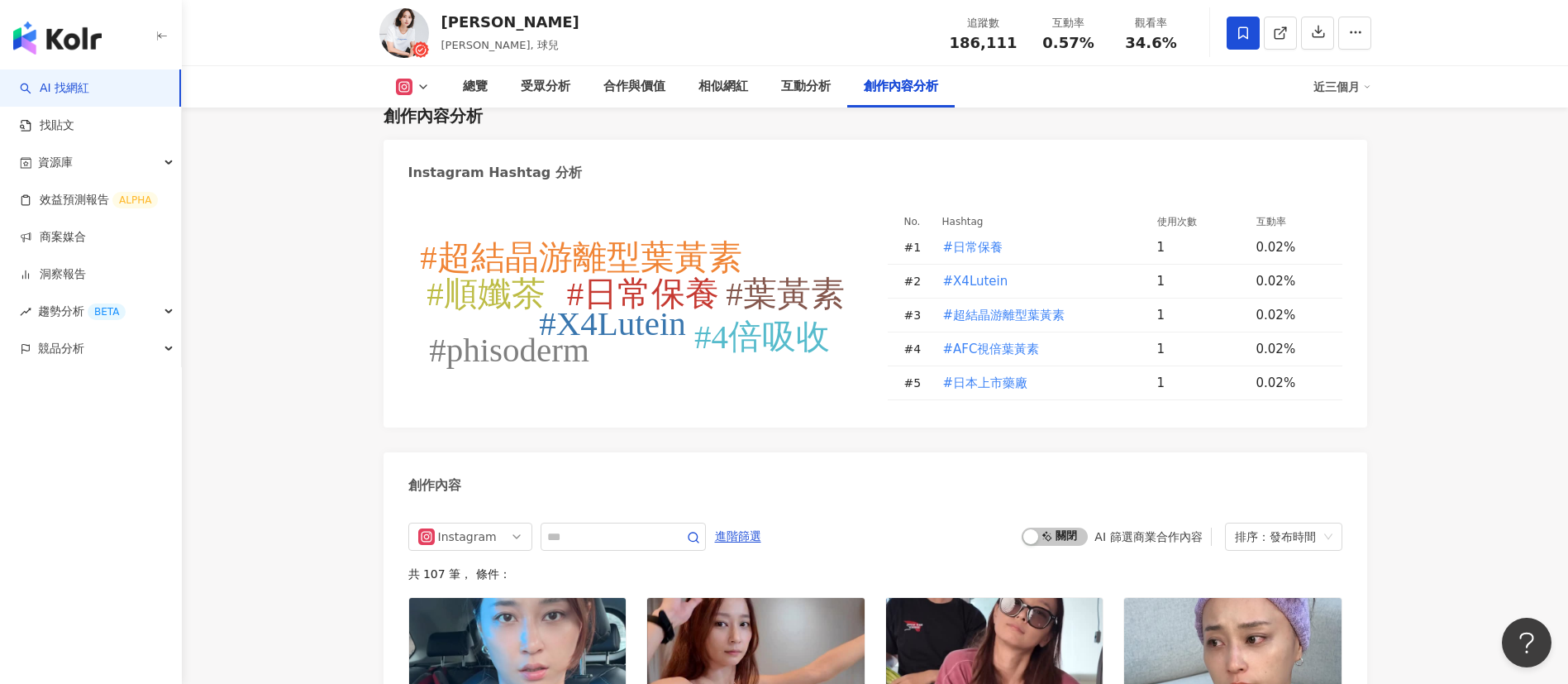
scroll to position [5246, 0]
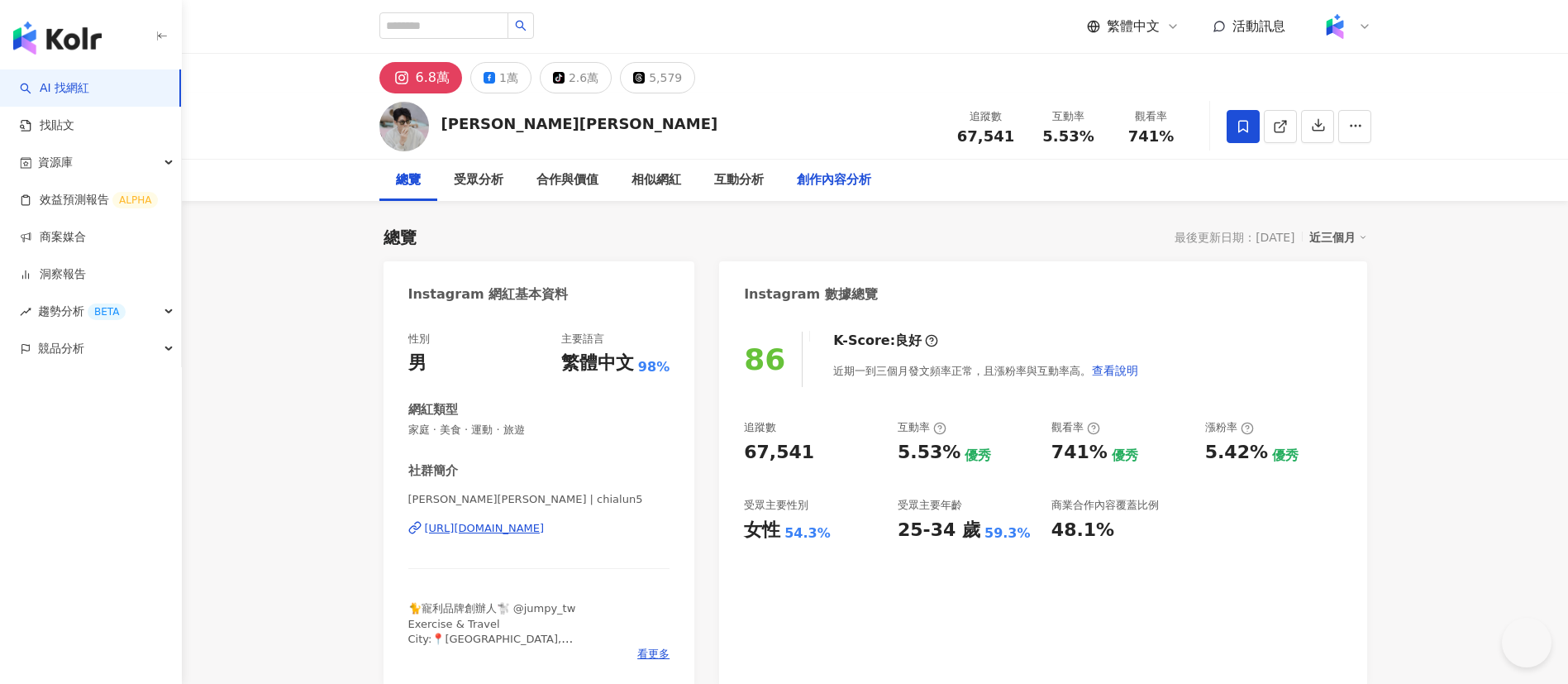
click at [846, 171] on div "創作內容分析" at bounding box center [834, 180] width 74 height 20
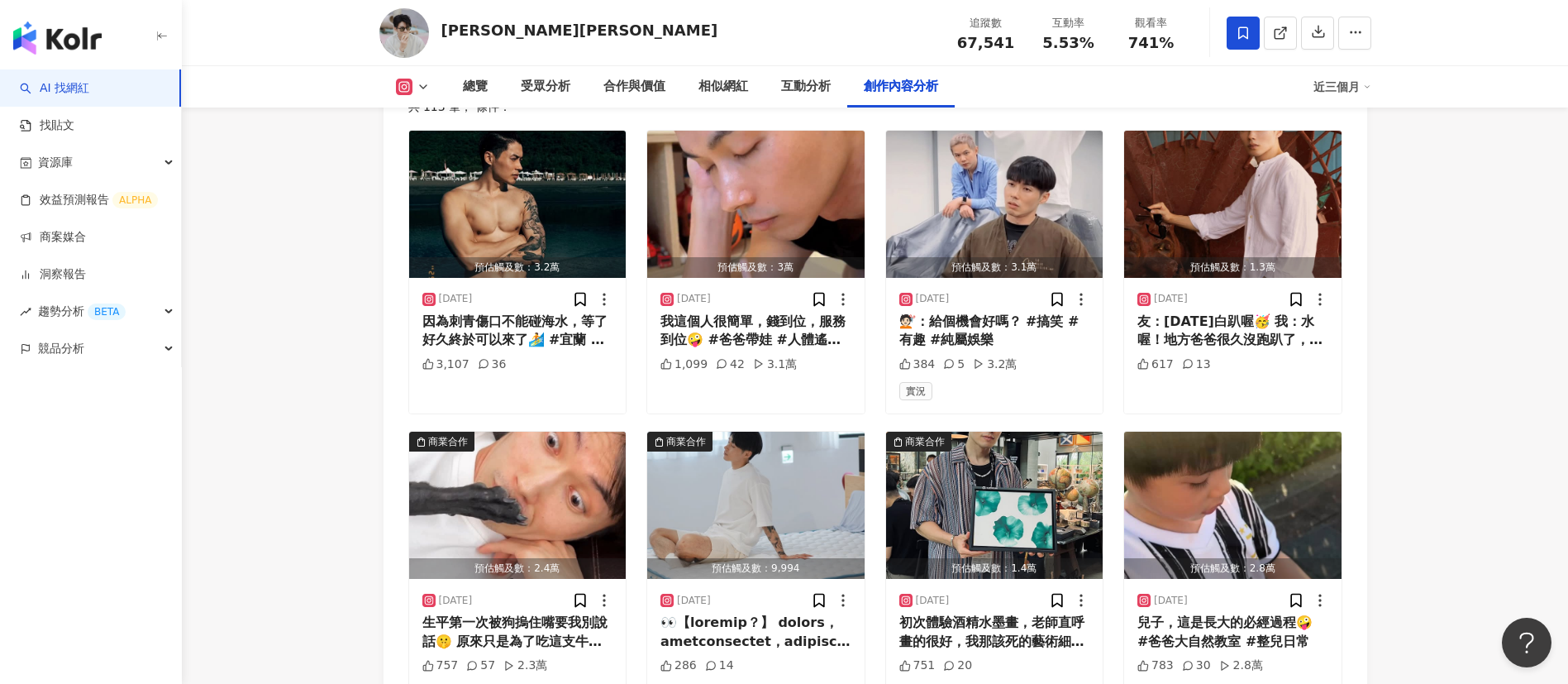
scroll to position [5252, 0]
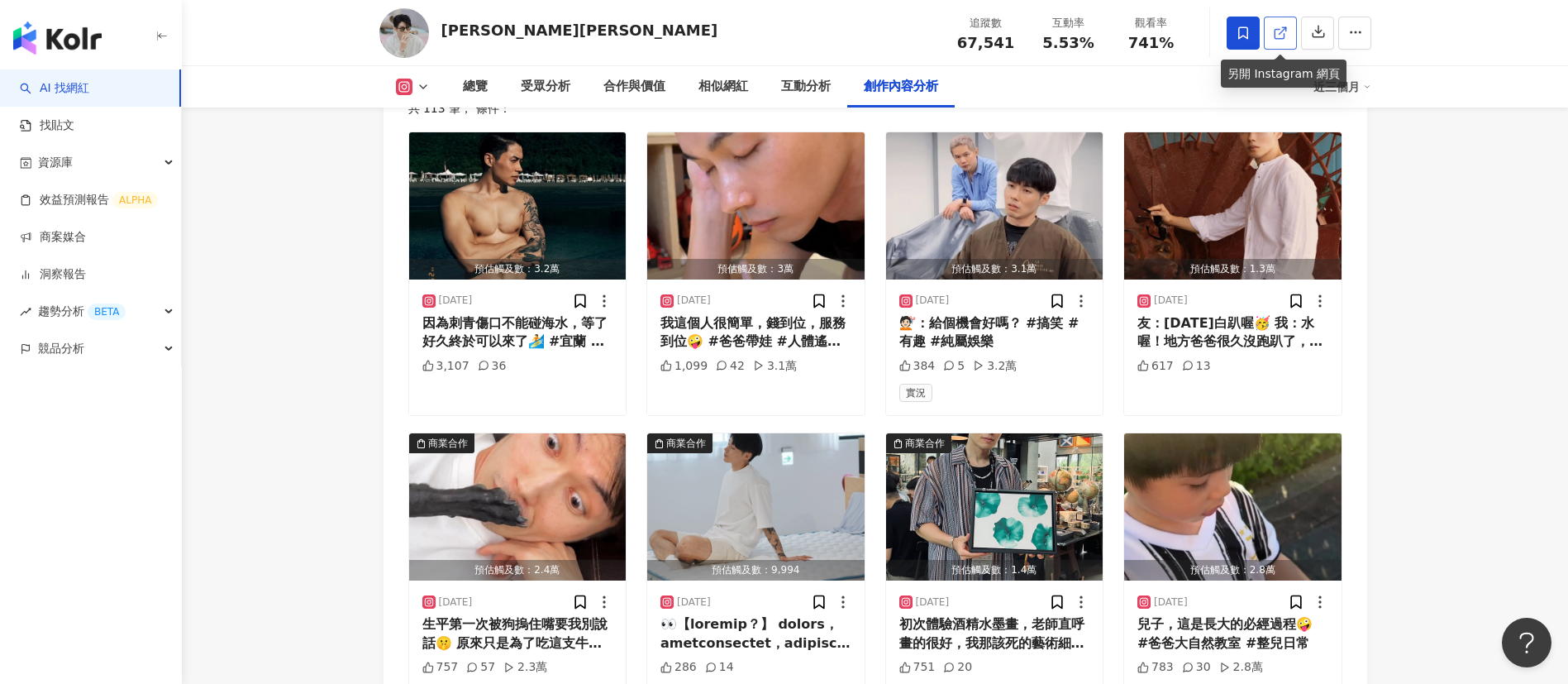
click at [1045, 36] on icon at bounding box center [1280, 33] width 15 height 15
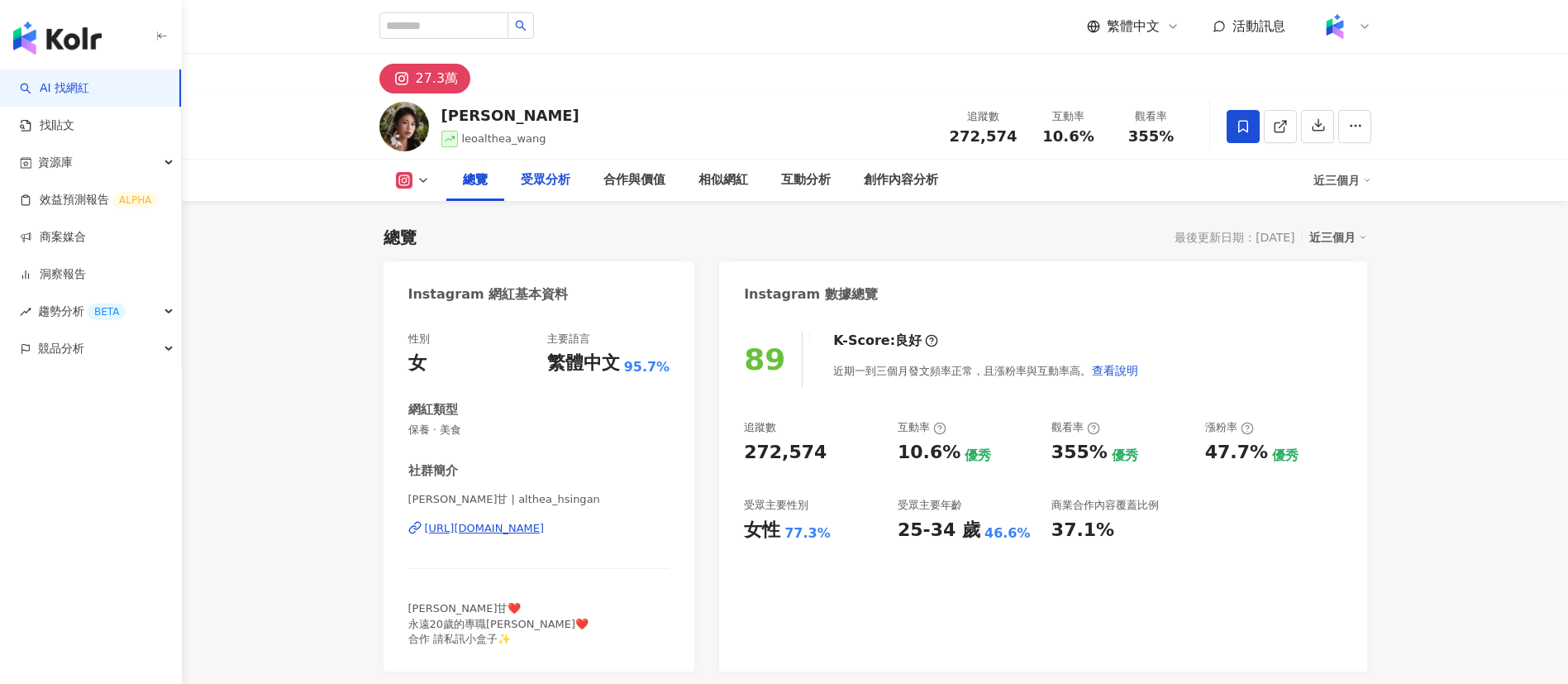
click at [539, 182] on div "受眾分析" at bounding box center [546, 180] width 49 height 20
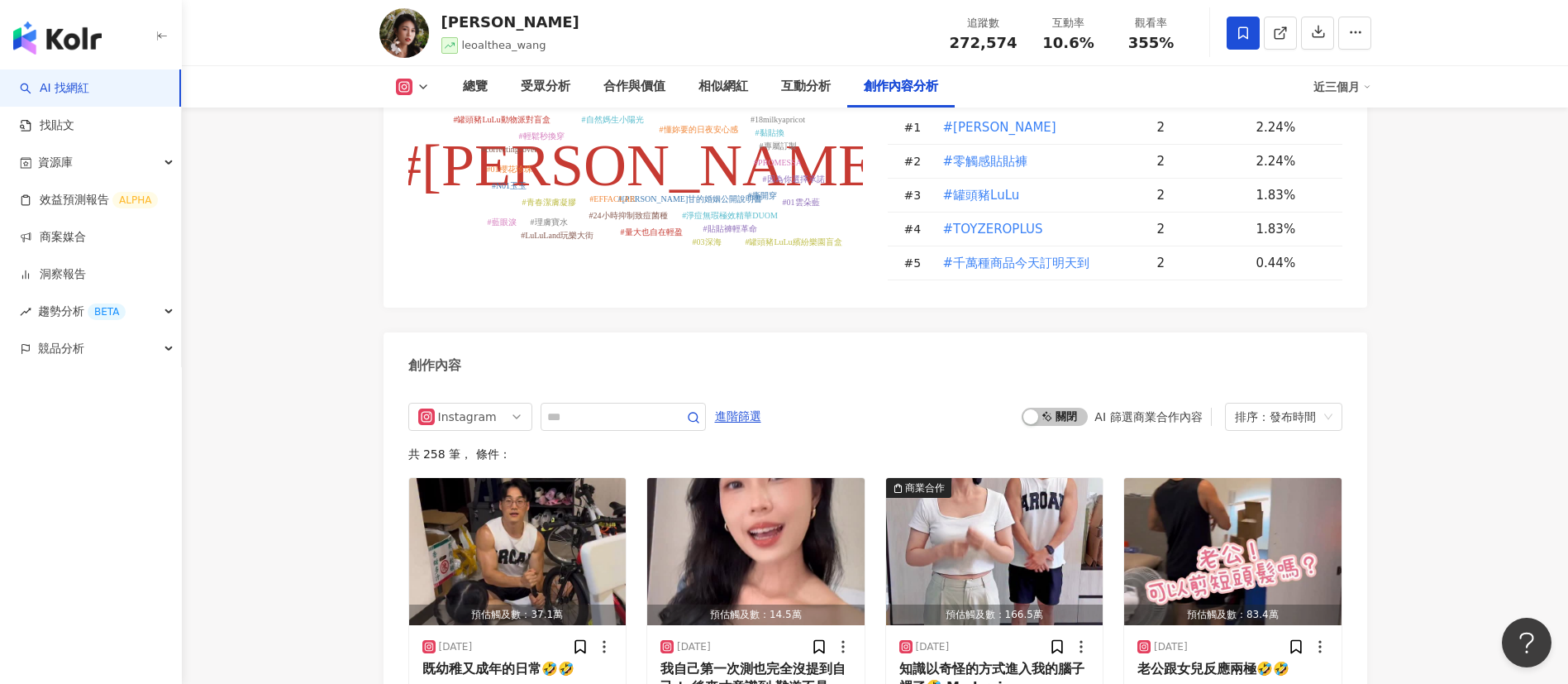
scroll to position [4915, 0]
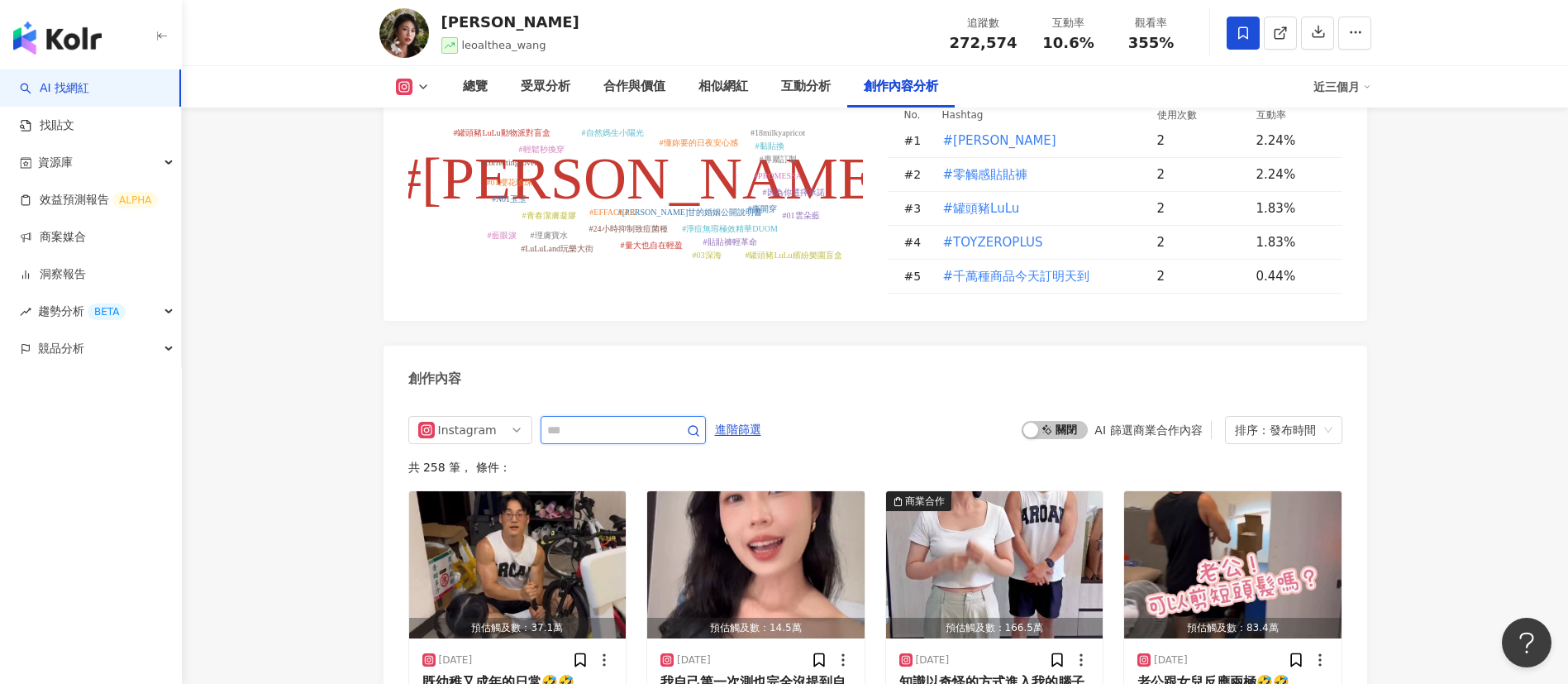
click at [611, 420] on input "text" at bounding box center [605, 429] width 115 height 20
type input "*"
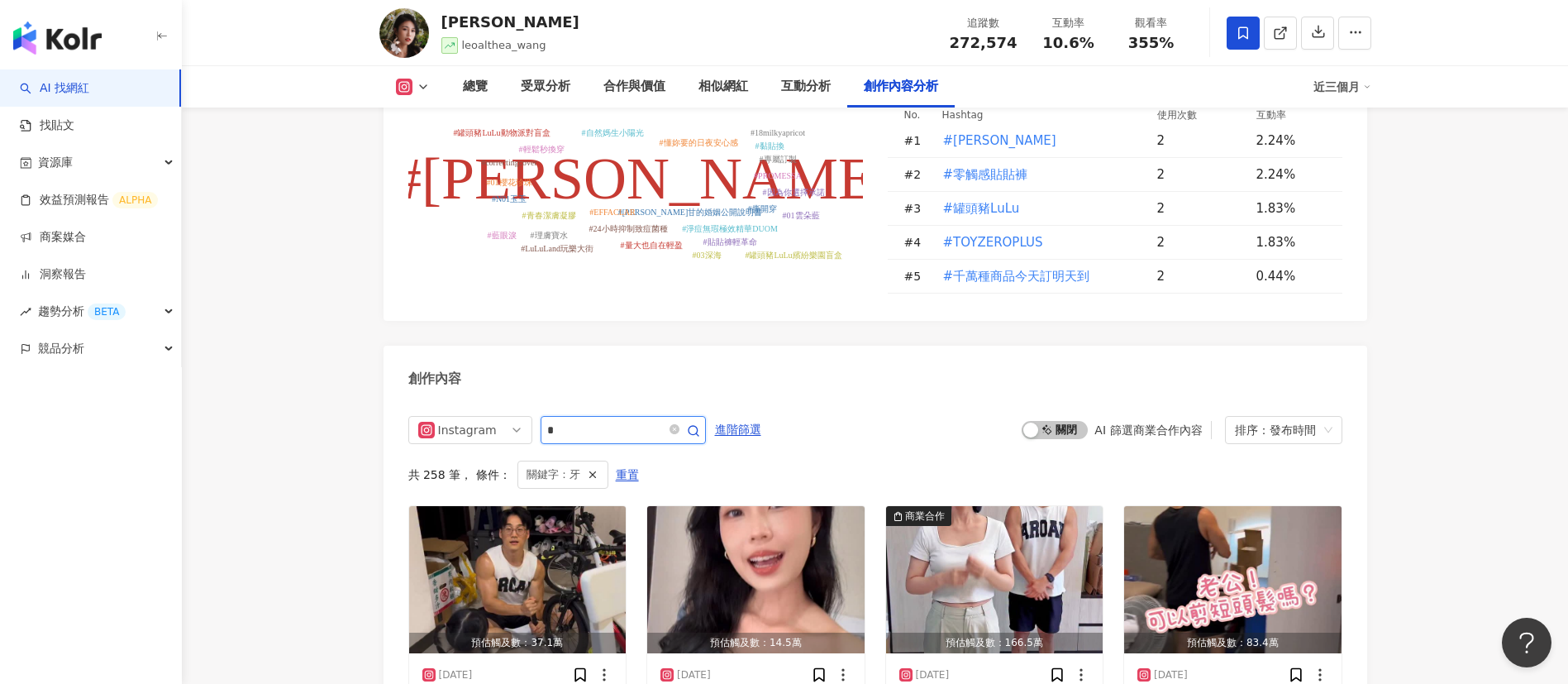
scroll to position [5091, 0]
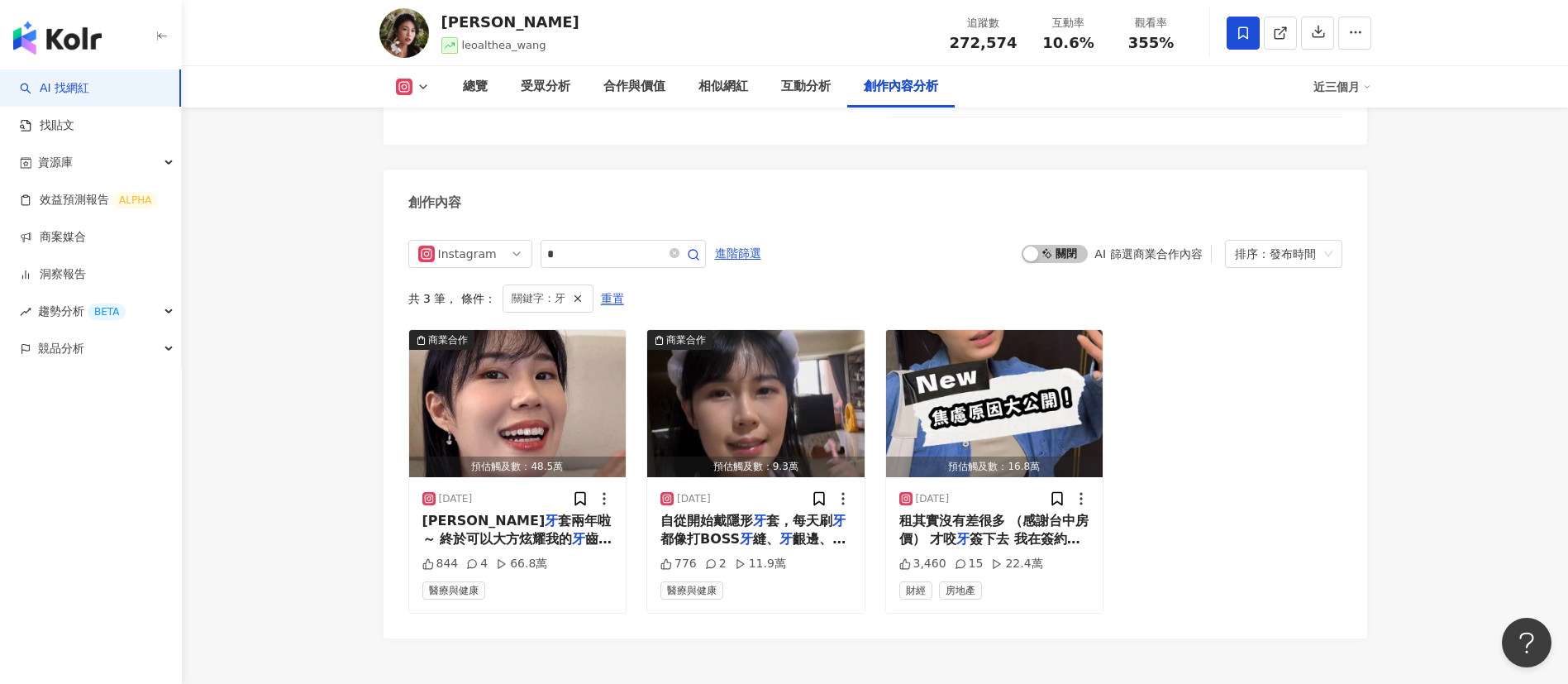
click at [526, 512] on span "套兩年啦～ 終於可以大方炫耀我的" at bounding box center [516, 529] width 189 height 33
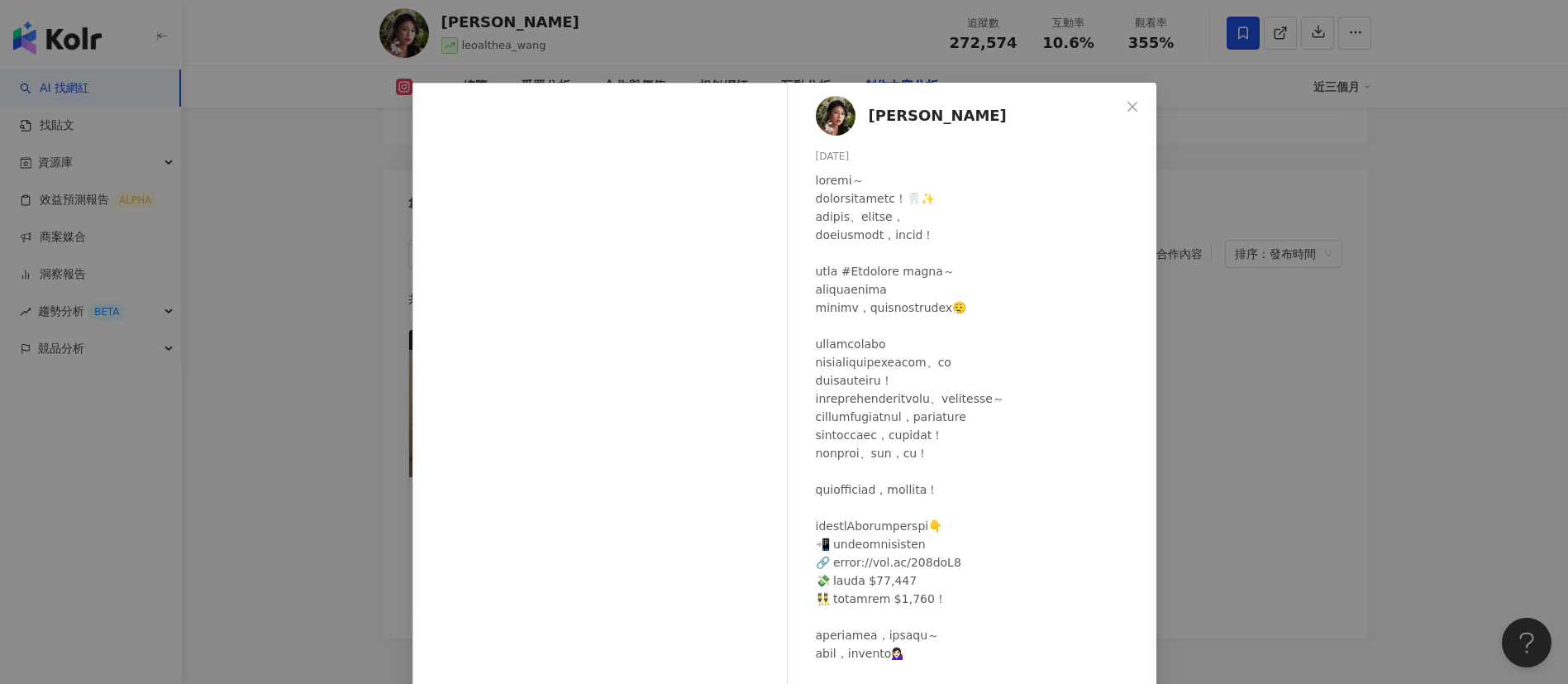
click at [1218, 555] on div "Althea昕 2025/6/16 844 4 66.8萬 查看原始貼文" at bounding box center [784, 342] width 1568 height 684
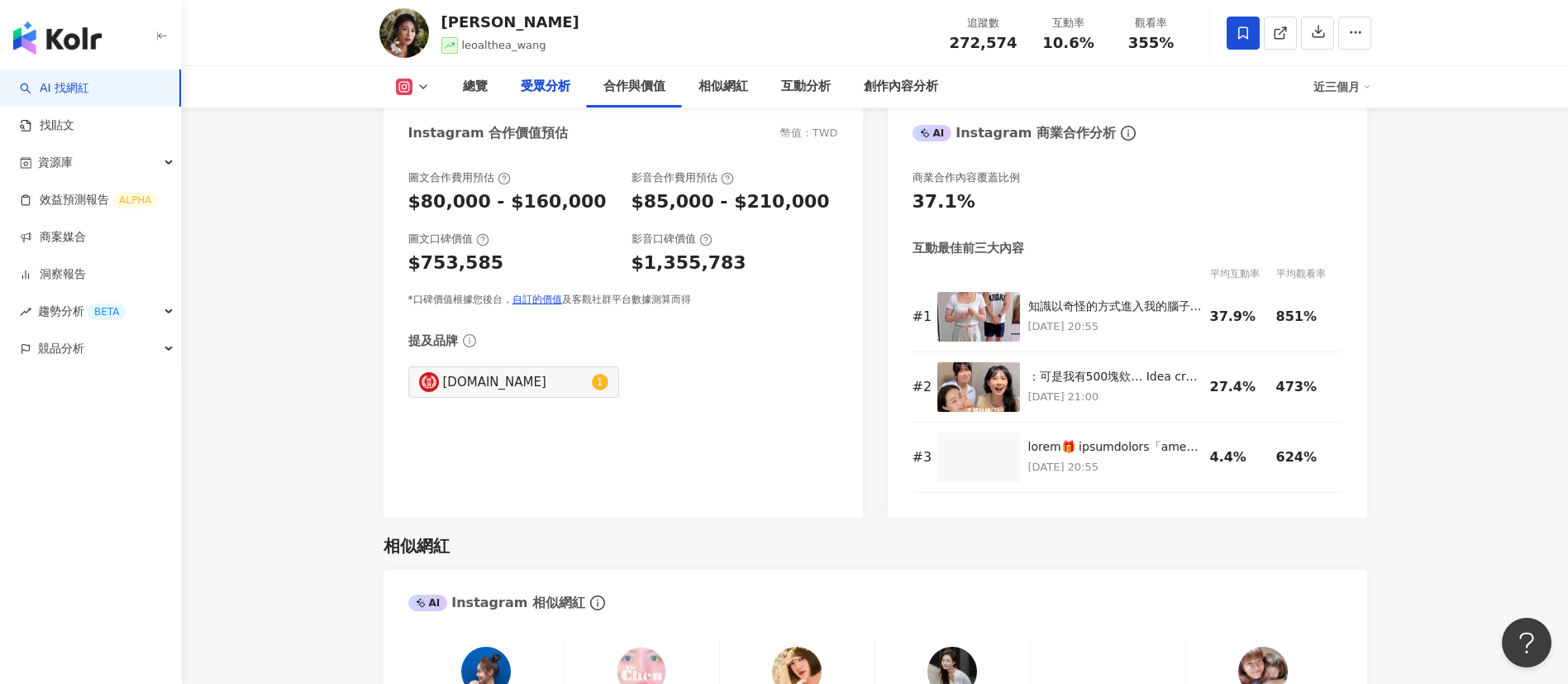
scroll to position [0, 0]
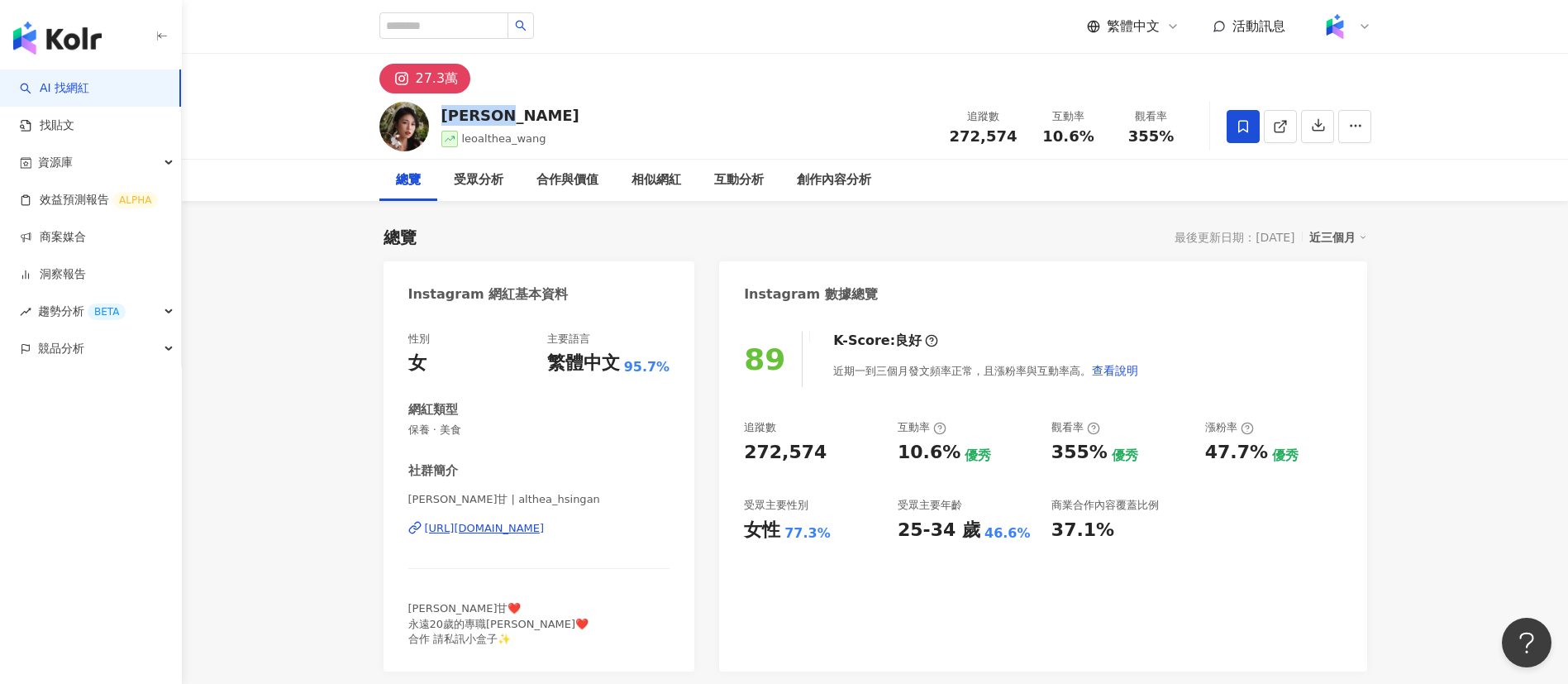
drag, startPoint x: 459, startPoint y: 118, endPoint x: 436, endPoint y: 117, distance: 23.0
click at [436, 117] on div "Althea昕 leoalthea_wang 追蹤數 272,574 互動率 10.6% 觀看率 355%" at bounding box center [875, 126] width 1059 height 65
drag, startPoint x: 440, startPoint y: 607, endPoint x: 405, endPoint y: 607, distance: 35.0
click at [405, 607] on div "性別 女 主要語言 繁體中文 95.7% 網紅類型 保養 · 美食 社群簡介 小昕甘 | althea_hsingan https://www.instagr…" at bounding box center [539, 493] width 312 height 356
copy span "小昕甘"
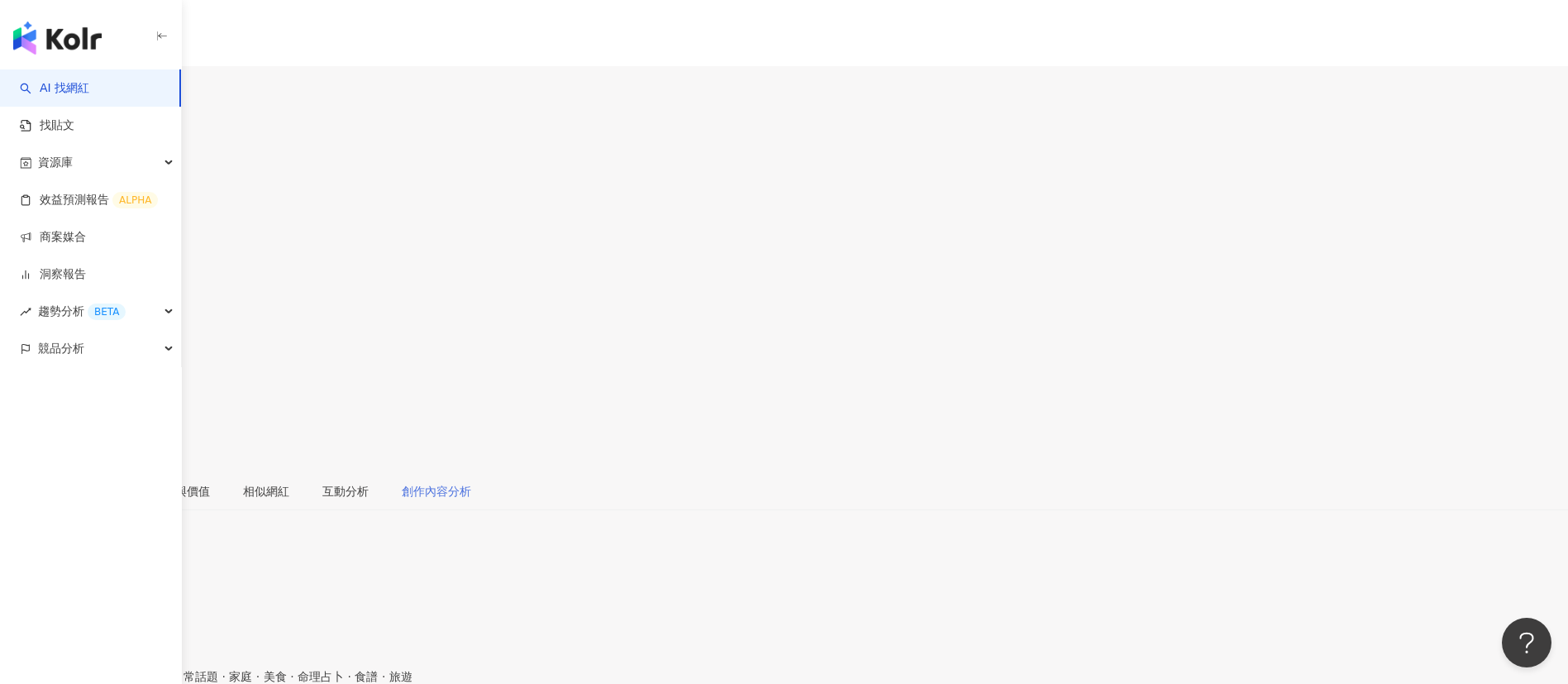
click at [611, 455] on div "總覽 最後更新日期：[DATE] 近三個月" at bounding box center [784, 550] width 1568 height 53
click at [472, 455] on div "創作內容分析" at bounding box center [436, 491] width 70 height 19
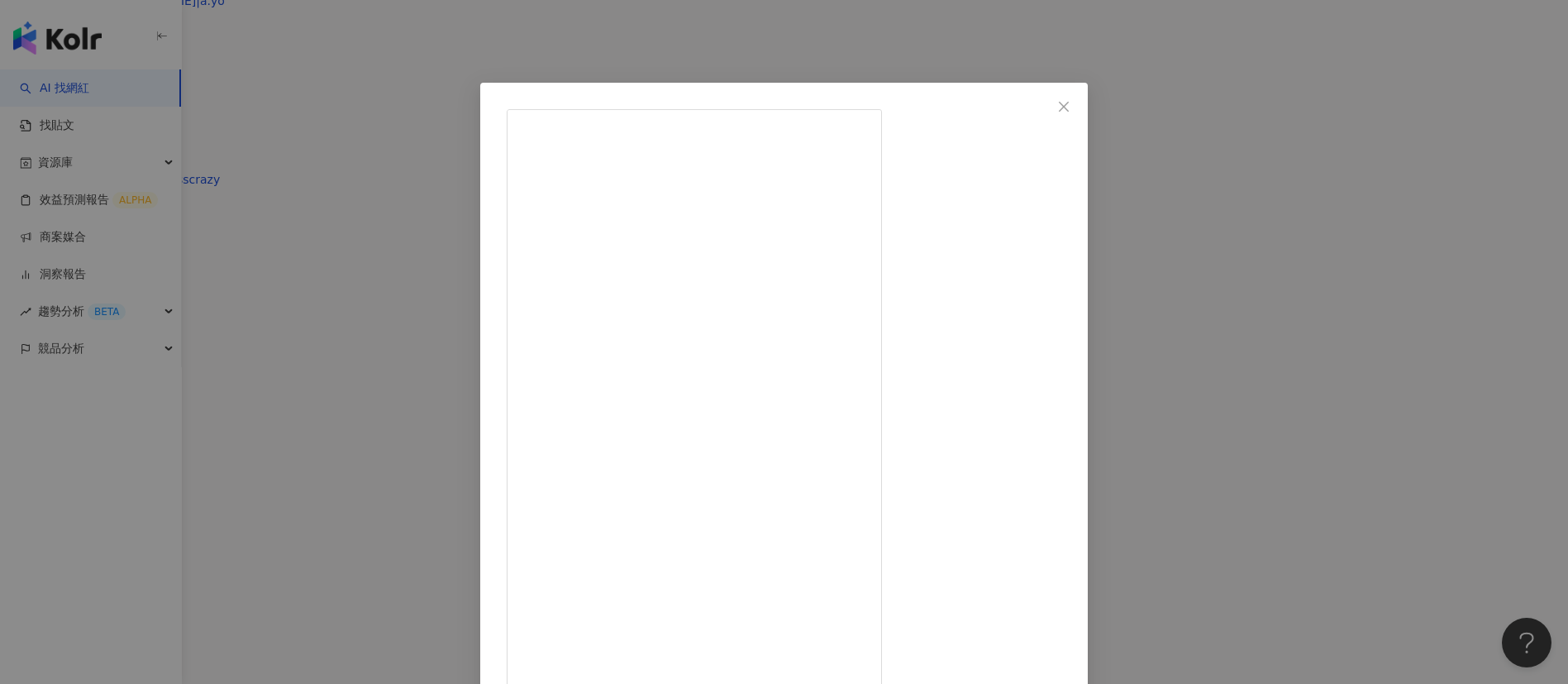
click at [1045, 455] on div "泰辣 2025/9/5 誰不想跟許光漢一起洗澡？！！ @bodyluvtaiwan 濾水蓮蓬頭、香氛濾芯、各種濾材9/5-9/11開團囉！團購連結在精選限動「…" at bounding box center [784, 342] width 1568 height 684
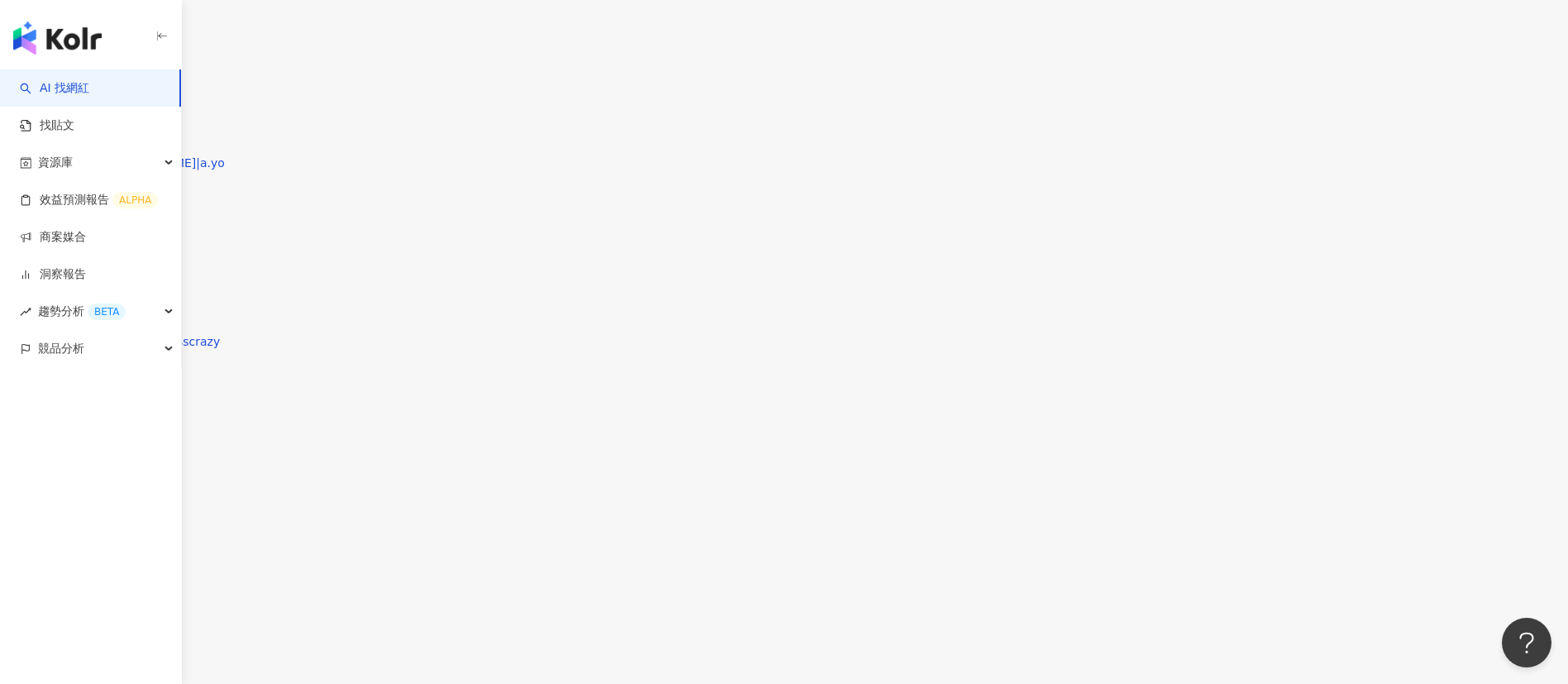
scroll to position [5044, 0]
type input "*"
click at [346, 407] on div "總覽 最後更新日期：2025/9/11 近三個月 Instagram 網紅基本資料 性別 男 主要語言 繁體中文 92.6% 網紅類型 促購導購 · 韓國旅遊…" at bounding box center [784, 577] width 1568 height 10351
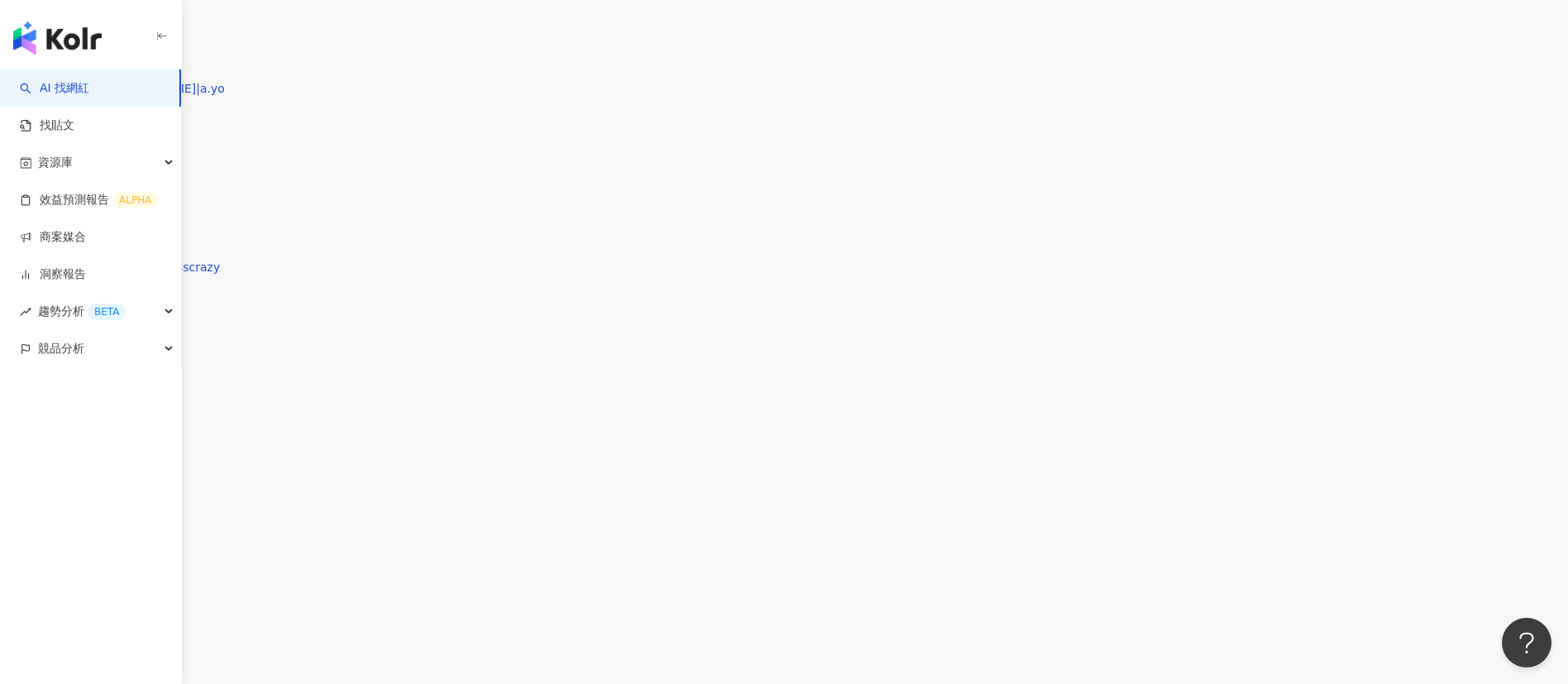
scroll to position [5363, 0]
click at [344, 455] on main "12.8萬 9.7萬 21.7萬 5萬 泰辣 Tyla, ty_ty_so_hot 追蹤數 127,694 互動率 2.31% 觀看率 64% 總覽 受眾分析…" at bounding box center [784, 108] width 1568 height 10808
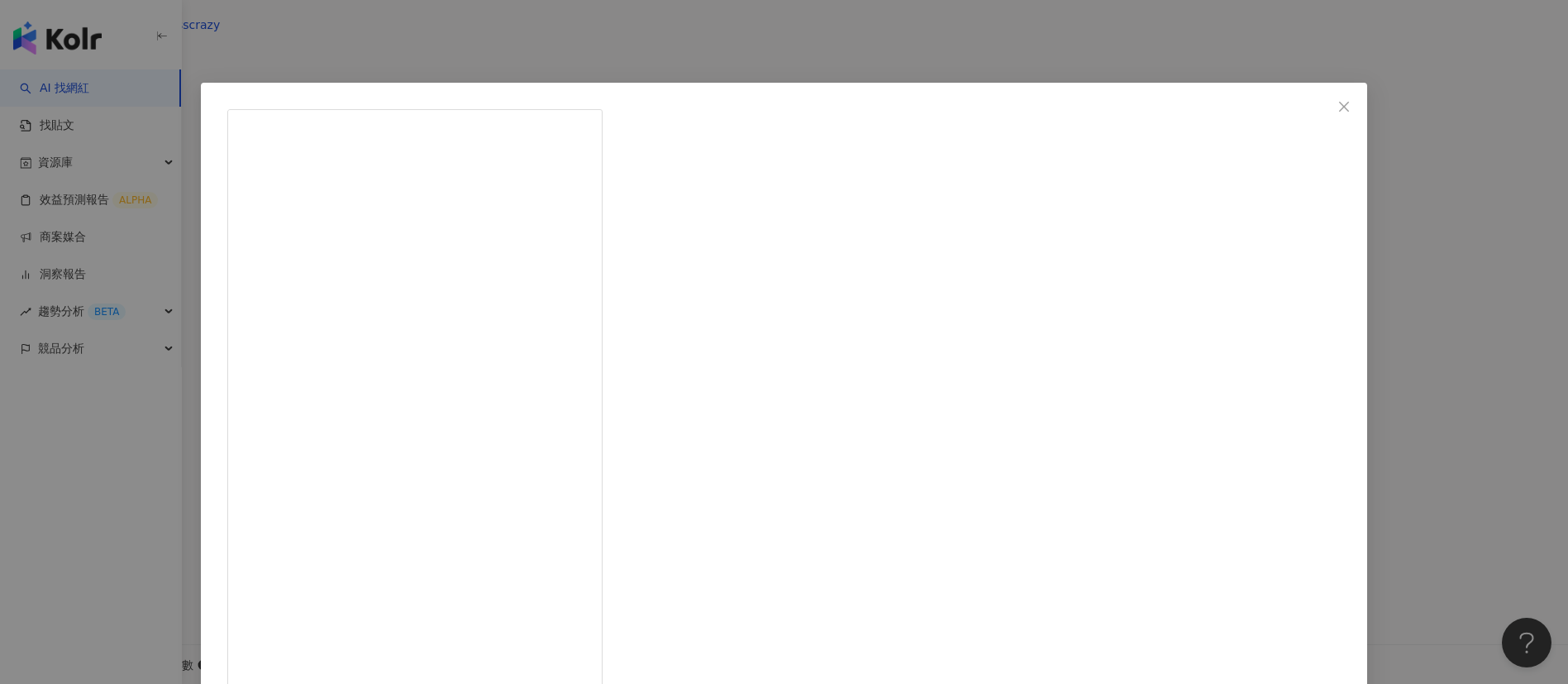
scroll to position [250, 0]
click at [1045, 455] on div "泰辣 2024/11/6 隱藏 69 查看原始貼文" at bounding box center [784, 342] width 1568 height 684
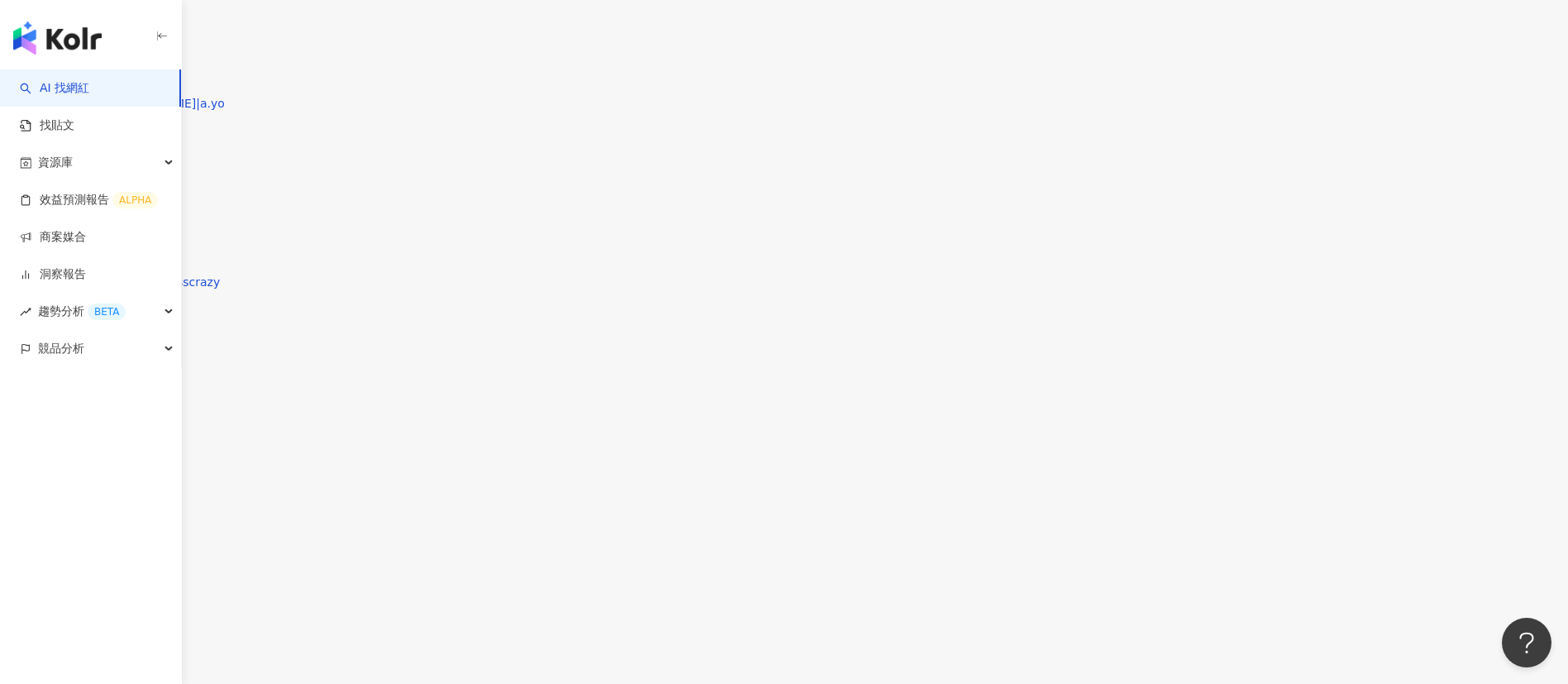
scroll to position [5085, 0]
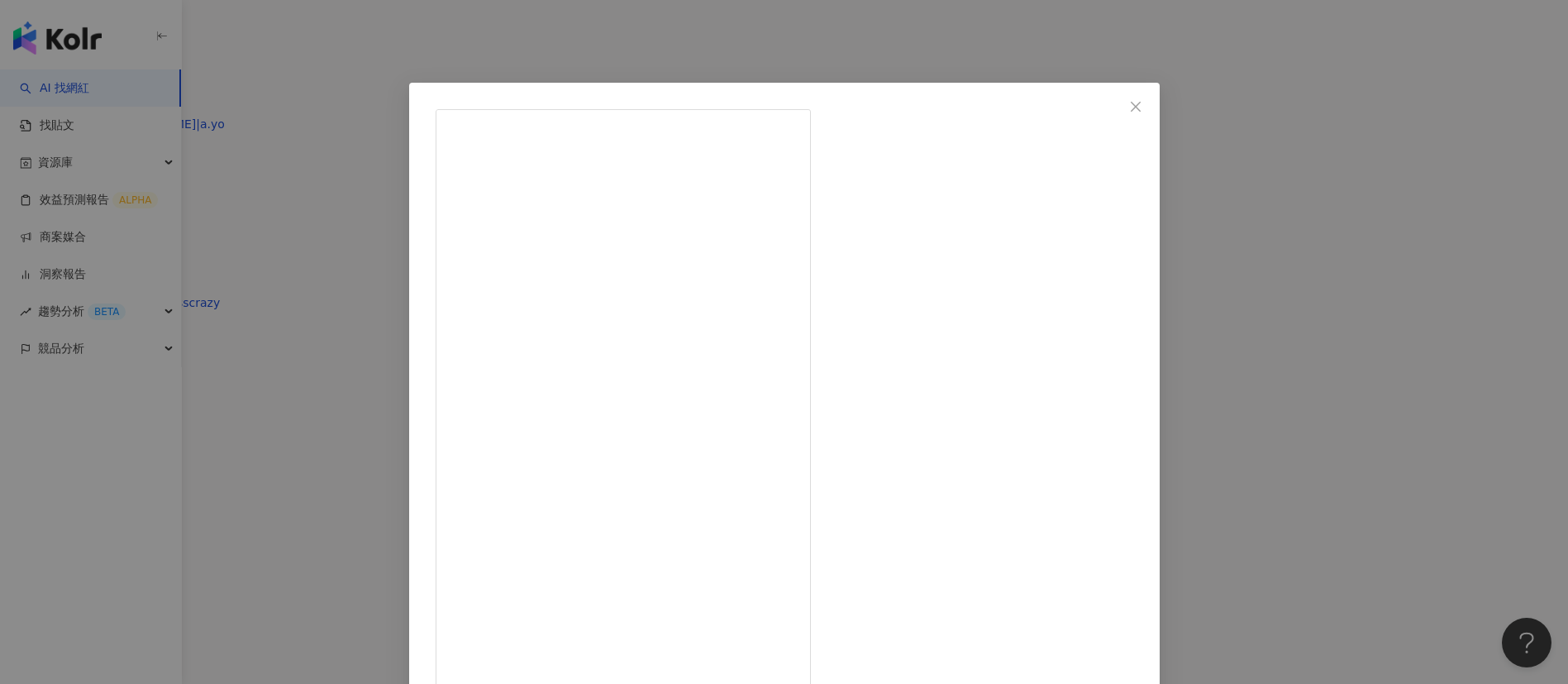
click at [1045, 455] on div "泰辣 2025/3/20 台北東區新開了一家Gelato（義式冰淇淋）店 @frozenheart_friedicecream 凍心的Gelato綿密香濃，招…" at bounding box center [784, 342] width 1568 height 684
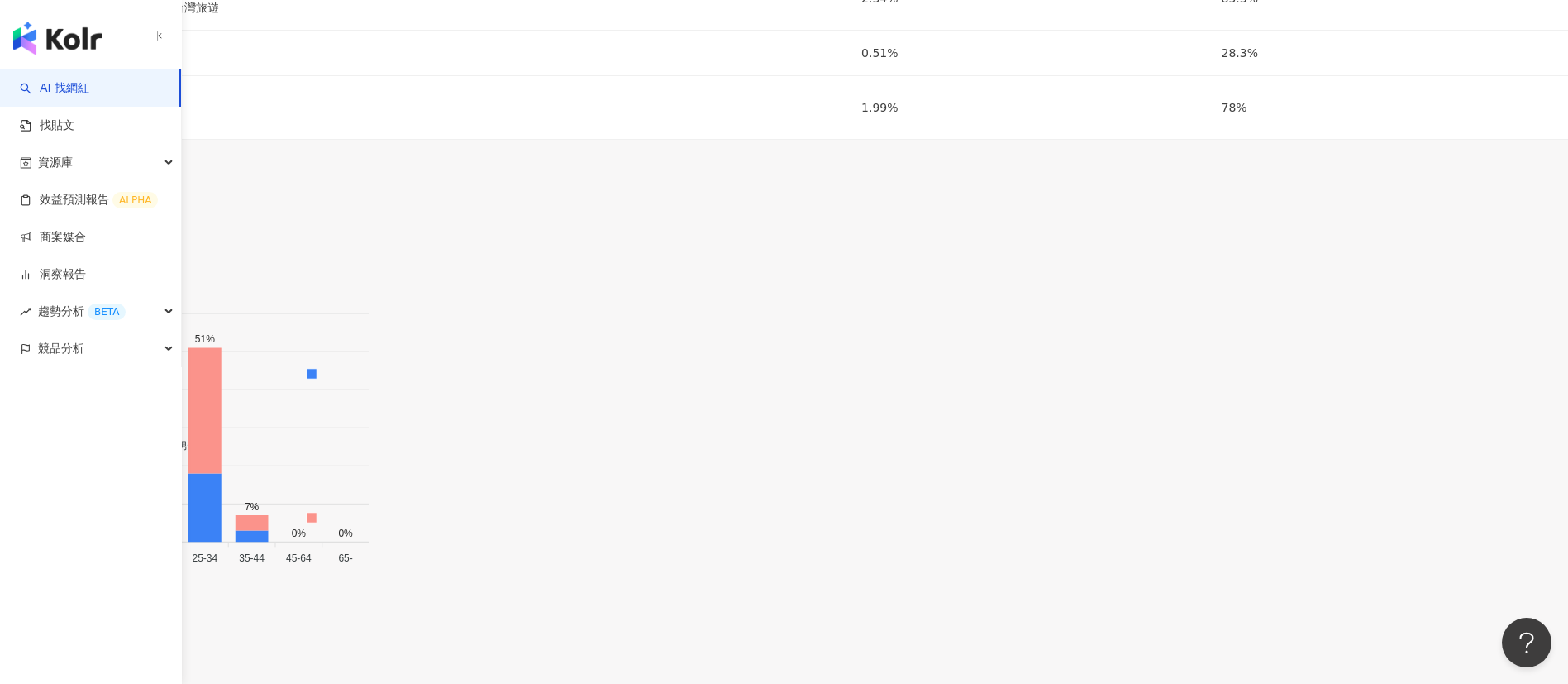
scroll to position [0, 0]
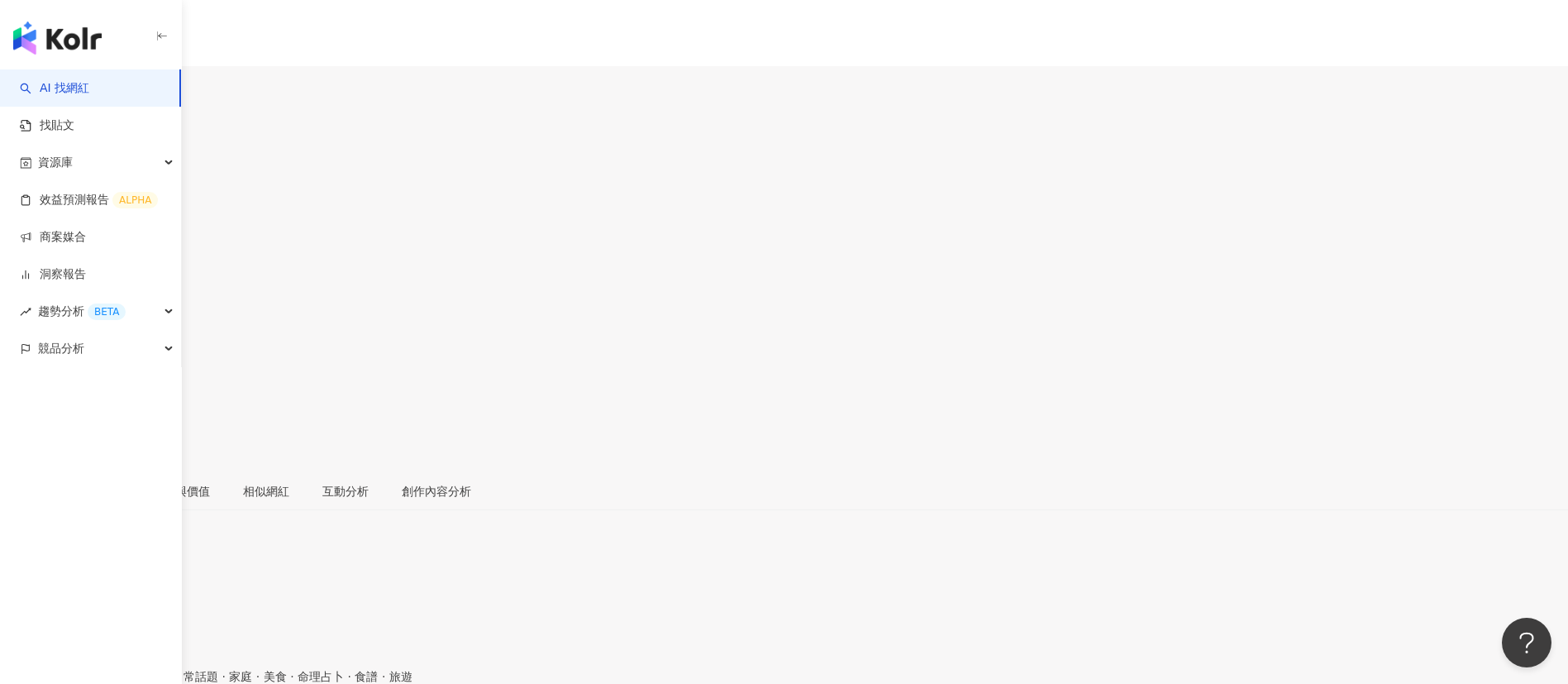
click at [129, 90] on input "search" at bounding box center [64, 103] width 129 height 26
type input "****"
click at [351, 120] on div "707,410 追蹤者" at bounding box center [198, 129] width 304 height 19
click at [856, 68] on div "12.8萬 9.7萬 21.7萬 5萬" at bounding box center [784, 86] width 1568 height 41
click at [262, 472] on div "總覽 受眾分析 合作與價值 相似網紅 互動分析 創作內容分析" at bounding box center [784, 498] width 1568 height 51
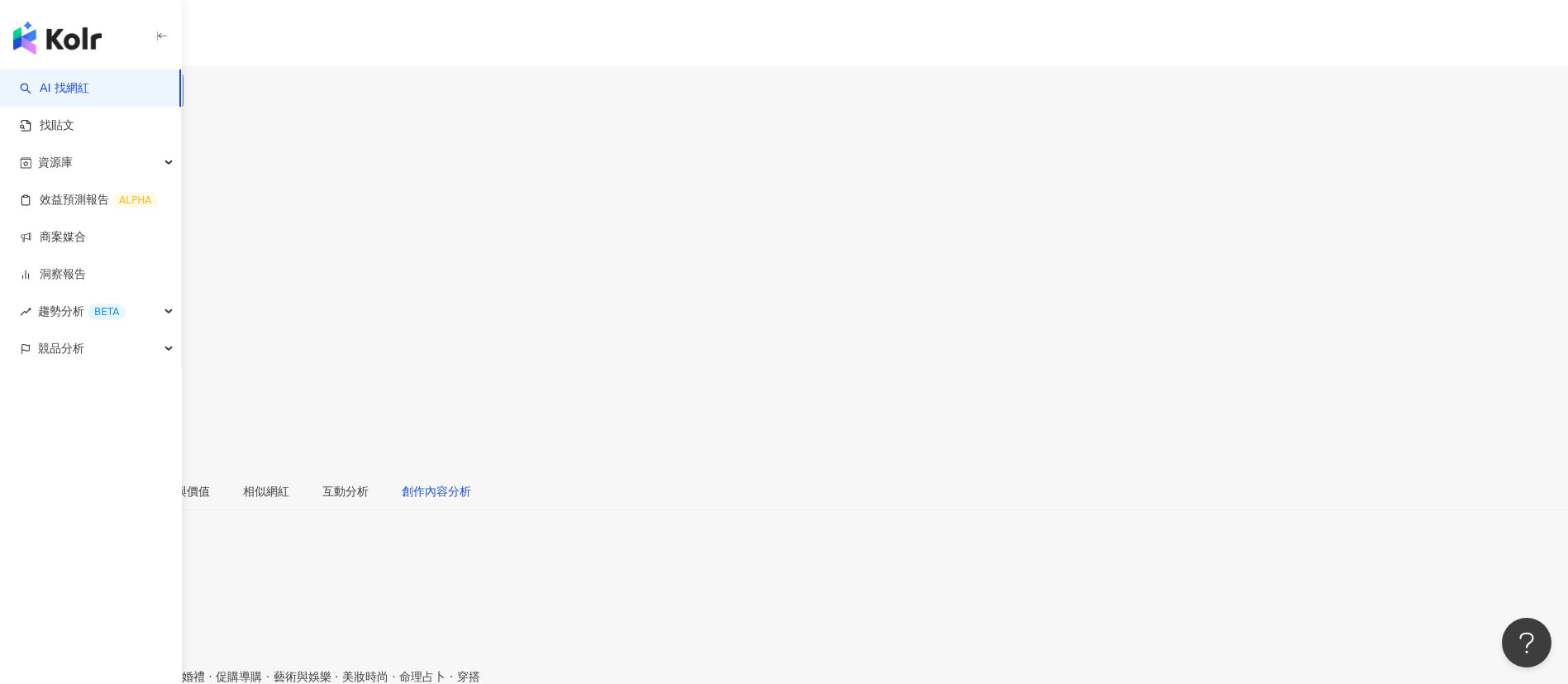
click at [472, 482] on div "創作內容分析" at bounding box center [436, 491] width 70 height 19
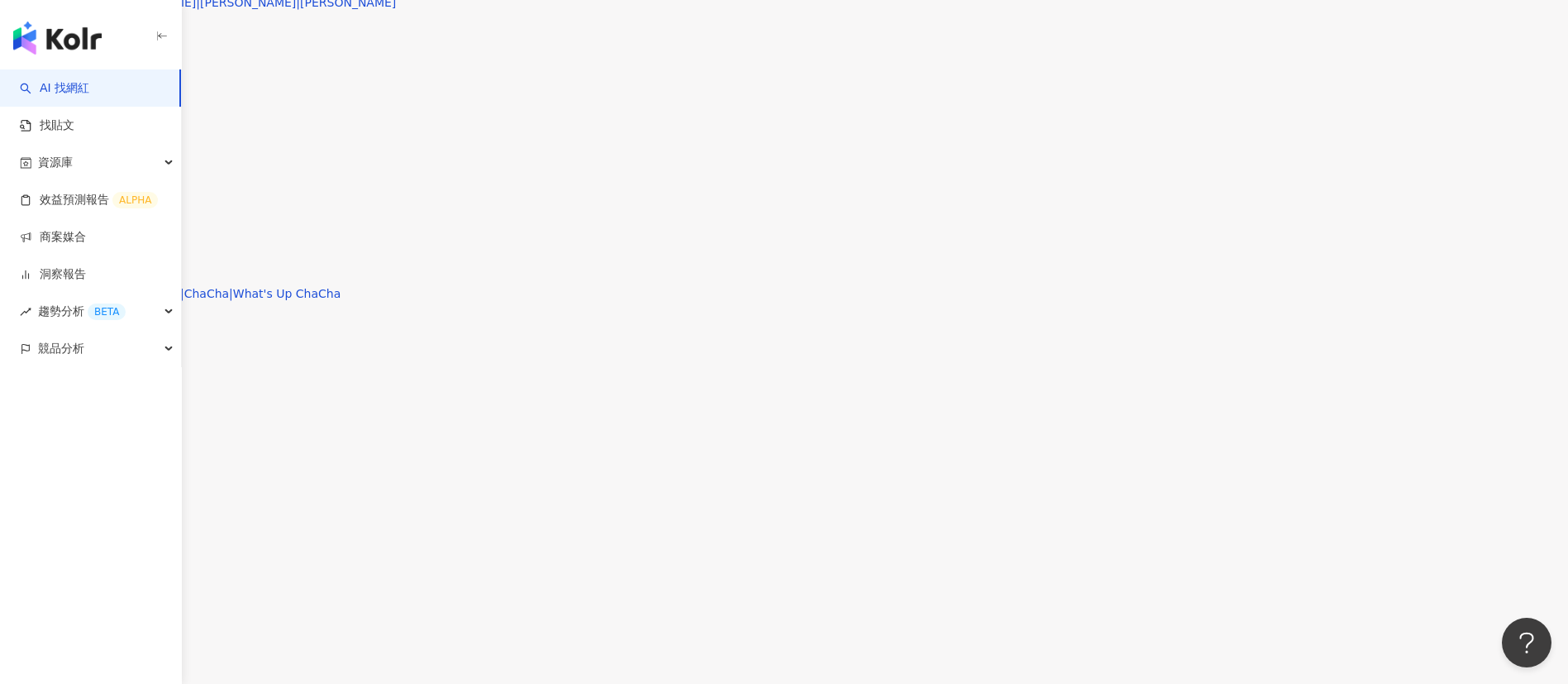
scroll to position [5038, 0]
type input "*"
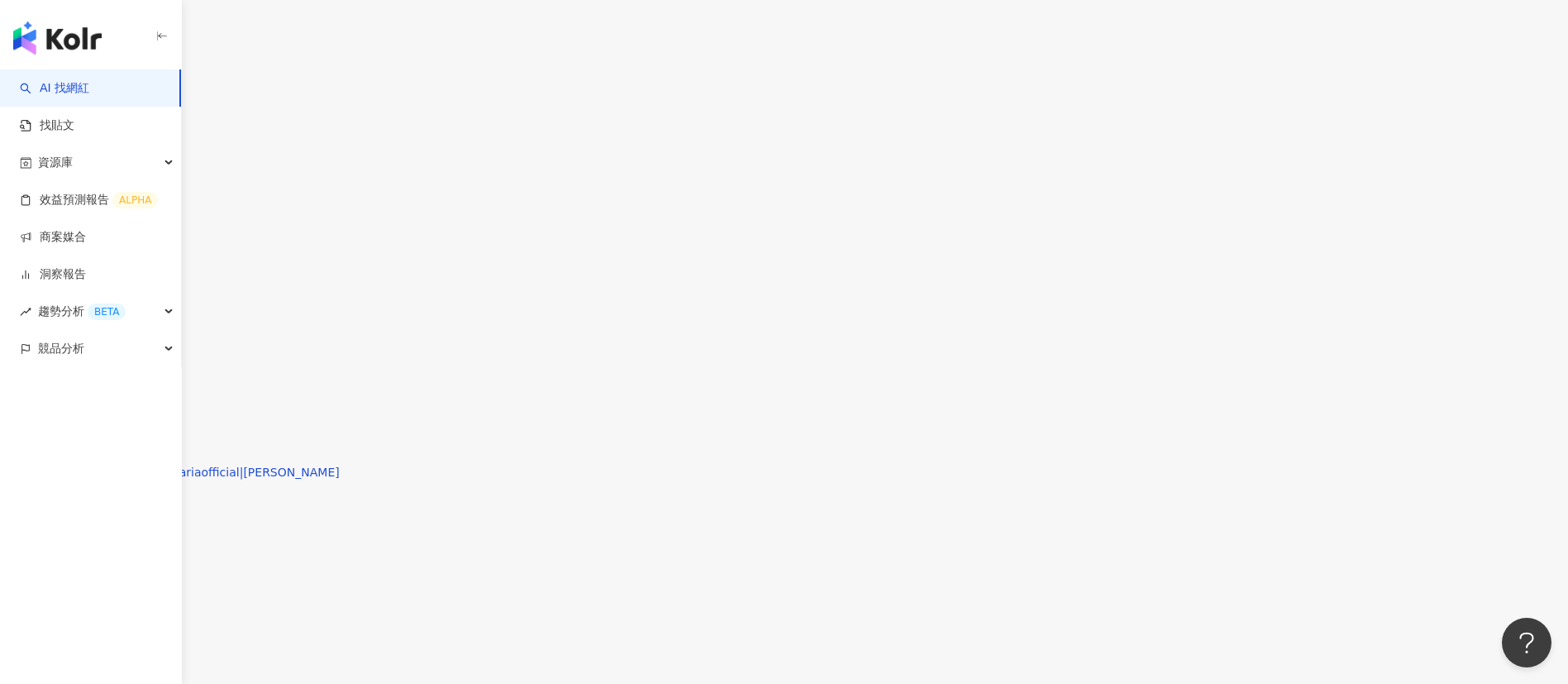
scroll to position [5040, 0]
type input "*"
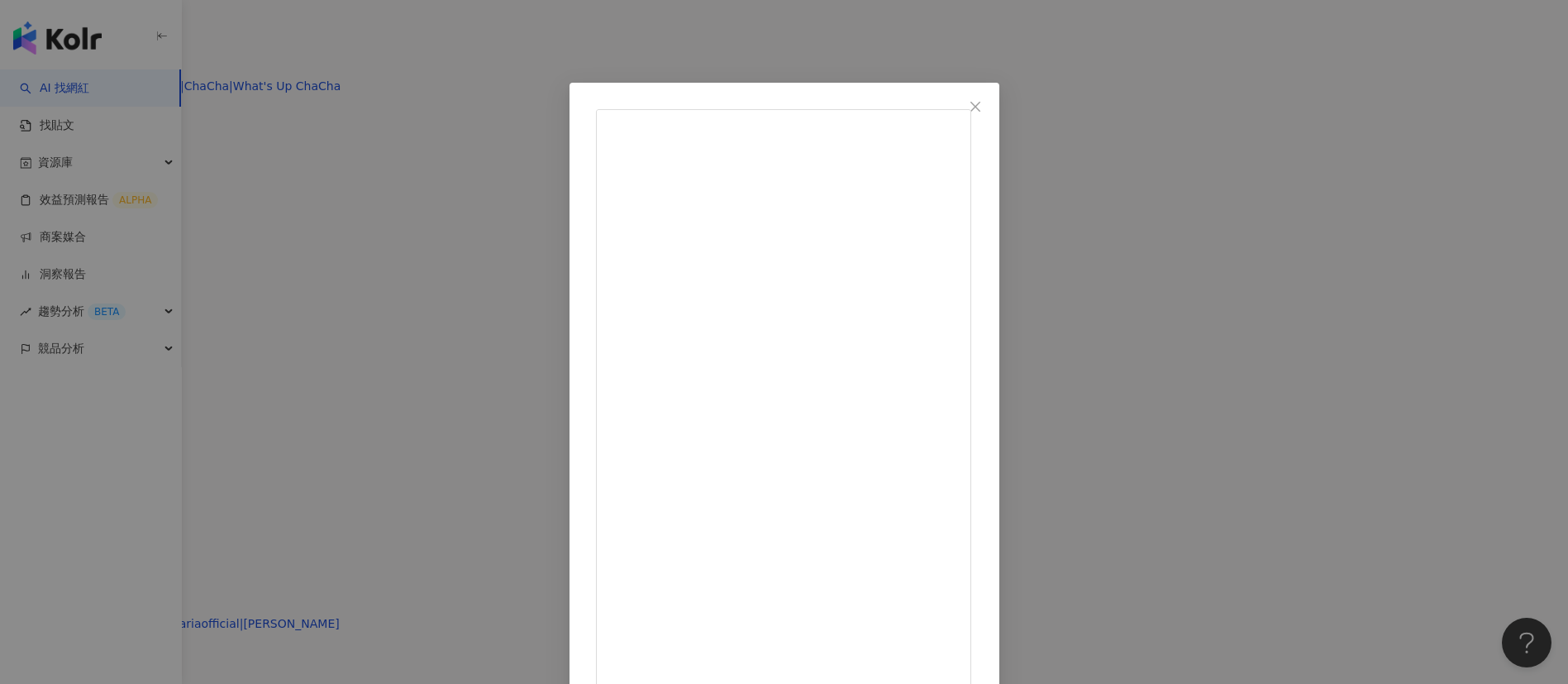
scroll to position [414, 0]
click at [1253, 487] on div "到處都是瘋女人 2024/11/6 隱藏 72 查看原始貼文" at bounding box center [784, 342] width 1568 height 684
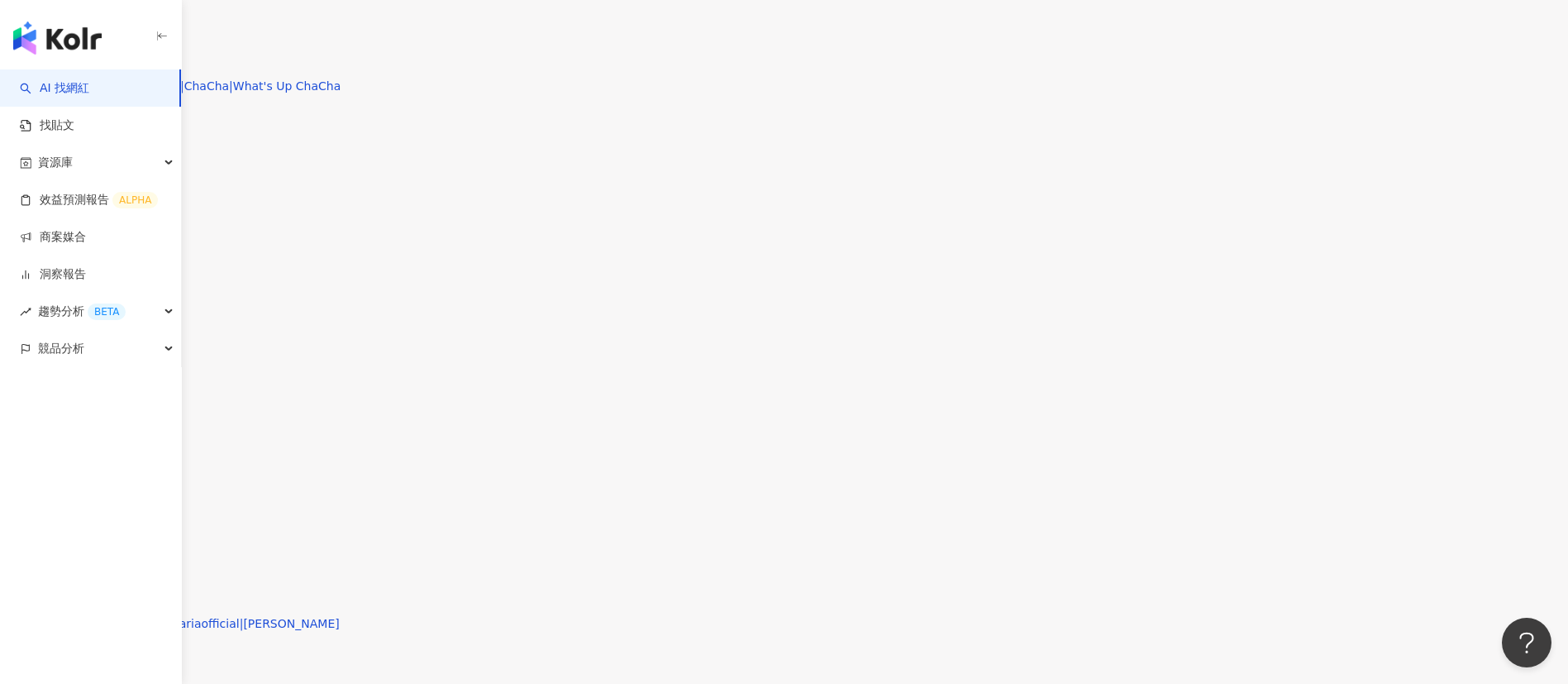
drag, startPoint x: 442, startPoint y: 33, endPoint x: 430, endPoint y: 33, distance: 12.0
copy div "到處都是瘋女人"
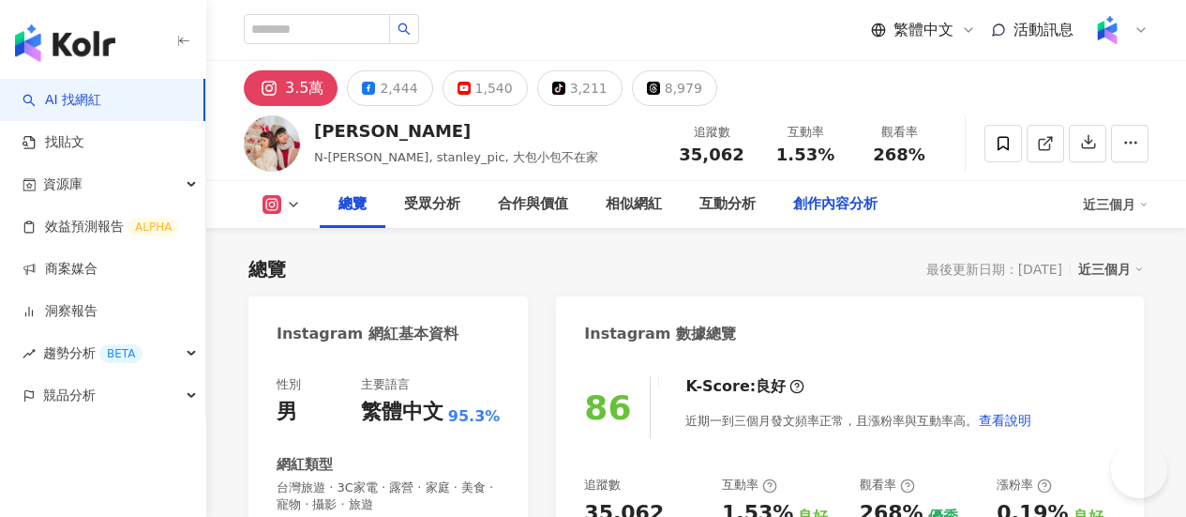
click at [897, 209] on div "創作內容分析" at bounding box center [836, 204] width 122 height 47
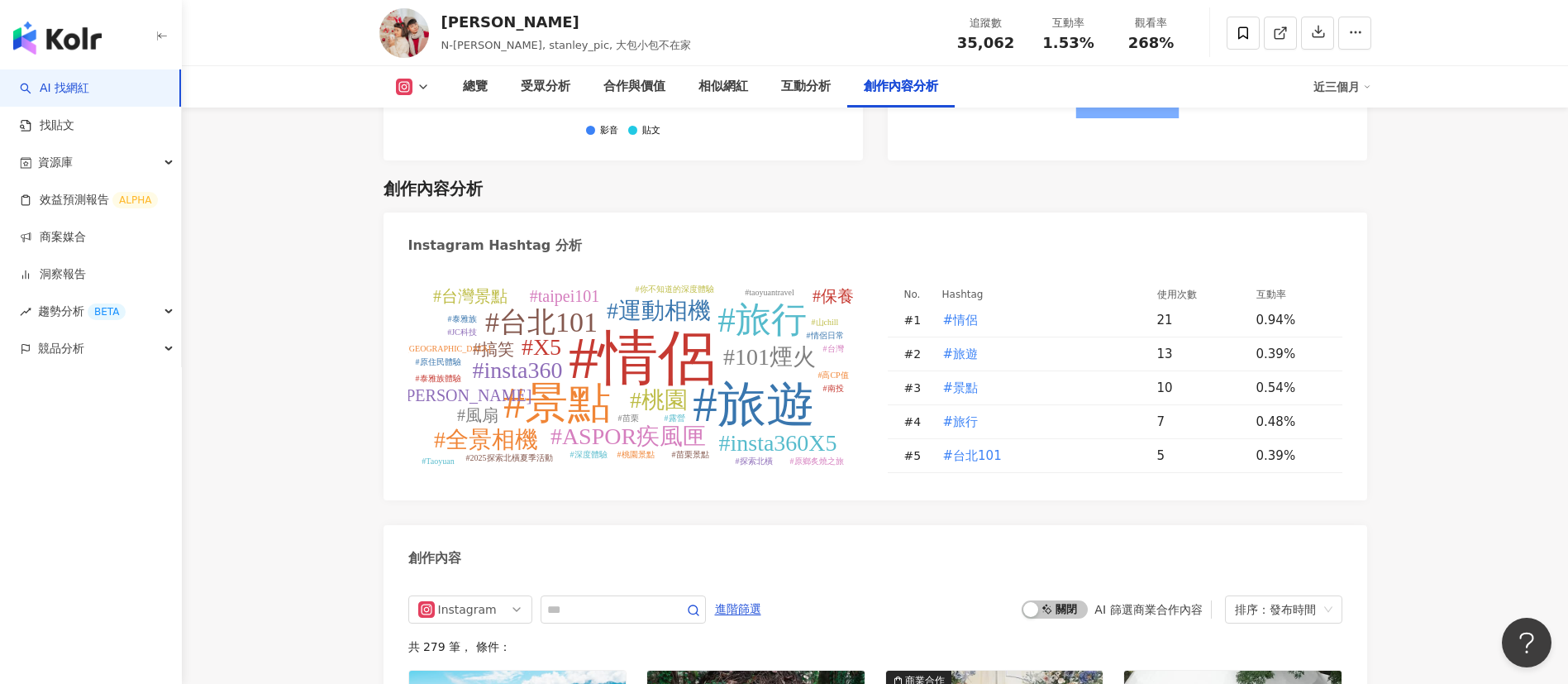
scroll to position [4872, 0]
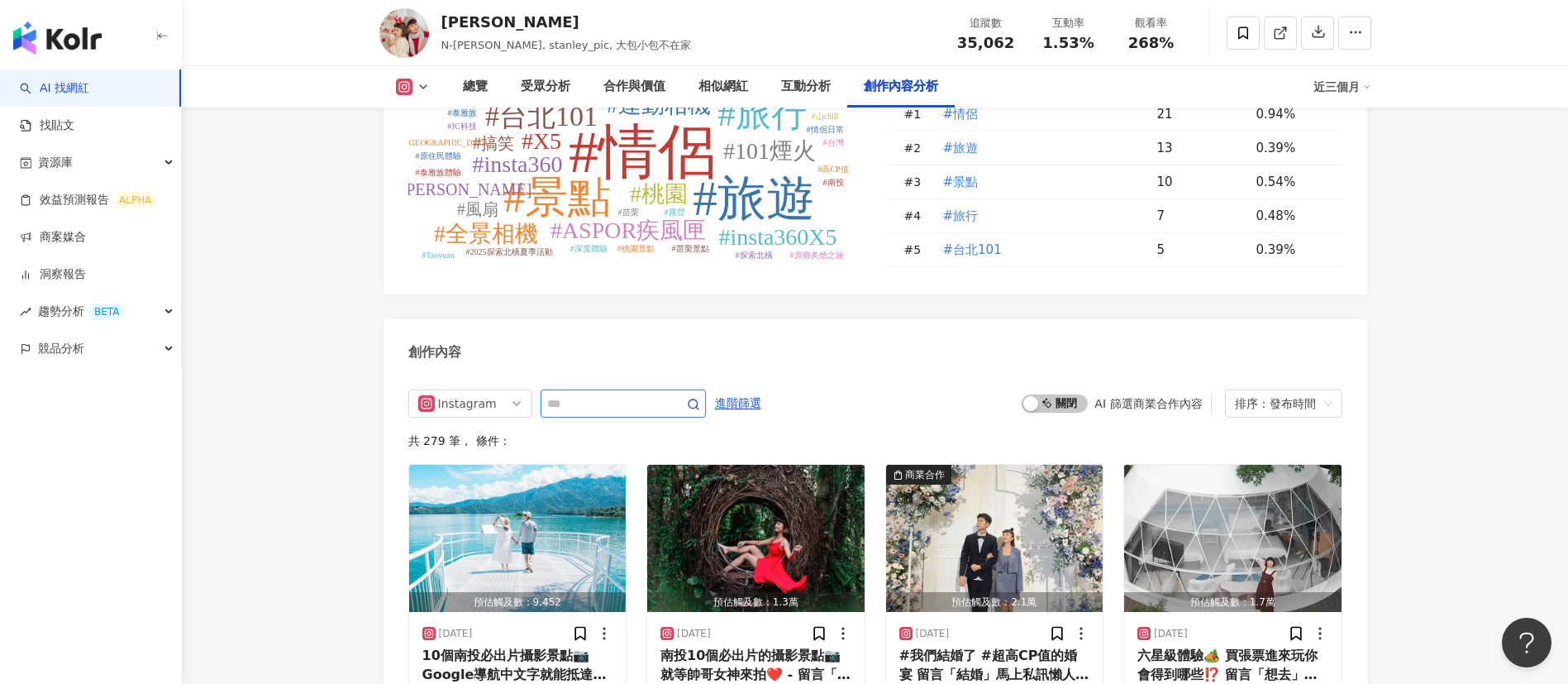
click at [604, 411] on input "text" at bounding box center [605, 403] width 115 height 20
type input "*"
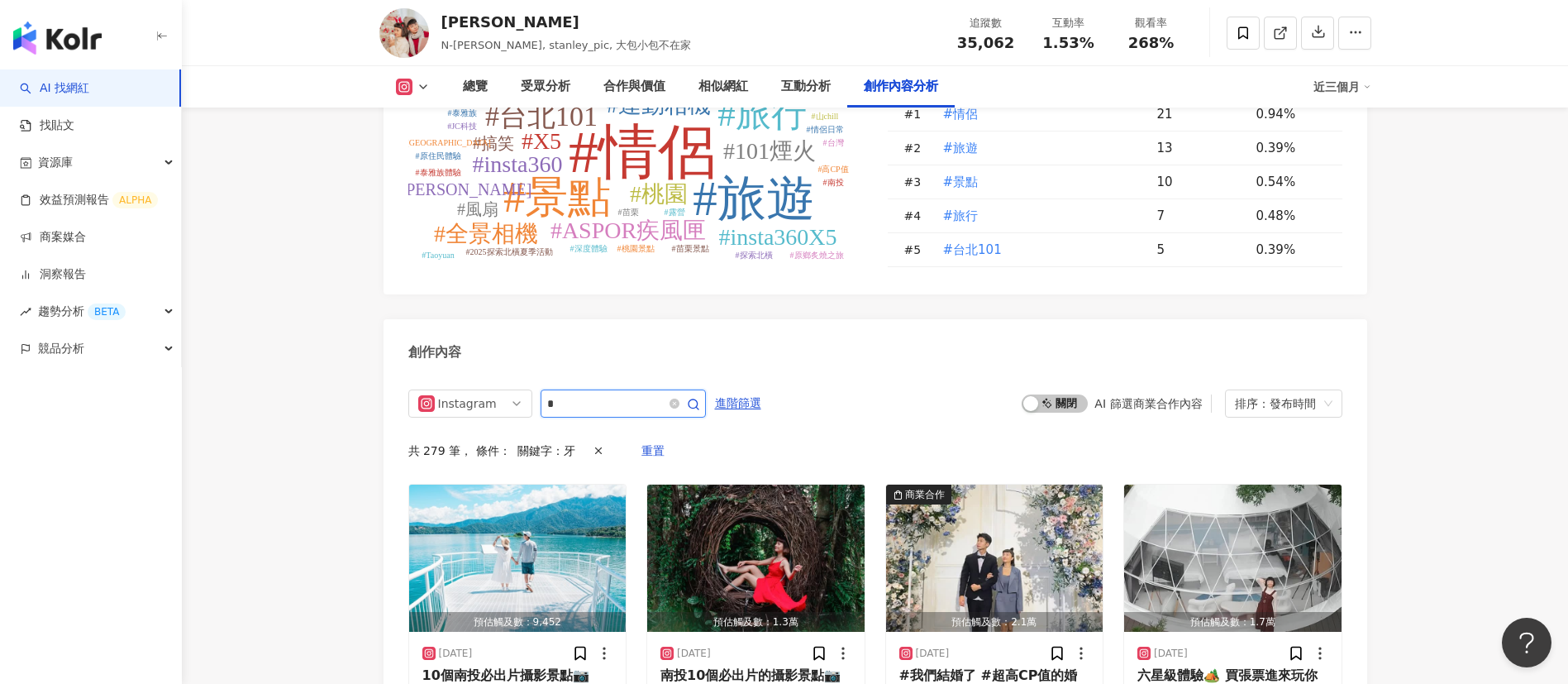
scroll to position [5084, 0]
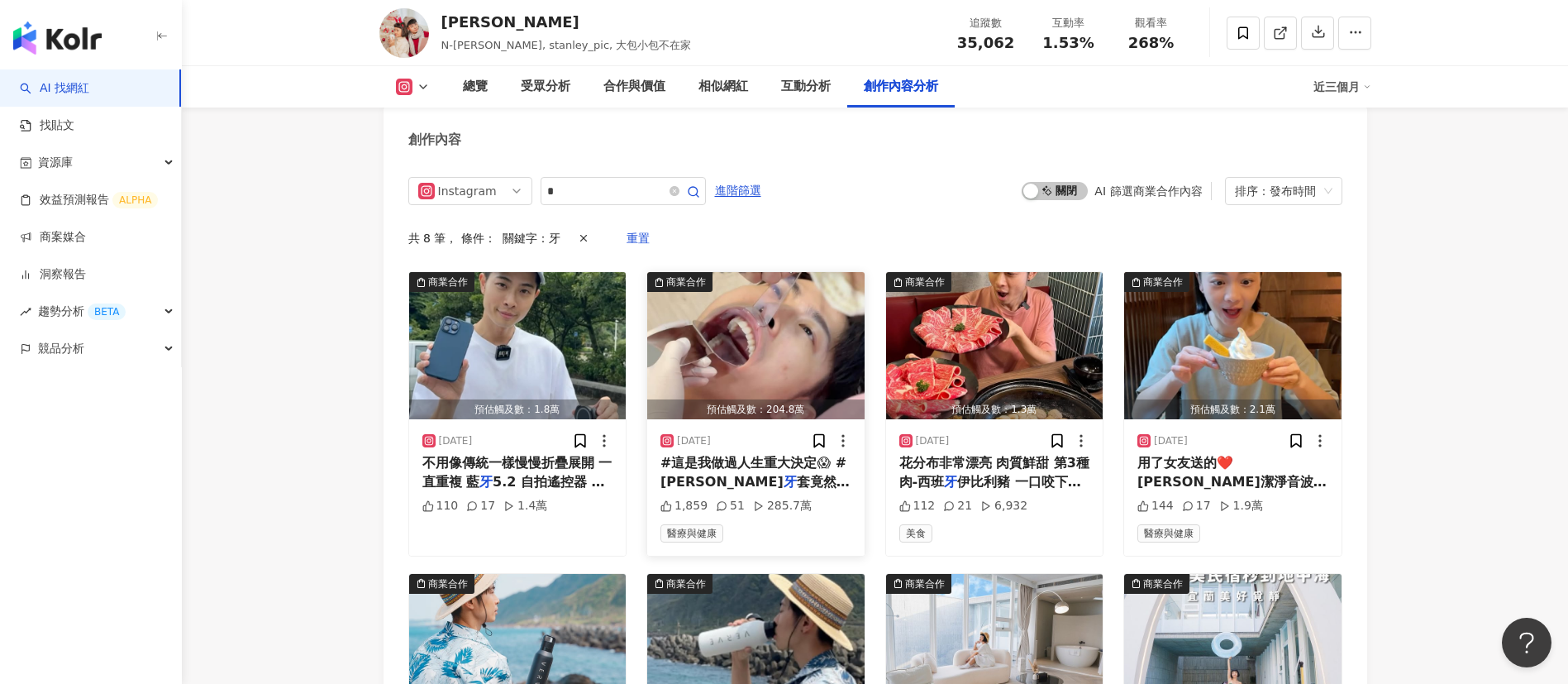
click at [728, 455] on span "套竟然一點也不貴 - 🎁優惠連結在我的IG首頁最高省$17,000🎁 想矯正" at bounding box center [755, 509] width 190 height 71
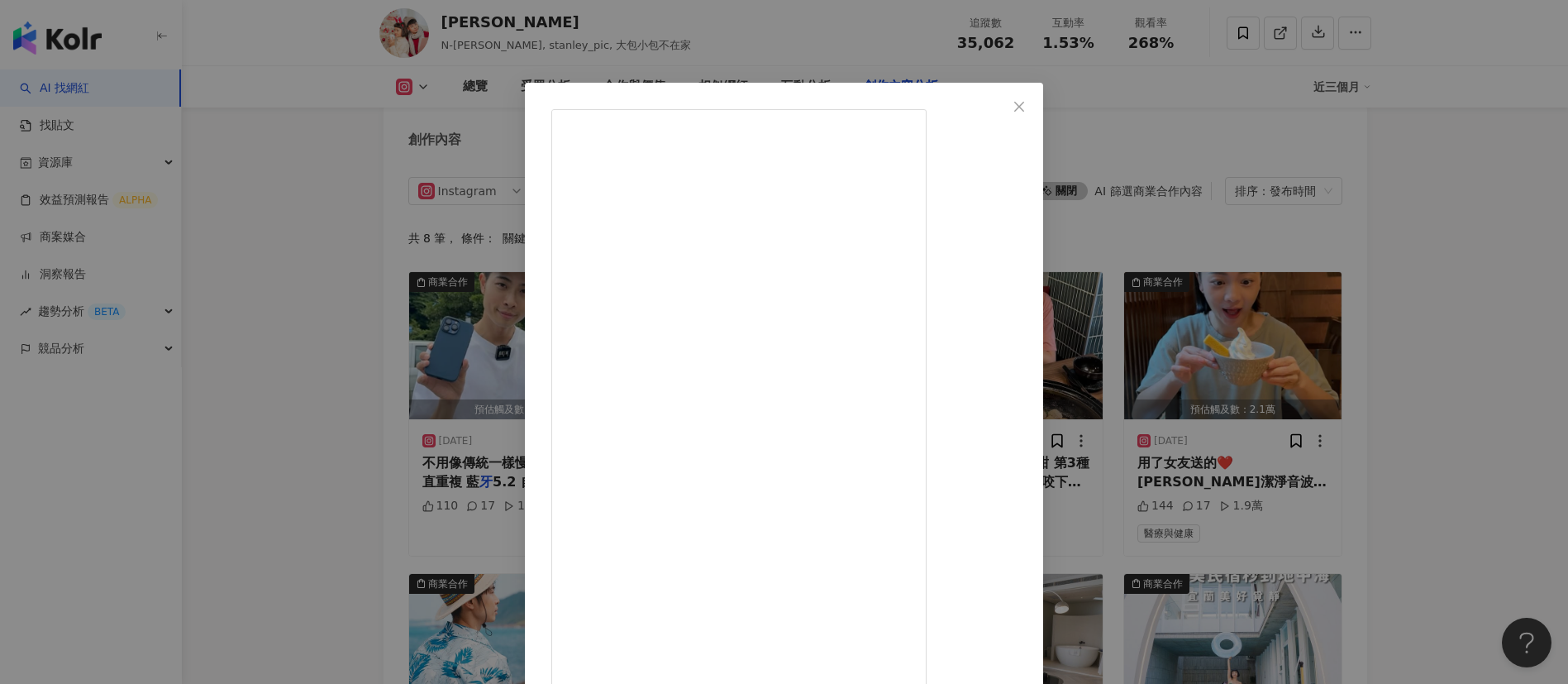
scroll to position [194, 0]
click at [1045, 455] on div "[PERSON_NAME][DATE] 1,859 51 285.7萬 查看原始貼文" at bounding box center [784, 342] width 1568 height 684
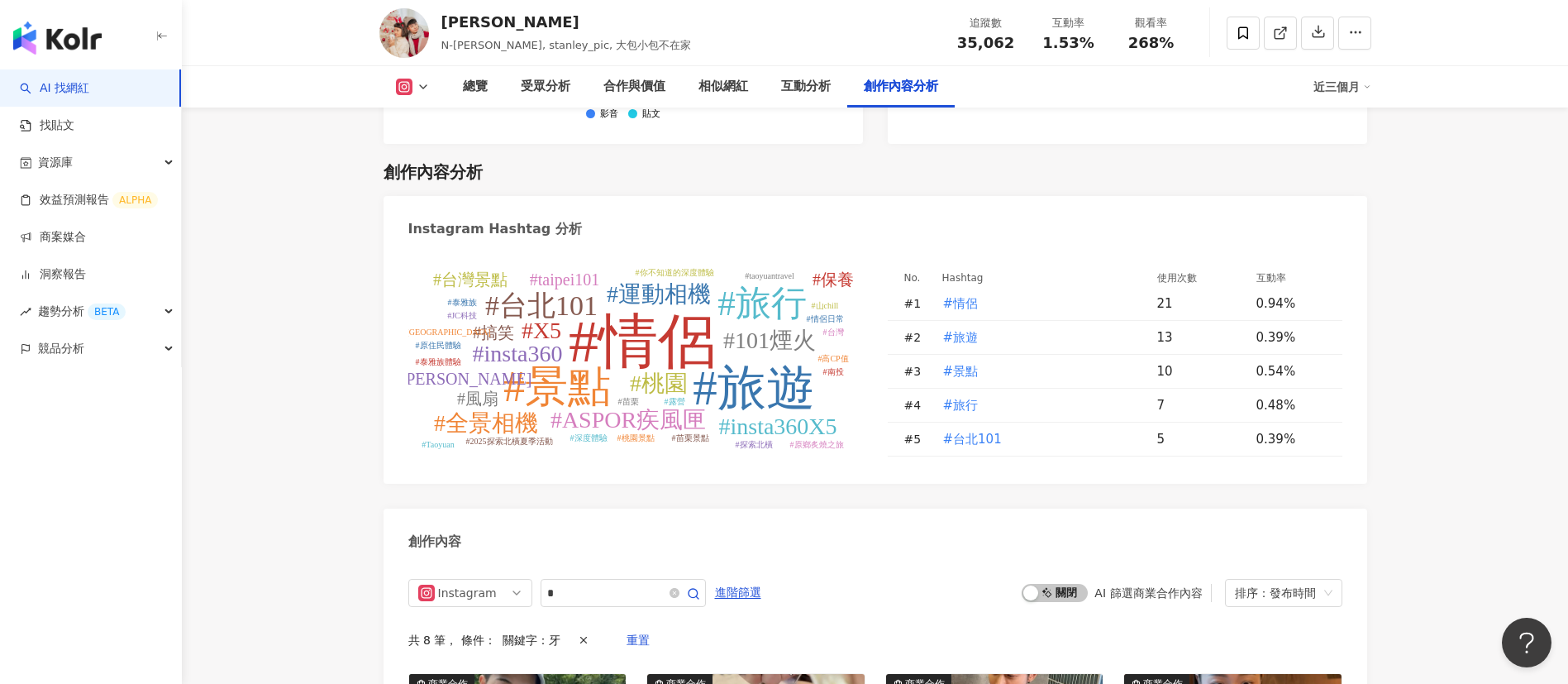
scroll to position [4650, 0]
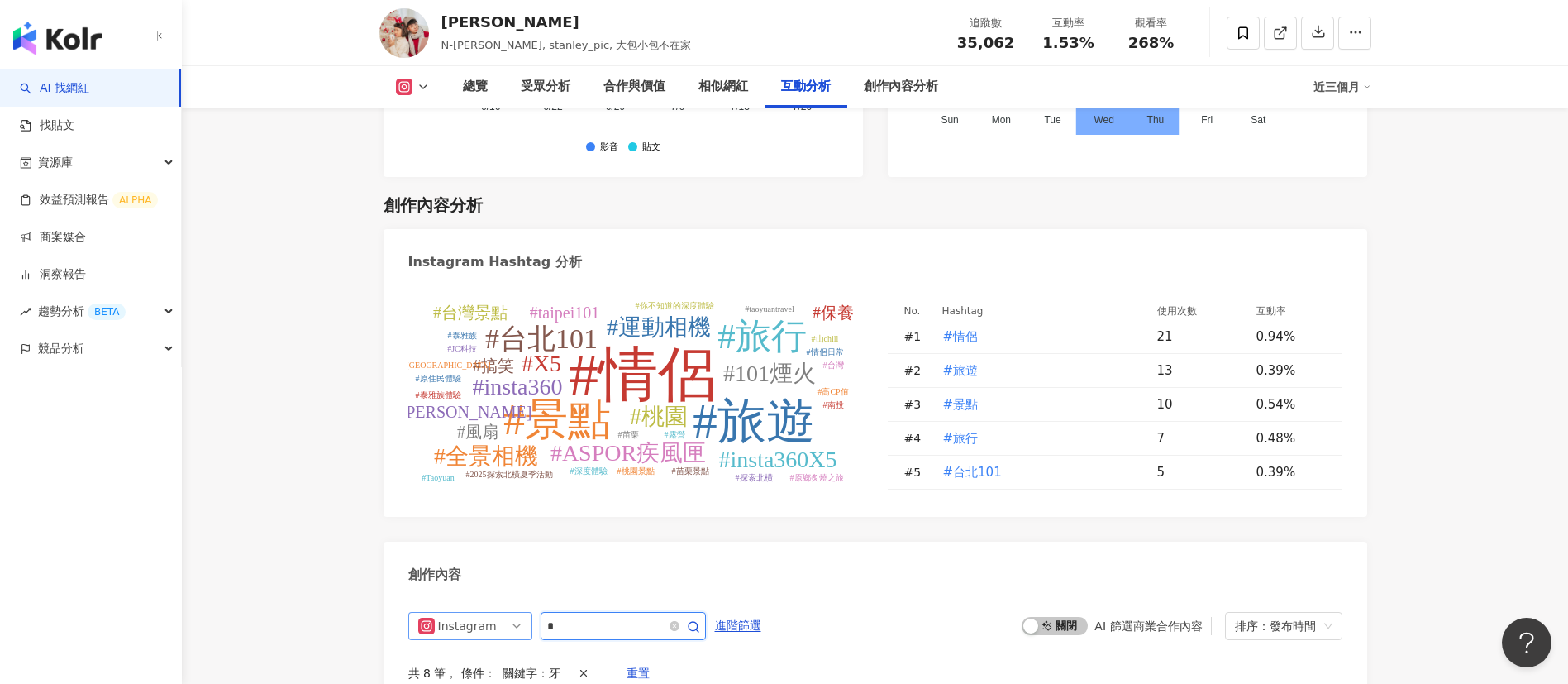
drag, startPoint x: 582, startPoint y: 621, endPoint x: 503, endPoint y: 621, distance: 79.0
click at [503, 455] on div "Instagram *" at bounding box center [557, 626] width 298 height 28
type input "**"
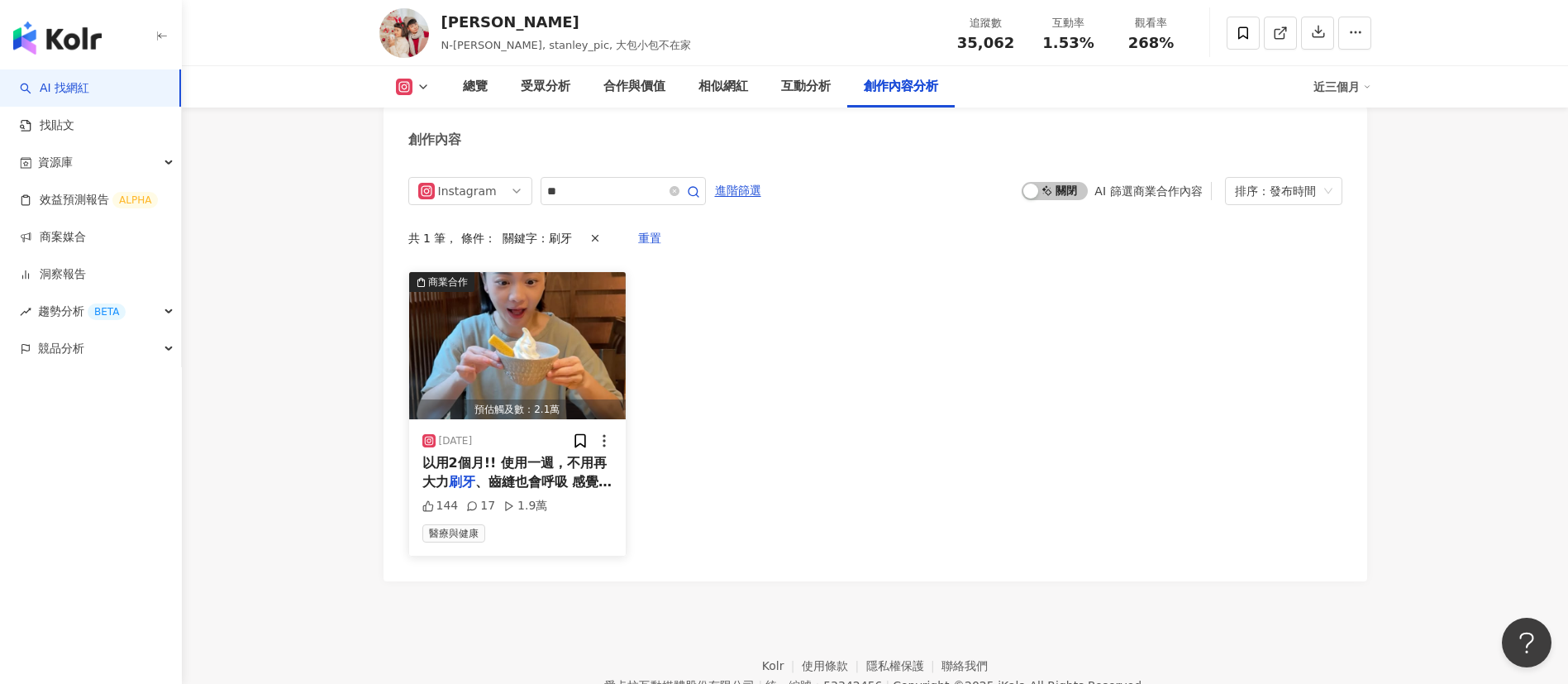
click at [540, 455] on span "、齒縫也會呼吸 感覺真好 送禮自用兩" at bounding box center [517, 490] width 190 height 33
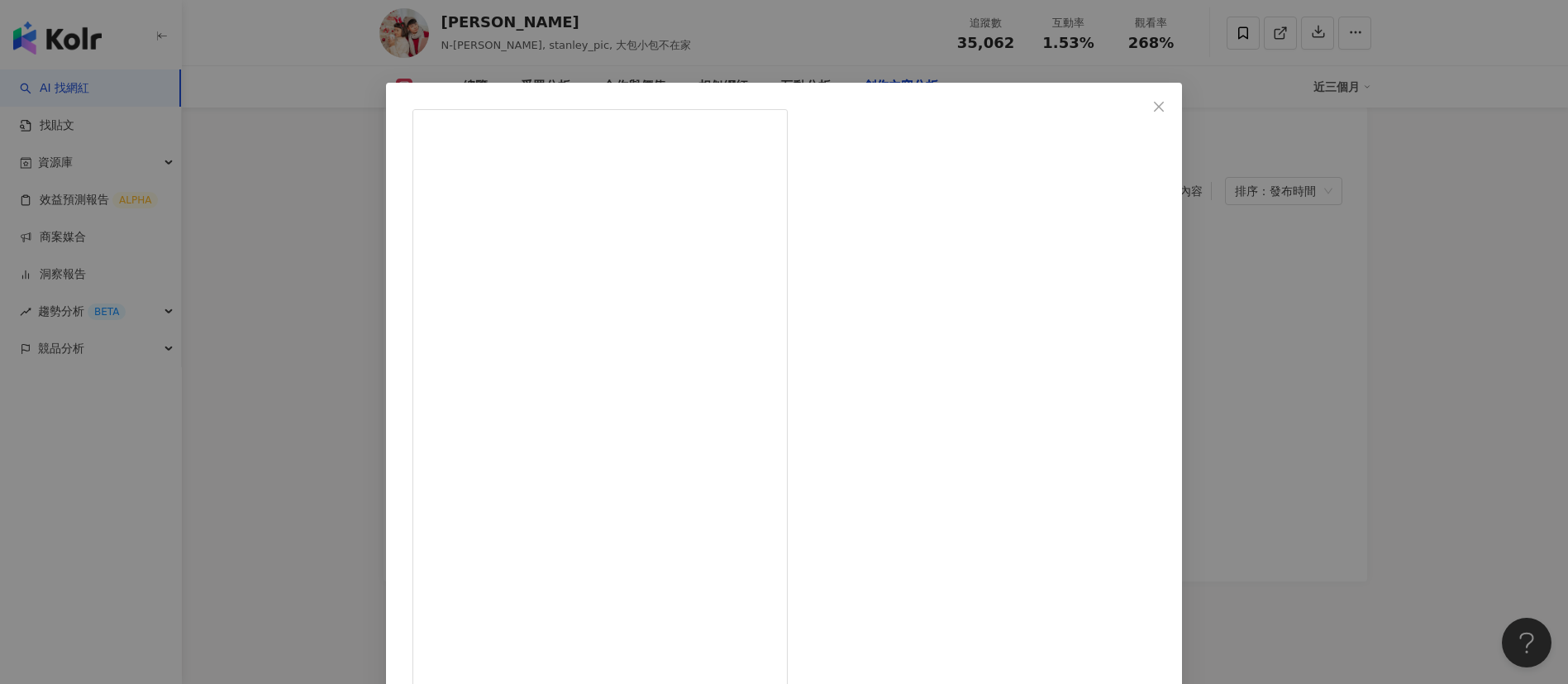
scroll to position [86, 0]
click at [1045, 455] on div "林恩佑 2025/5/24 144 17 1.9萬 查看原始貼文" at bounding box center [784, 342] width 1568 height 684
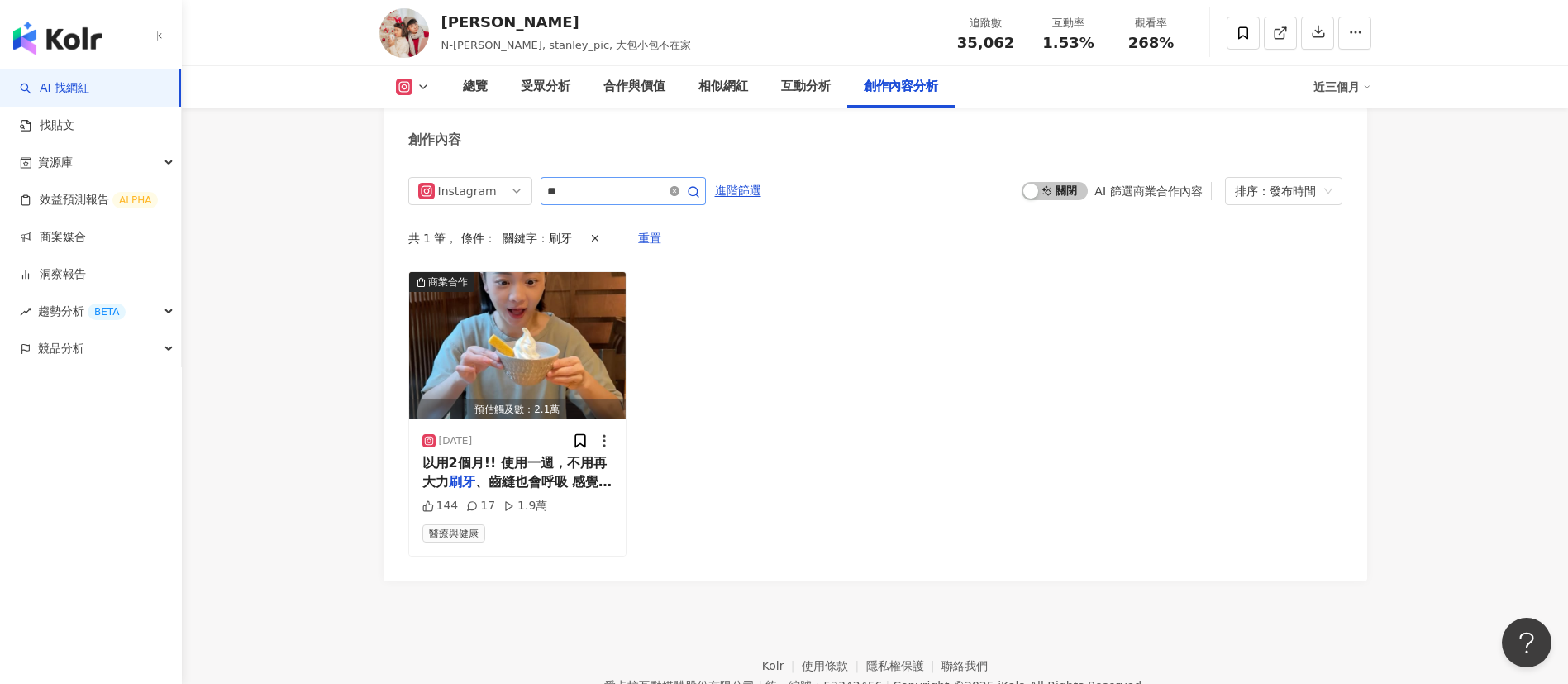
click at [680, 192] on icon "close-circle" at bounding box center [674, 190] width 10 height 10
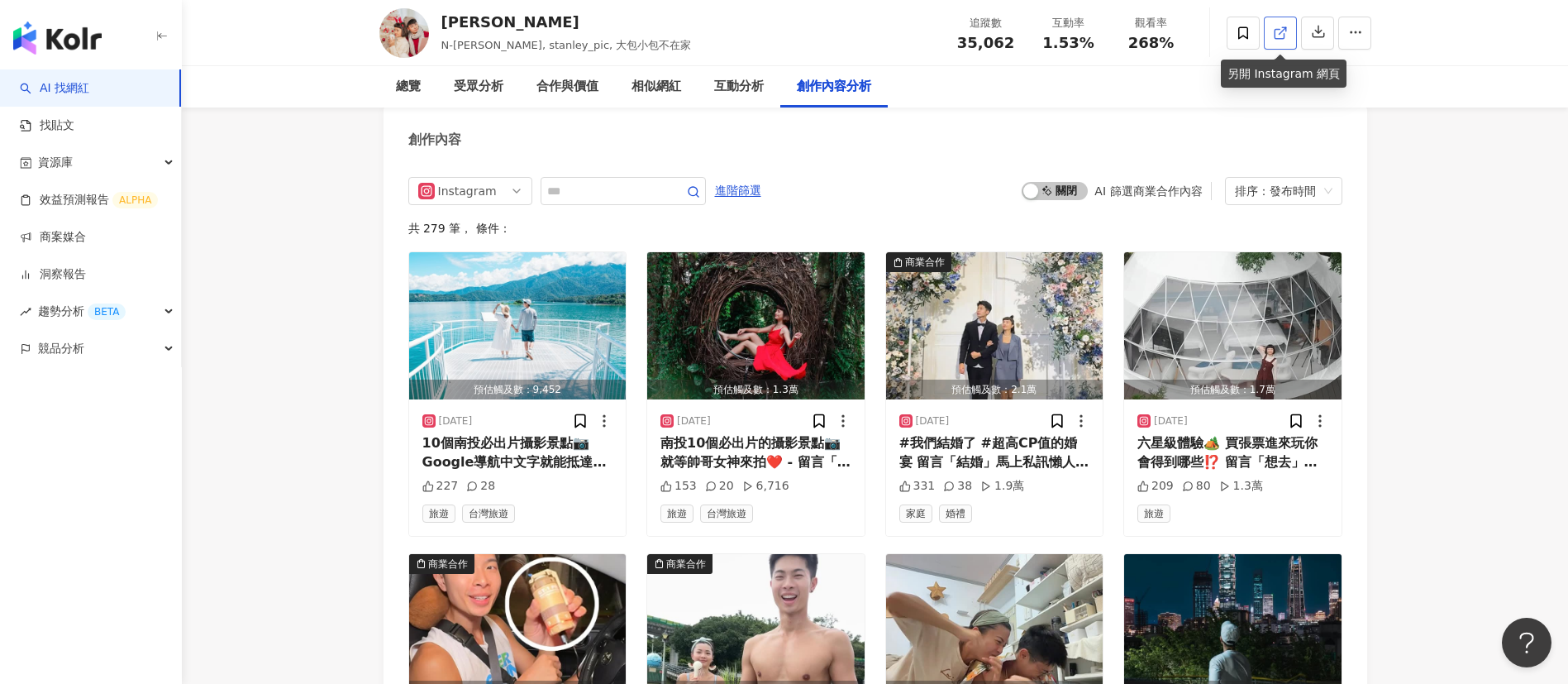
click at [1045, 39] on icon at bounding box center [1280, 33] width 15 height 15
drag, startPoint x: 455, startPoint y: 25, endPoint x: 432, endPoint y: 21, distance: 23.3
click at [432, 21] on div "林恩佑 N-YO 恩佑, stanley_pic, 大包小包不在家 追蹤數 35,062 互動率 1.53% 觀看率 268%" at bounding box center [875, 33] width 1059 height 65
copy div "林恩佑"
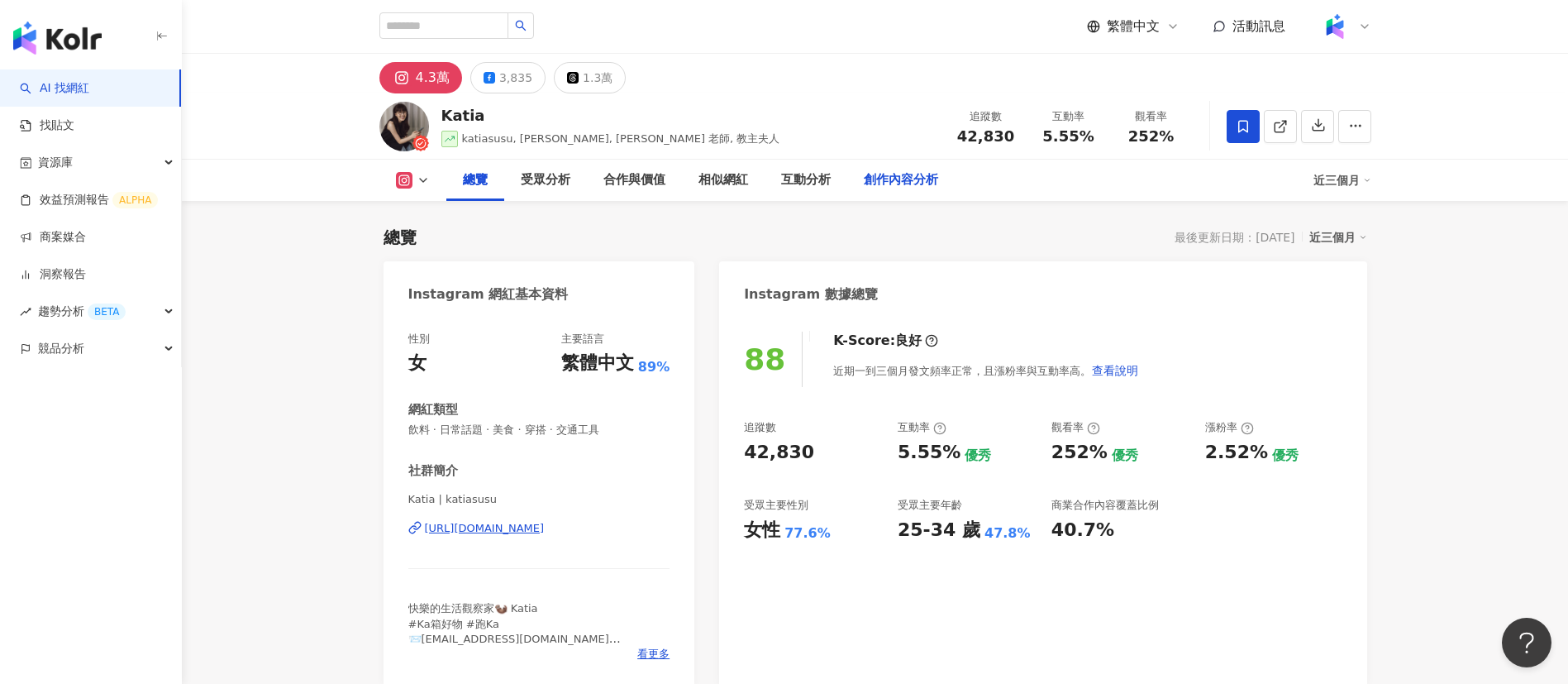
click at [888, 177] on div "創作內容分析" at bounding box center [901, 180] width 74 height 20
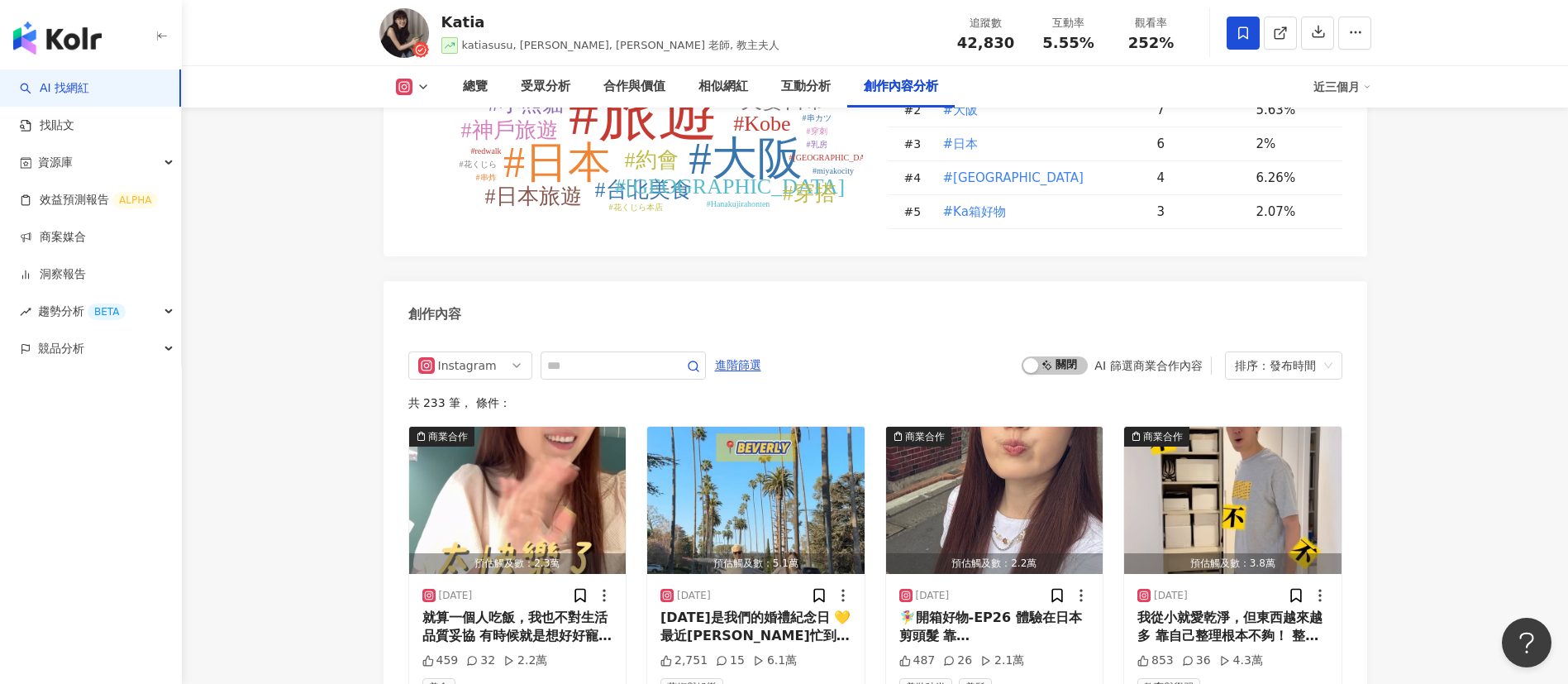
scroll to position [5147, 0]
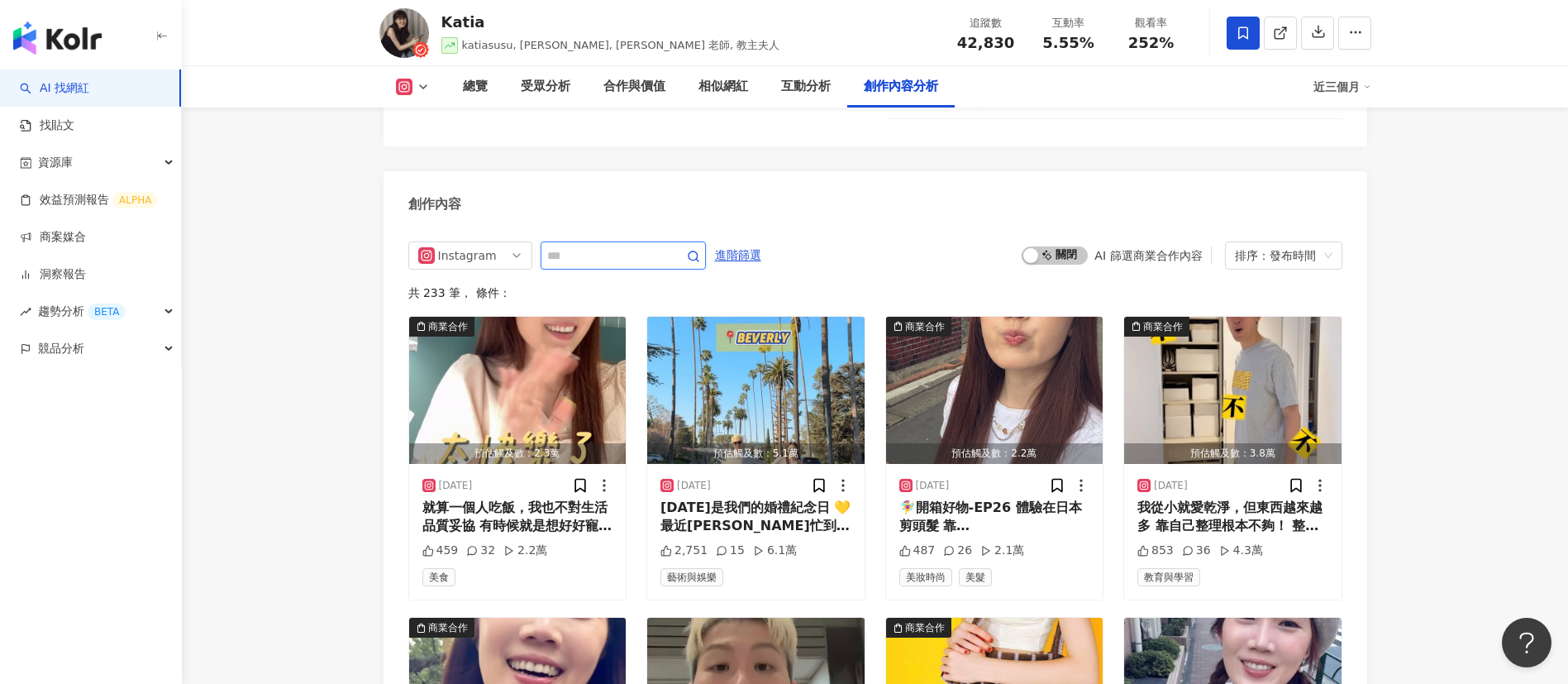
click at [583, 246] on input "text" at bounding box center [605, 256] width 115 height 20
type input "**"
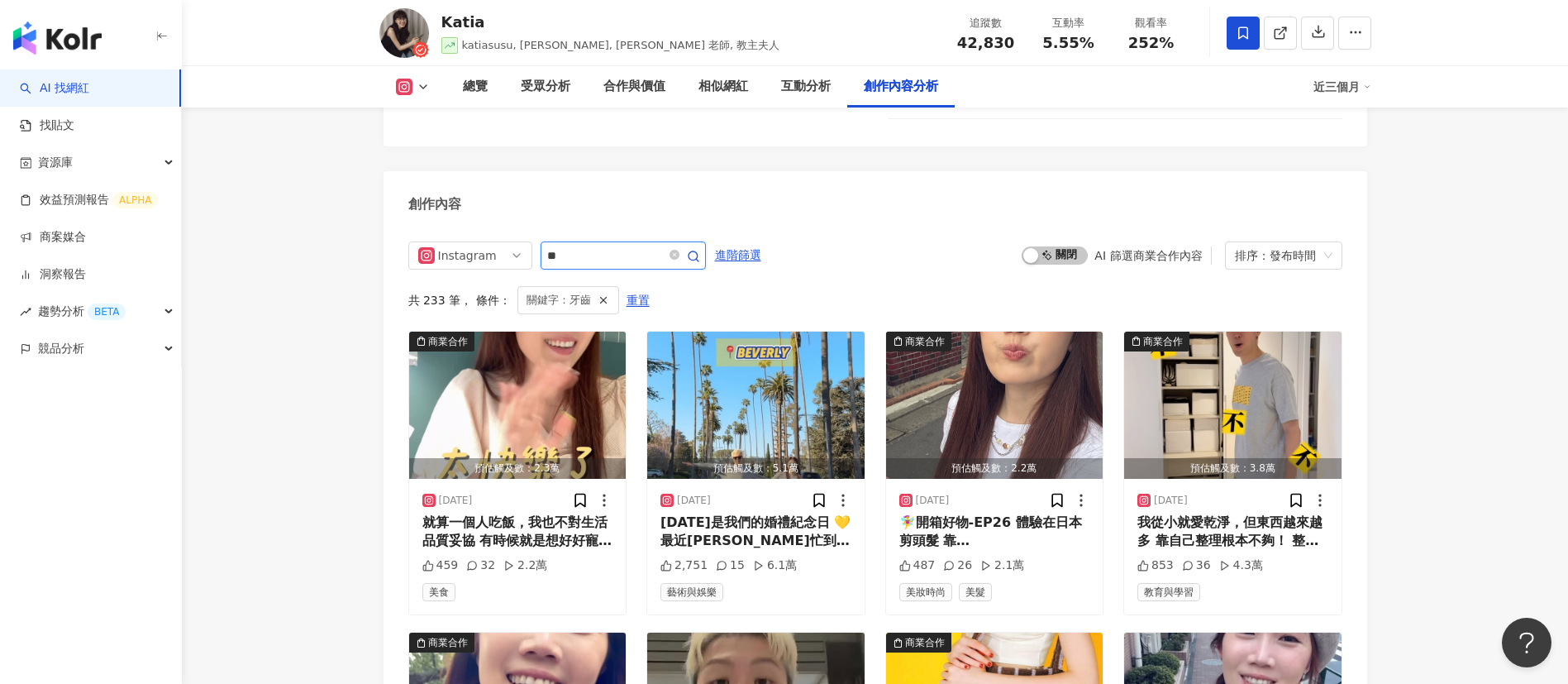
scroll to position [5151, 0]
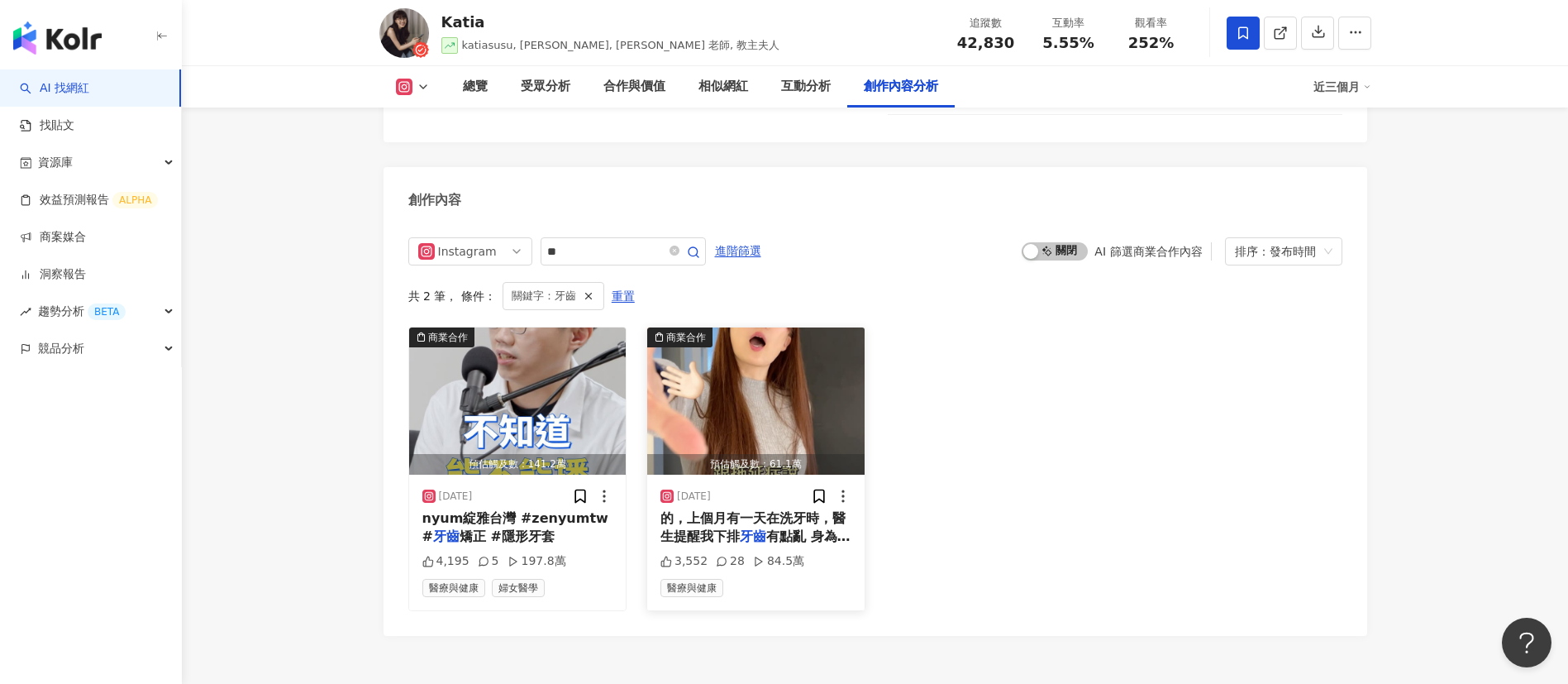
click at [784, 455] on span "的，上個月有一天在洗牙時，醫生提醒我下排" at bounding box center [753, 527] width 185 height 33
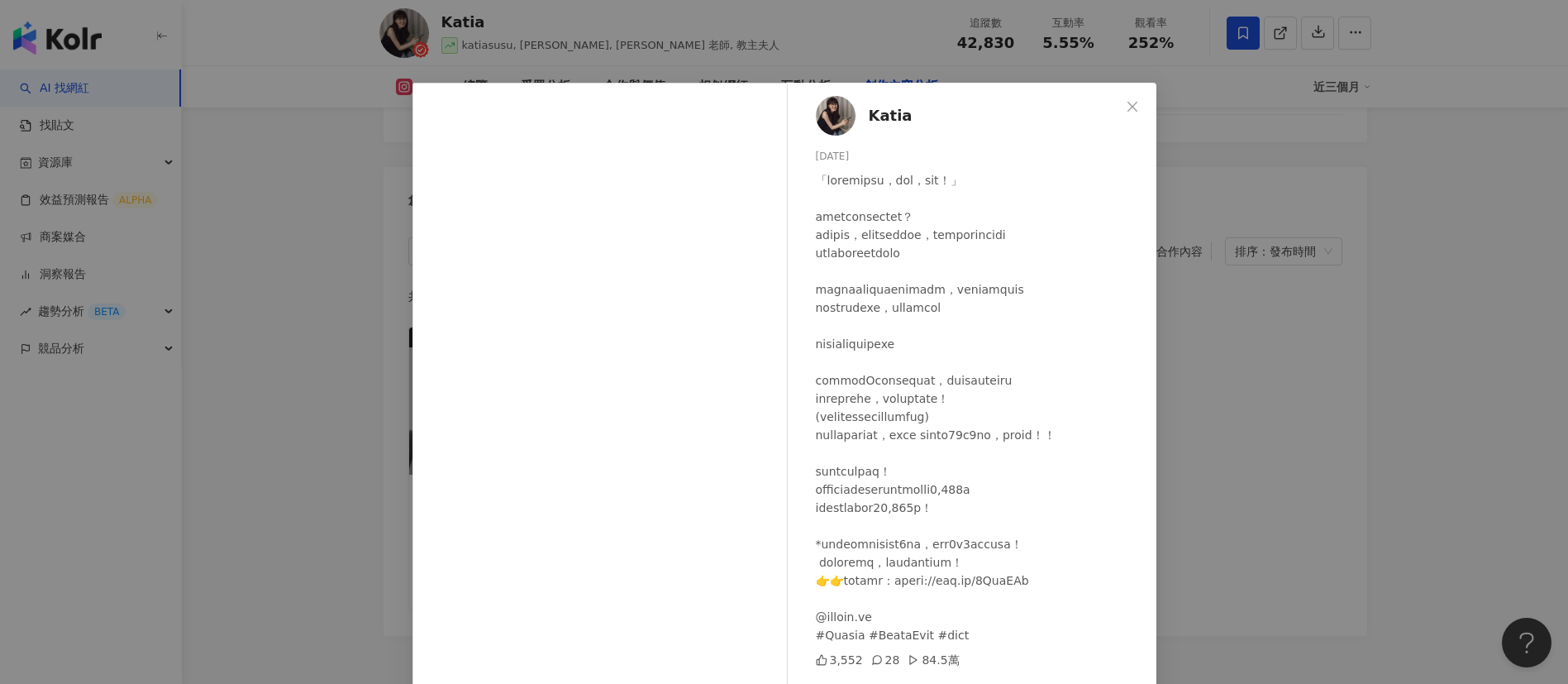
click at [993, 455] on div at bounding box center [979, 407] width 327 height 472
click at [1045, 455] on div "Katia 2025/3/30 3,552 28 84.5萬 查看原始貼文" at bounding box center [784, 342] width 1568 height 684
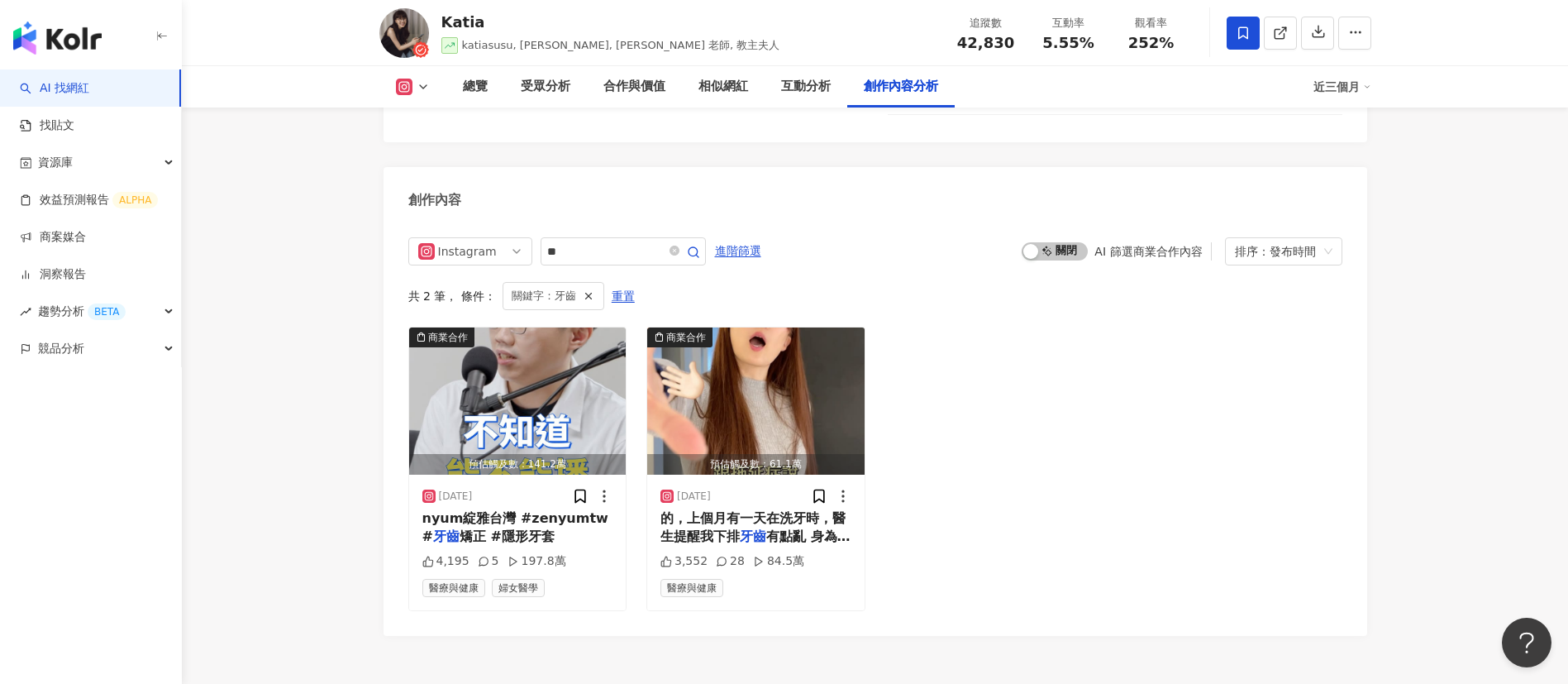
scroll to position [5227, 0]
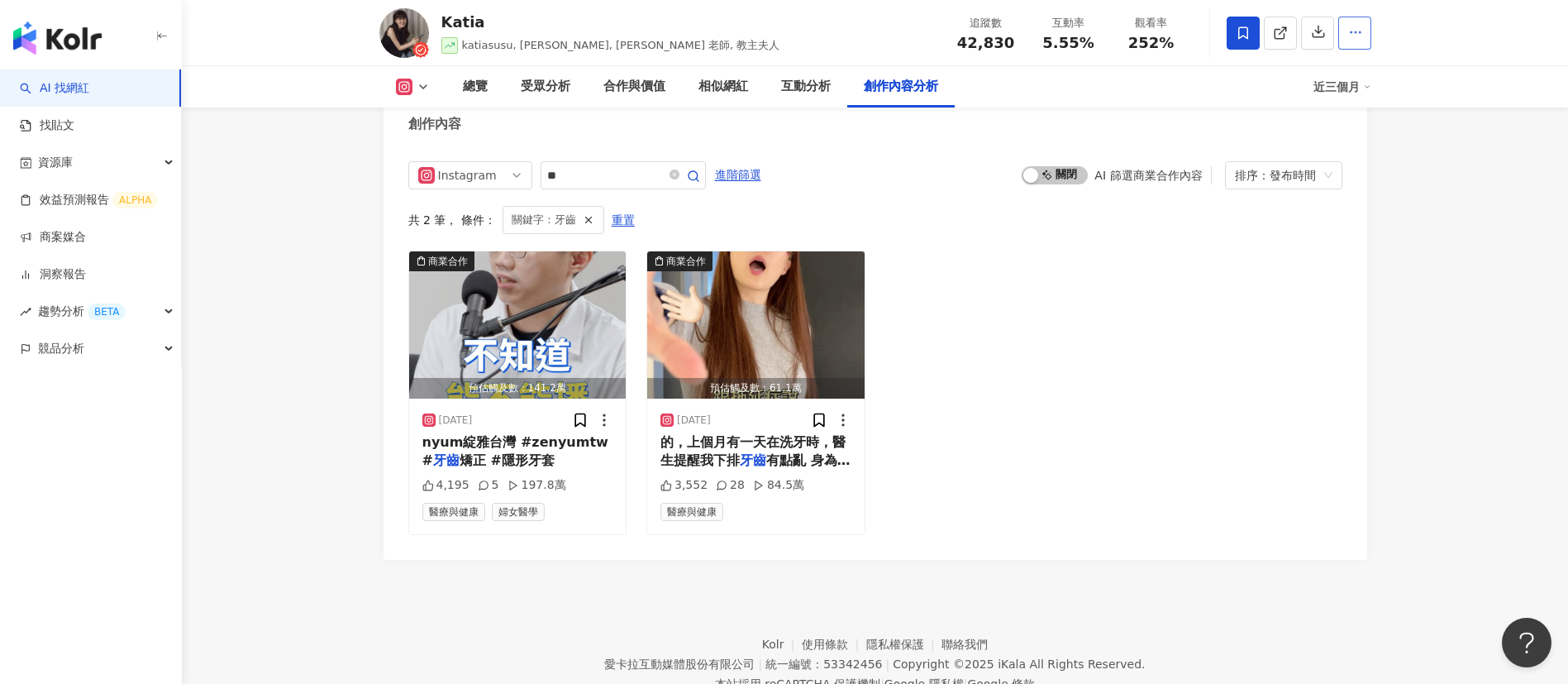
click at [1045, 32] on icon "button" at bounding box center [1356, 32] width 15 height 15
click at [1045, 81] on span "查看合作資訊" at bounding box center [1311, 72] width 93 height 19
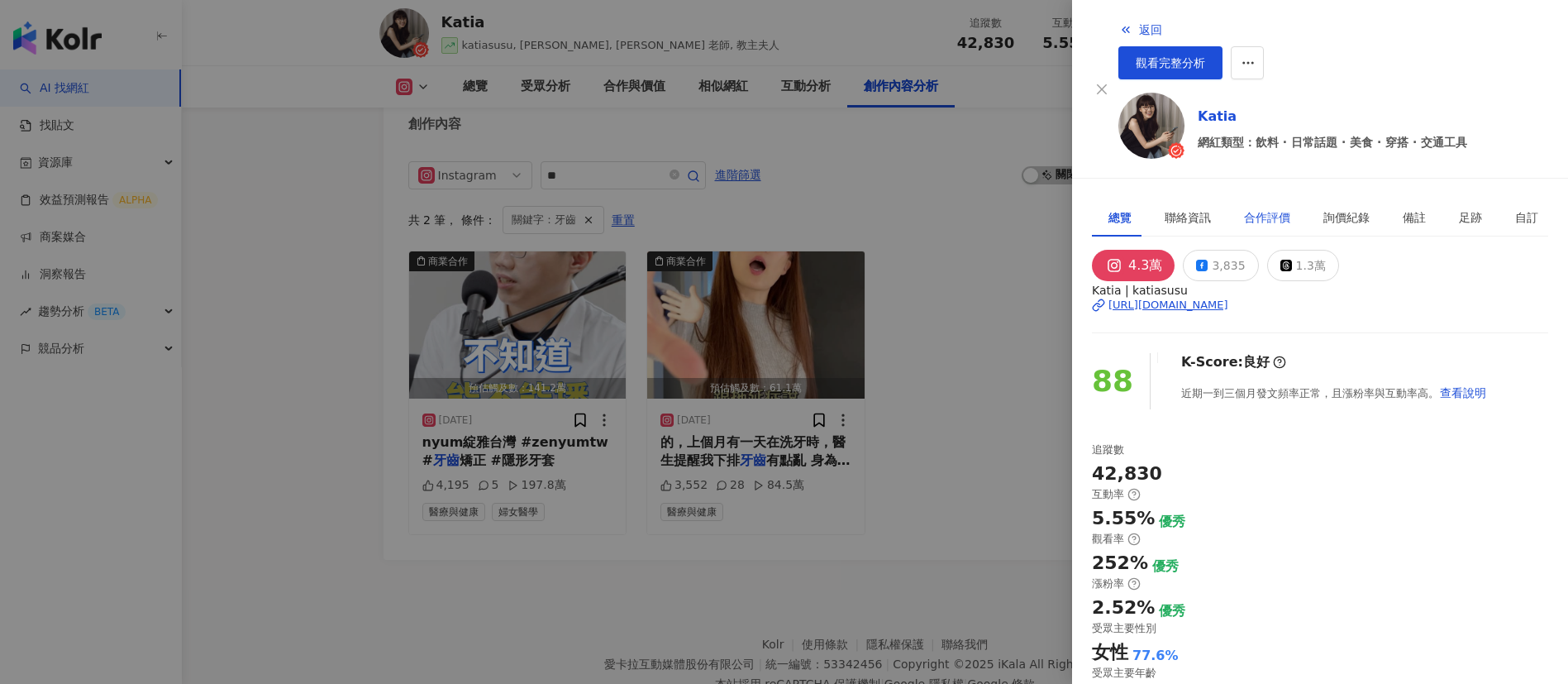
click at [1045, 208] on div "合作評價" at bounding box center [1267, 217] width 47 height 19
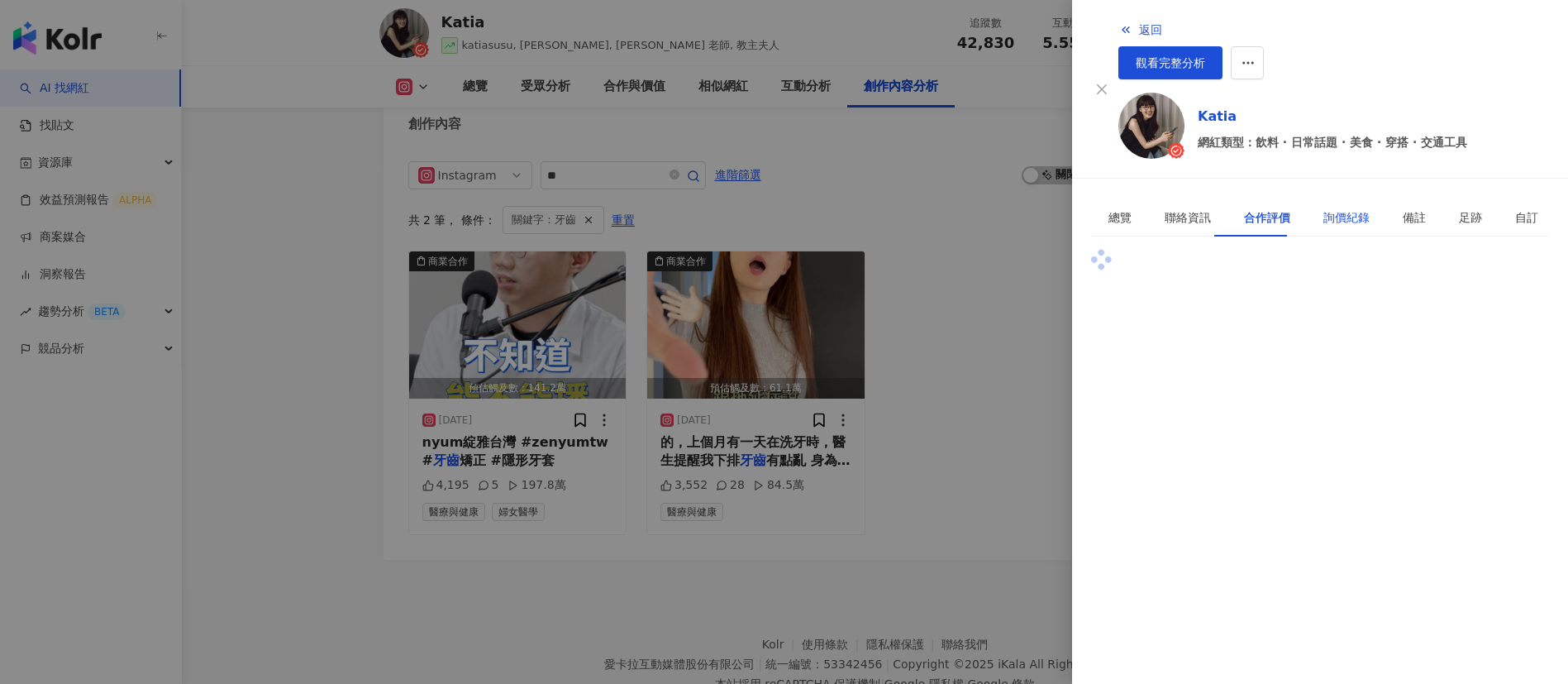
click at [1045, 208] on div "詢價紀錄" at bounding box center [1347, 217] width 47 height 19
click at [1045, 260] on div "自訂 (17)" at bounding box center [1272, 269] width 50 height 19
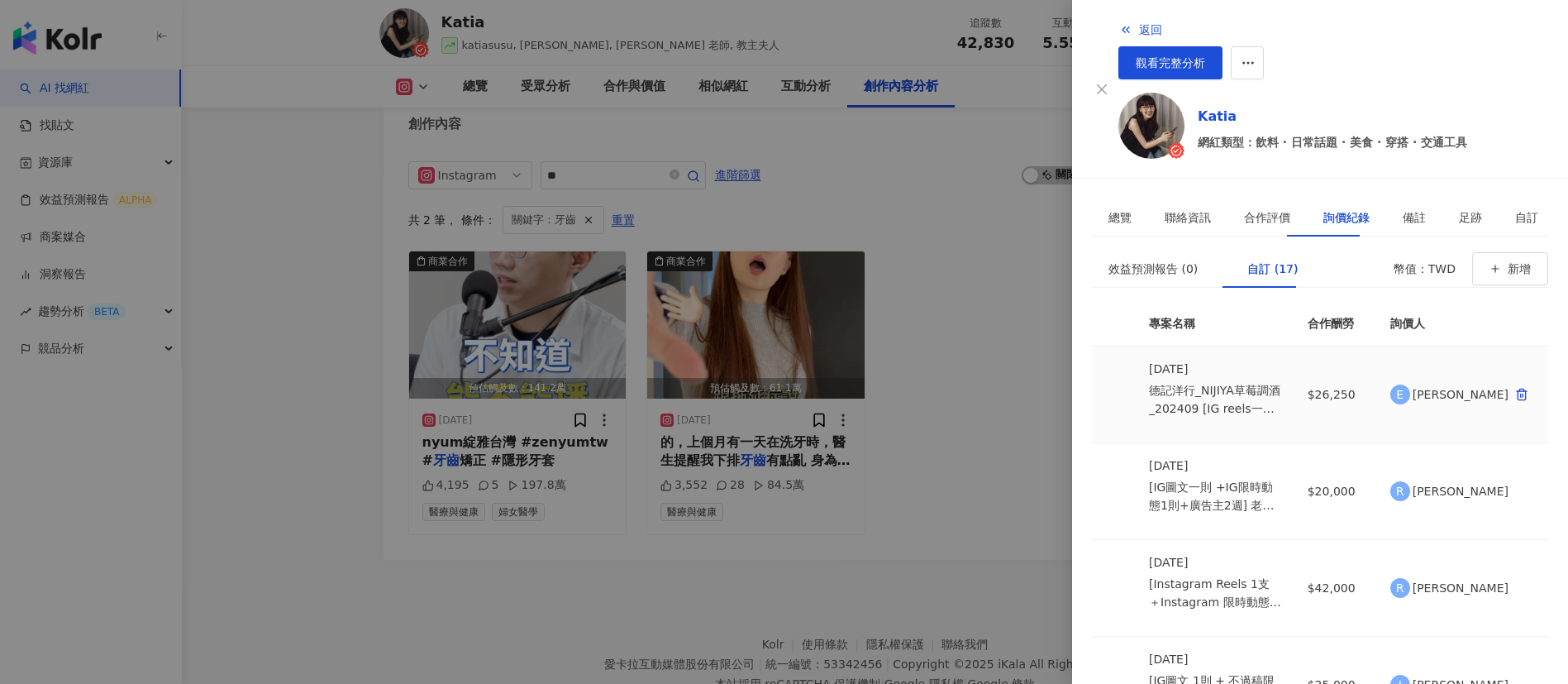
click at [1045, 347] on td "$26,250" at bounding box center [1336, 395] width 83 height 97
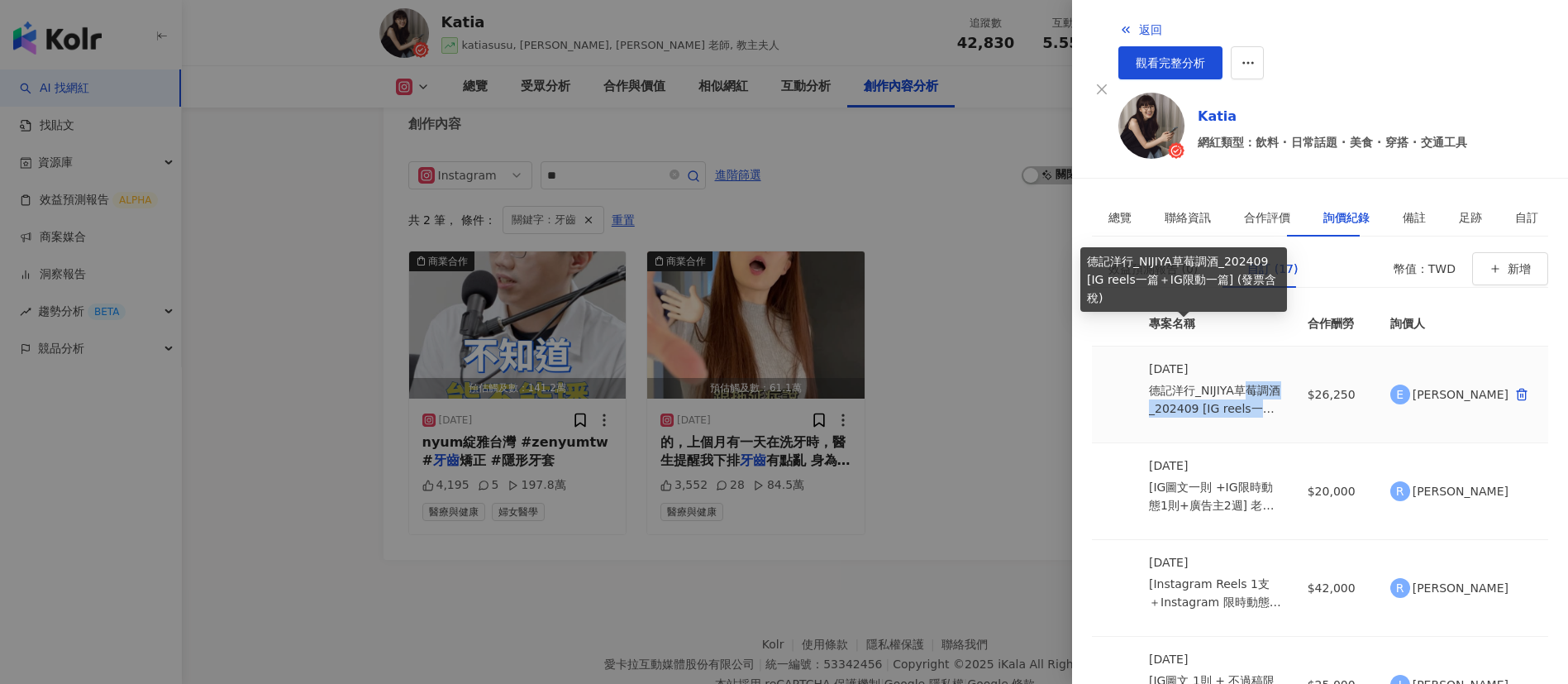
drag, startPoint x: 1191, startPoint y: 326, endPoint x: 1282, endPoint y: 364, distance: 98.6
click at [1045, 364] on tr "2024/10/24 德記洋行_NIJIYA草莓調酒_202409 [IG reels一篇＋IG限動一篇] (發票含稅) $26,250 E Eva Huang" at bounding box center [1320, 395] width 457 height 97
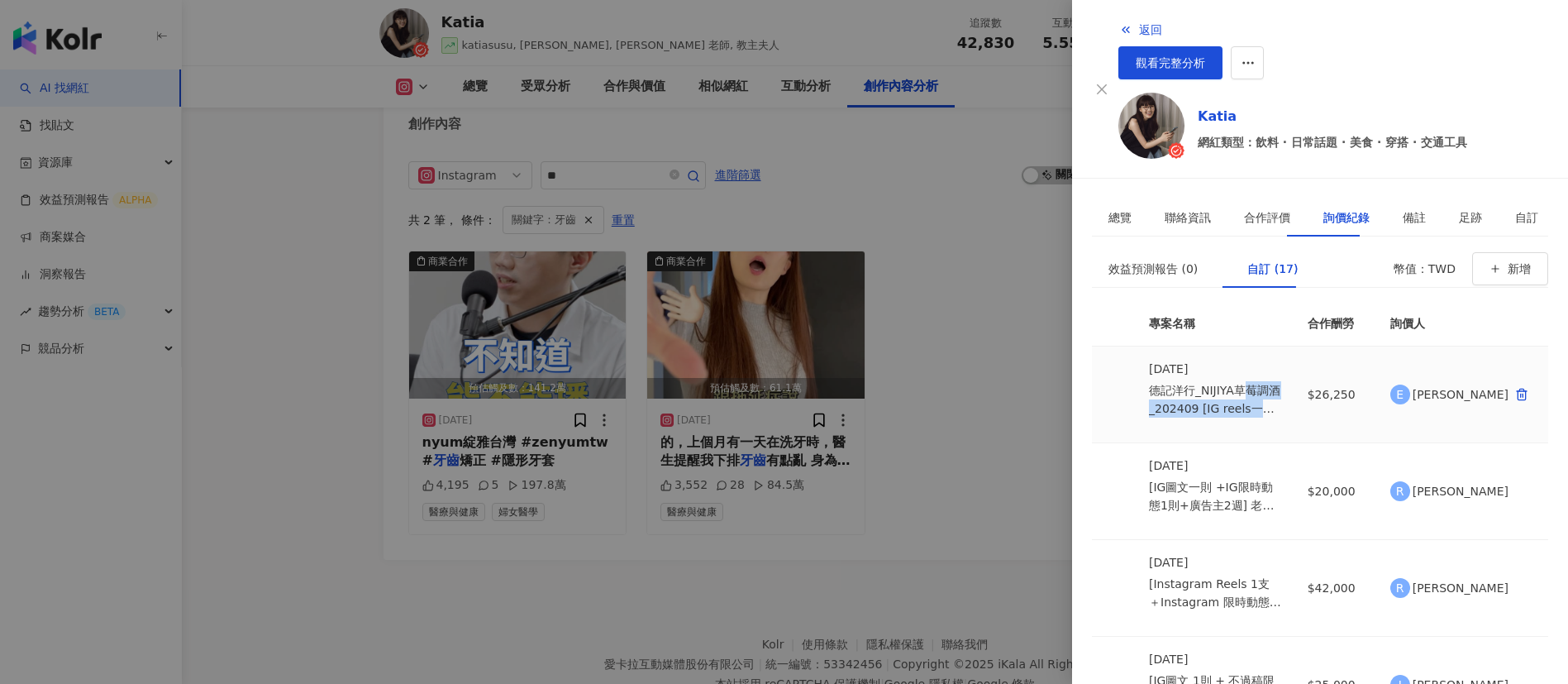
click at [1045, 364] on td "$26,250" at bounding box center [1336, 395] width 83 height 97
click at [970, 352] on div at bounding box center [784, 342] width 1568 height 684
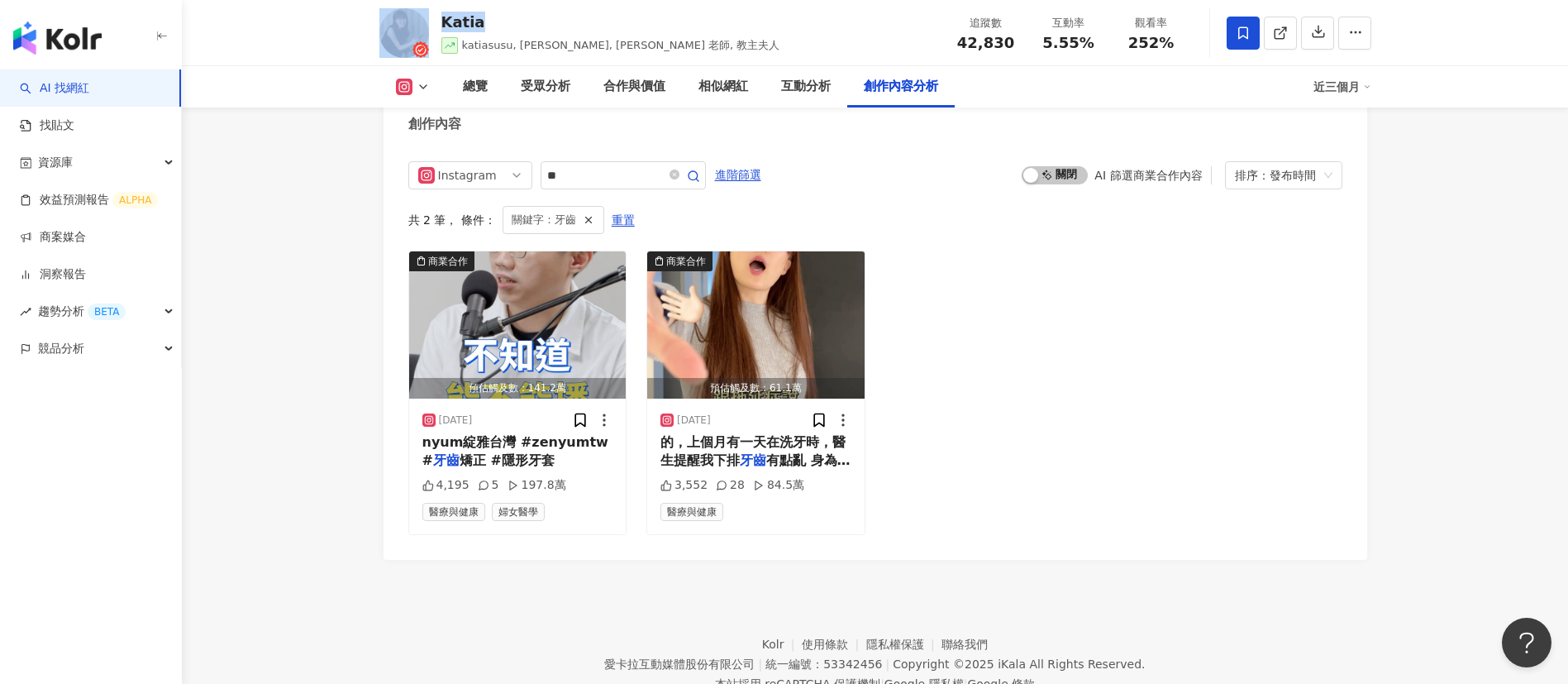
drag, startPoint x: 480, startPoint y: 18, endPoint x: 418, endPoint y: 19, distance: 62.0
click at [418, 19] on div "Katia katiasusu, 馬克太太, Katia 老師, 教主夫人 追蹤數 42,830 互動率 5.55% 觀看率 252%" at bounding box center [875, 33] width 1059 height 65
copy div "Katia"
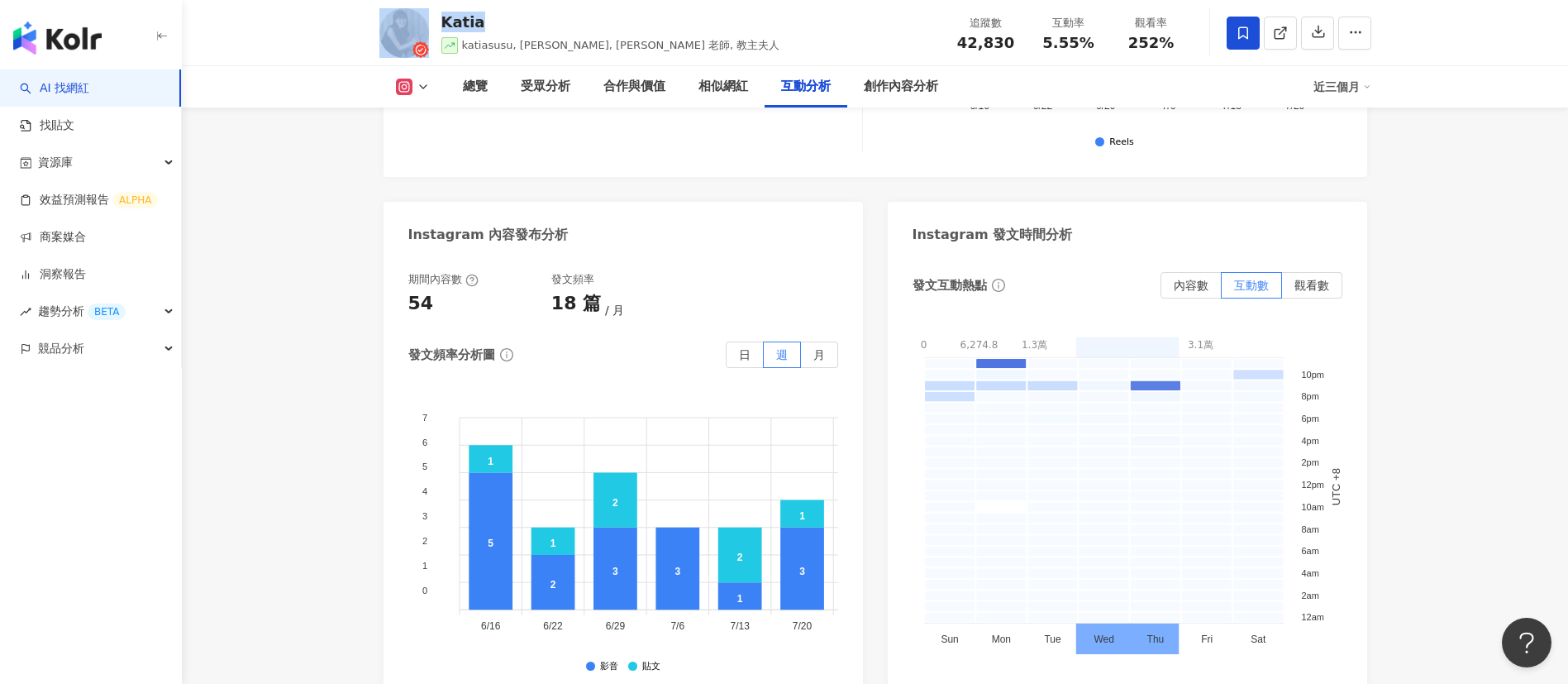
scroll to position [4255, 0]
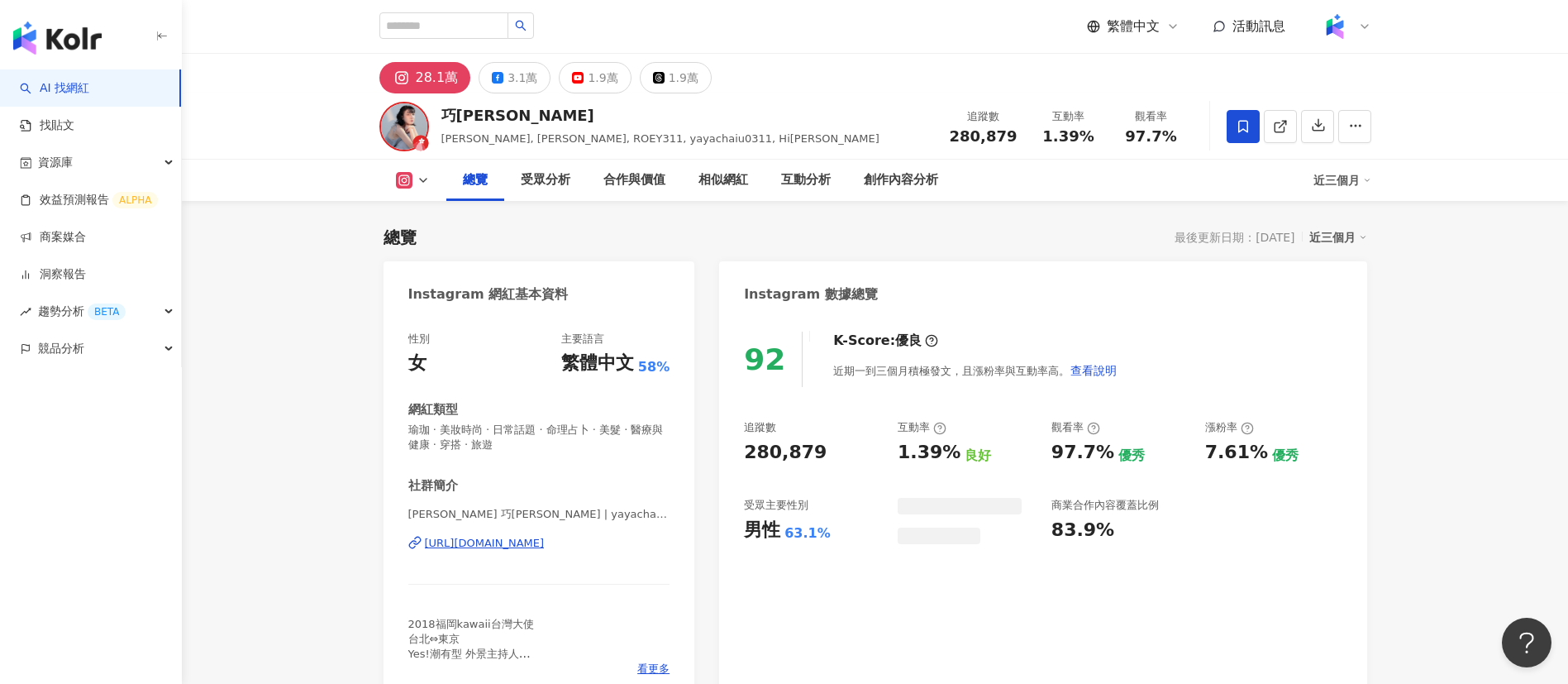
click at [808, 126] on div "巧[PERSON_NAME], [PERSON_NAME], ROEY311, yayachaiu0311, Hi巧[PERSON_NAME] 追蹤數 280…" at bounding box center [875, 126] width 1059 height 65
click at [877, 176] on div "創作內容分析" at bounding box center [901, 180] width 74 height 20
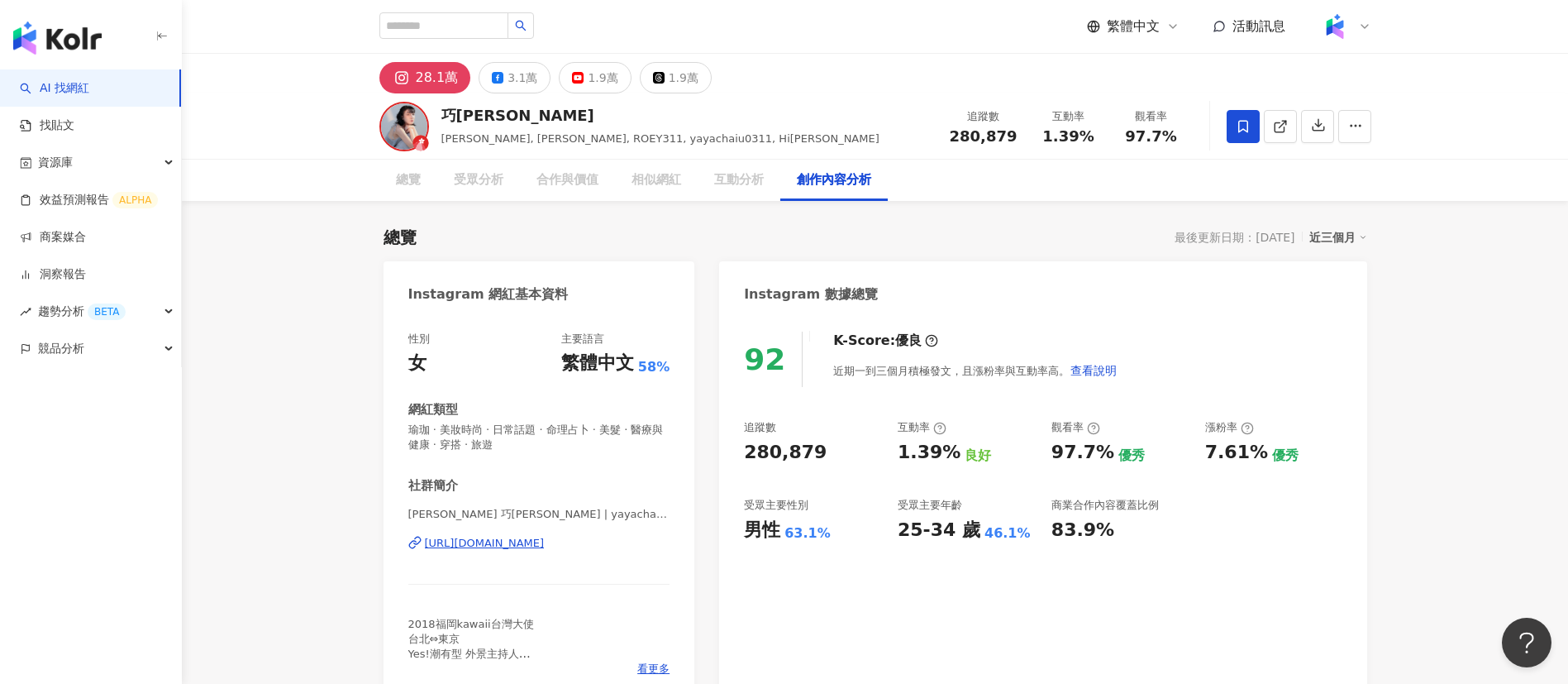
scroll to position [4776, 0]
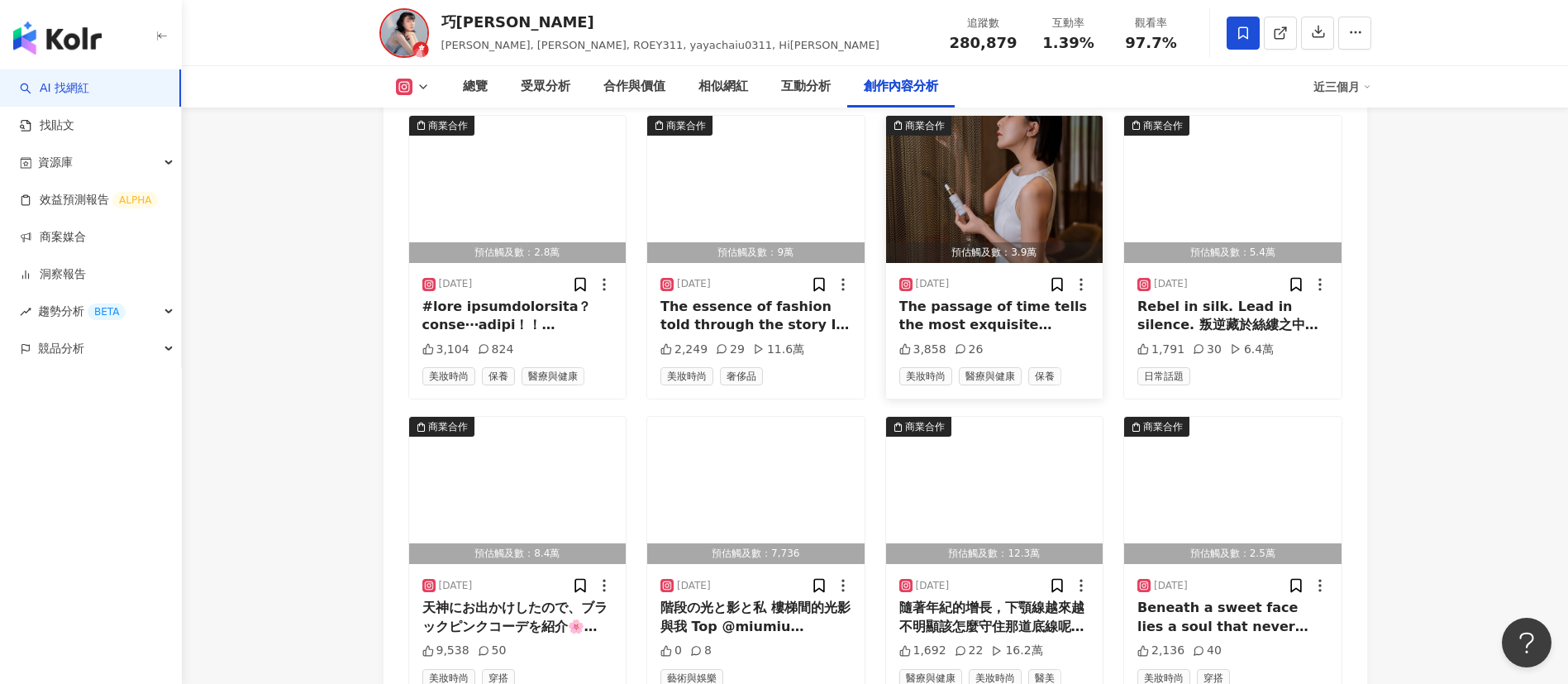
scroll to position [5509, 0]
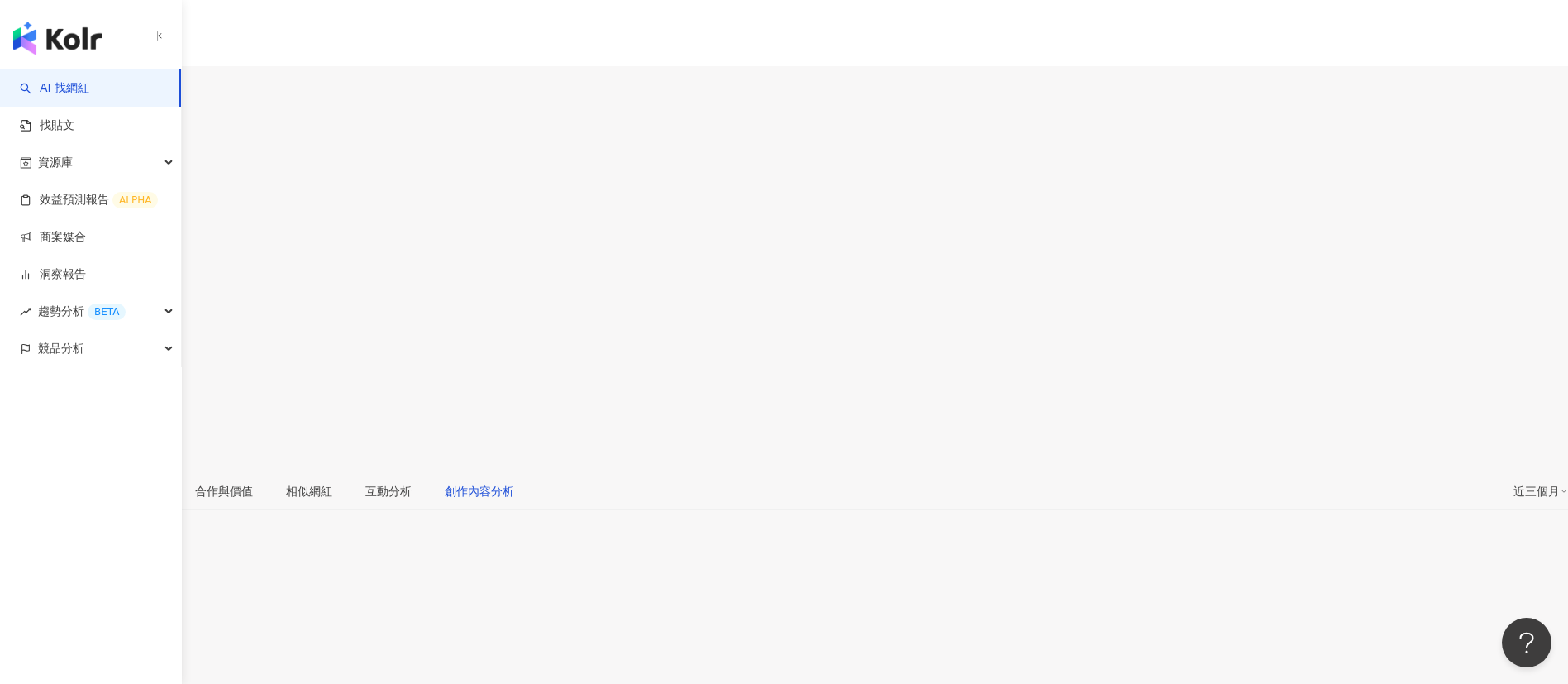
click at [514, 455] on div "創作內容分析" at bounding box center [479, 491] width 70 height 19
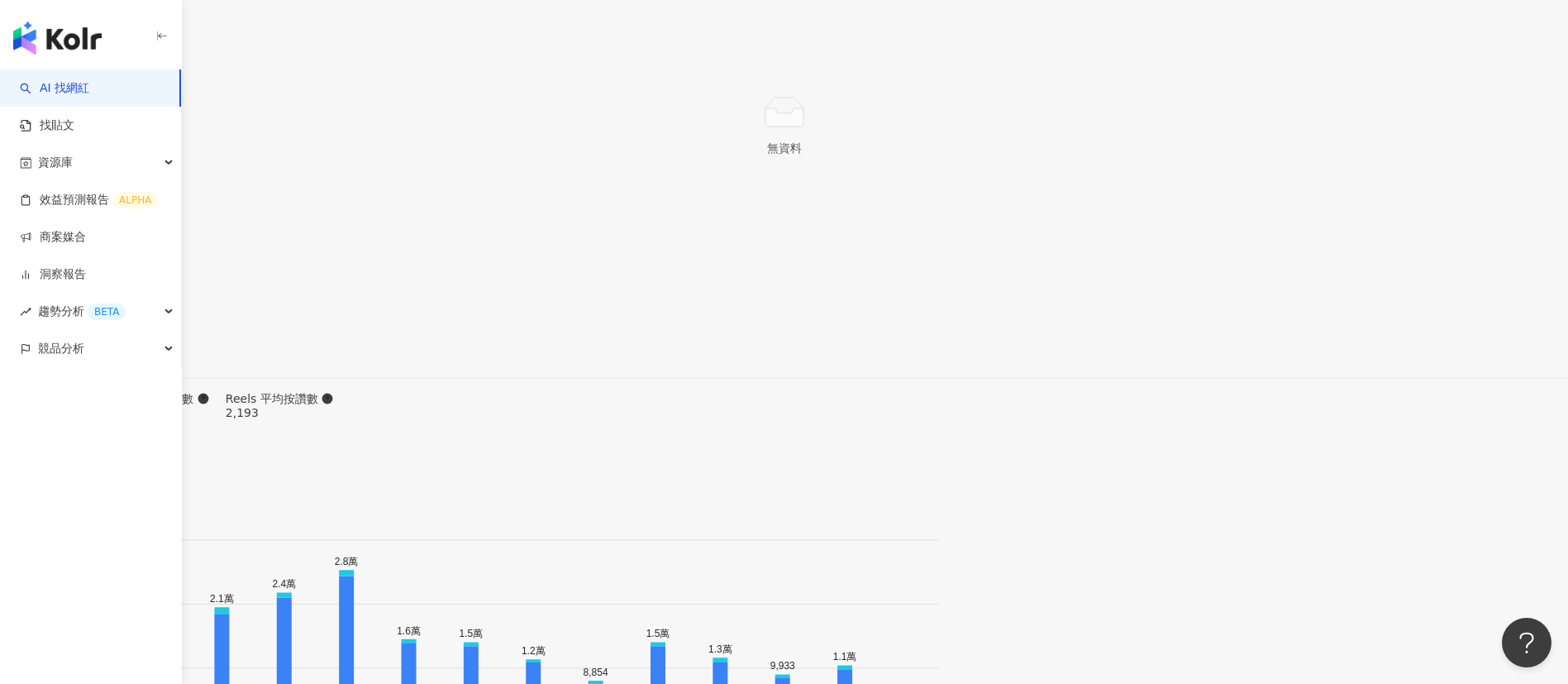
scroll to position [4885, 0]
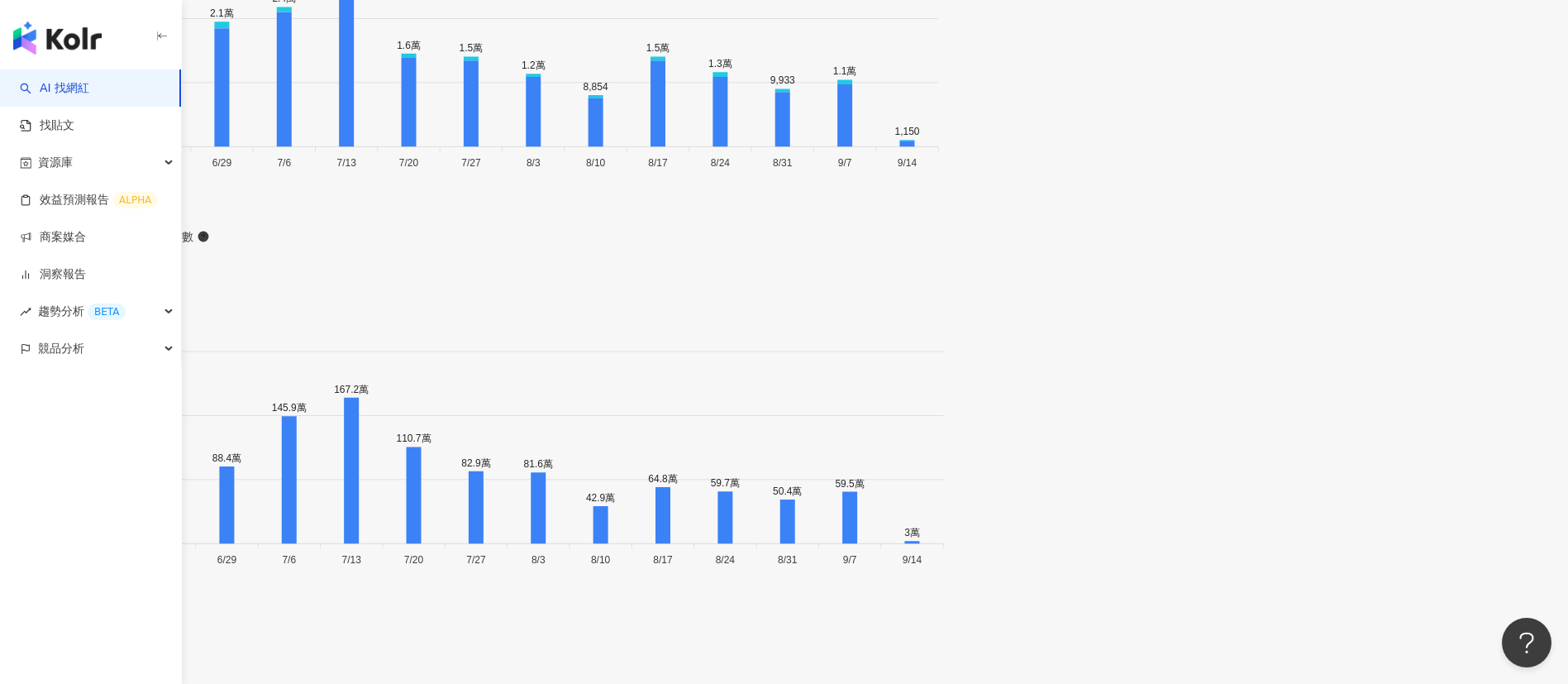
scroll to position [5470, 0]
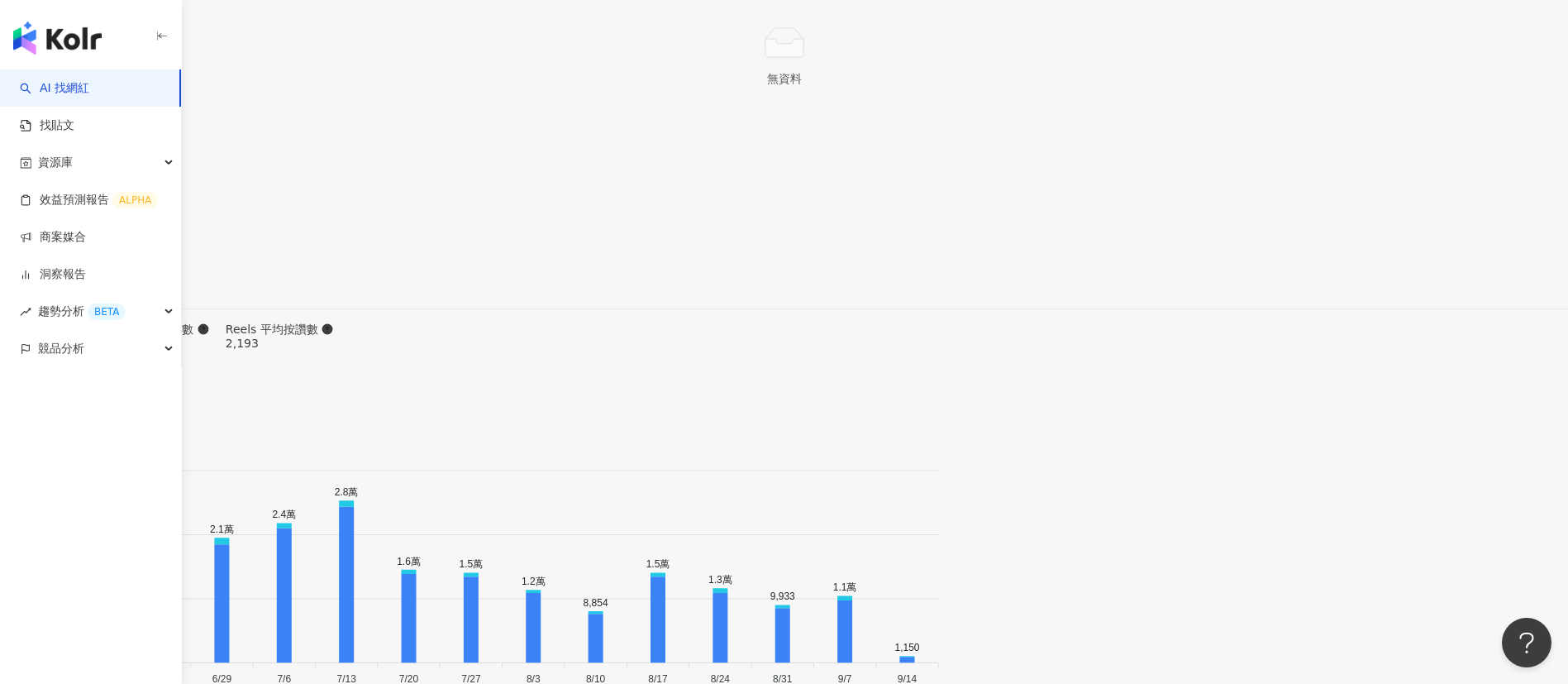
scroll to position [4952, 0]
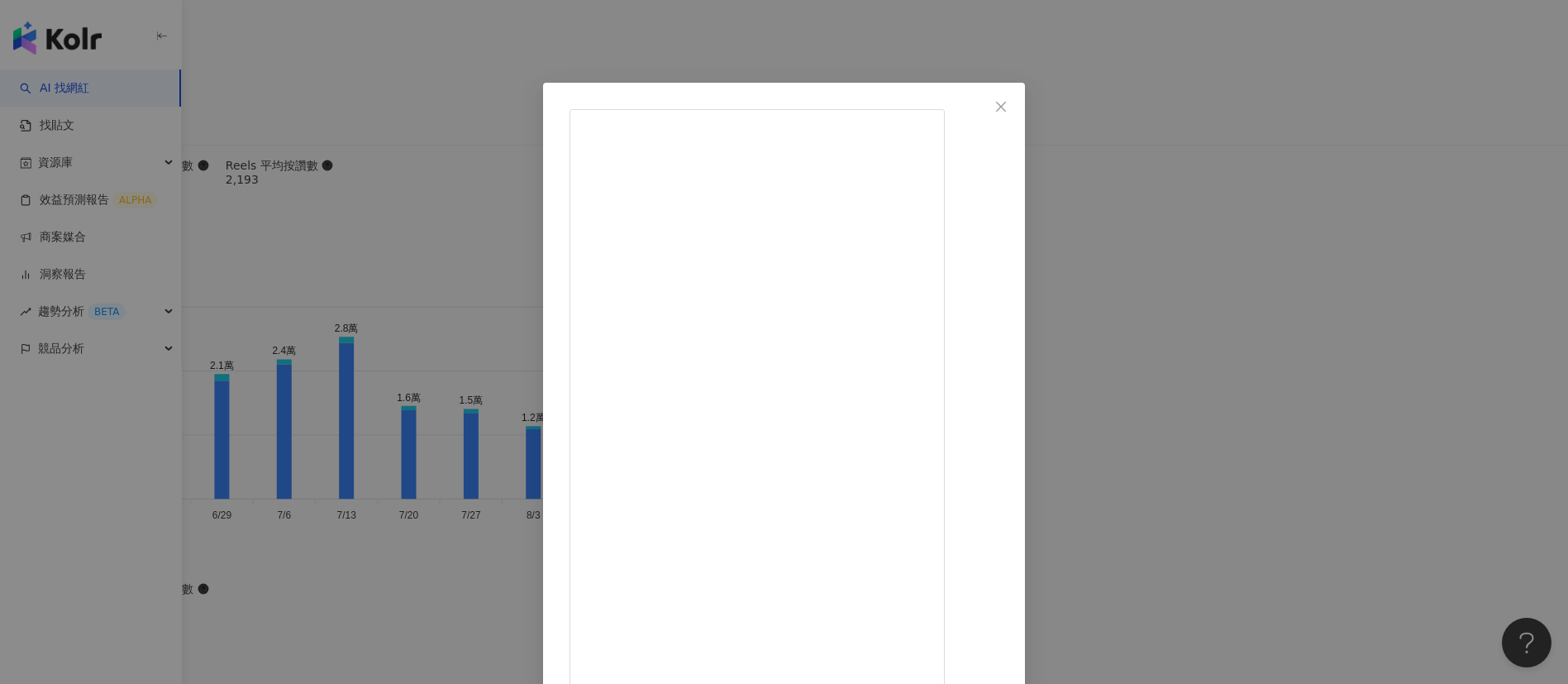
scroll to position [140, 0]
click at [1045, 441] on div "🌱板橋王先生🌱 2025/8/29 535 22 2.7萬 查看原始貼文" at bounding box center [784, 342] width 1568 height 684
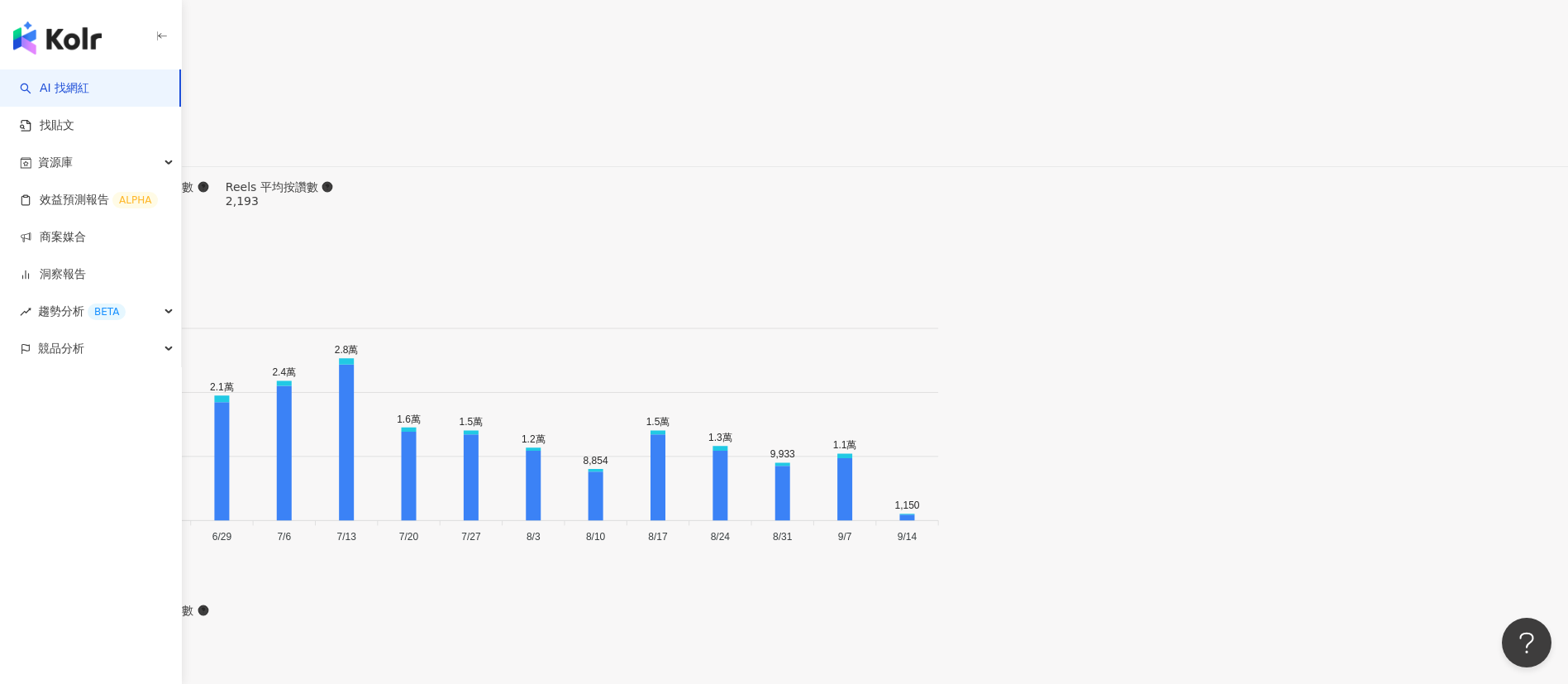
type input "*"
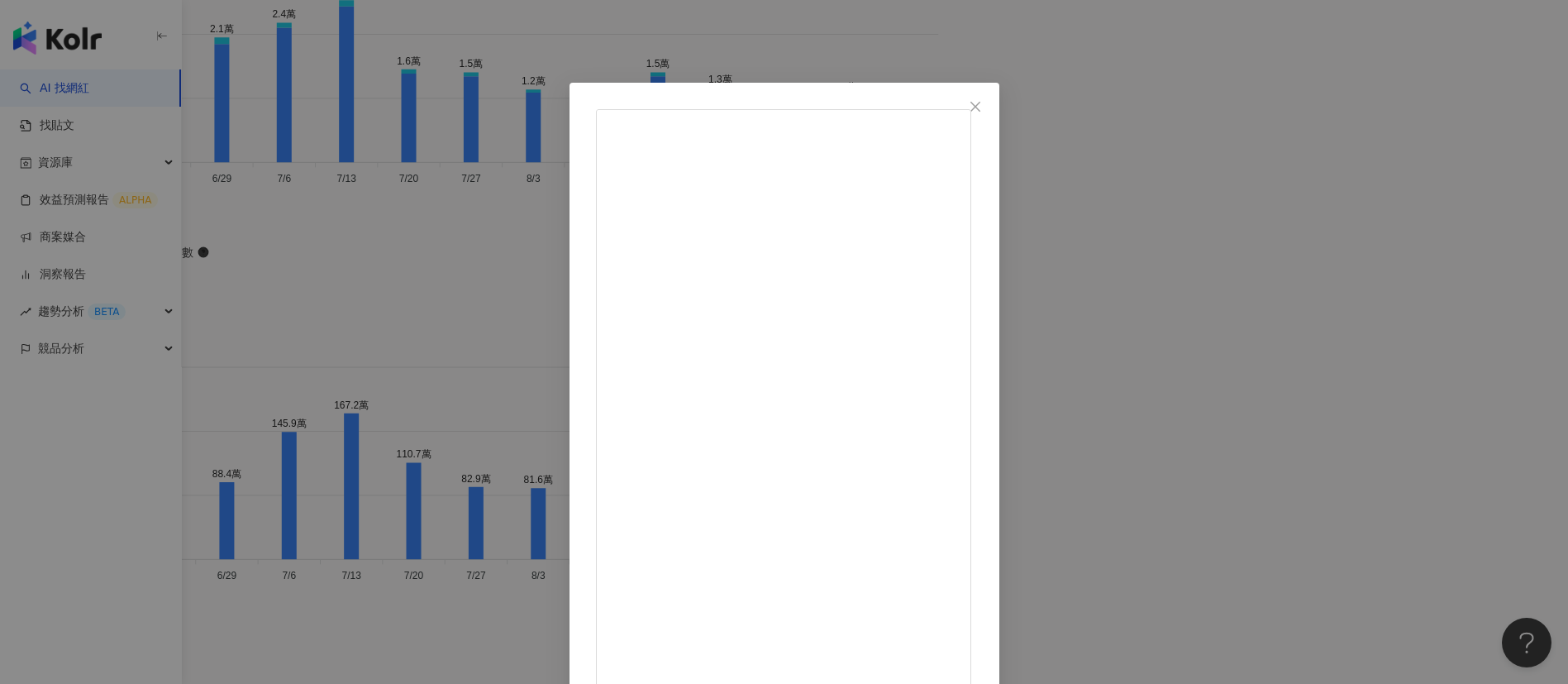
scroll to position [58, 0]
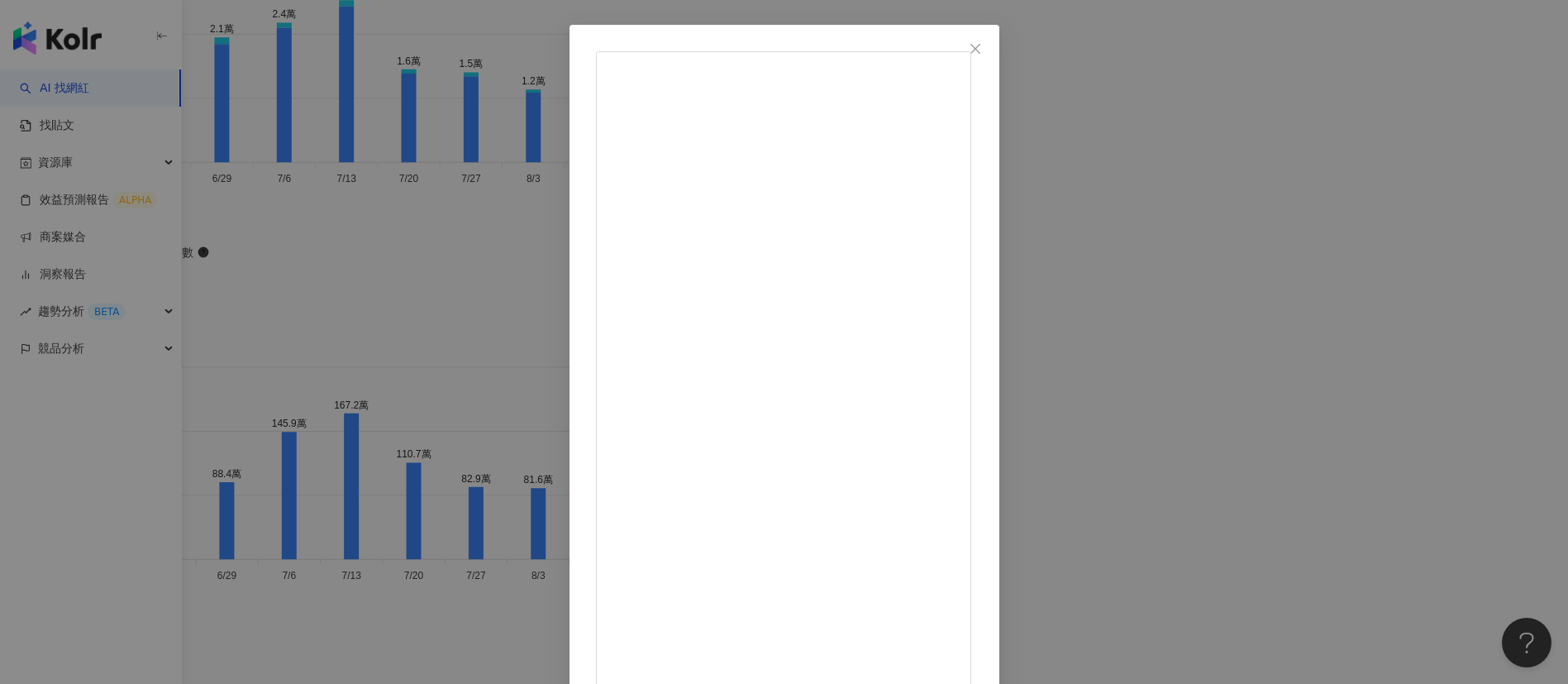
click at [1045, 406] on div "🌱板橋王先生🌱 2024/12/22 我怎麼又被腦子騙了！ 不知道為什麼常常在外閒逛的時候， 會下意識的覺得家裡庫存的日用品不夠了， 例如洗衣精是不是快沒了、…" at bounding box center [784, 342] width 1568 height 684
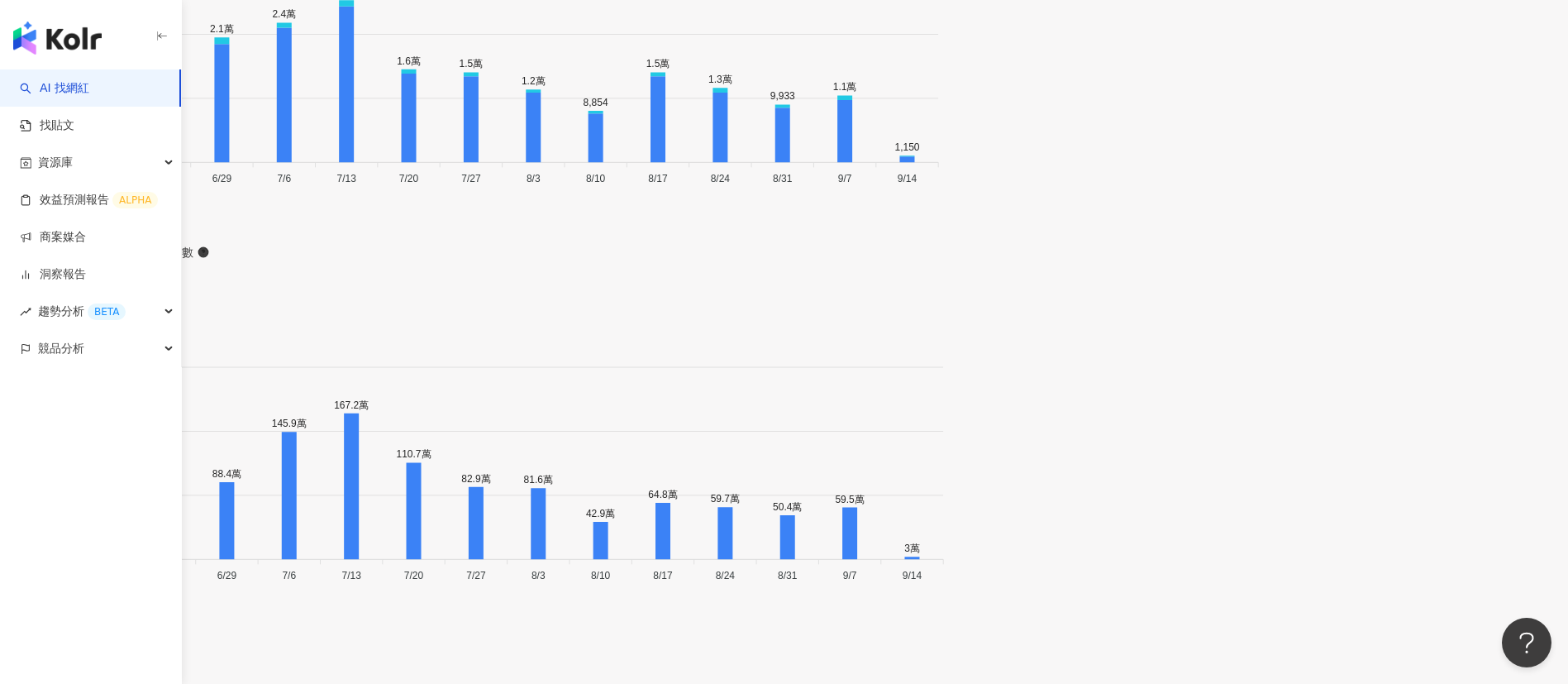
drag, startPoint x: 537, startPoint y: 28, endPoint x: 463, endPoint y: 20, distance: 74.4
copy div "橋王先生🌱"
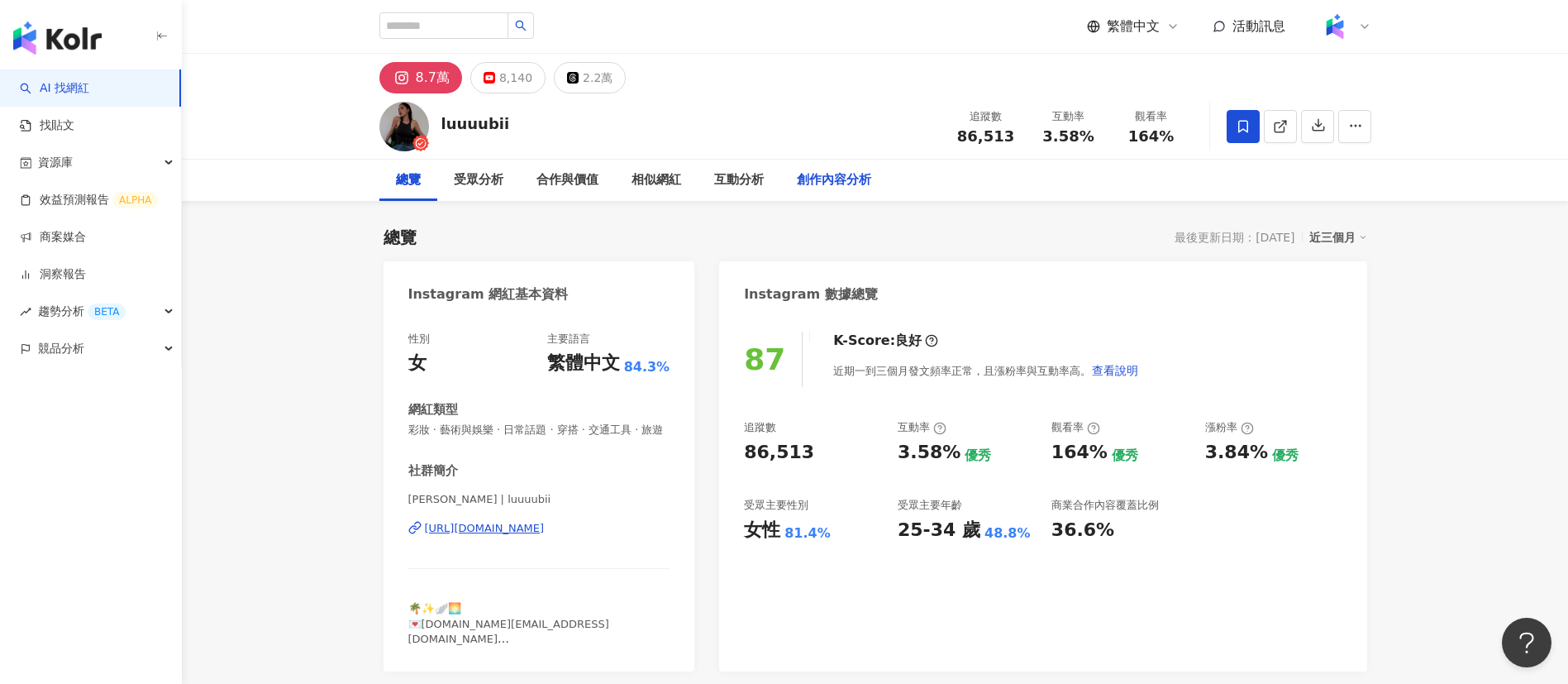
click at [872, 179] on div "創作內容分析" at bounding box center [834, 180] width 108 height 41
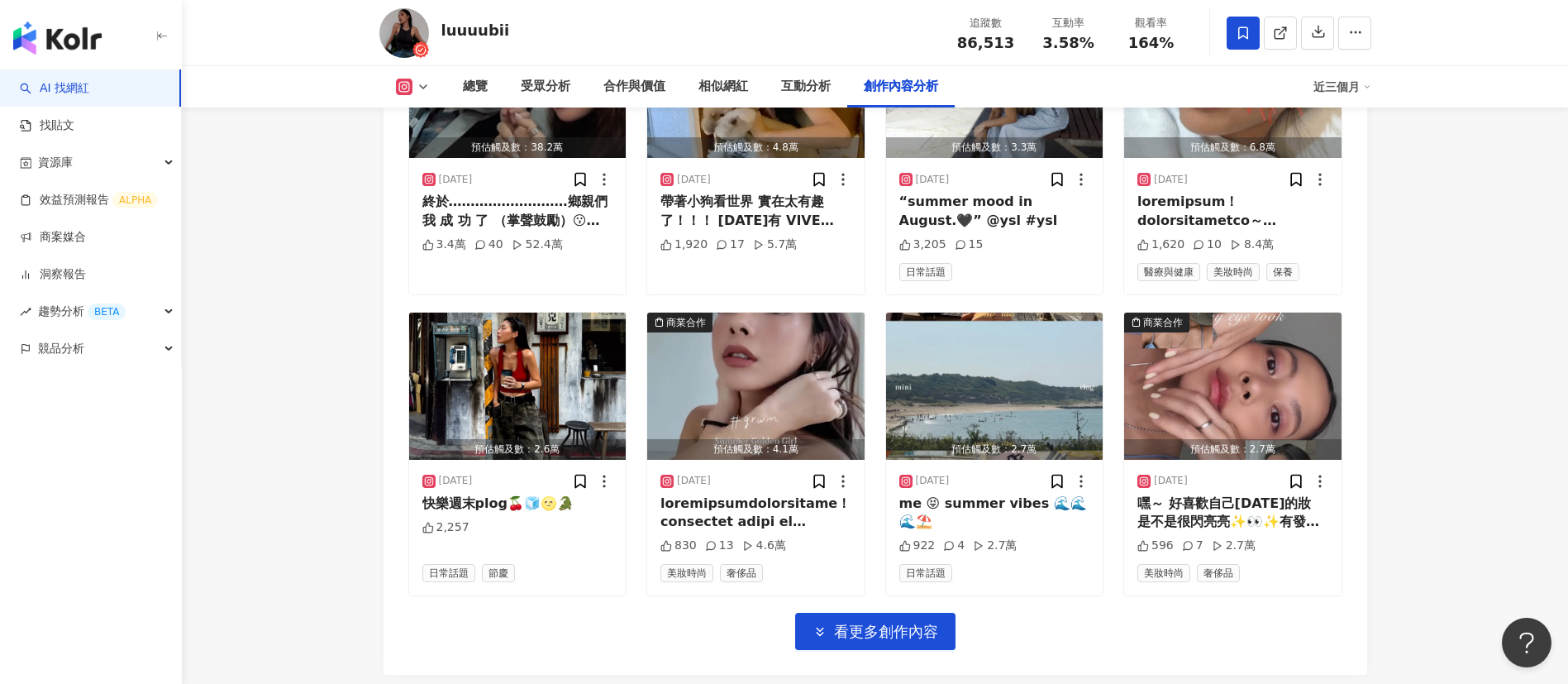
scroll to position [5654, 0]
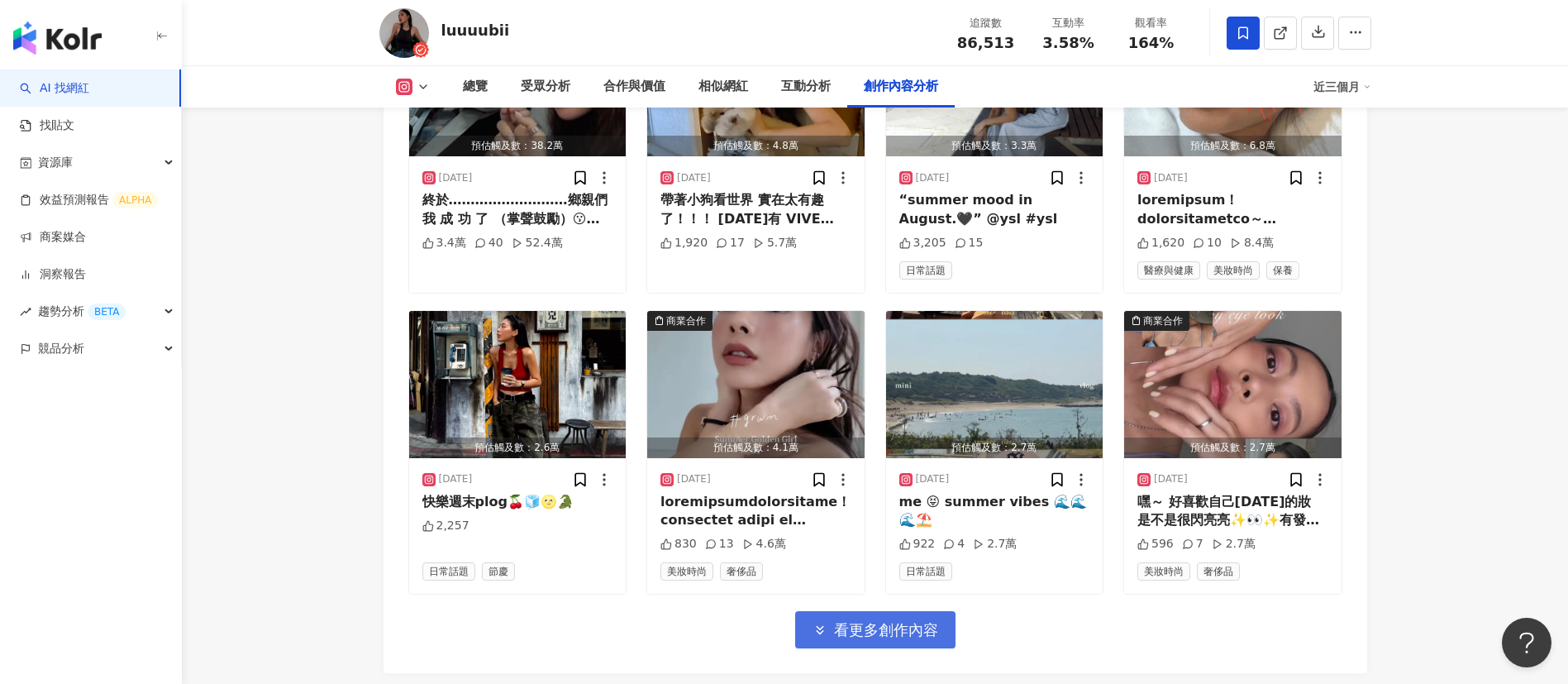
click at [905, 621] on span "看更多創作內容" at bounding box center [886, 629] width 104 height 19
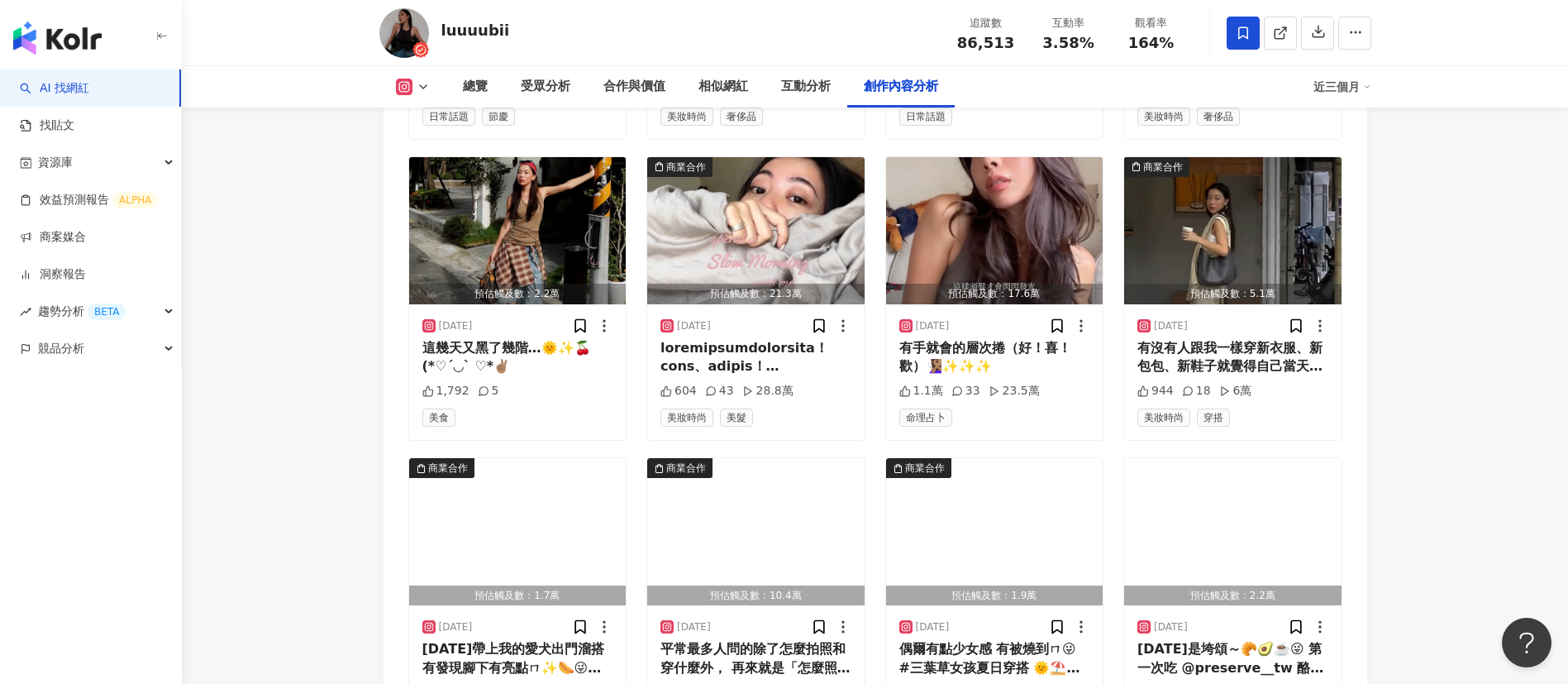
scroll to position [6110, 0]
